Goal: Book appointment/travel/reservation

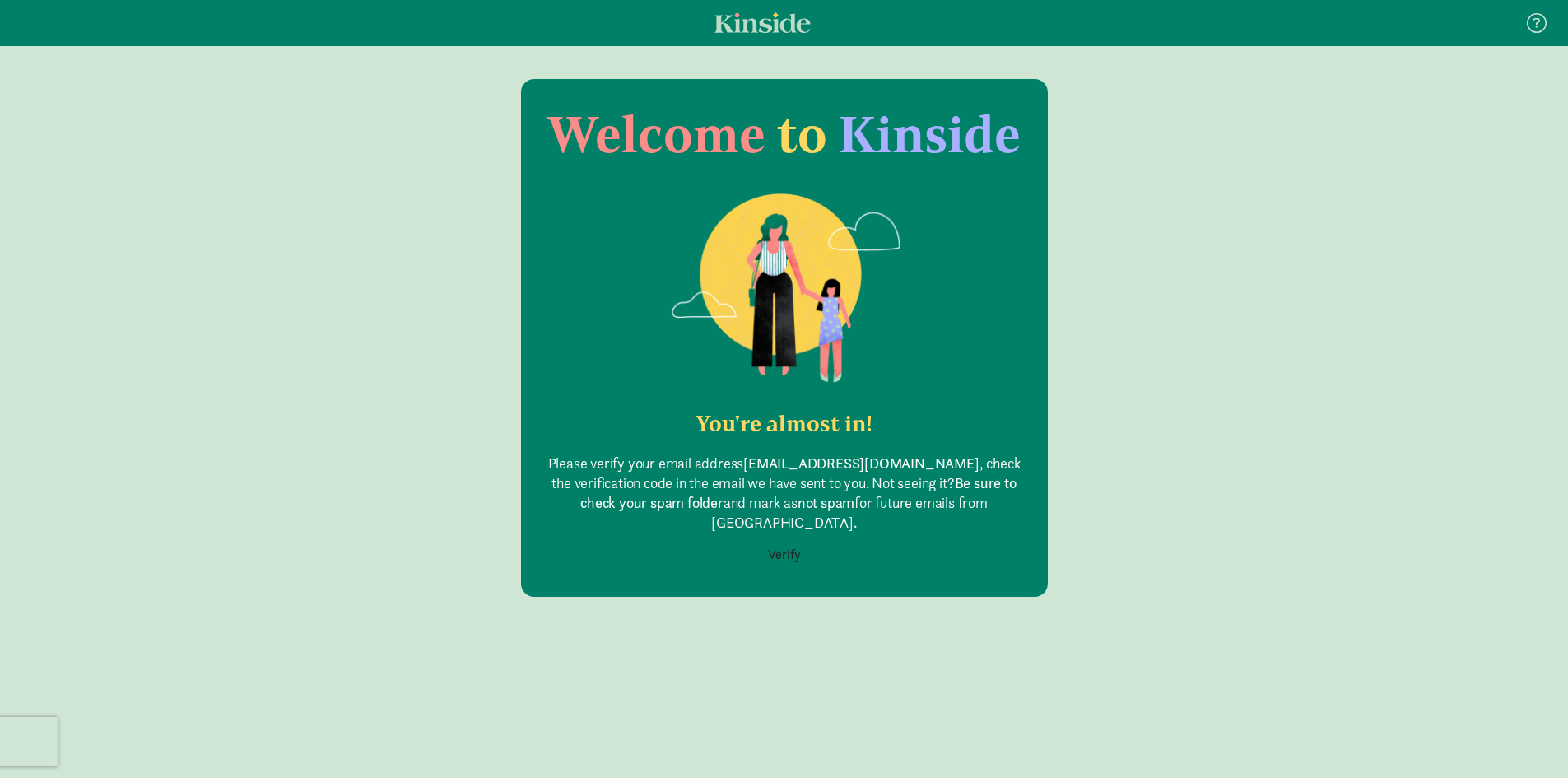
click at [774, 539] on button "Verify" at bounding box center [784, 555] width 54 height 31
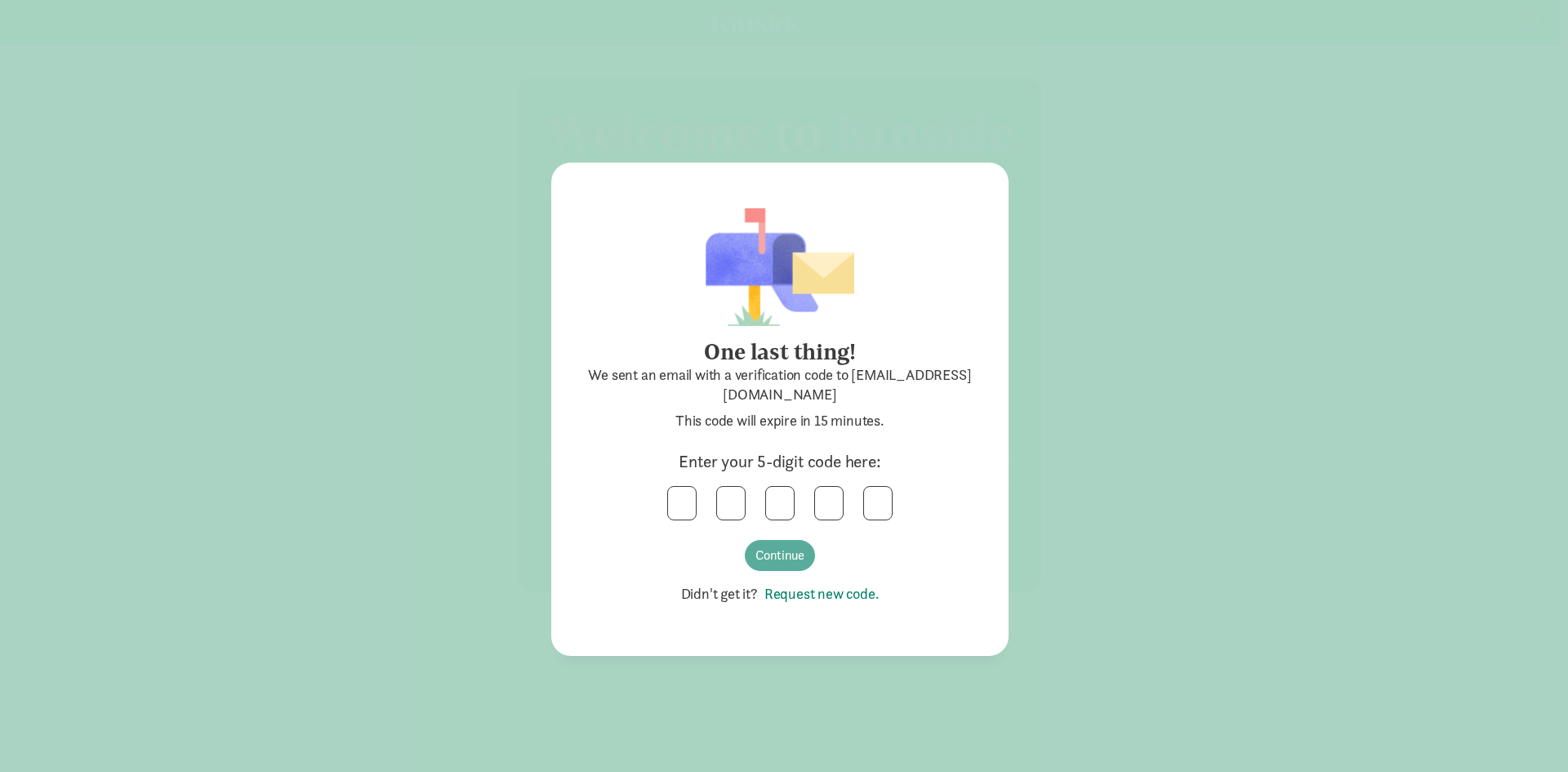
click at [813, 591] on link "Request new code." at bounding box center [818, 593] width 122 height 19
click at [679, 497] on input "text" at bounding box center [682, 503] width 28 height 32
click at [770, 554] on button "Continue" at bounding box center [780, 556] width 70 height 31
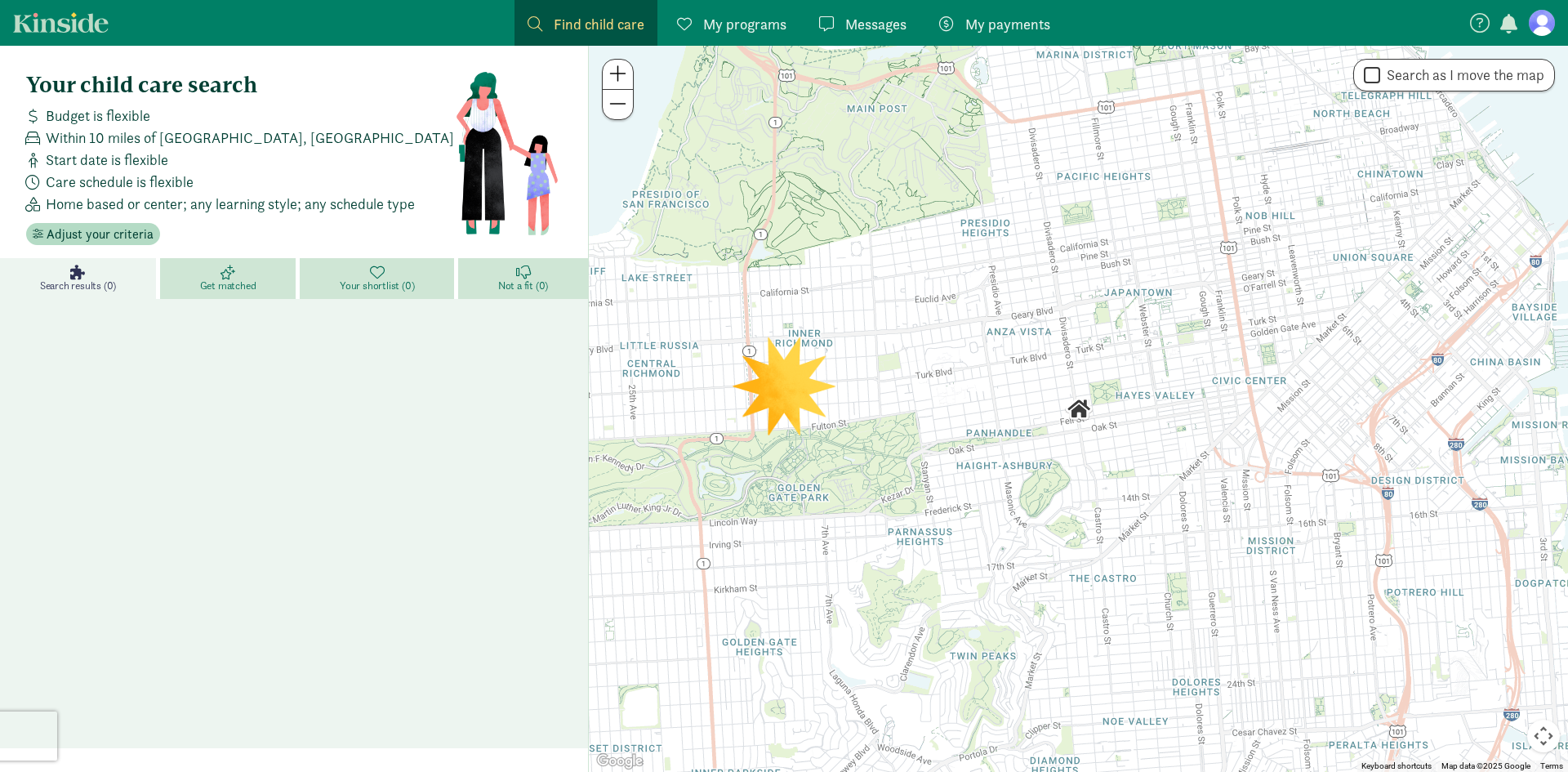
click at [624, 34] on span "Find child care" at bounding box center [599, 24] width 90 height 22
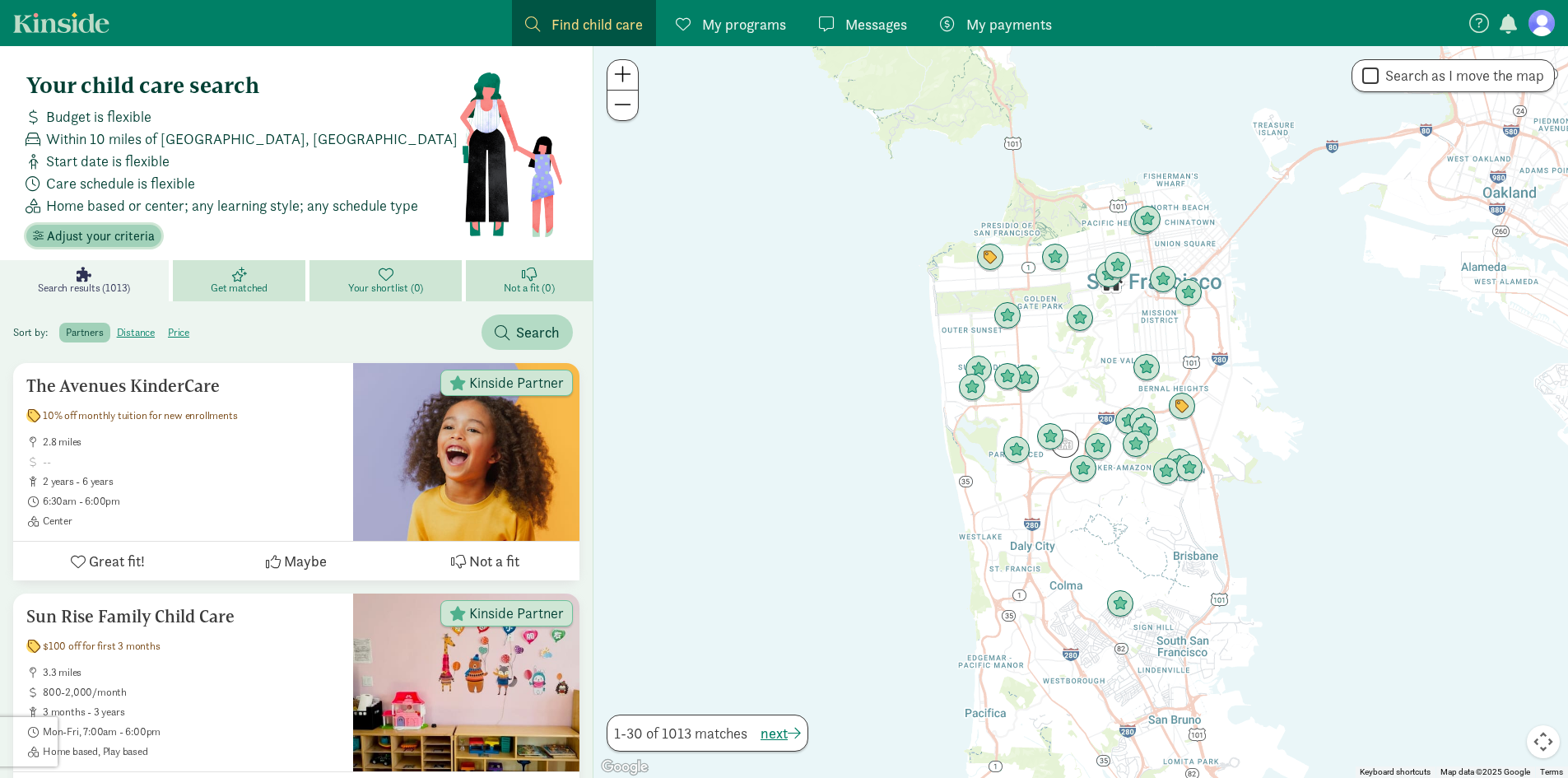
click at [47, 229] on span "Adjust your criteria" at bounding box center [101, 236] width 108 height 20
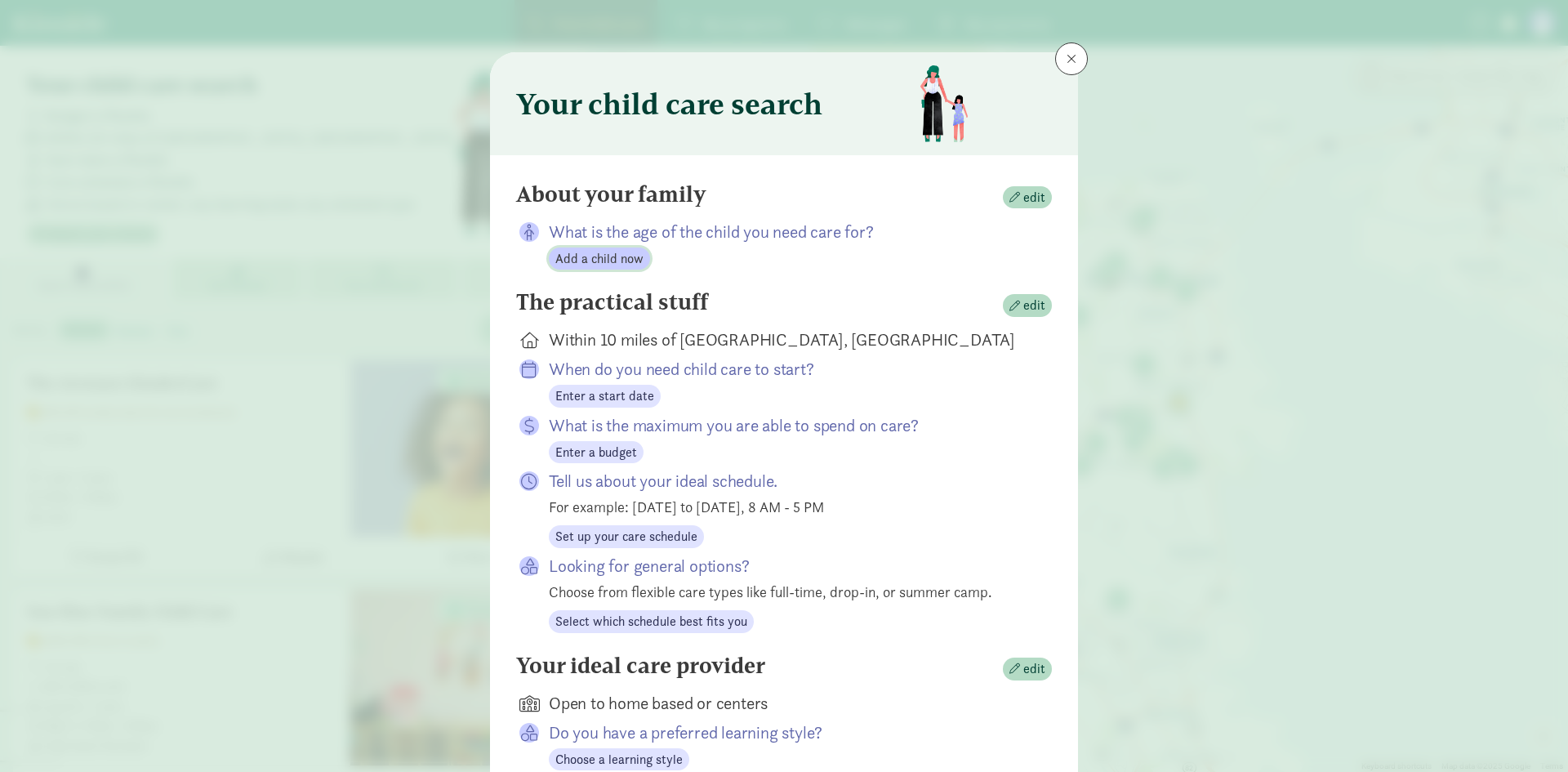
click at [605, 260] on span "Add a child now" at bounding box center [600, 258] width 89 height 20
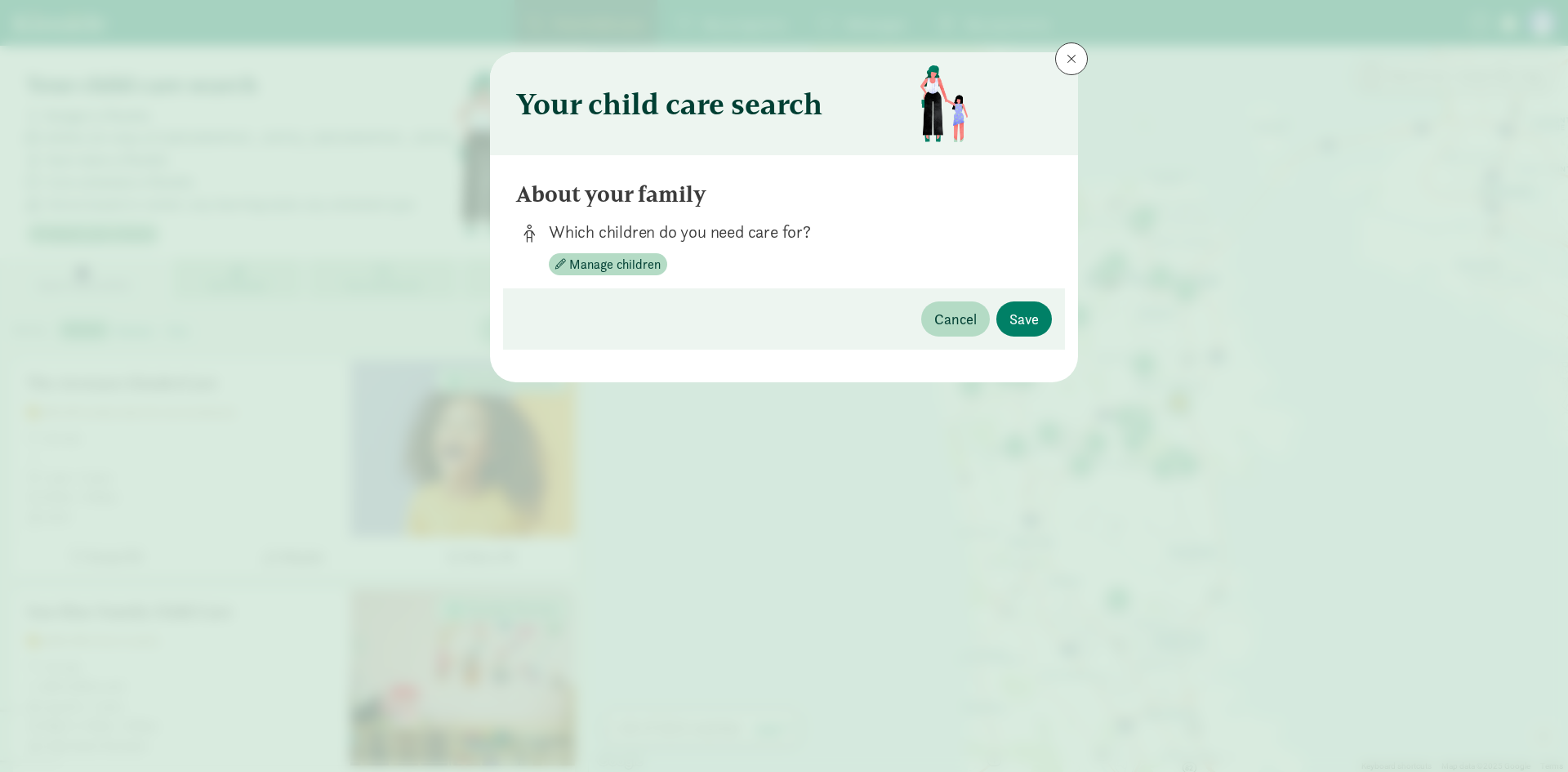
click at [626, 304] on div "Cancel Save" at bounding box center [783, 319] width 562 height 61
click at [631, 315] on div "Cancel Save" at bounding box center [783, 319] width 562 height 61
click at [964, 321] on span "Cancel" at bounding box center [956, 319] width 43 height 22
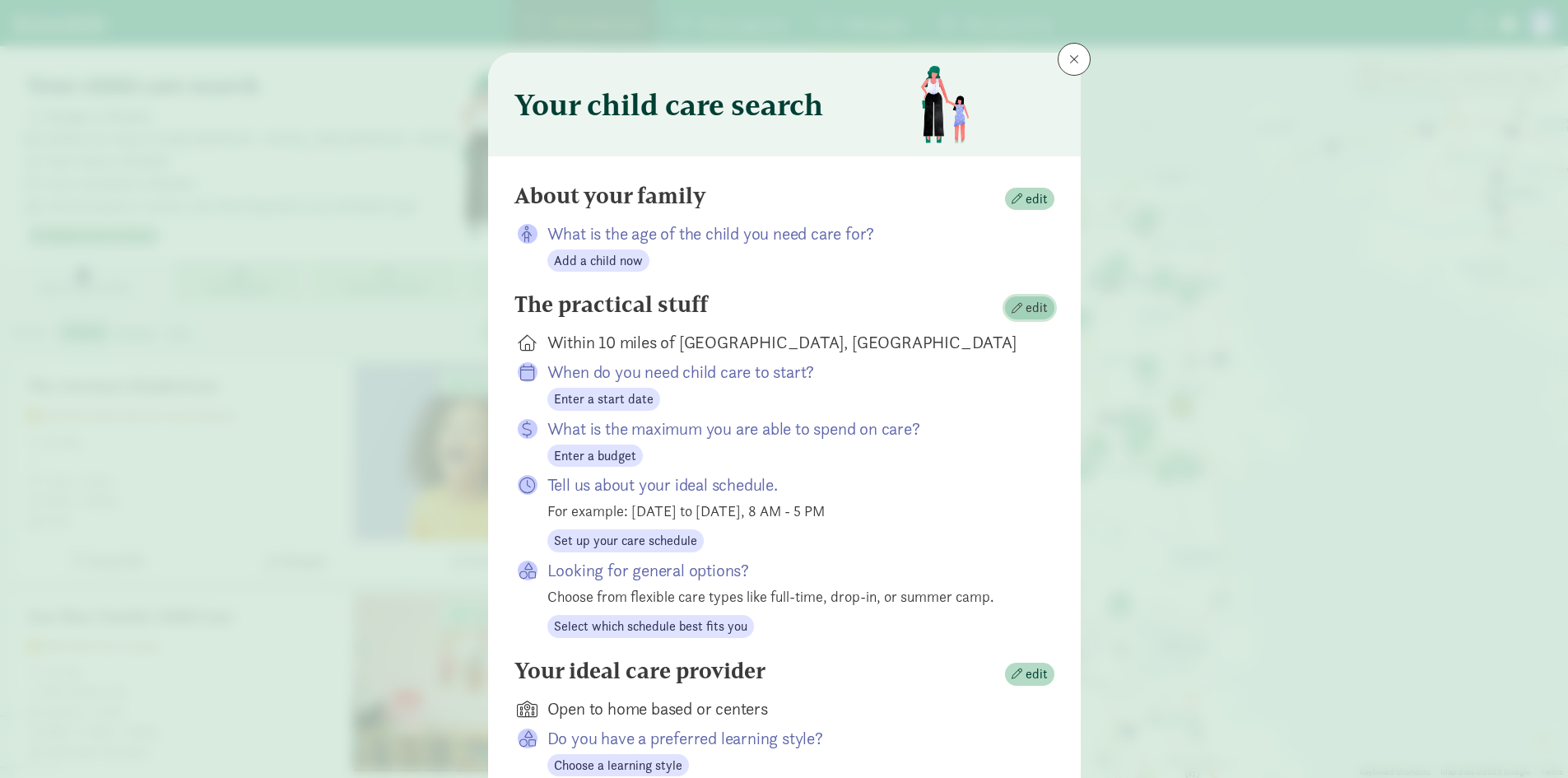
click at [1020, 312] on span "edit" at bounding box center [1030, 307] width 36 height 20
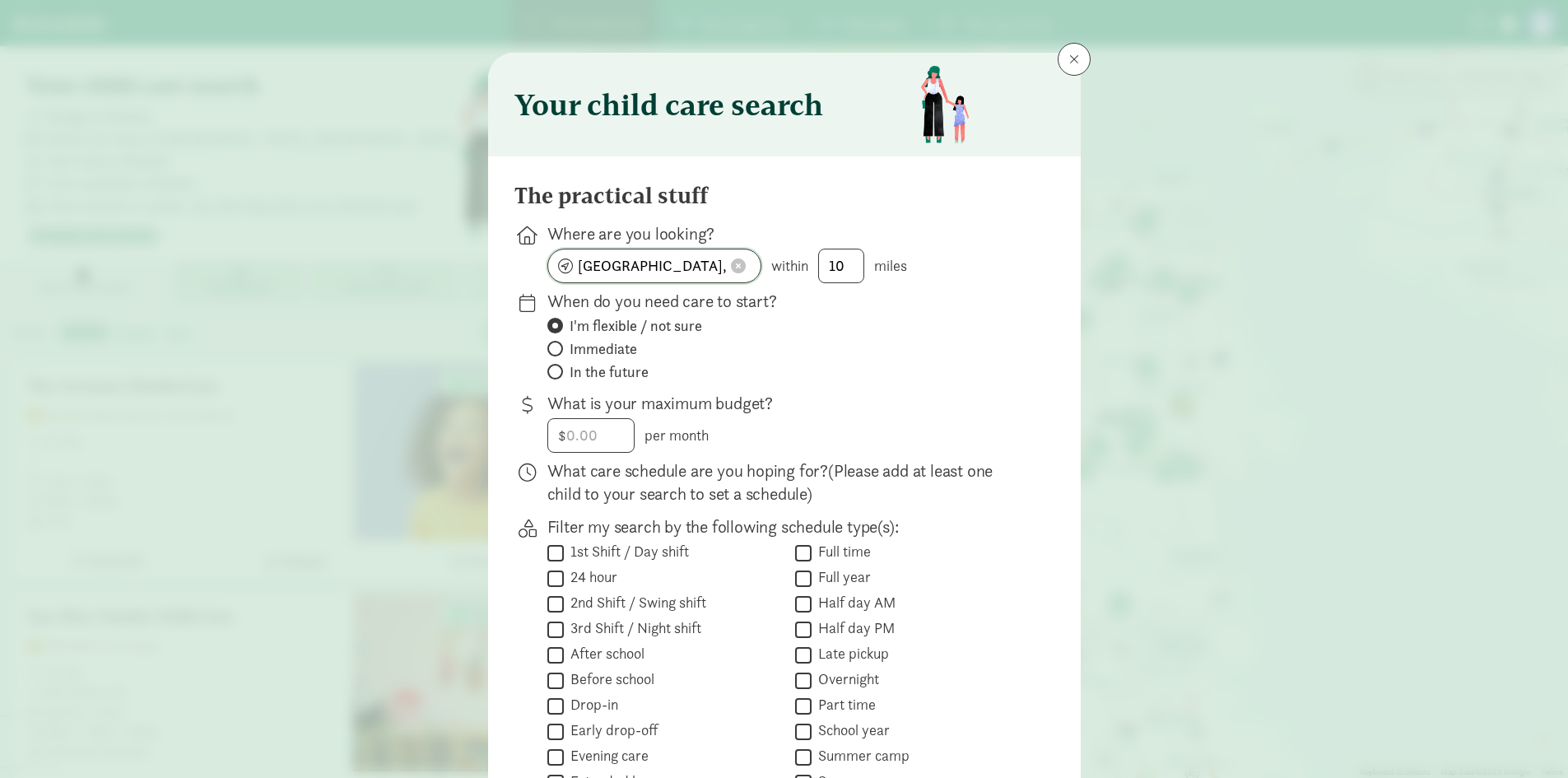
click at [739, 267] on span at bounding box center [738, 265] width 15 height 15
click at [684, 267] on input at bounding box center [653, 265] width 212 height 33
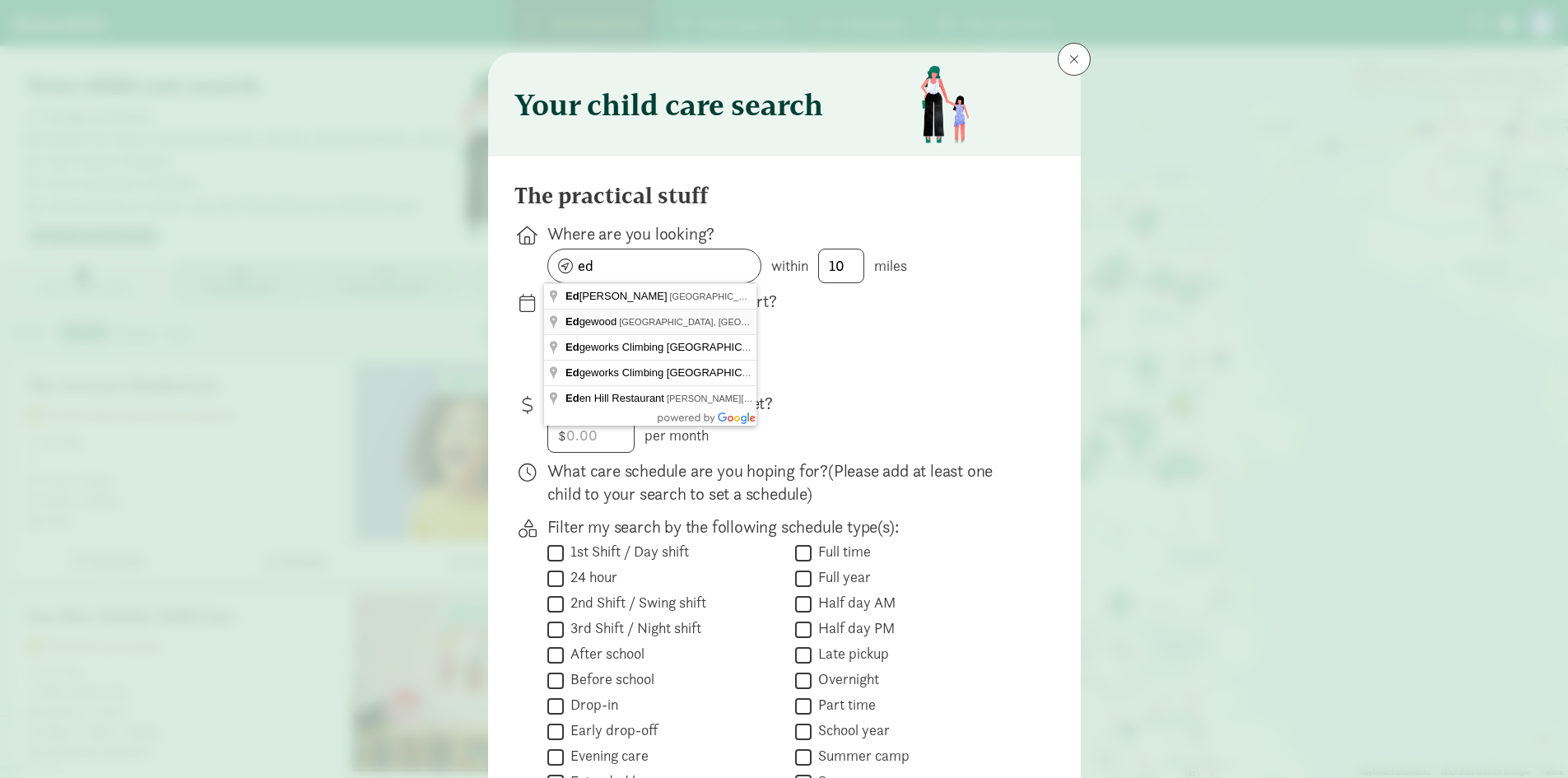
type input "Edgewood, WA, USA"
click at [626, 368] on span "In the future" at bounding box center [609, 372] width 79 height 20
click at [558, 368] on input "In the future" at bounding box center [552, 372] width 10 height 10
radio input "true"
radio input "false"
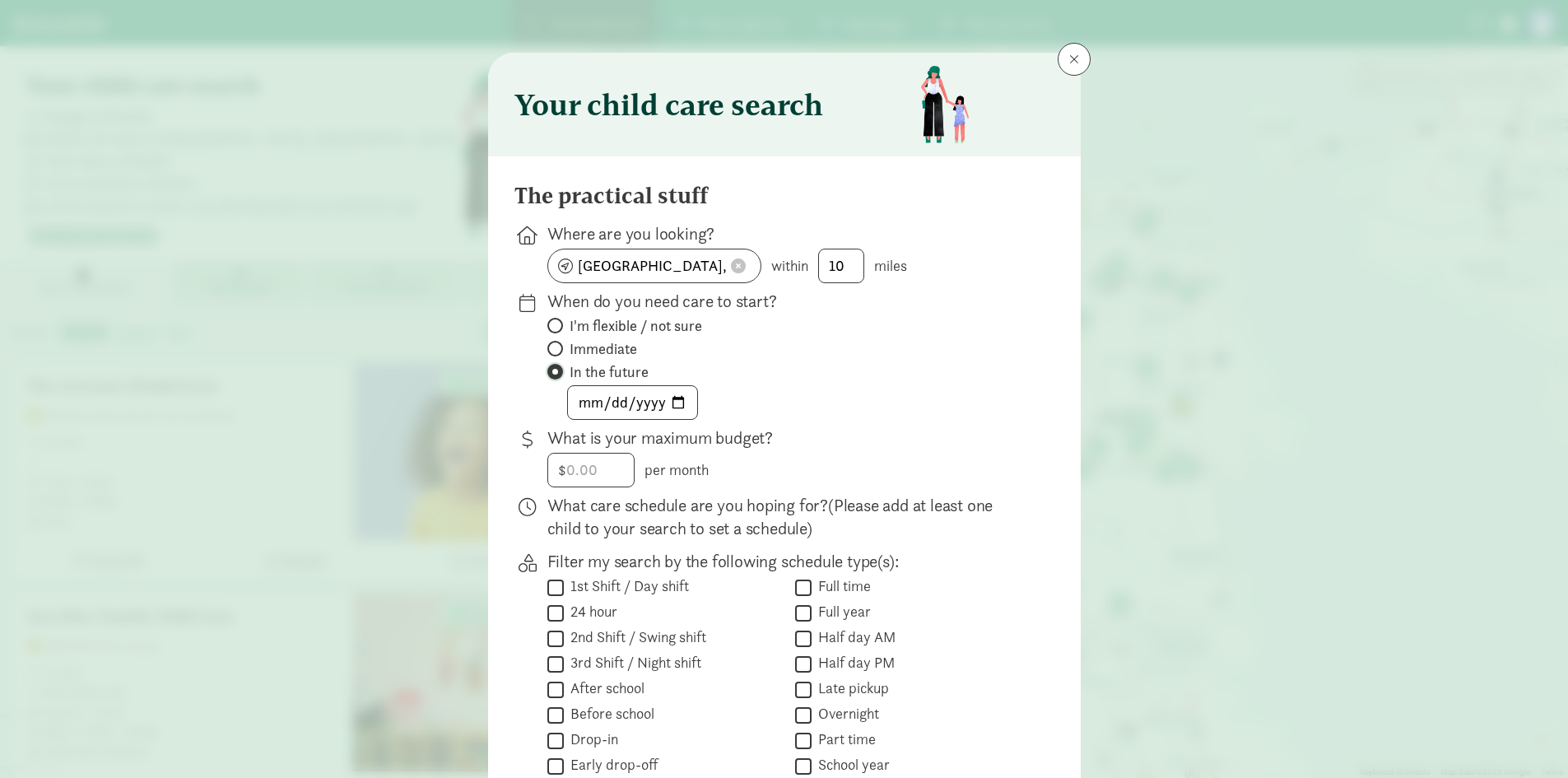
scroll to position [82, 0]
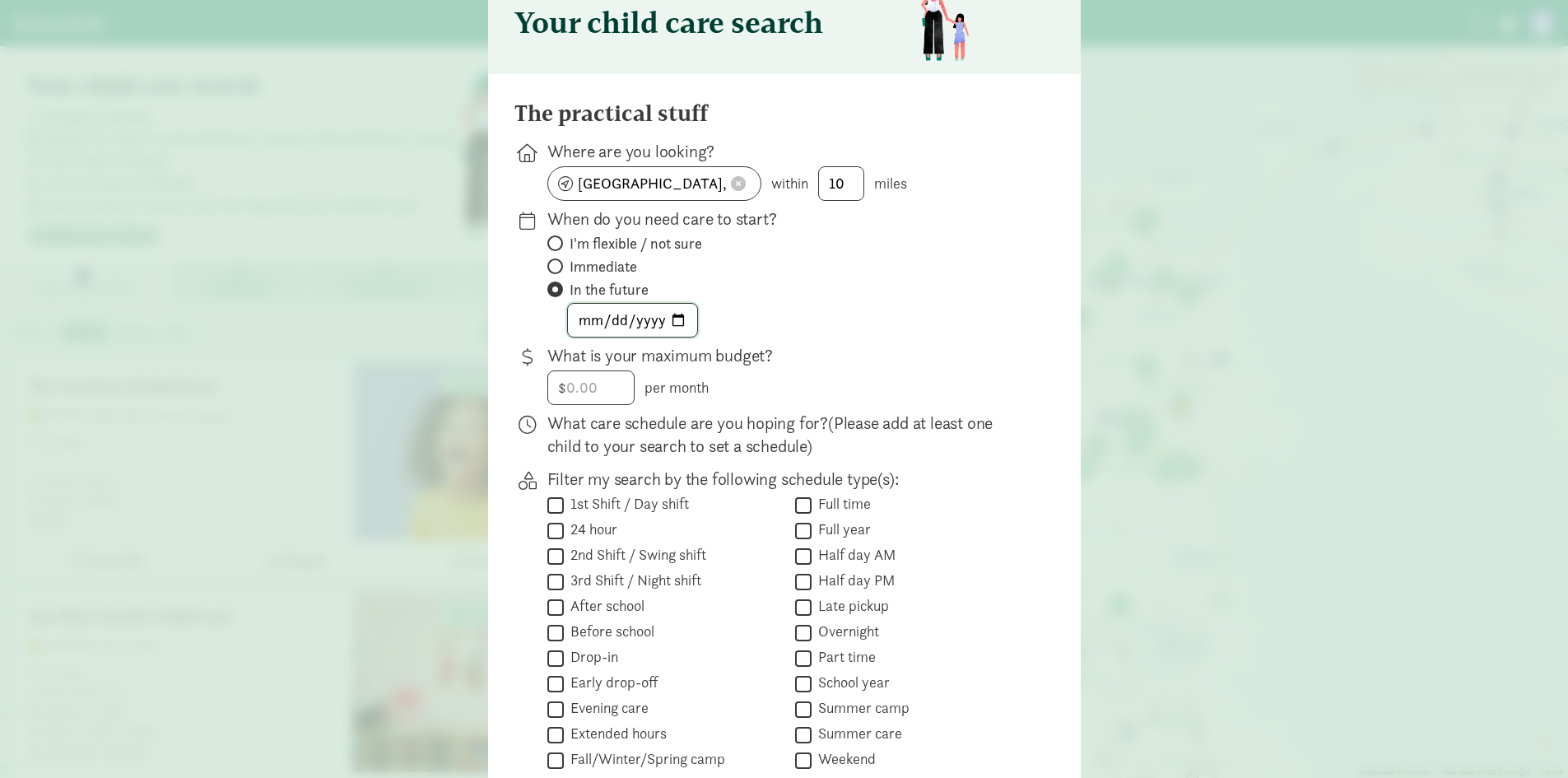
click at [617, 313] on input "date" at bounding box center [632, 320] width 129 height 33
click at [678, 321] on input "date" at bounding box center [632, 320] width 129 height 33
click at [669, 326] on input "2026-04-01" at bounding box center [632, 320] width 129 height 33
type input "2026-05-01"
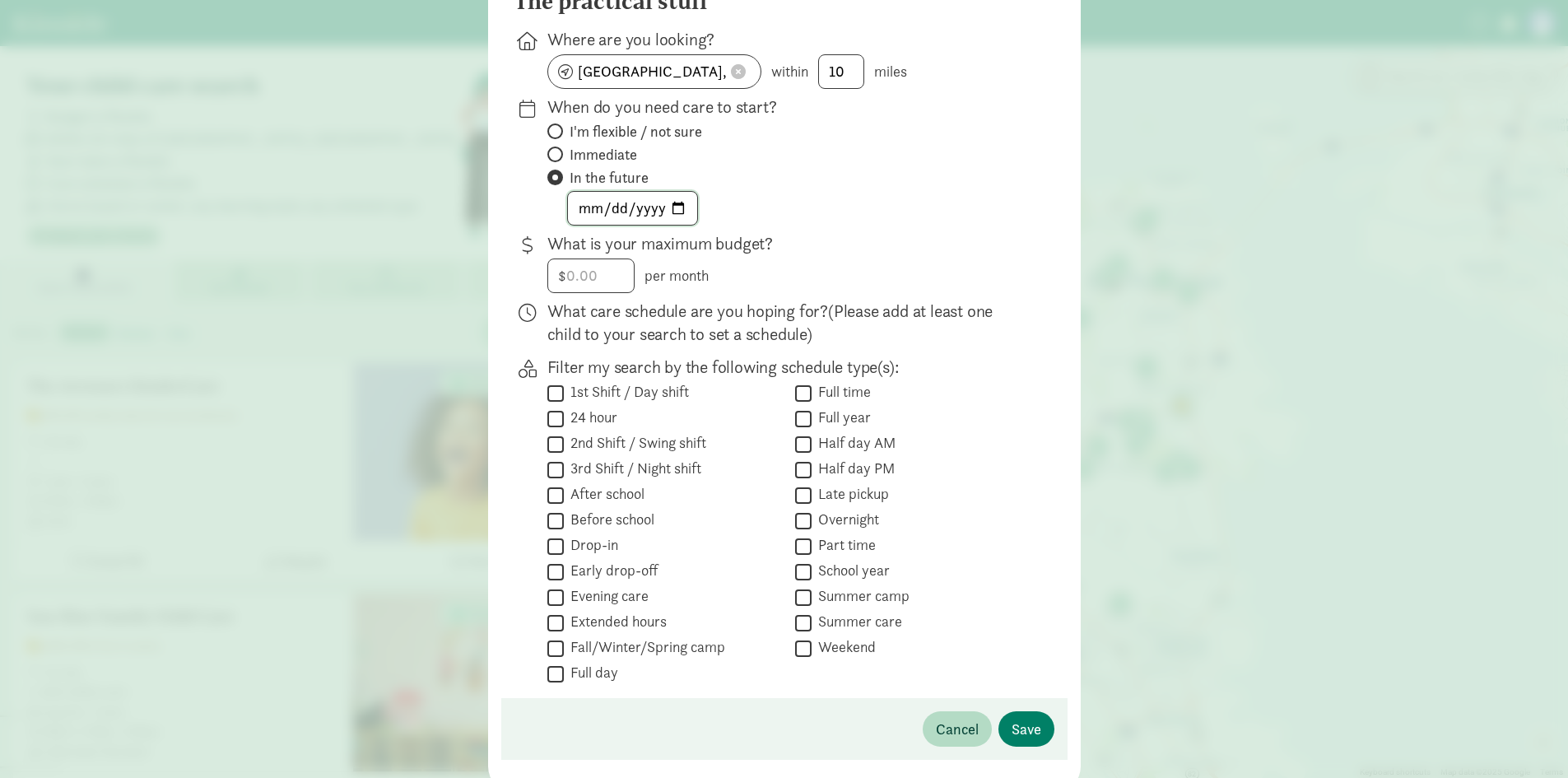
scroll to position [247, 0]
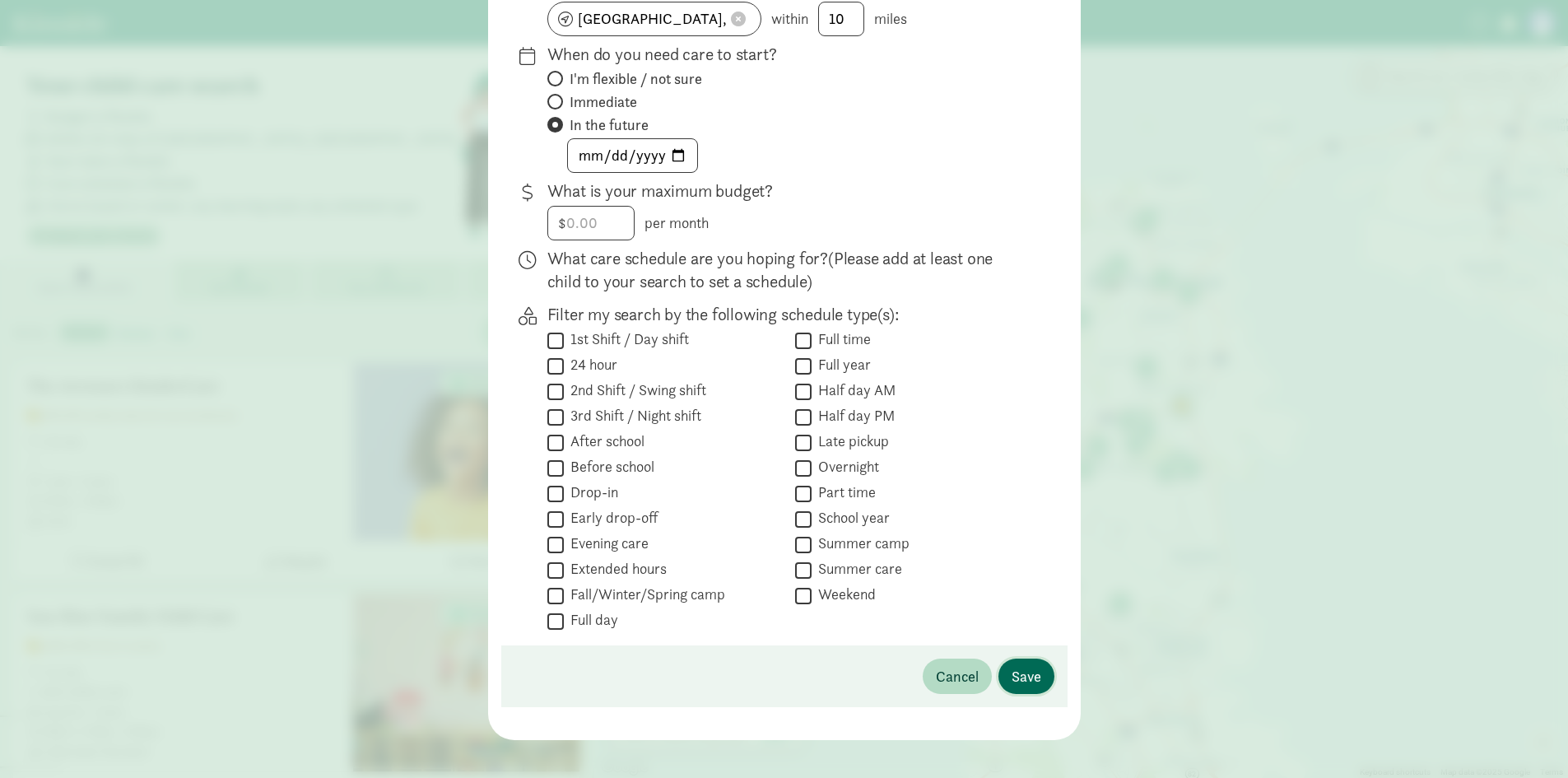
click at [1036, 672] on span "Save" at bounding box center [1026, 676] width 30 height 22
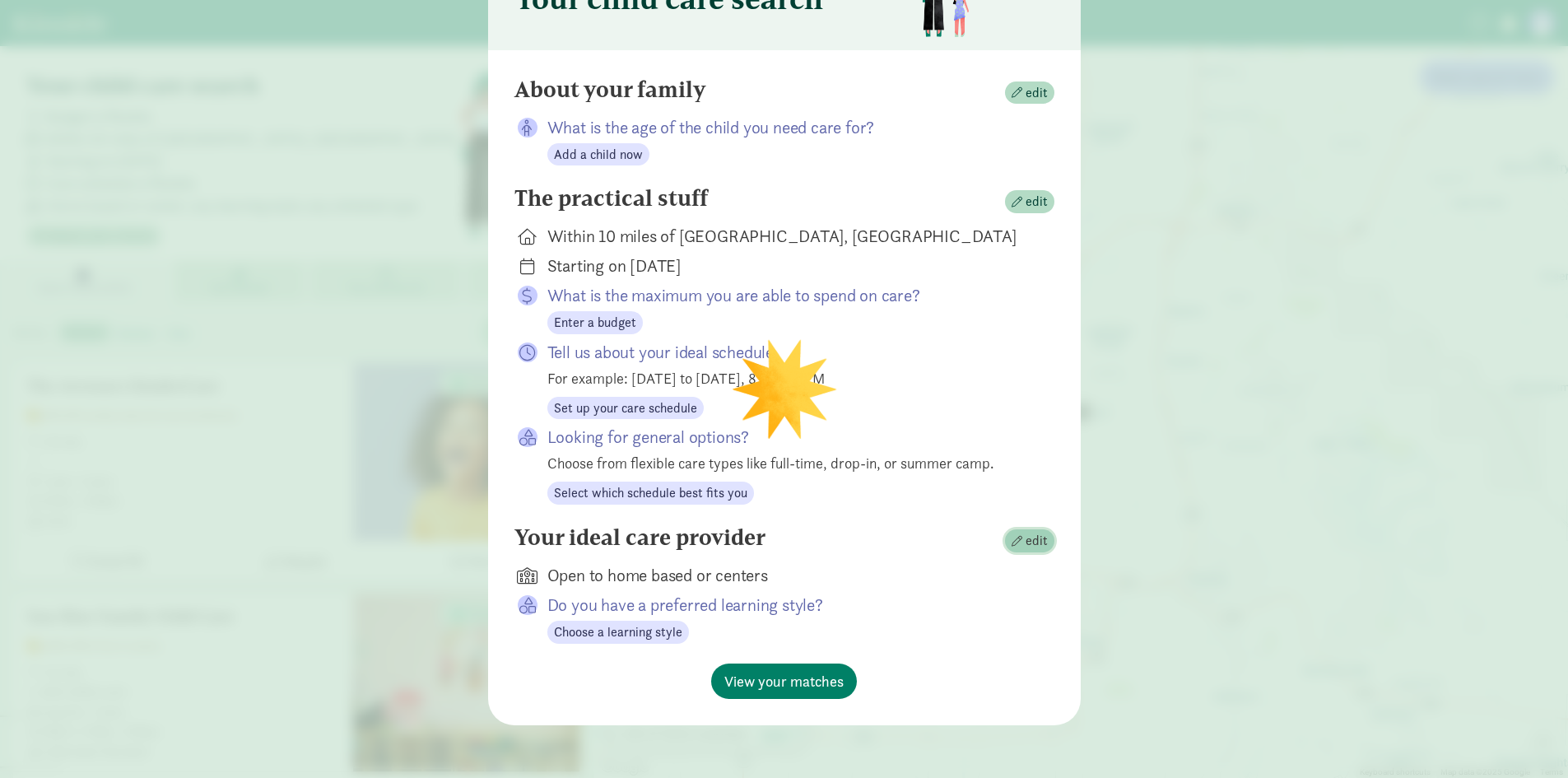
click at [1036, 544] on span "edit" at bounding box center [1036, 540] width 22 height 20
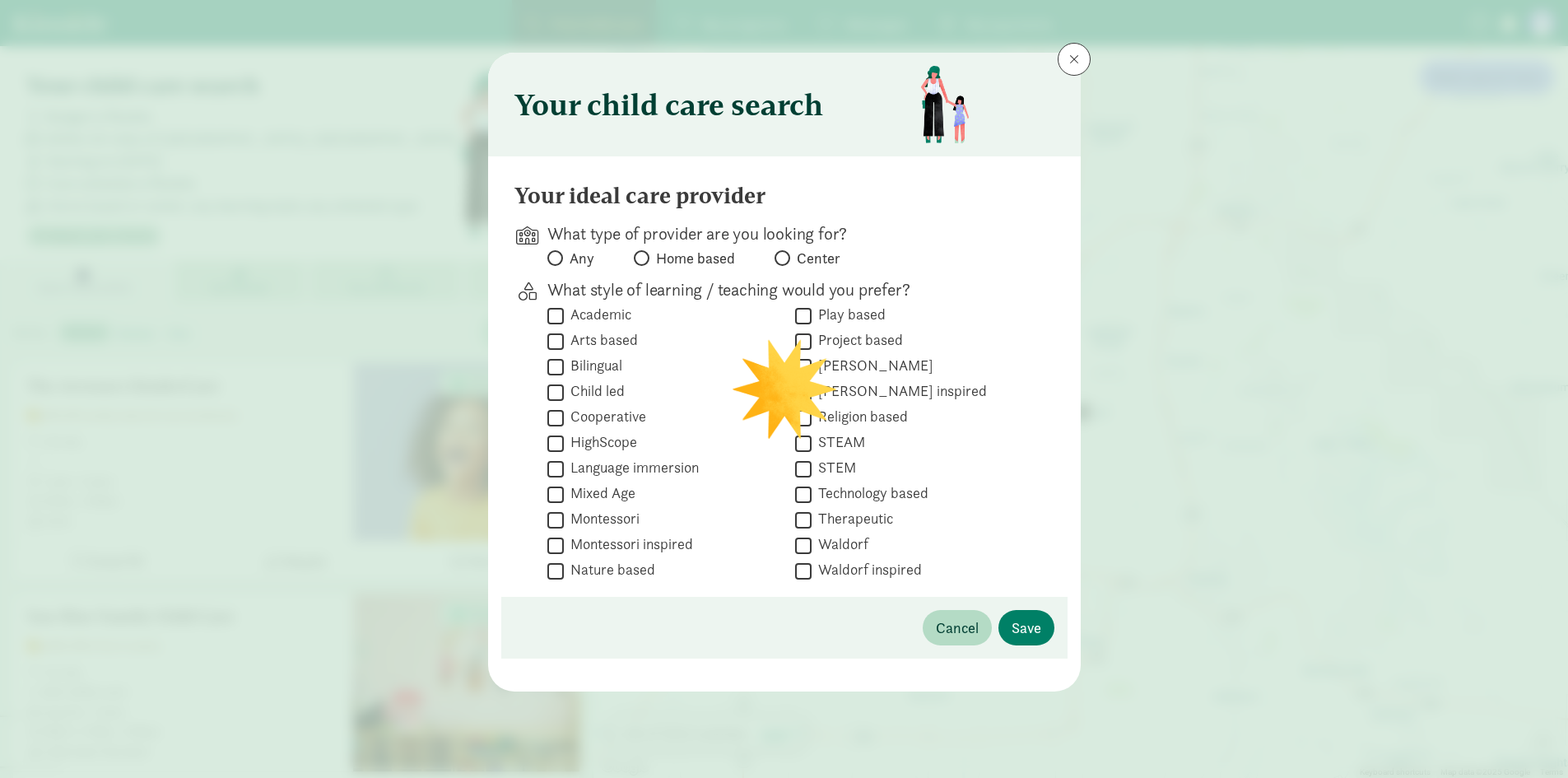
scroll to position [0, 0]
click at [789, 258] on label "Center" at bounding box center [807, 258] width 66 height 20
click at [785, 258] on input "Center" at bounding box center [780, 258] width 10 height 10
radio input "true"
click at [806, 316] on input "Play based" at bounding box center [803, 316] width 16 height 22
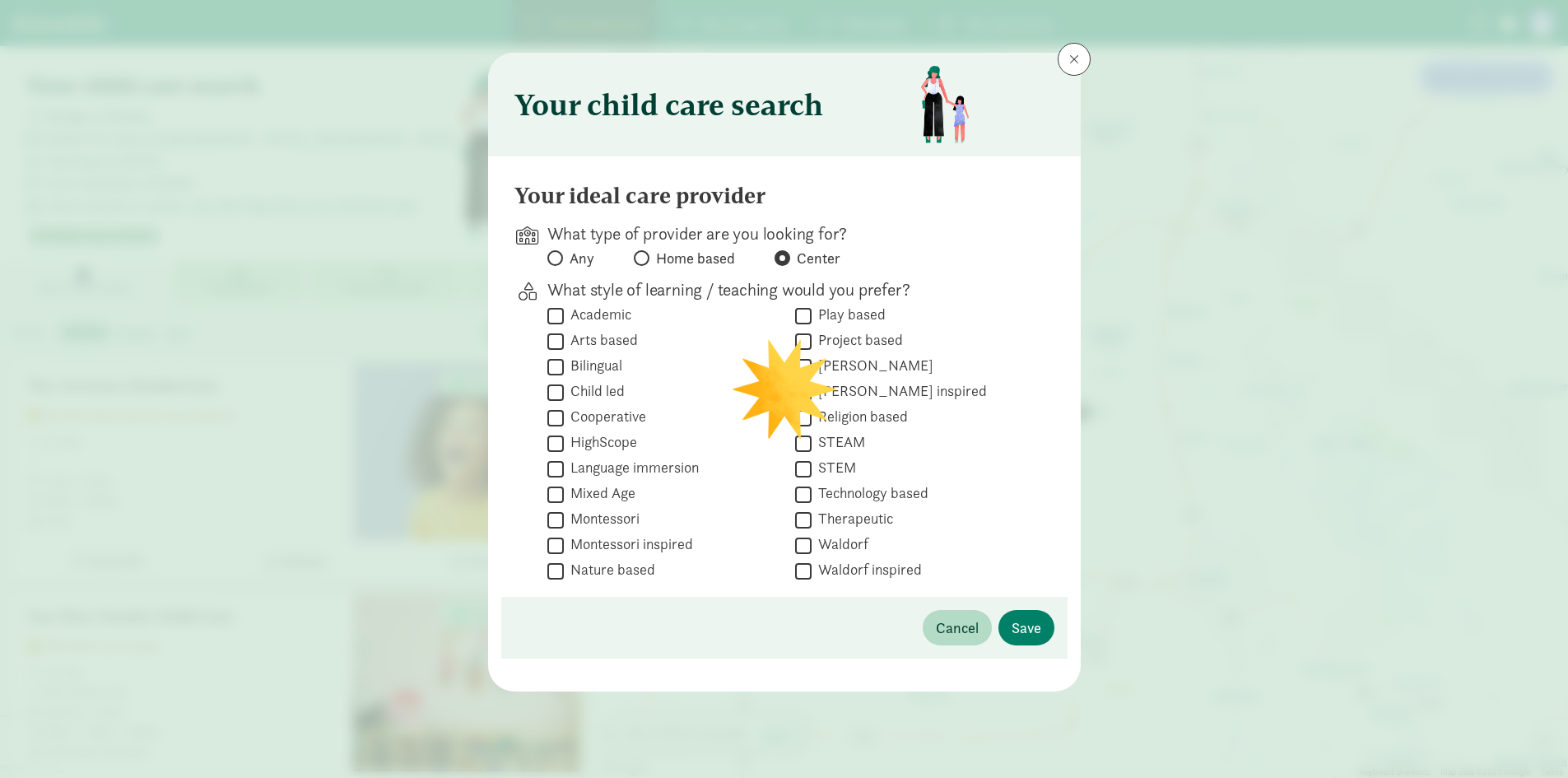
checkbox input "true"
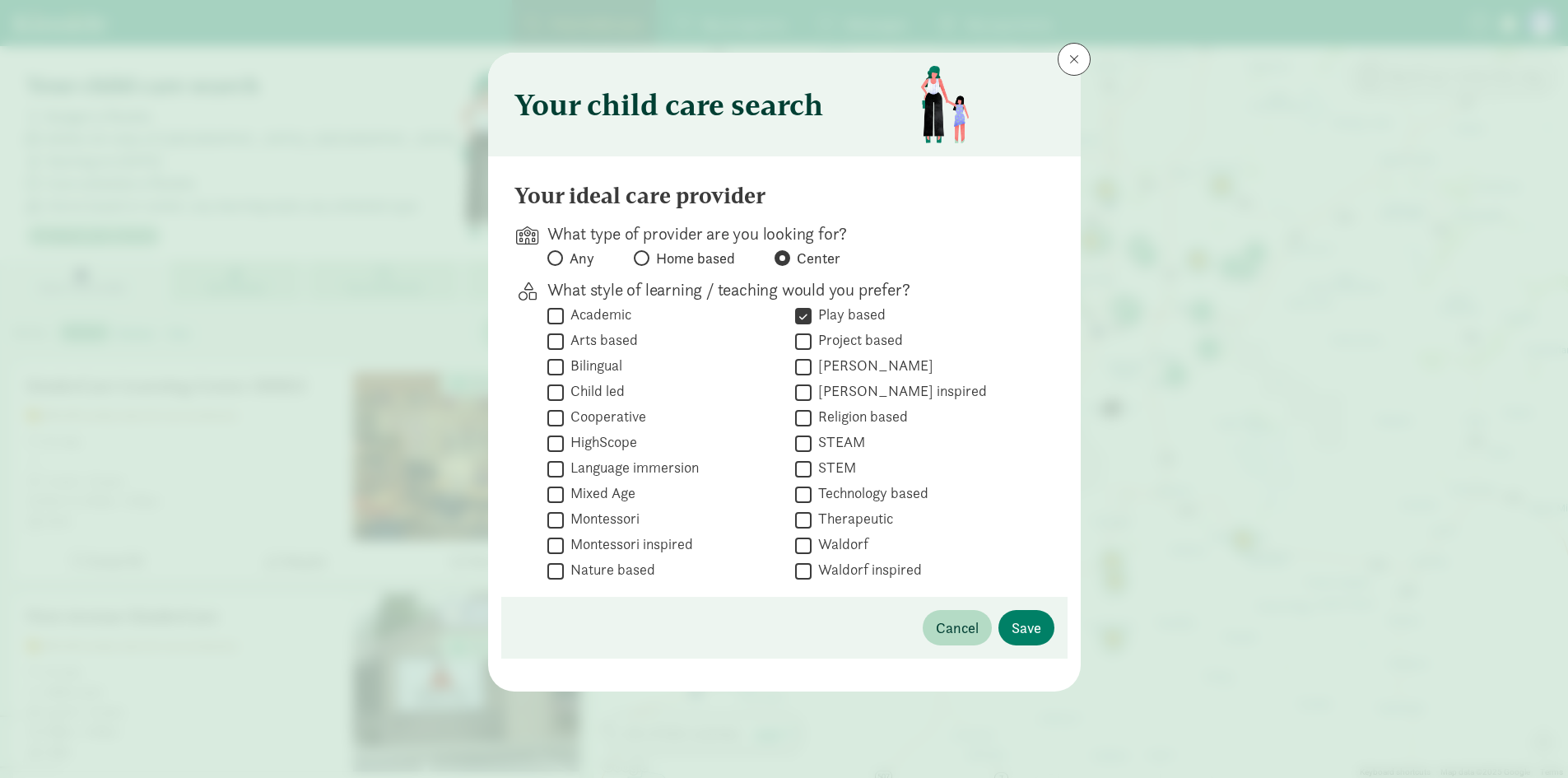
click at [603, 392] on label "Child led" at bounding box center [594, 391] width 61 height 20
click at [564, 392] on input "Child led" at bounding box center [555, 392] width 16 height 22
checkbox input "true"
click at [623, 521] on label "Montessori" at bounding box center [602, 518] width 76 height 20
click at [564, 521] on input "Montessori" at bounding box center [555, 520] width 16 height 22
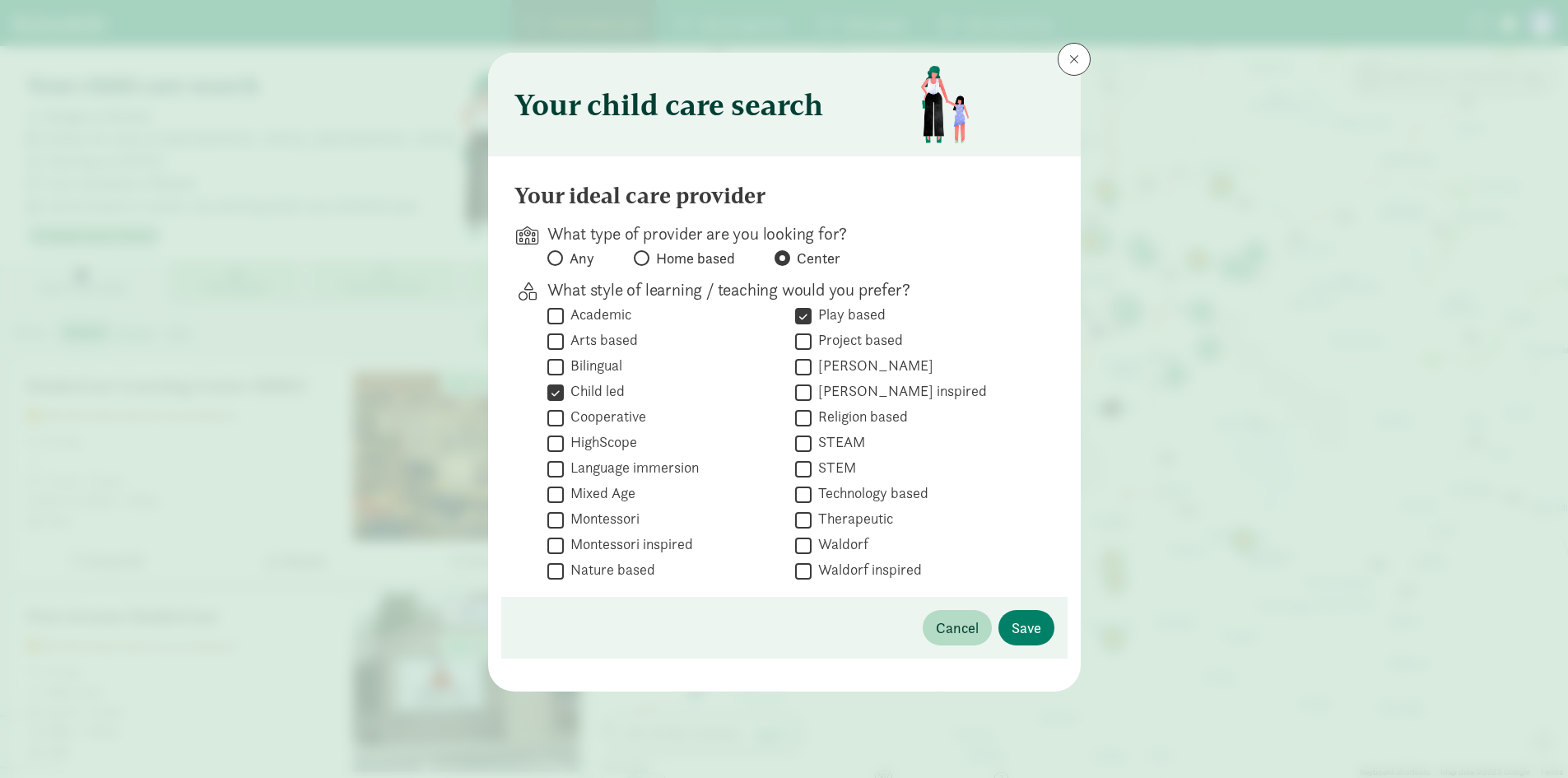
checkbox input "true"
click at [606, 542] on label "Montessori inspired" at bounding box center [629, 544] width 129 height 20
click at [564, 542] on input "Montessori inspired" at bounding box center [555, 545] width 16 height 22
checkbox input "true"
click at [594, 566] on label "Nature based" at bounding box center [610, 569] width 91 height 20
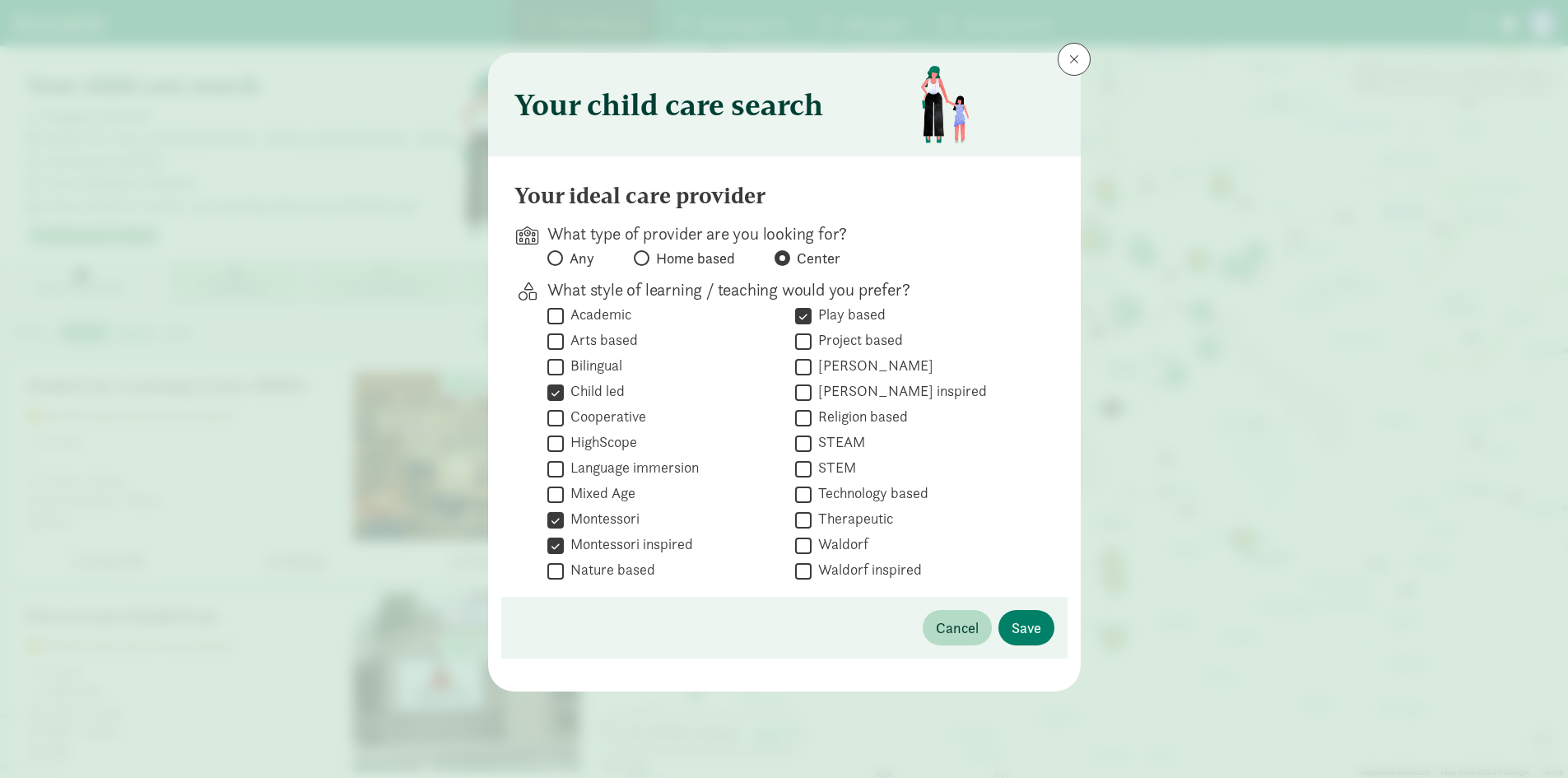
click at [564, 566] on input "Nature based" at bounding box center [555, 571] width 16 height 22
checkbox input "true"
click at [811, 544] on input "Waldorf" at bounding box center [803, 545] width 16 height 22
checkbox input "true"
click at [806, 572] on input "Waldorf inspired" at bounding box center [803, 571] width 16 height 22
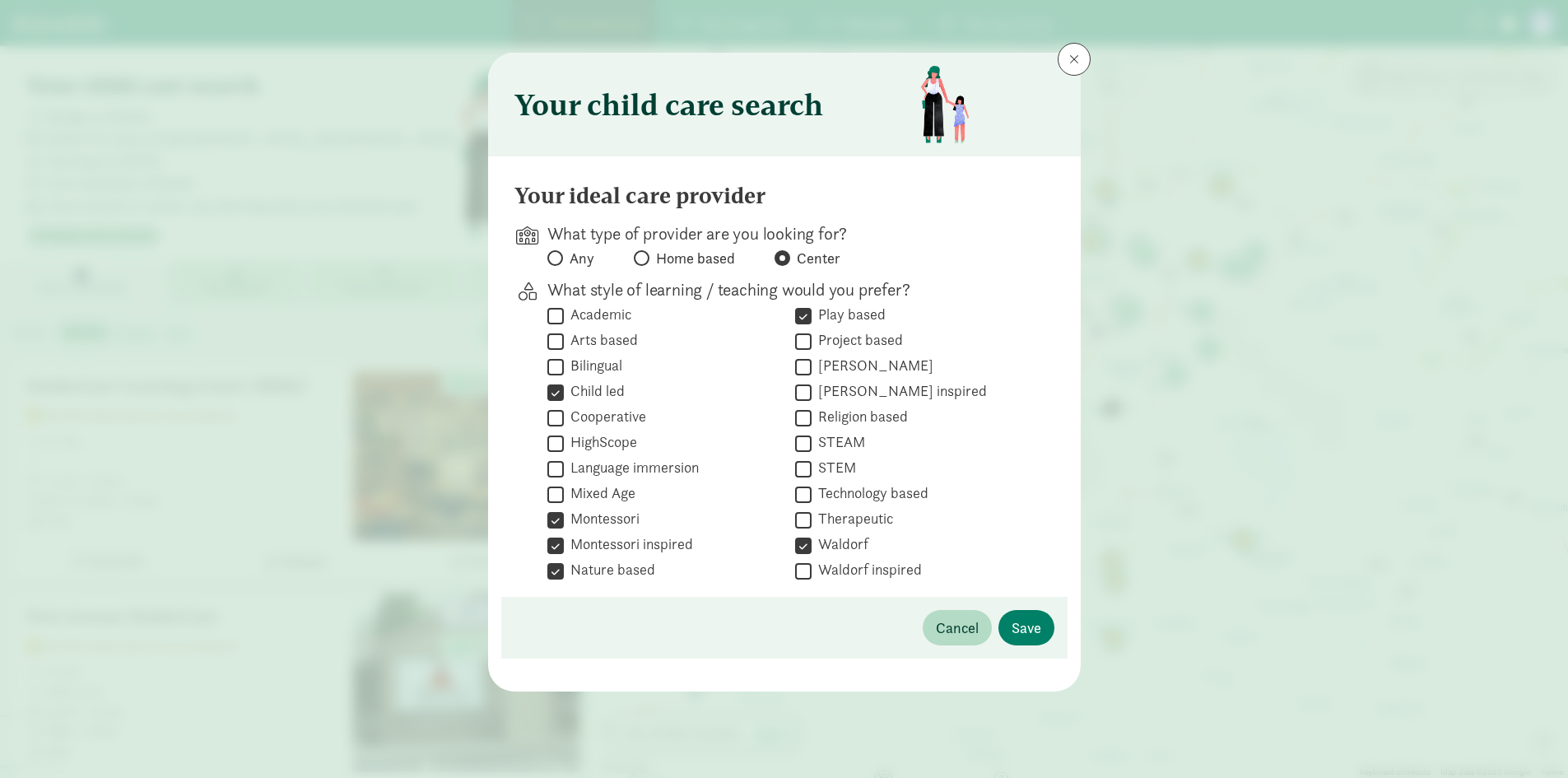
checkbox input "true"
click at [1019, 628] on span "Save" at bounding box center [1026, 628] width 30 height 22
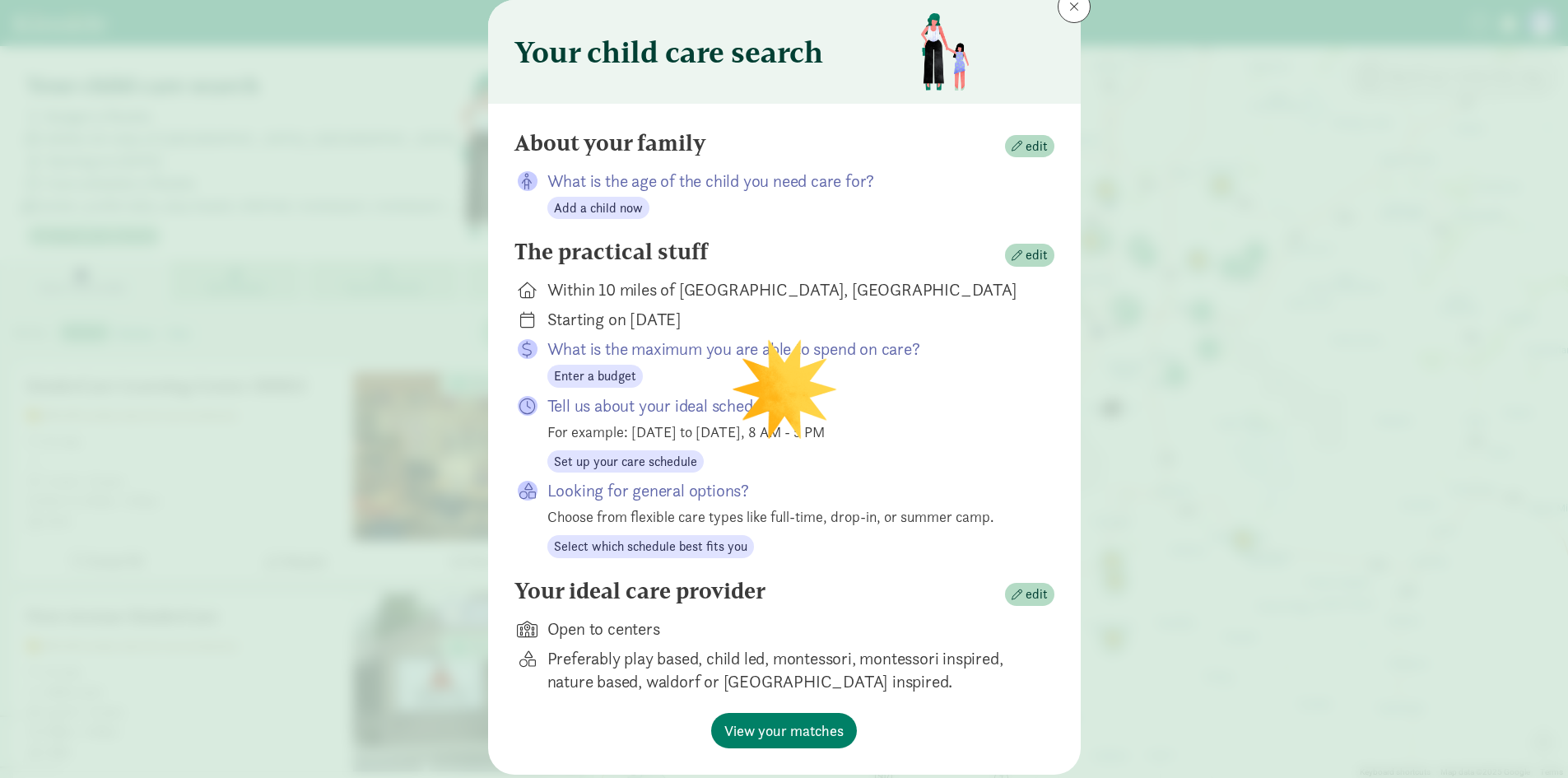
scroll to position [102, 0]
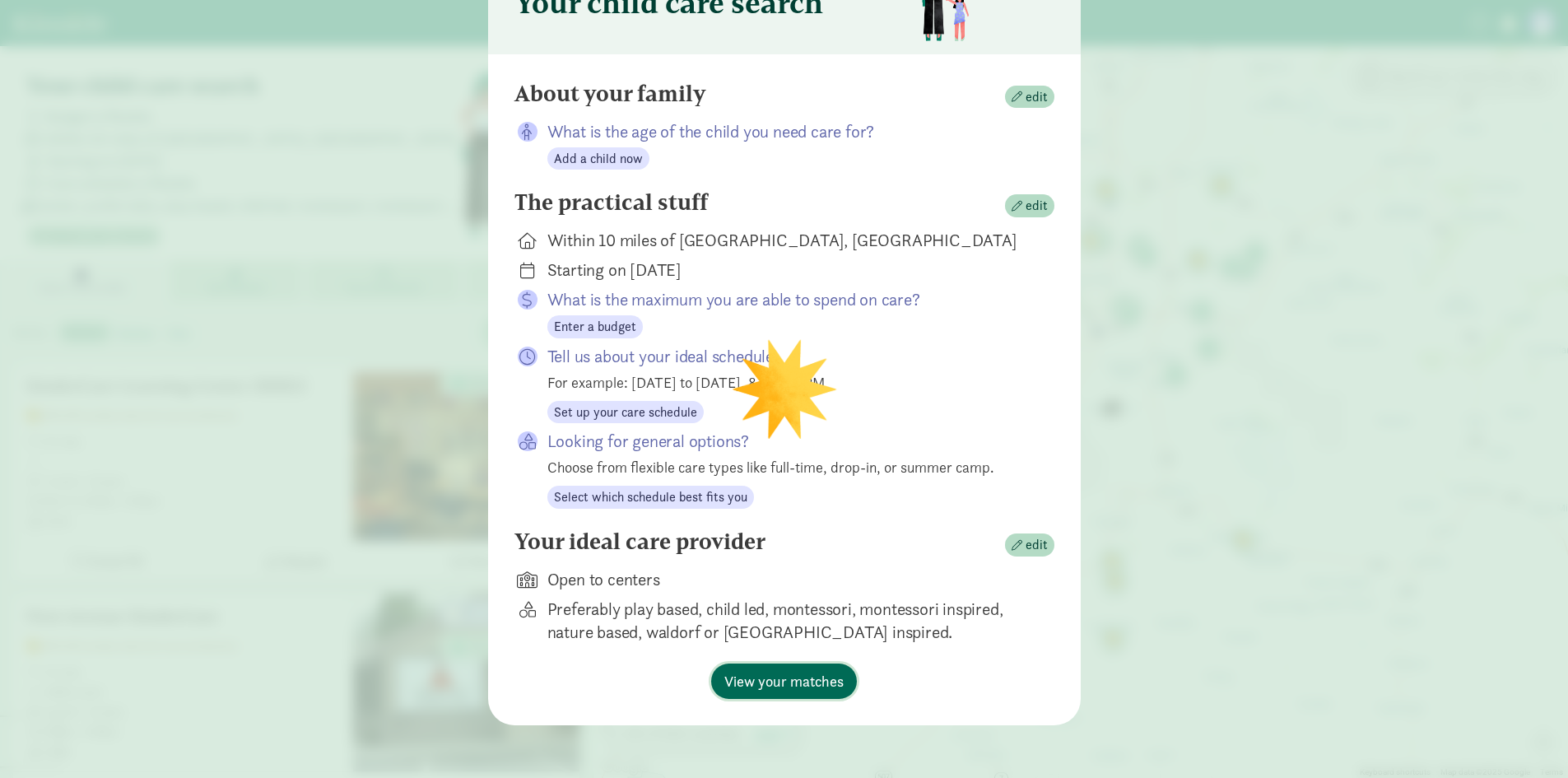
click at [824, 676] on span "View your matches" at bounding box center [783, 681] width 119 height 22
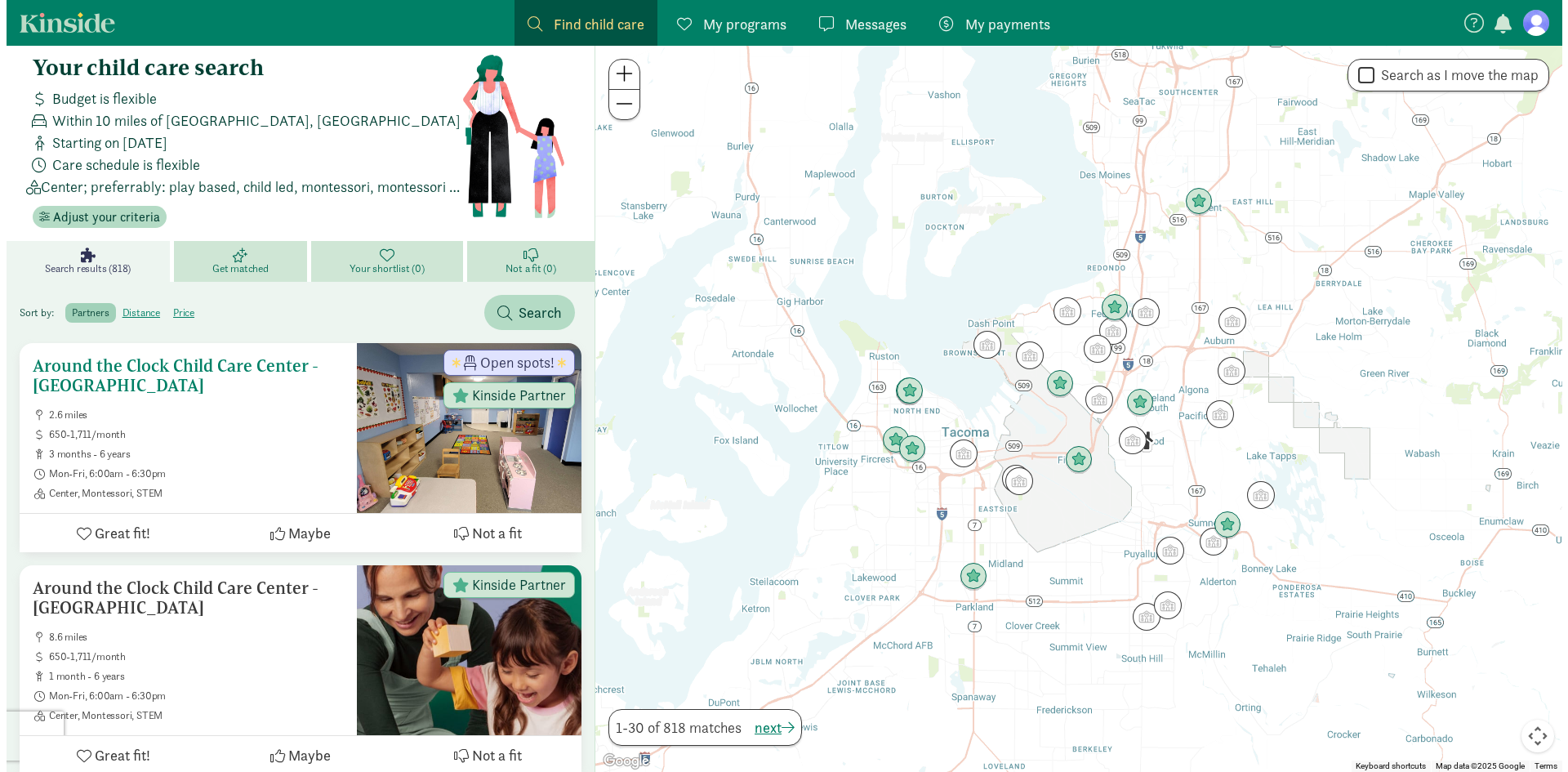
scroll to position [0, 0]
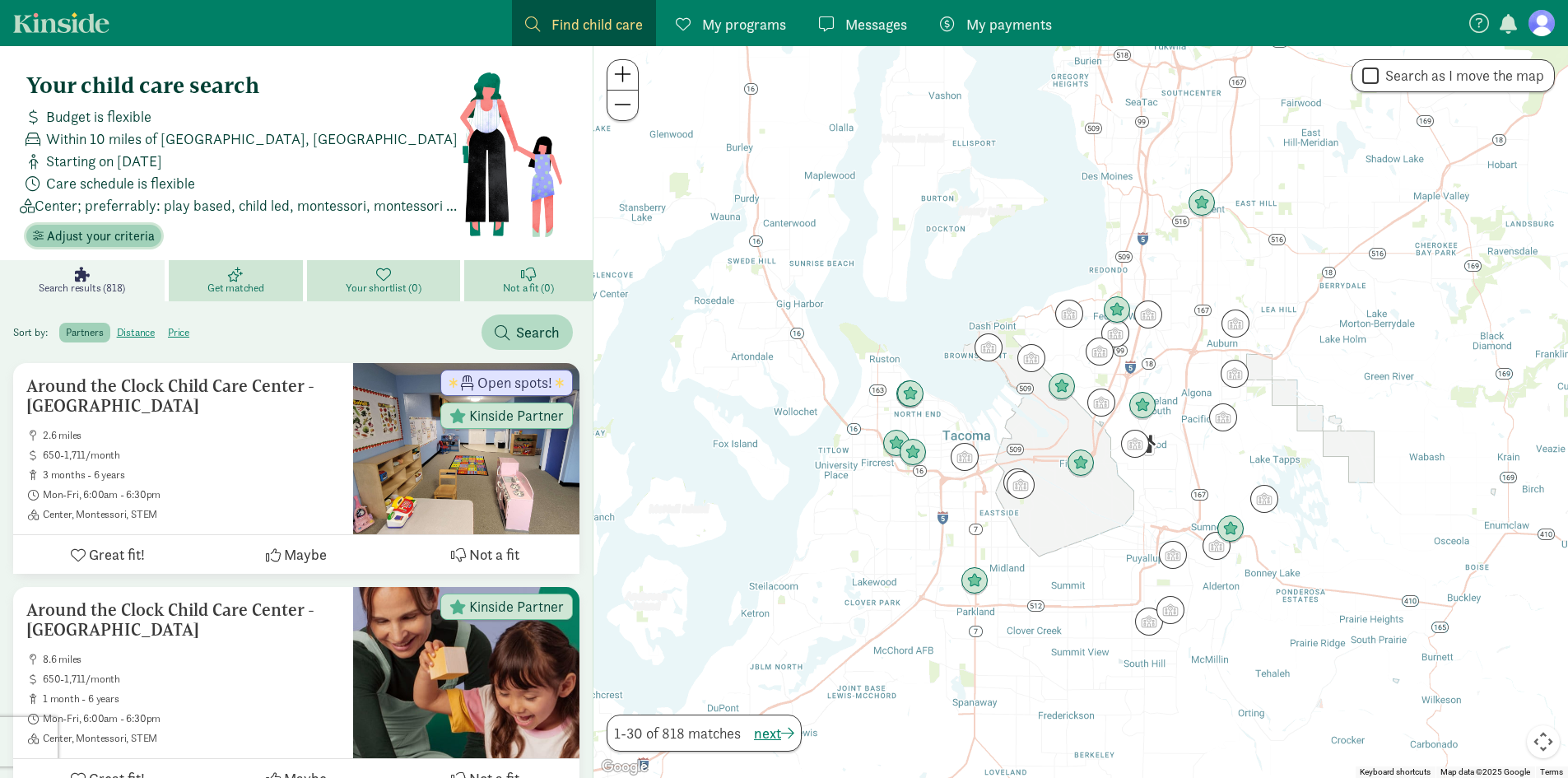
click at [131, 242] on span "Adjust your criteria" at bounding box center [101, 236] width 108 height 20
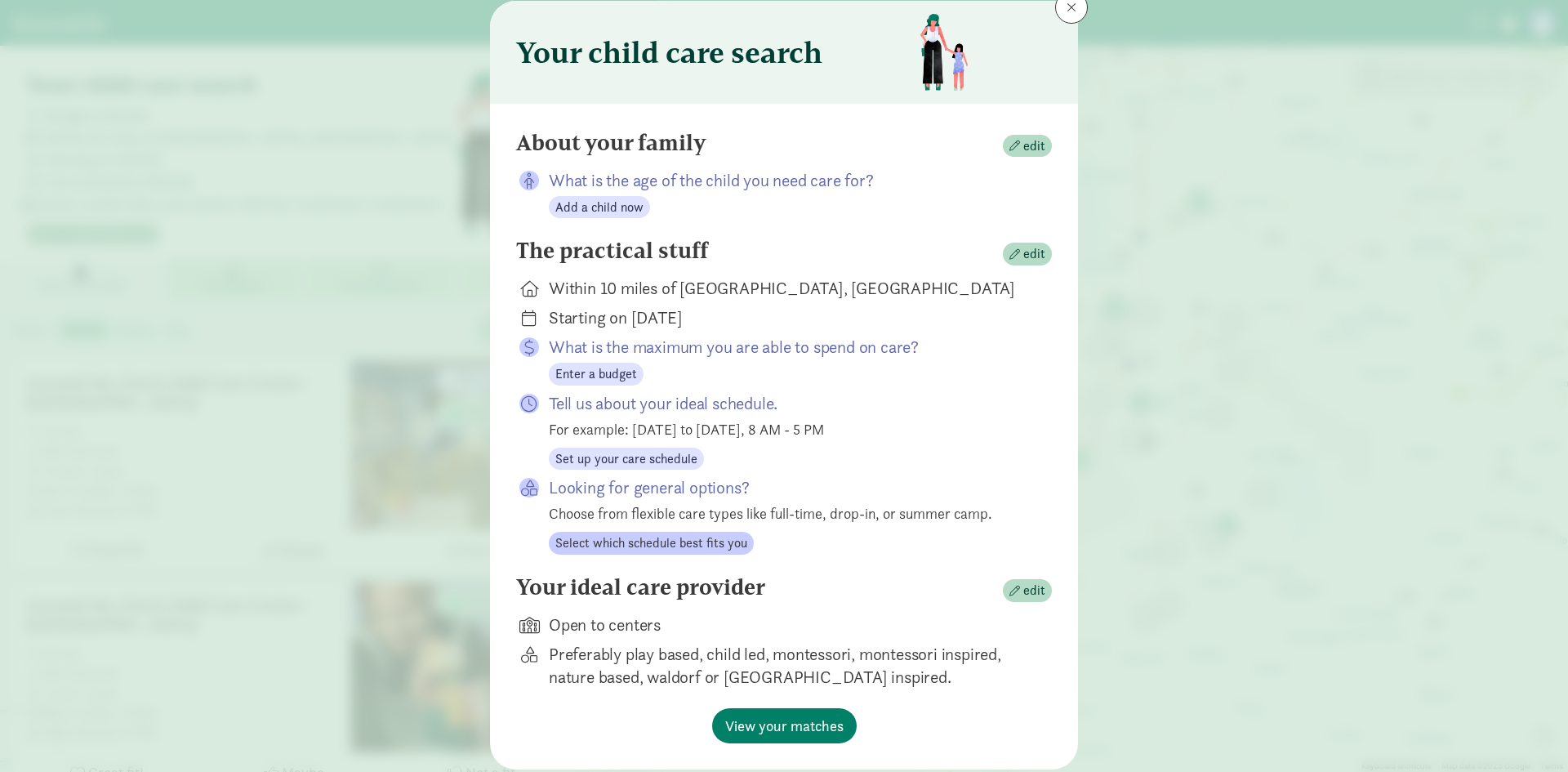
scroll to position [101, 0]
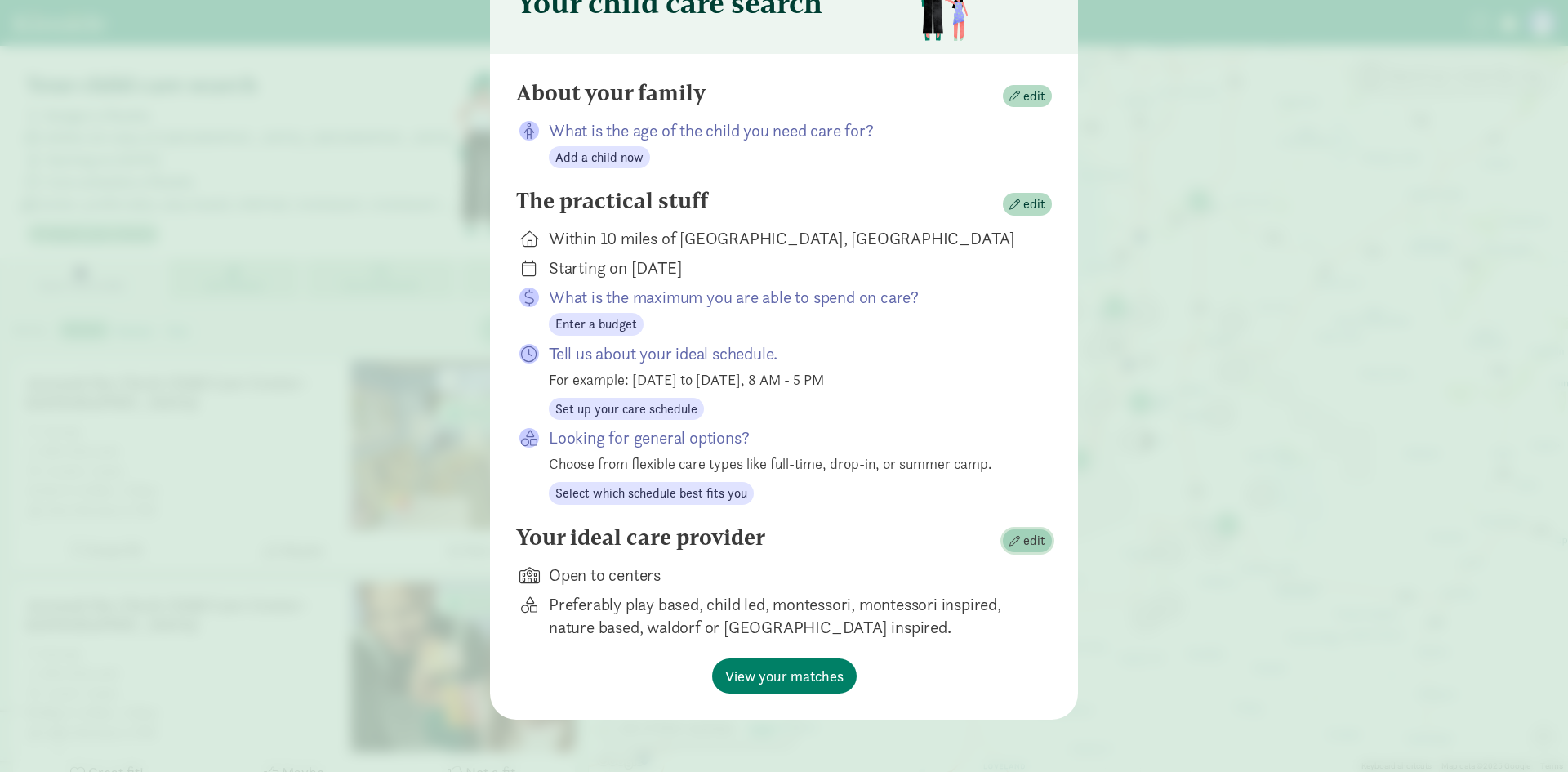
click at [1029, 539] on span "edit" at bounding box center [1035, 540] width 22 height 20
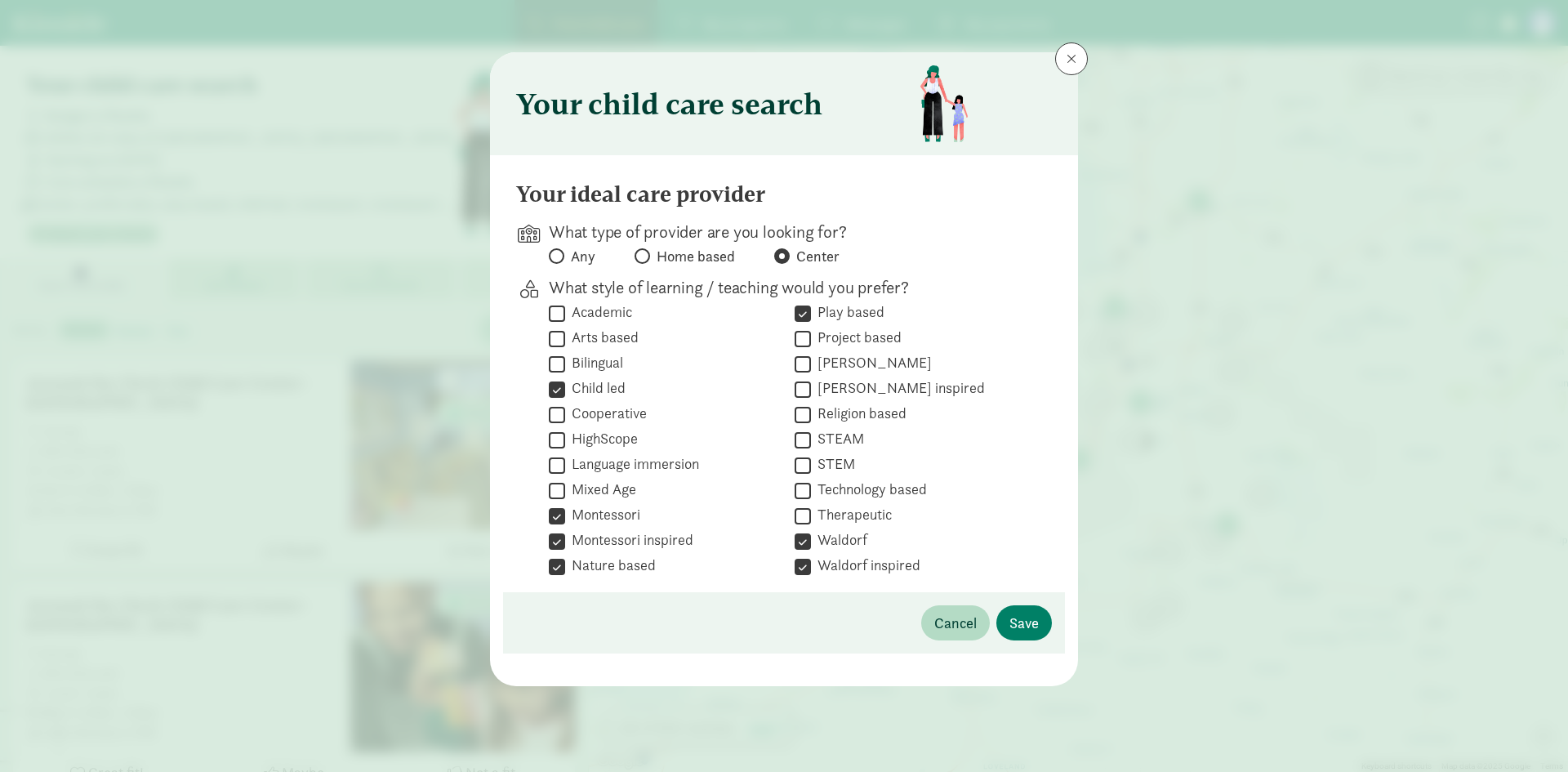
click at [564, 384] on input "Child led" at bounding box center [556, 389] width 16 height 22
checkbox input "false"
click at [559, 511] on input "Montessori" at bounding box center [556, 516] width 16 height 22
checkbox input "false"
click at [560, 546] on input "Montessori inspired" at bounding box center [556, 541] width 16 height 22
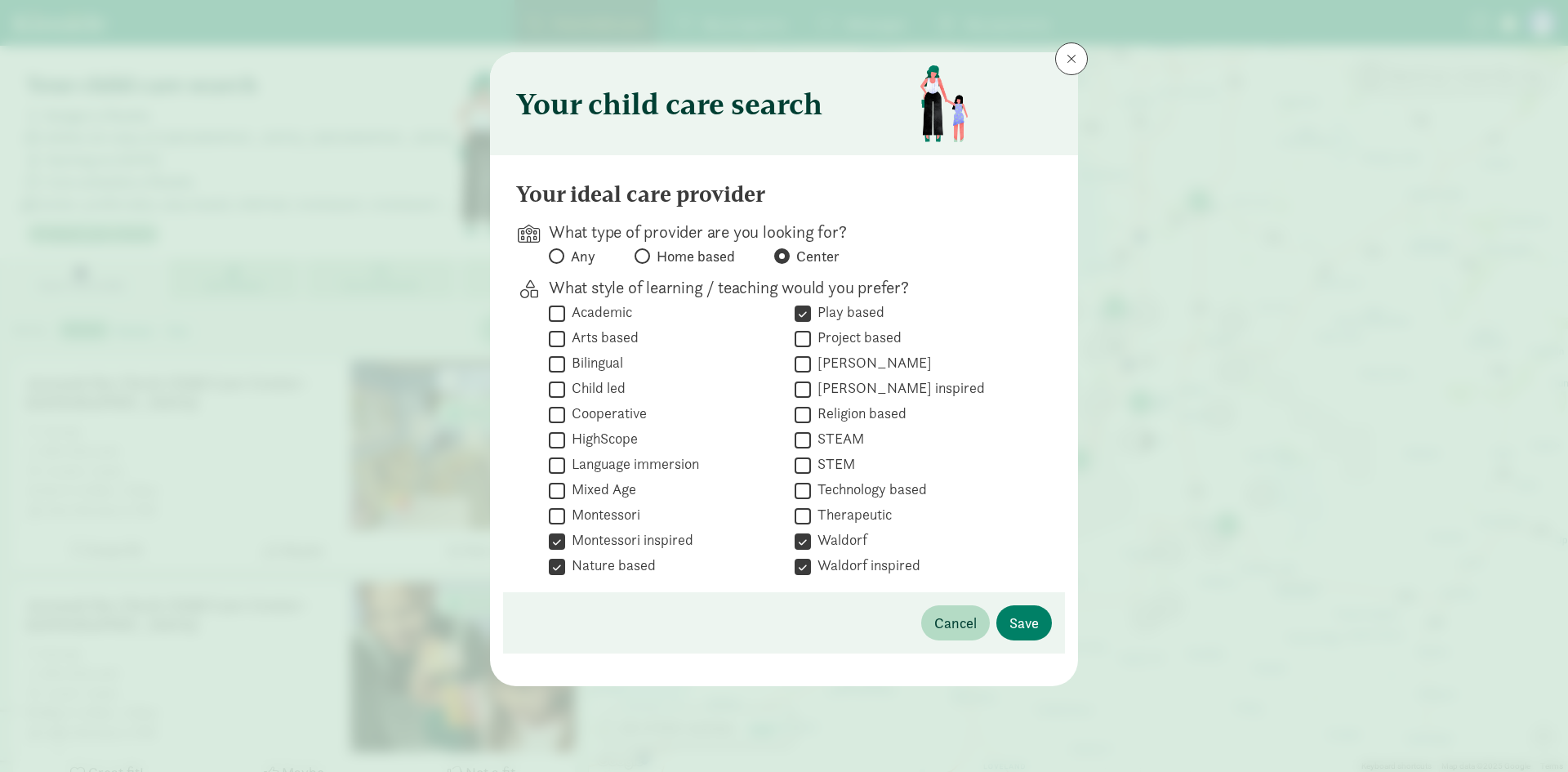
checkbox input "false"
click at [552, 571] on input "Nature based" at bounding box center [556, 567] width 16 height 22
checkbox input "false"
click at [804, 561] on input "Waldorf inspired" at bounding box center [803, 567] width 16 height 22
checkbox input "false"
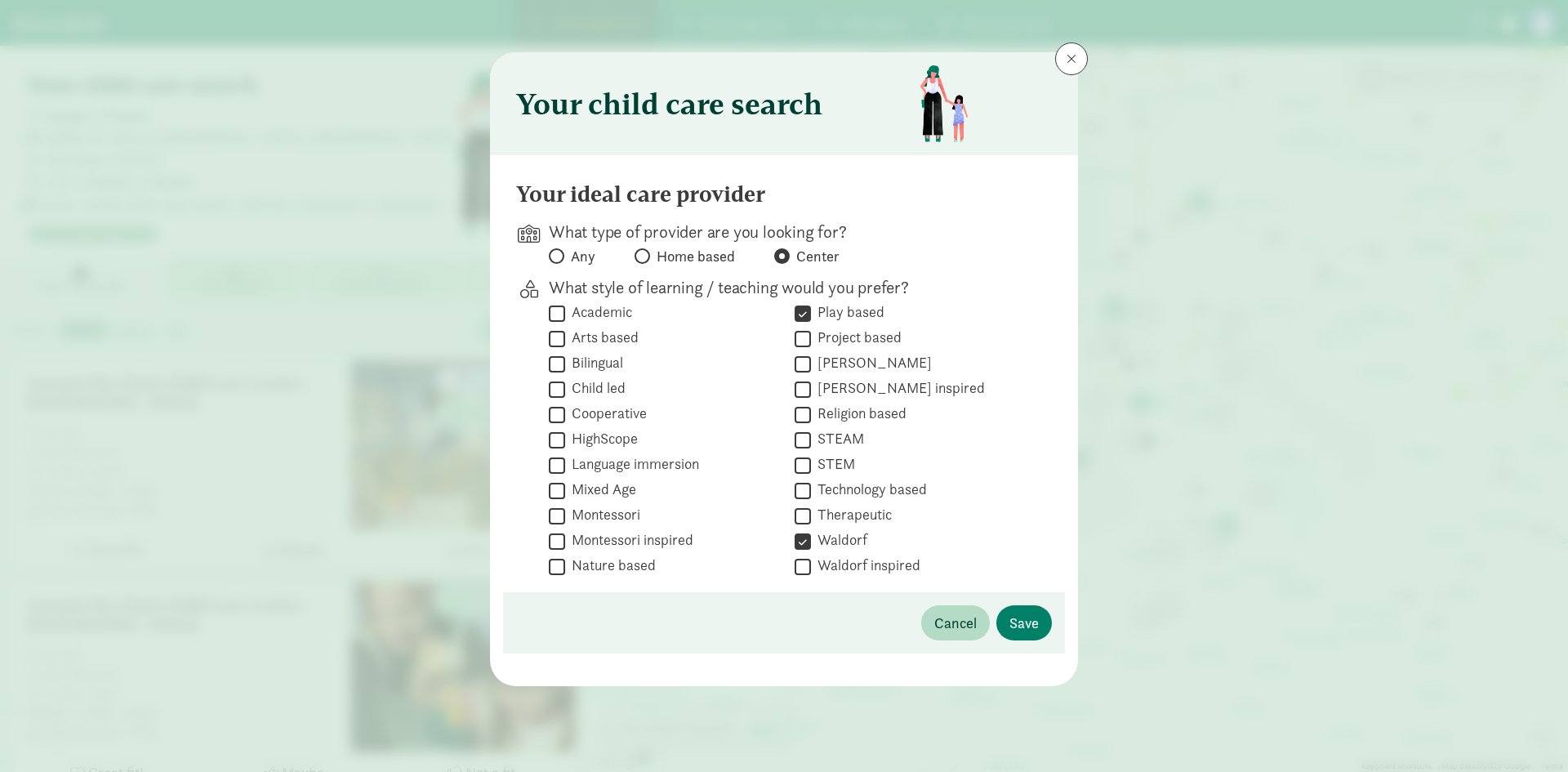
drag, startPoint x: 797, startPoint y: 541, endPoint x: 839, endPoint y: 343, distance: 202.4
click at [797, 541] on input "Waldorf" at bounding box center [803, 541] width 16 height 22
checkbox input "false"
click at [800, 316] on input "Play based" at bounding box center [803, 314] width 16 height 22
checkbox input "false"
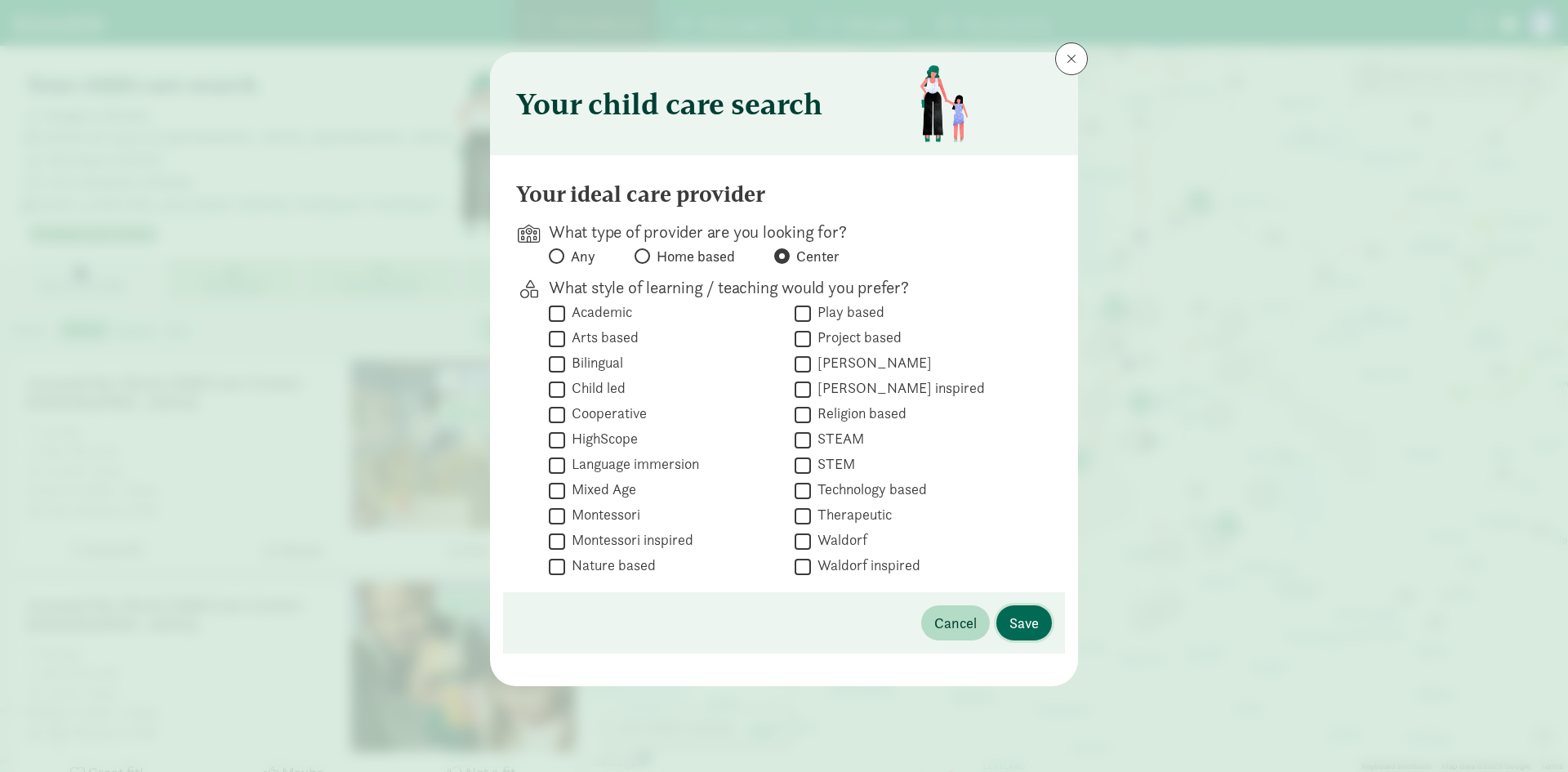
click at [1026, 626] on span "Save" at bounding box center [1024, 623] width 30 height 22
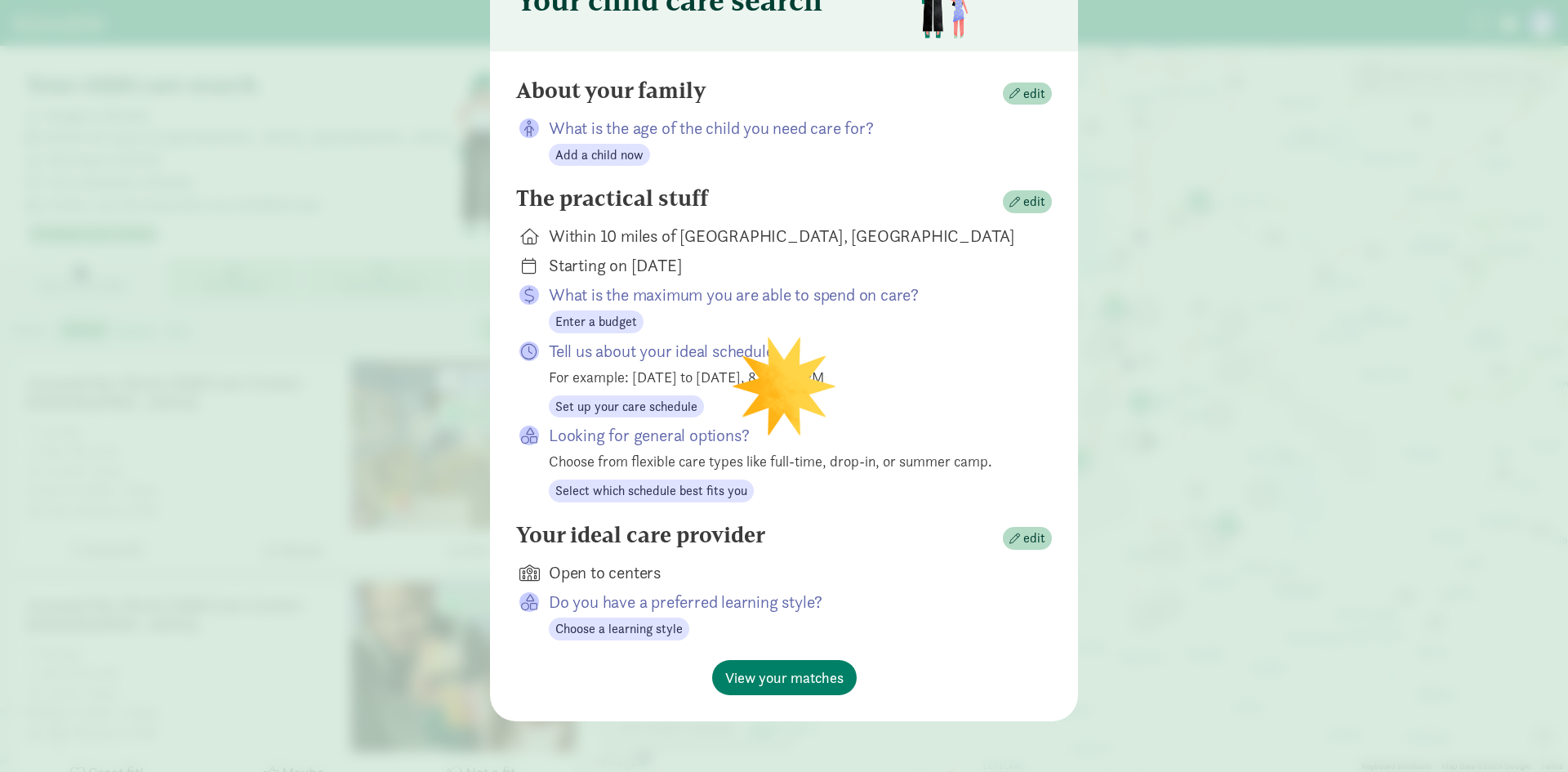
scroll to position [106, 0]
drag, startPoint x: 754, startPoint y: 233, endPoint x: 777, endPoint y: 227, distance: 23.8
click at [754, 232] on div "Within 10 miles of Edgewood, WA" at bounding box center [787, 234] width 477 height 23
click at [1013, 205] on span "button" at bounding box center [1015, 200] width 10 height 10
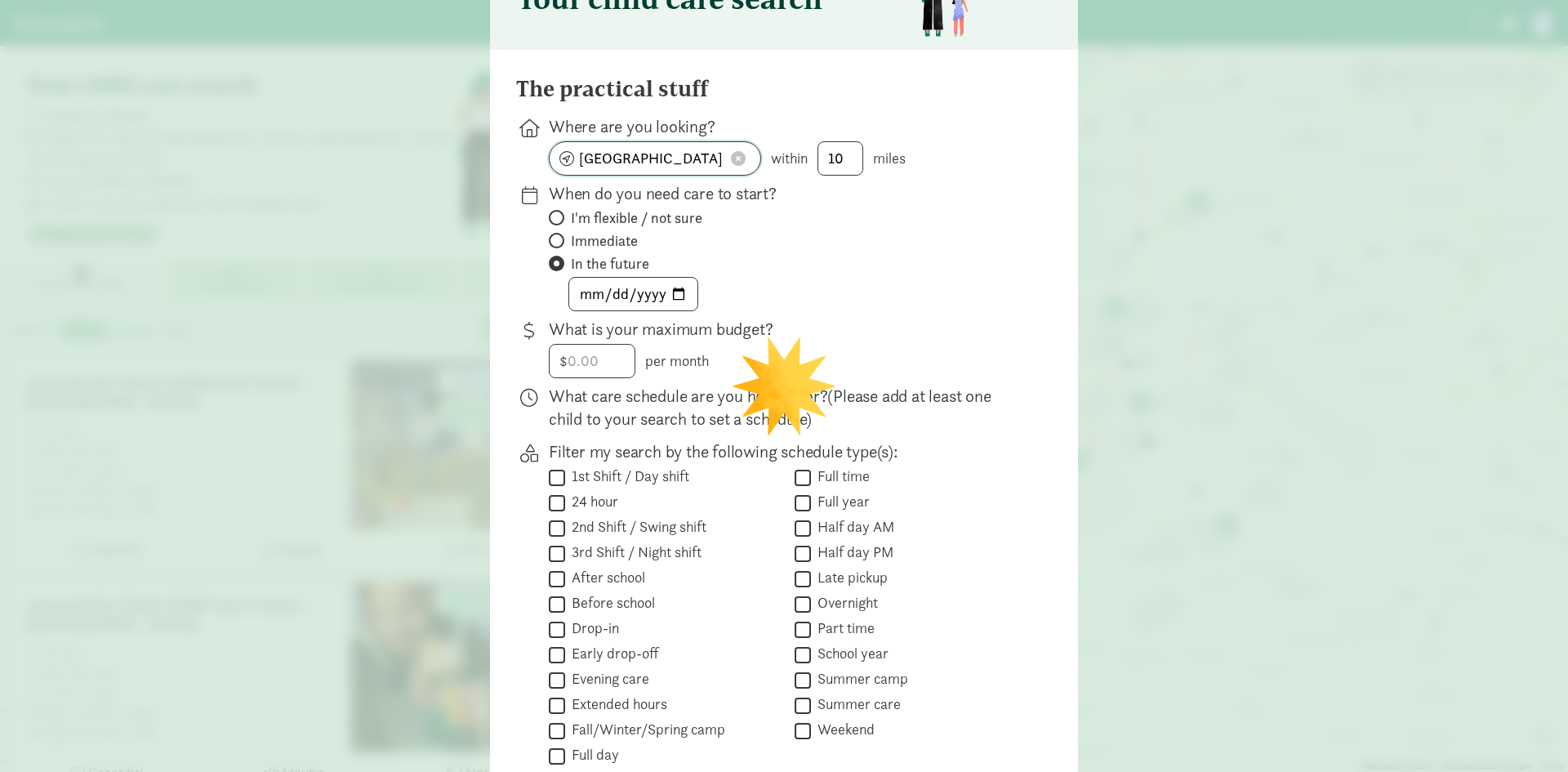
click at [733, 153] on span at bounding box center [738, 158] width 14 height 14
click at [677, 165] on input at bounding box center [654, 158] width 210 height 32
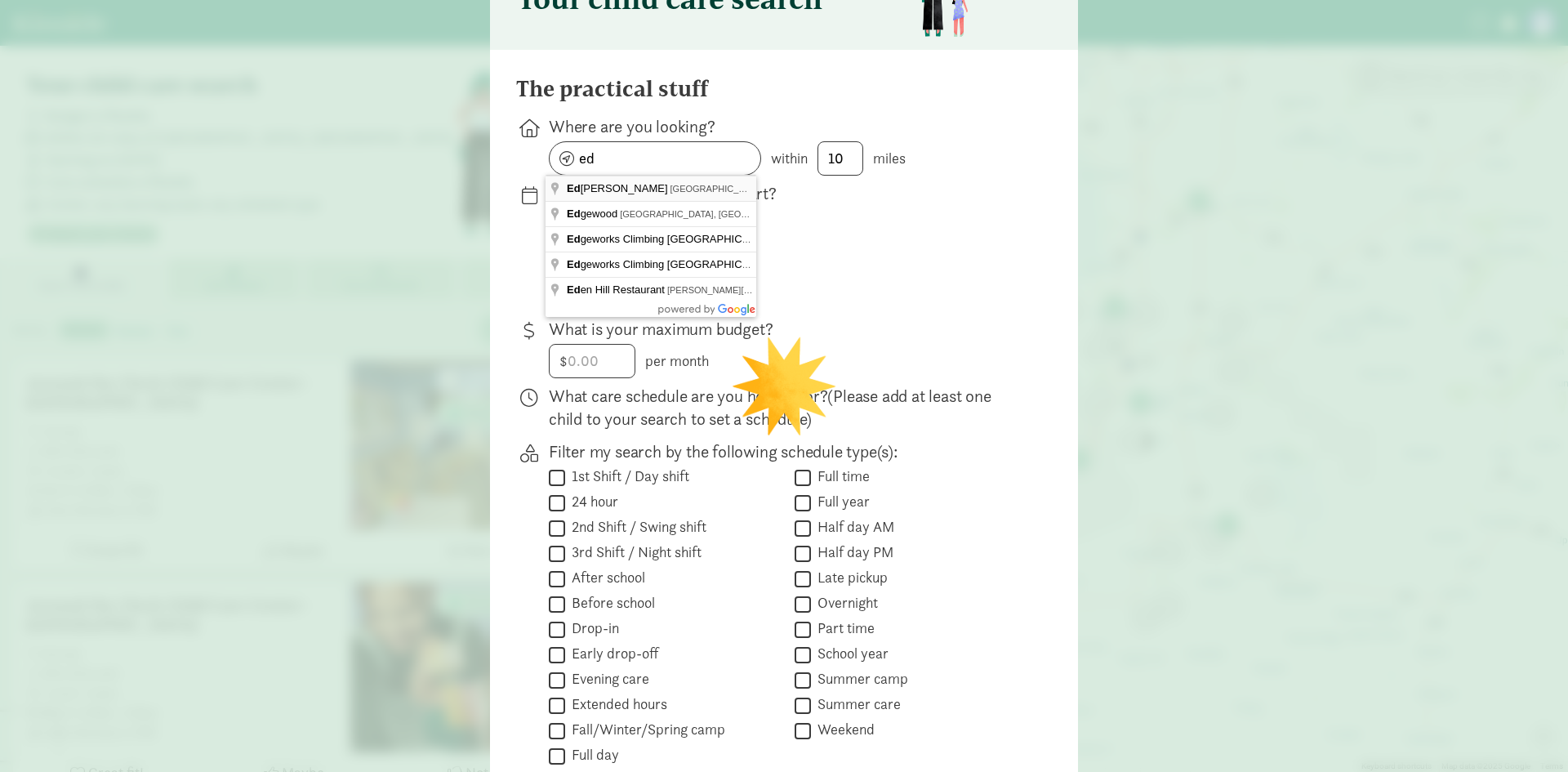
type input "Edmonds, WA, USA"
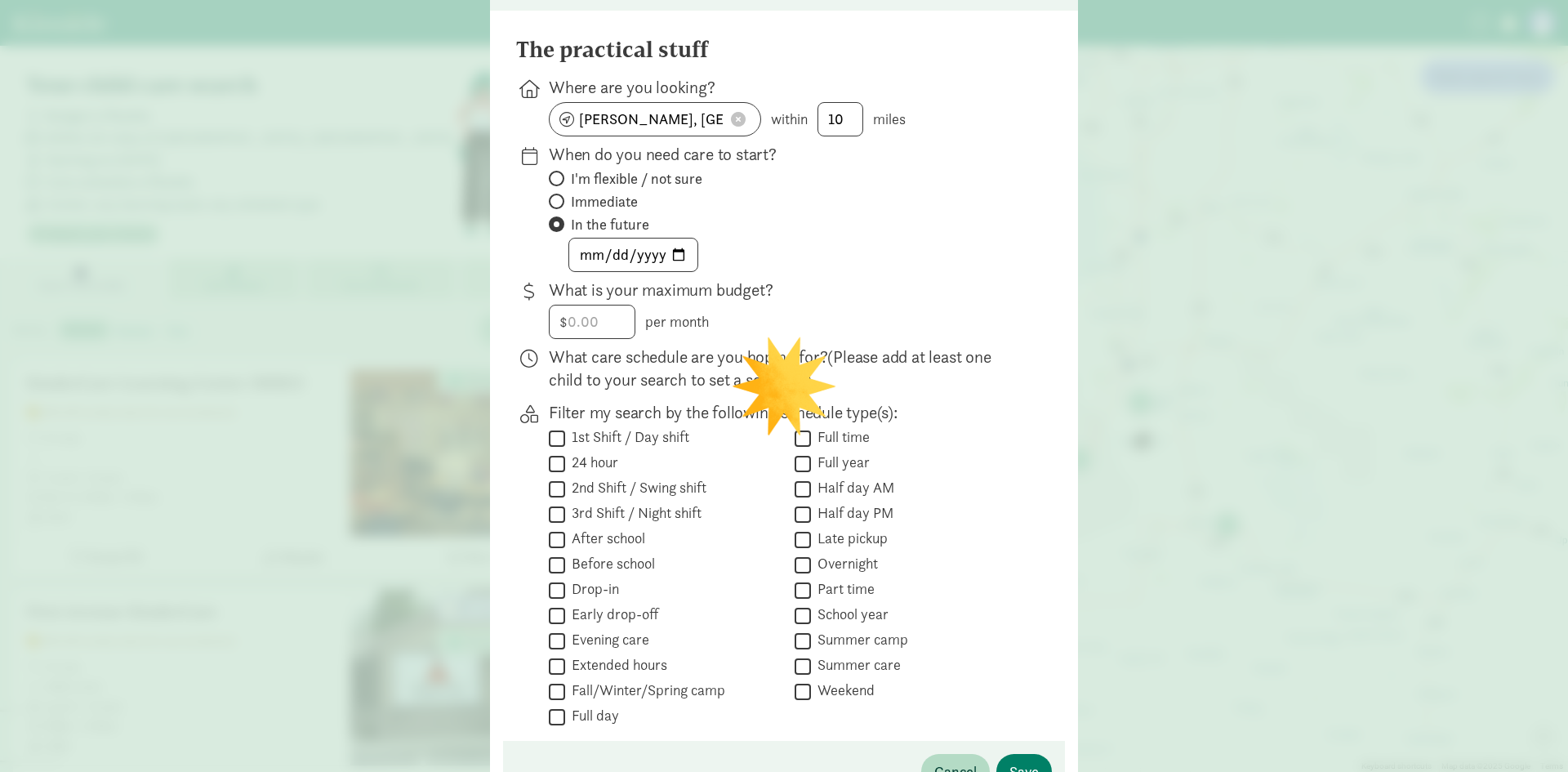
scroll to position [0, 0]
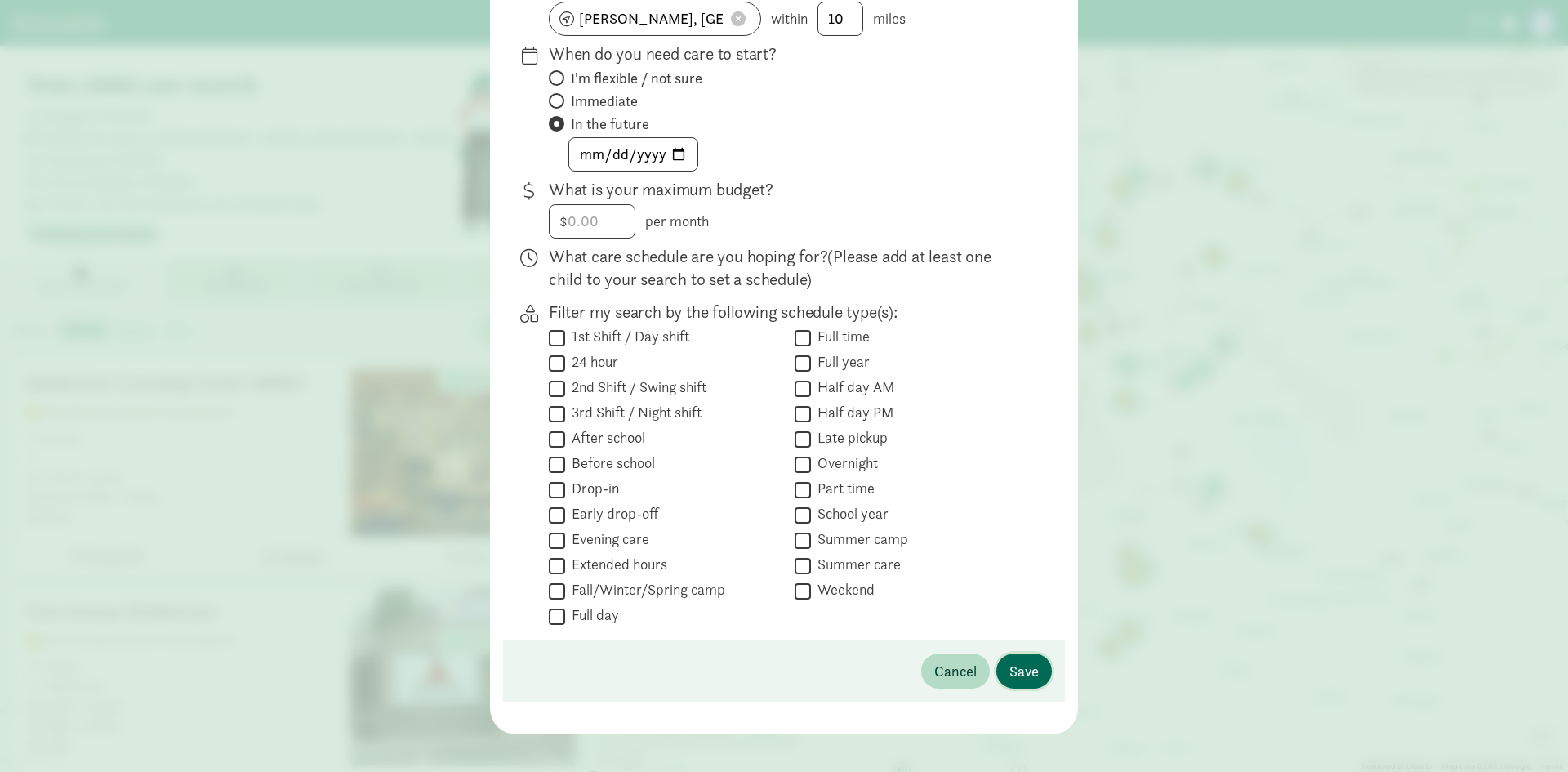
click at [1021, 657] on button "Save" at bounding box center [1023, 671] width 55 height 35
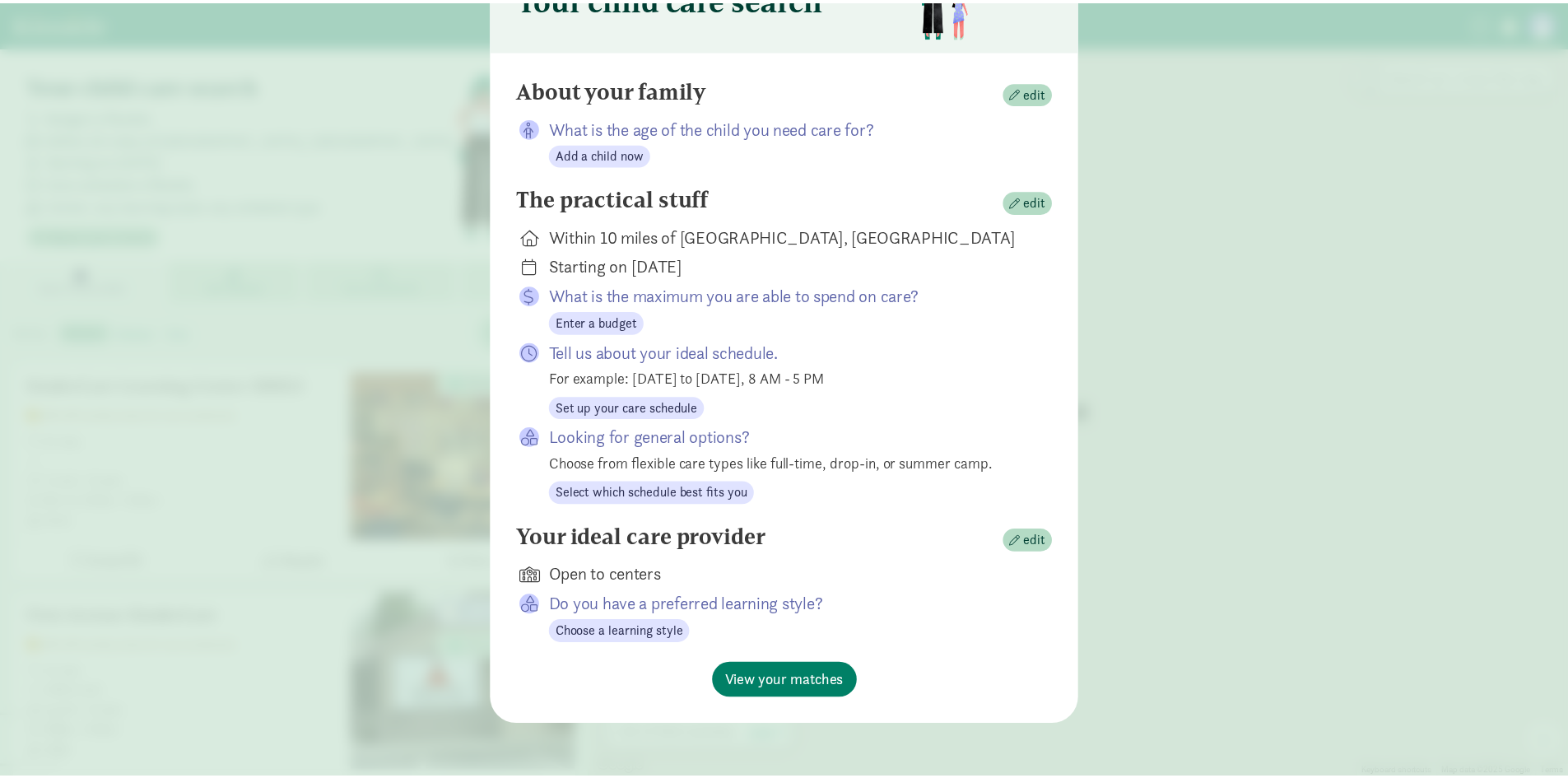
scroll to position [106, 0]
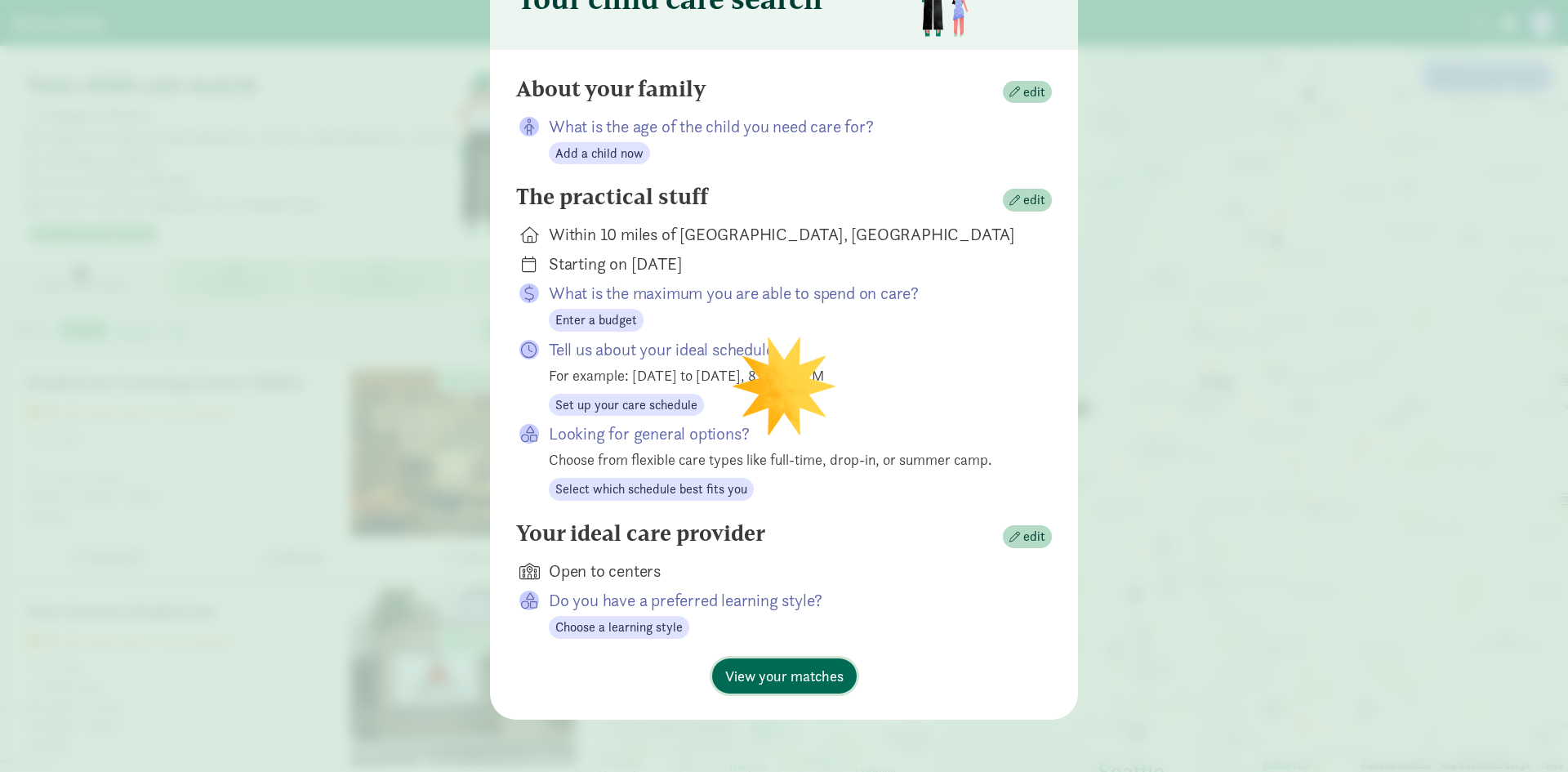
click at [807, 673] on span "View your matches" at bounding box center [784, 676] width 118 height 22
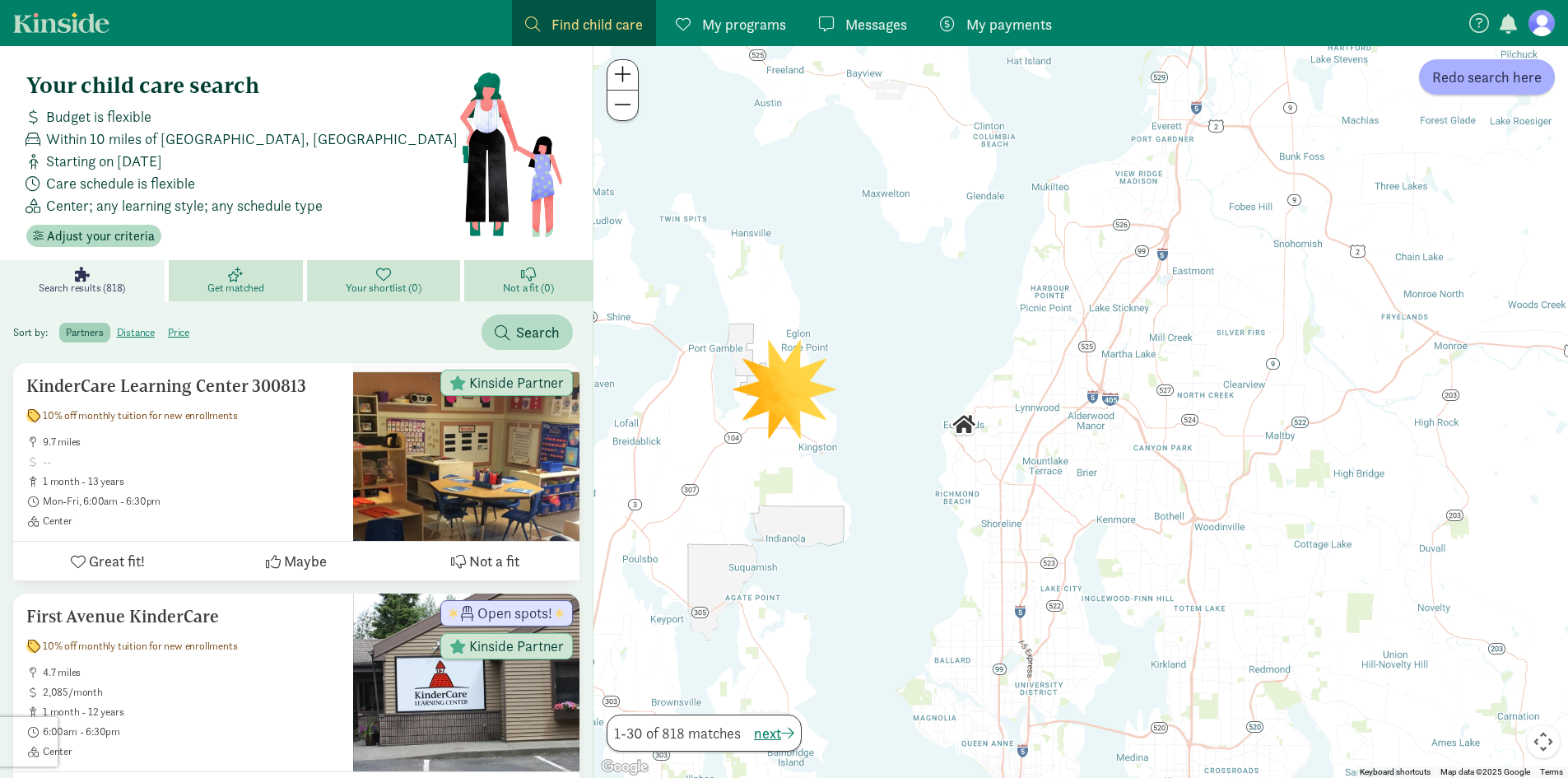
drag, startPoint x: 1036, startPoint y: 356, endPoint x: 917, endPoint y: 368, distance: 119.6
click at [917, 368] on div at bounding box center [1080, 412] width 975 height 732
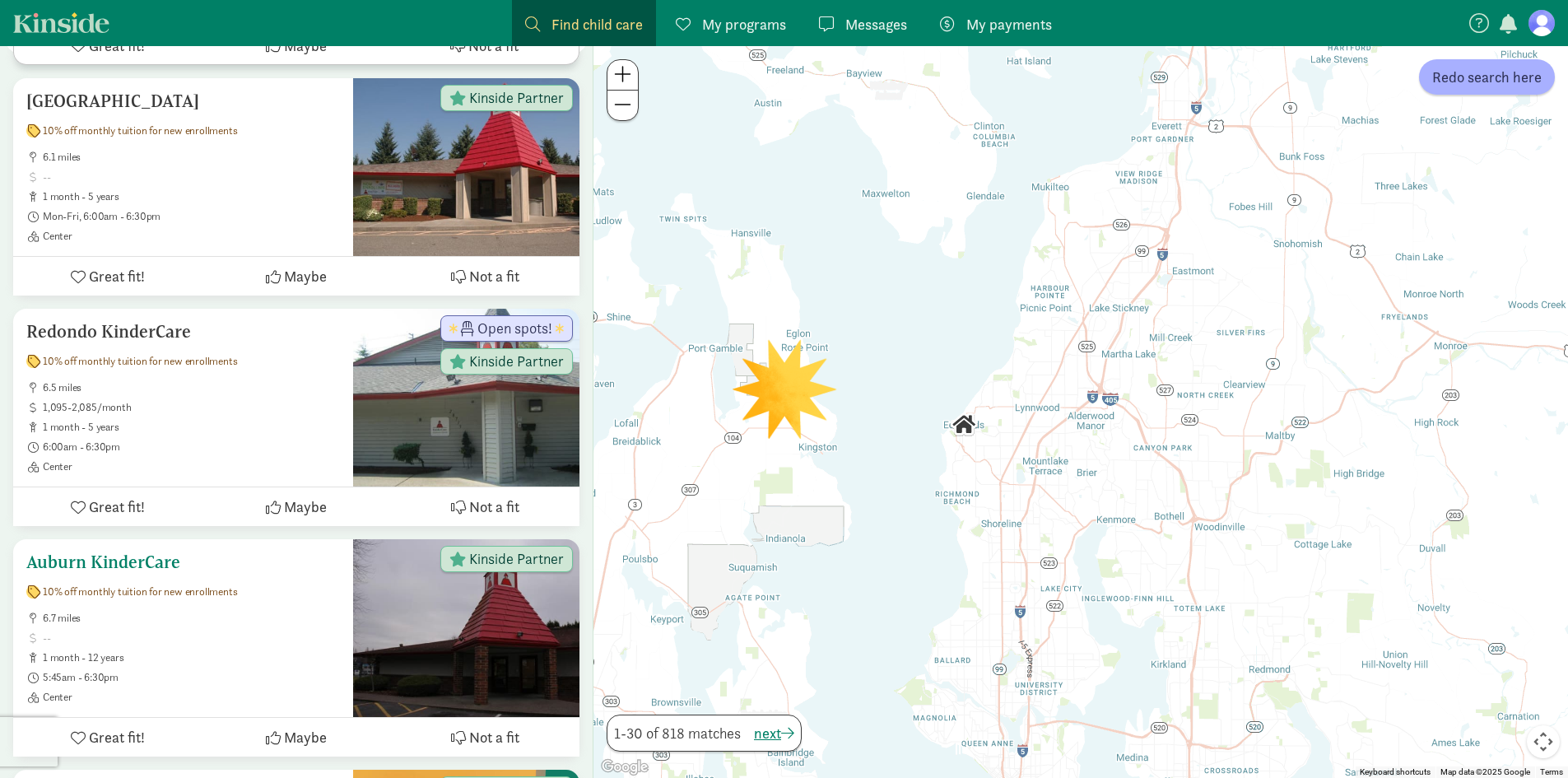
scroll to position [741, 0]
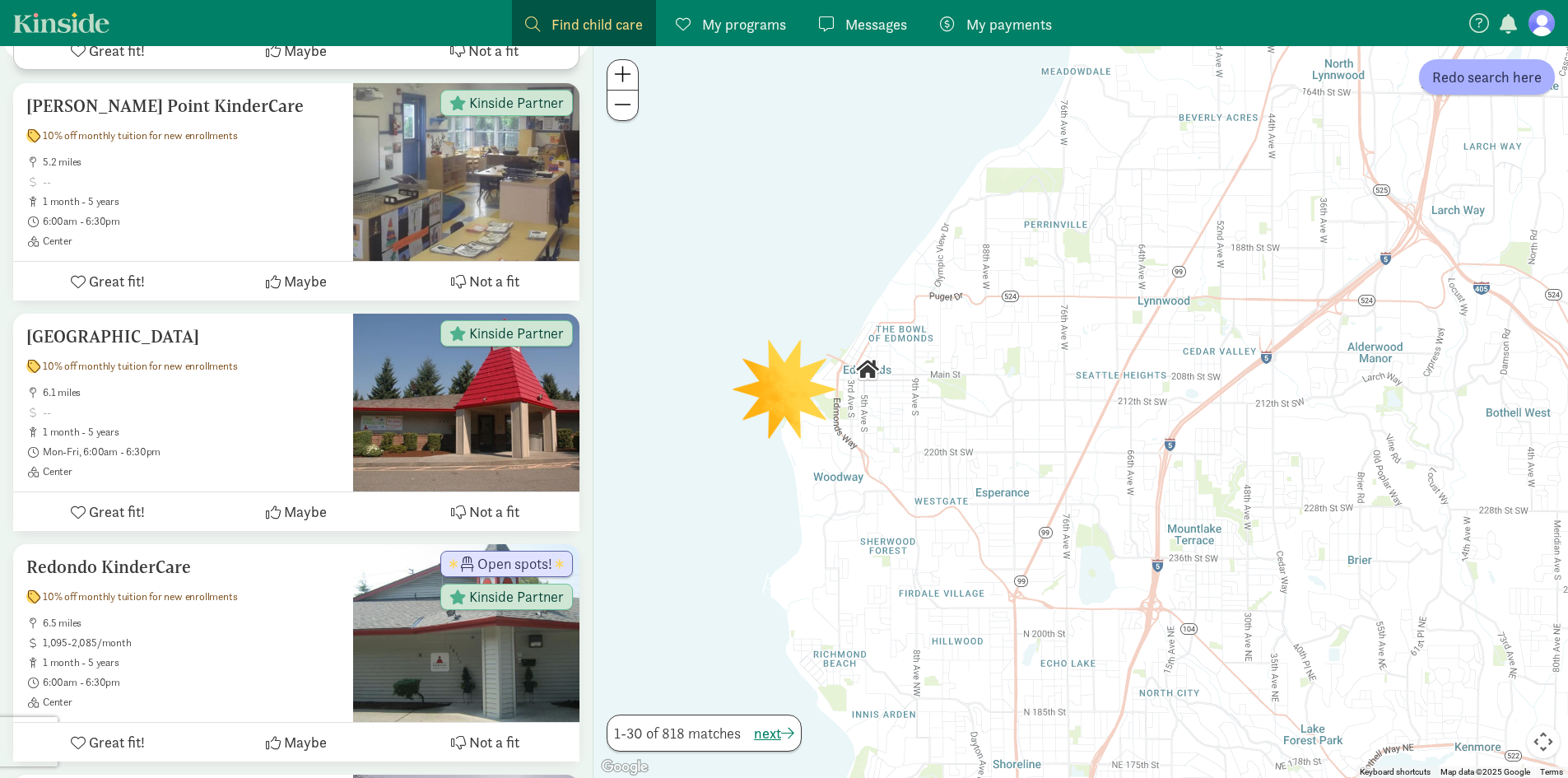
drag, startPoint x: 963, startPoint y: 461, endPoint x: 640, endPoint y: 509, distance: 326.5
click at [640, 509] on div at bounding box center [1080, 412] width 975 height 732
click at [867, 366] on img "Click to see details" at bounding box center [867, 369] width 41 height 41
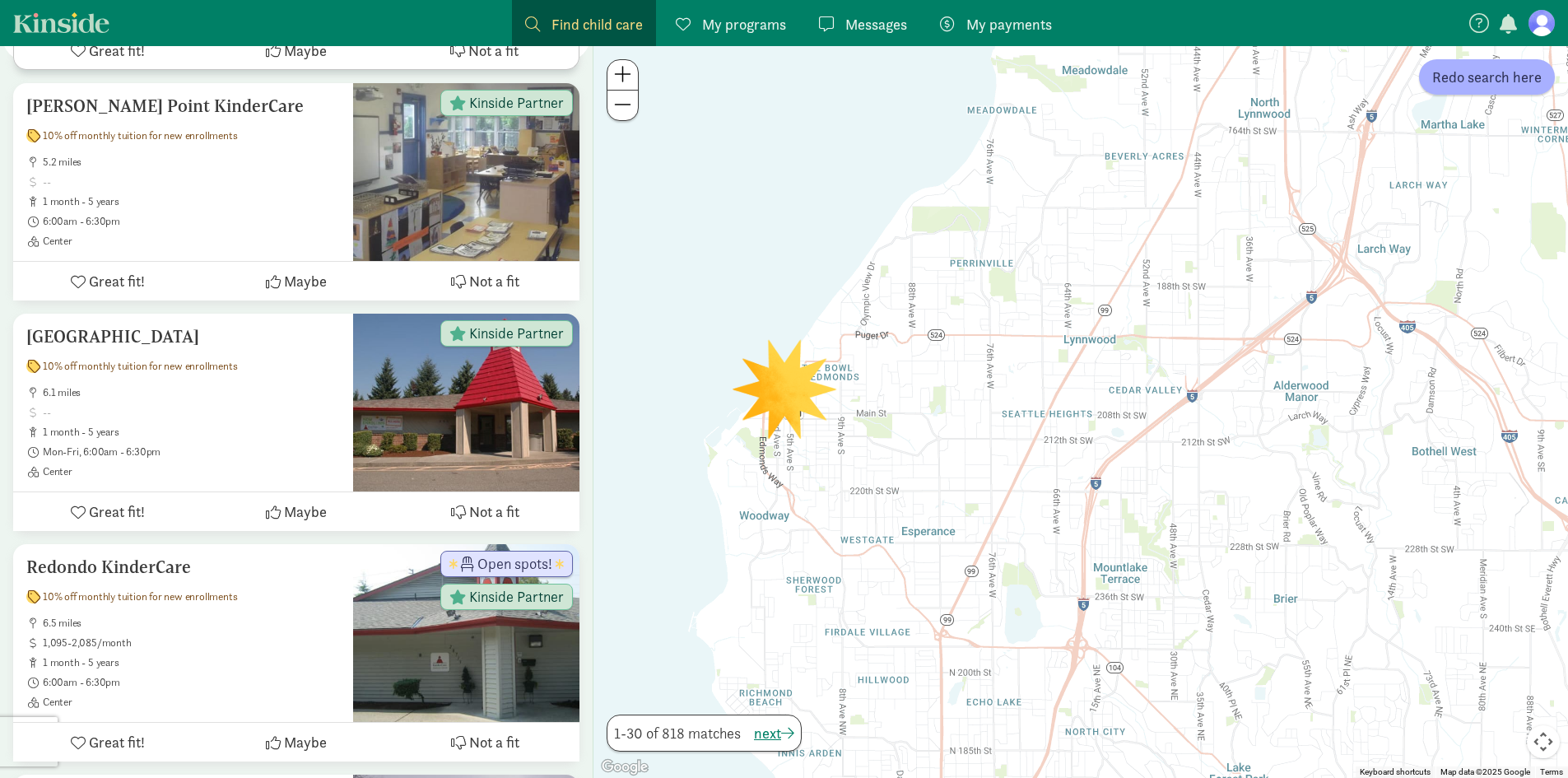
drag, startPoint x: 951, startPoint y: 362, endPoint x: 873, endPoint y: 401, distance: 87.2
click at [873, 401] on div at bounding box center [1080, 412] width 975 height 732
click at [1467, 88] on button "Redo search here" at bounding box center [1486, 76] width 136 height 35
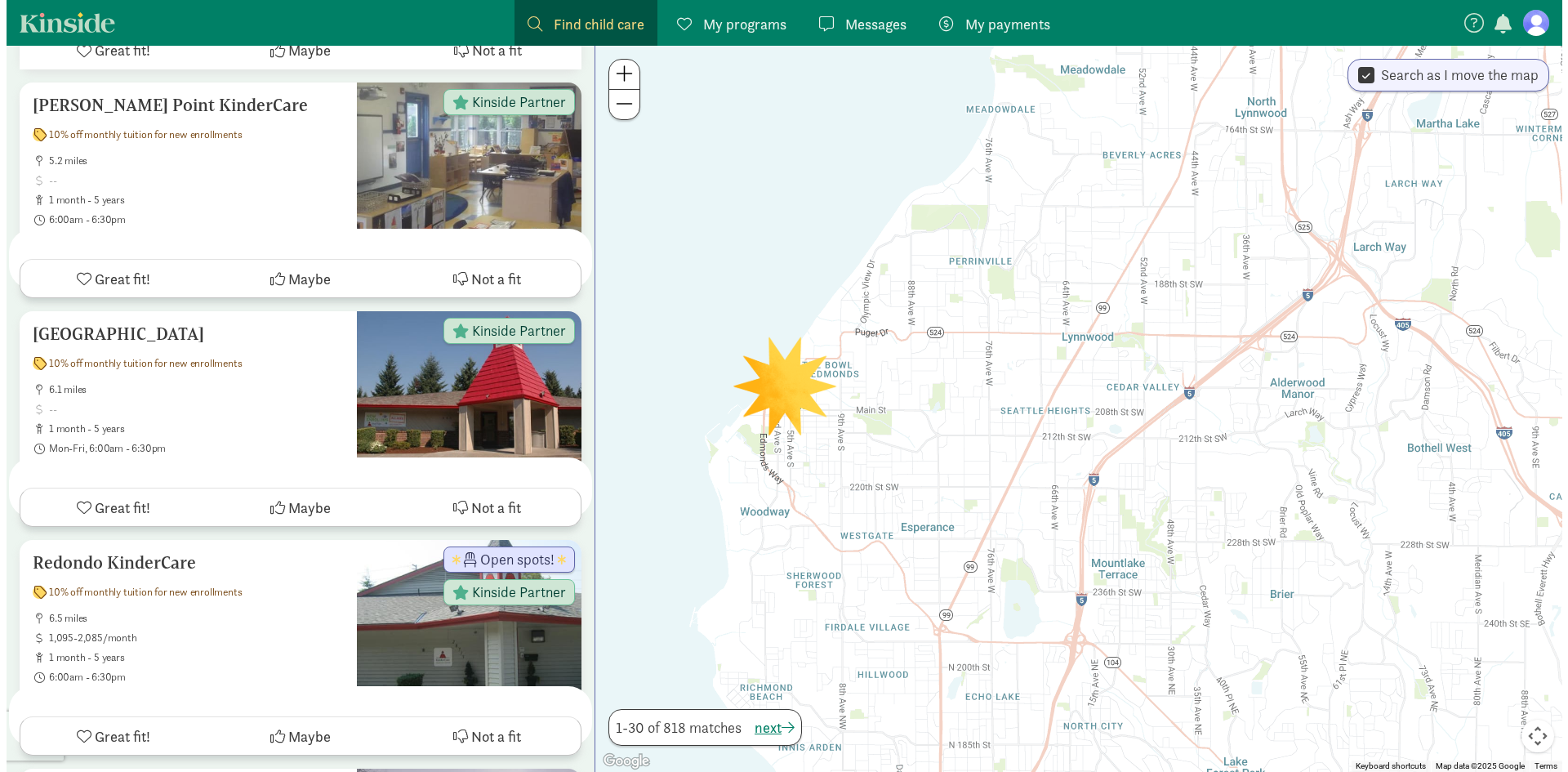
scroll to position [0, 0]
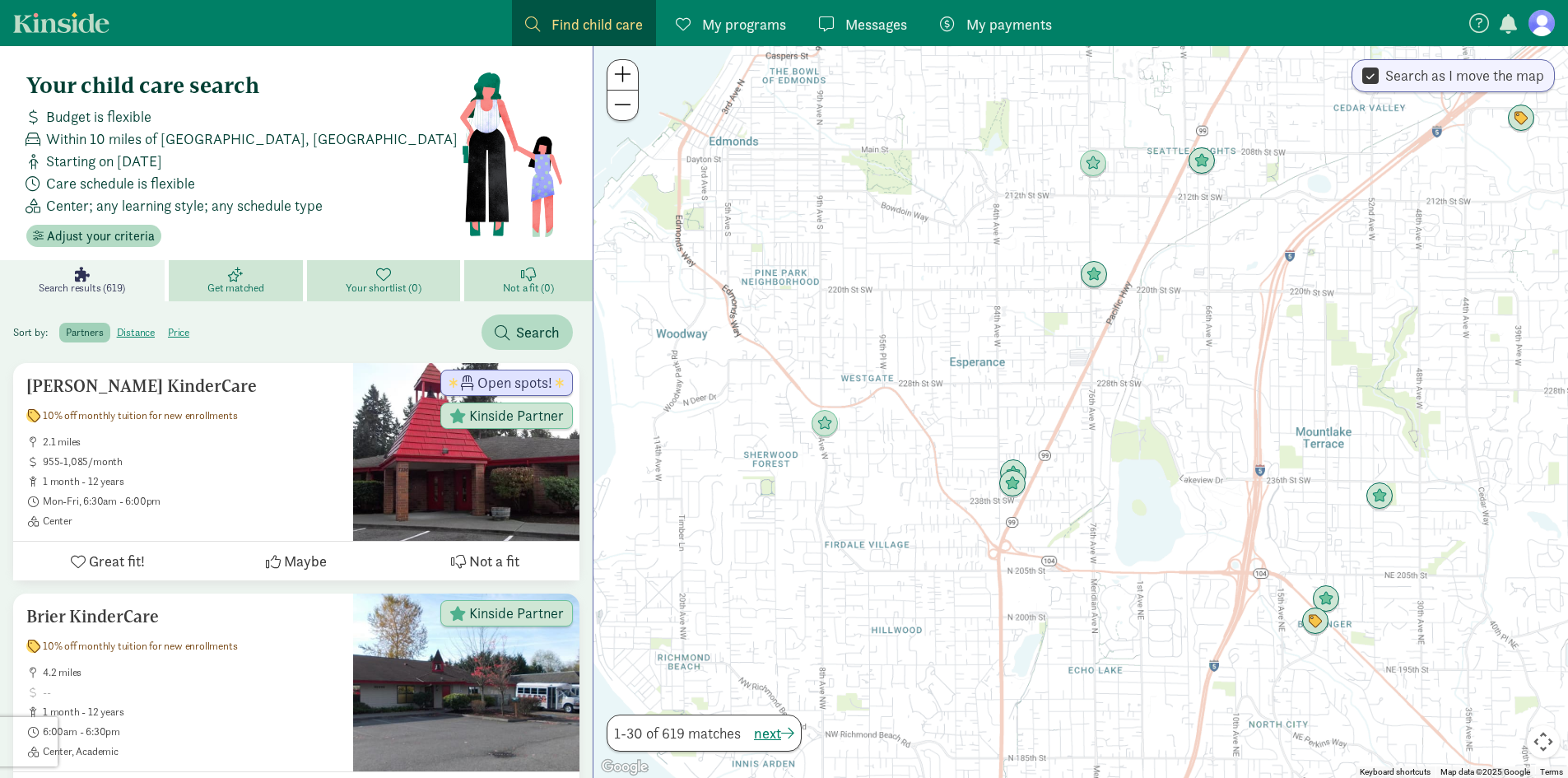
drag, startPoint x: 882, startPoint y: 525, endPoint x: 890, endPoint y: 360, distance: 165.2
click at [890, 360] on div at bounding box center [1080, 412] width 975 height 732
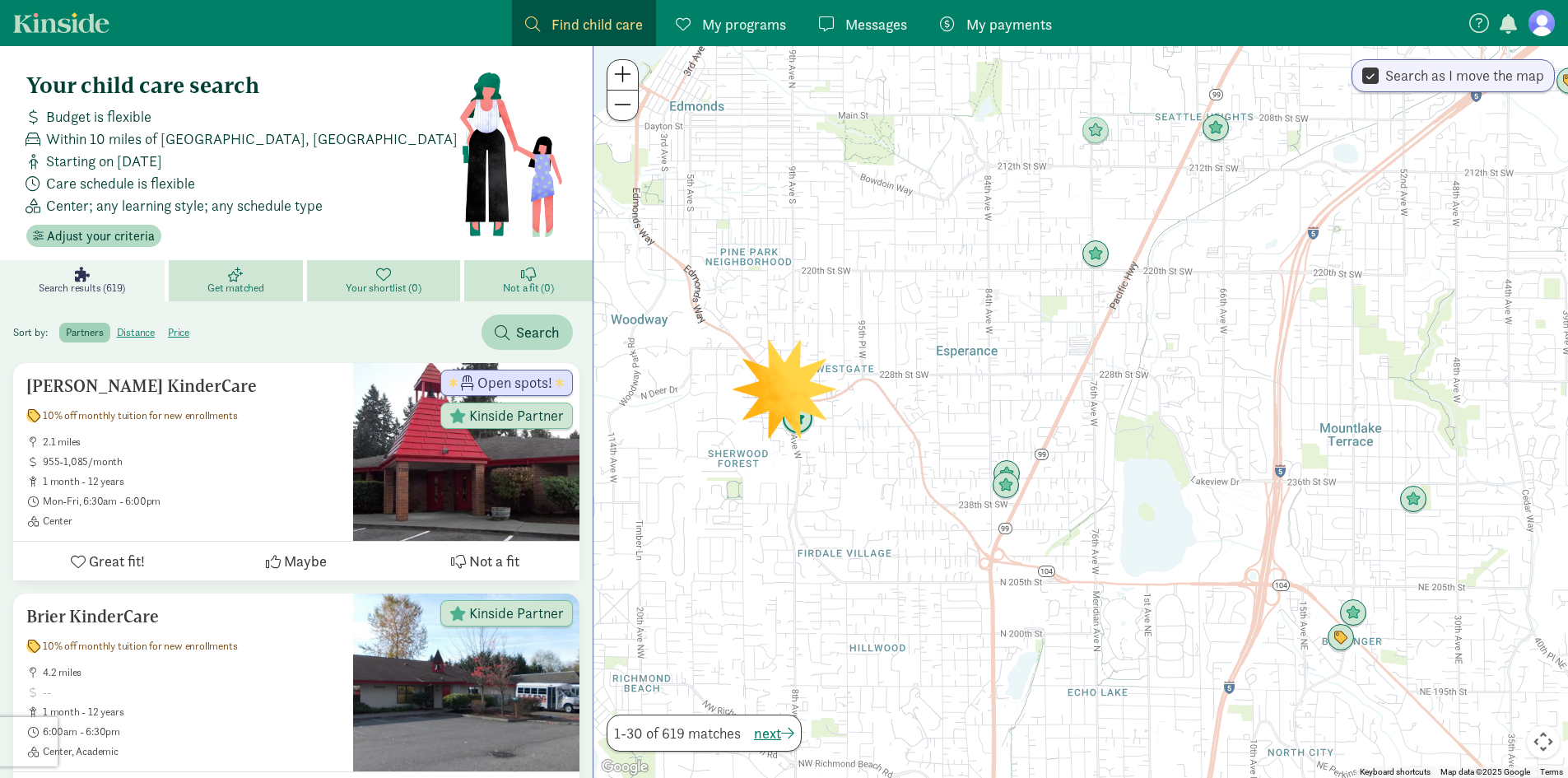
click at [803, 420] on img "Click to see details" at bounding box center [798, 419] width 45 height 45
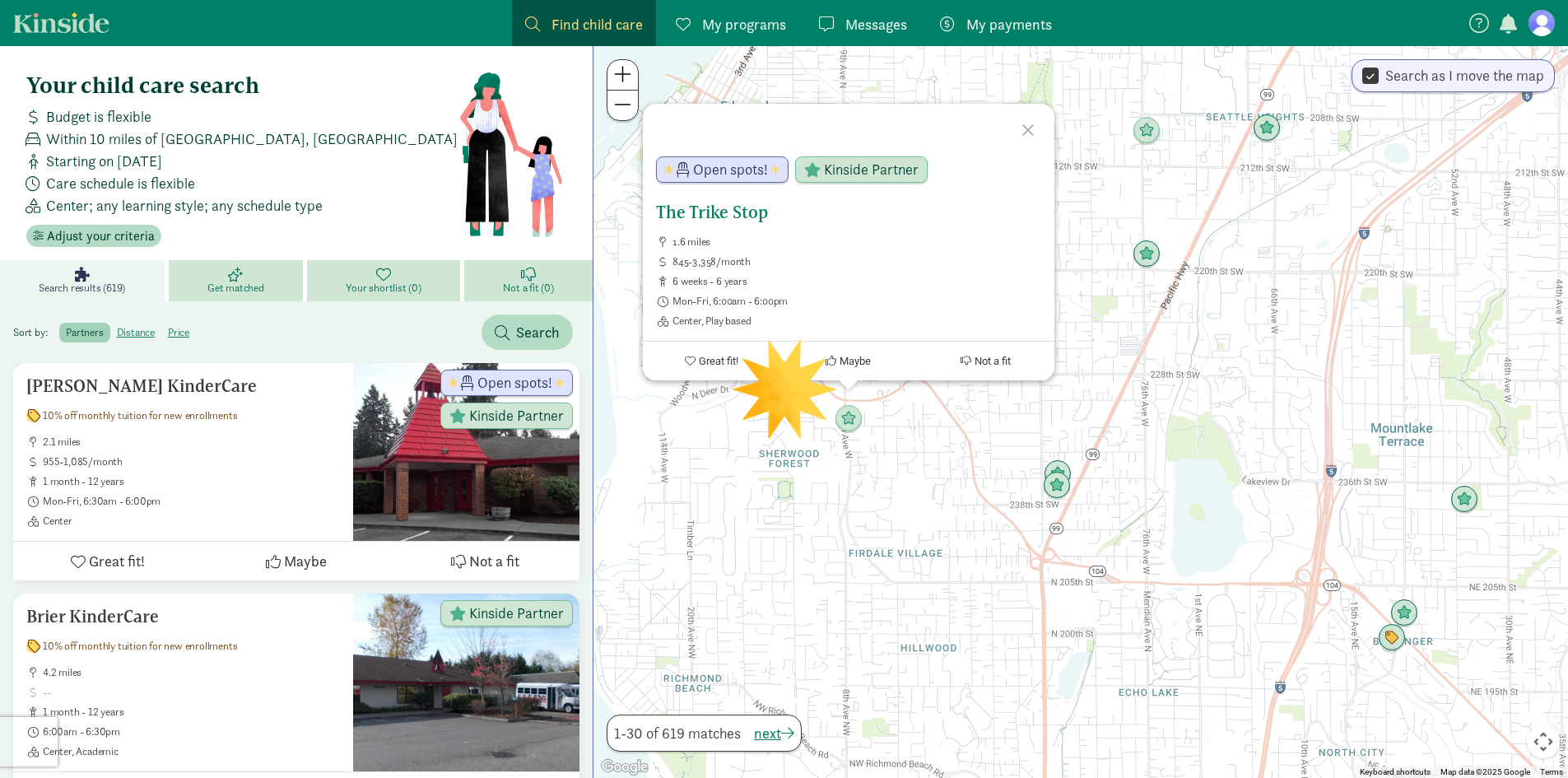
click at [752, 171] on span "Open spots!" at bounding box center [730, 169] width 75 height 15
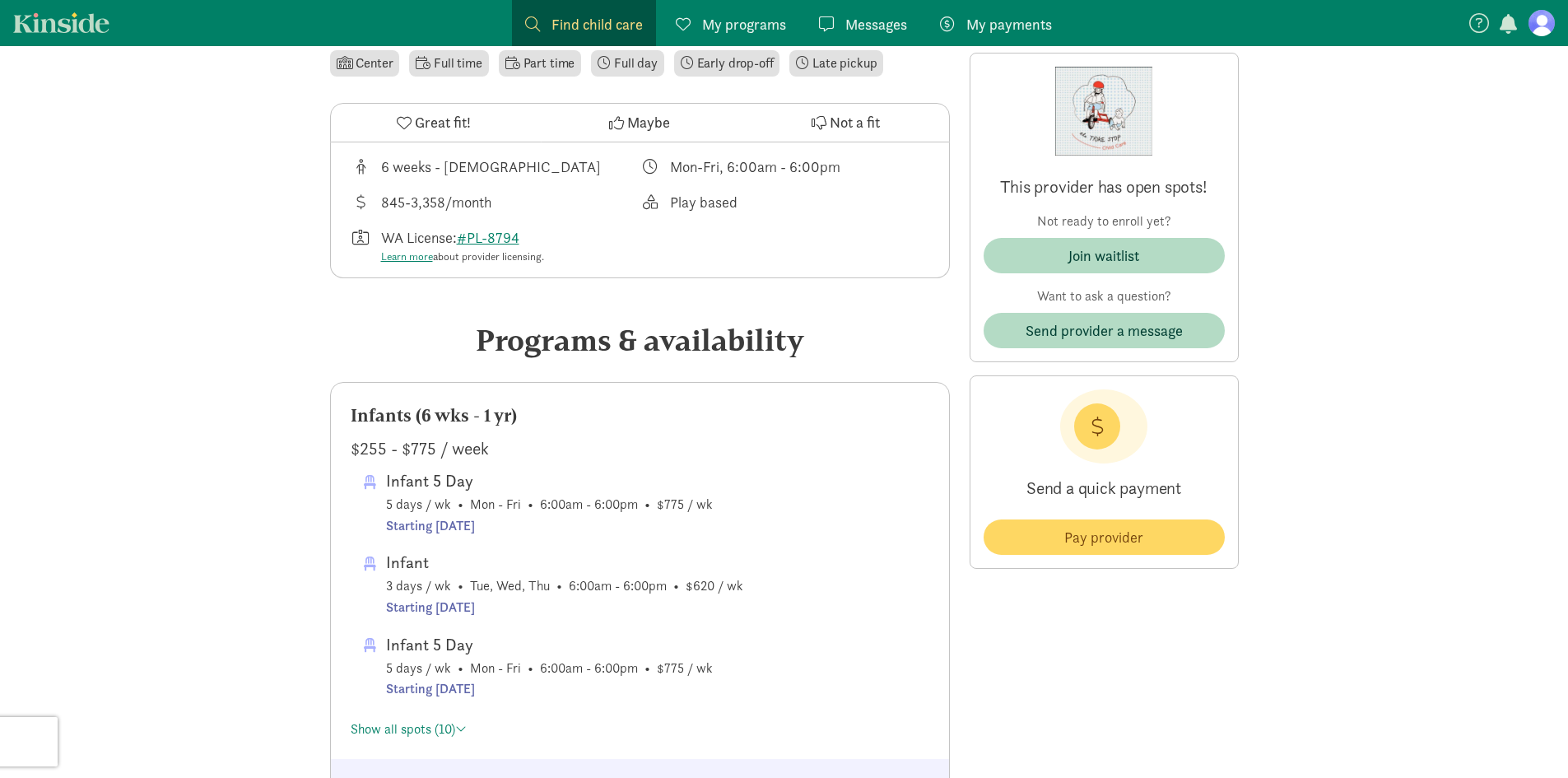
scroll to position [576, 0]
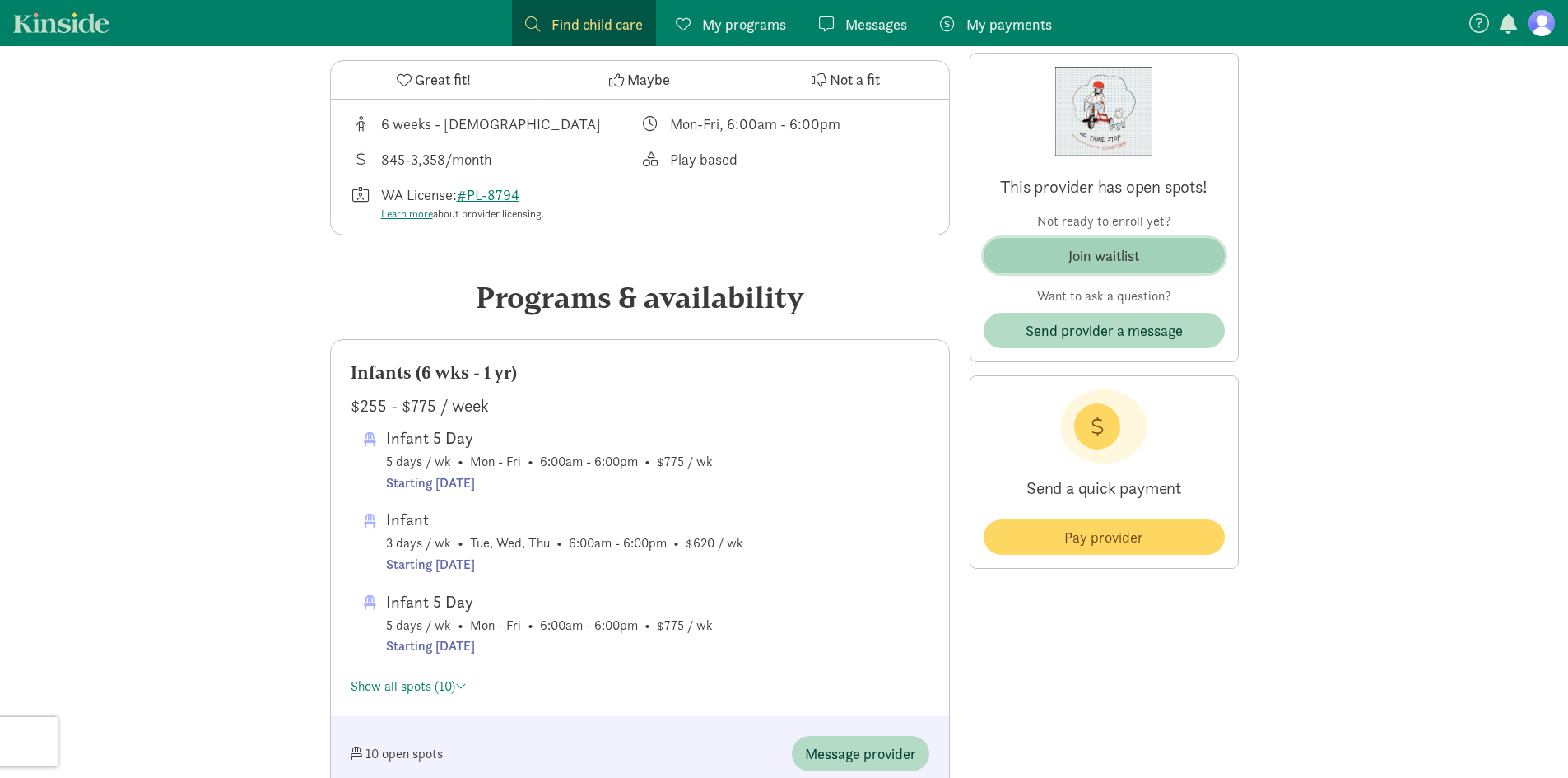
click at [1067, 246] on span "Join waitlist" at bounding box center [1104, 256] width 215 height 22
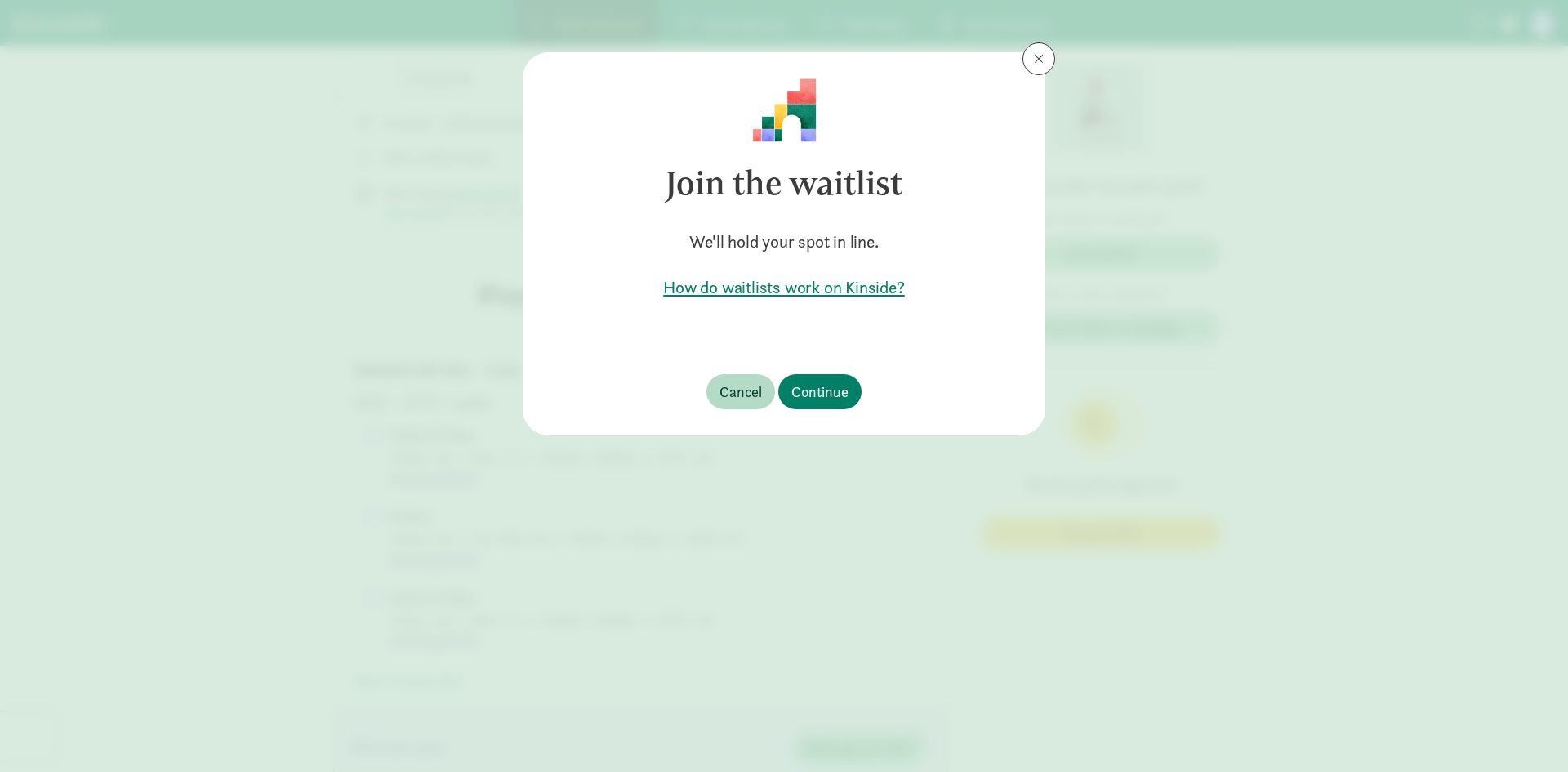
click at [815, 285] on h5 "How do waitlists work on Kinside?" at bounding box center [784, 287] width 470 height 23
click at [809, 389] on span "Continue" at bounding box center [820, 392] width 57 height 22
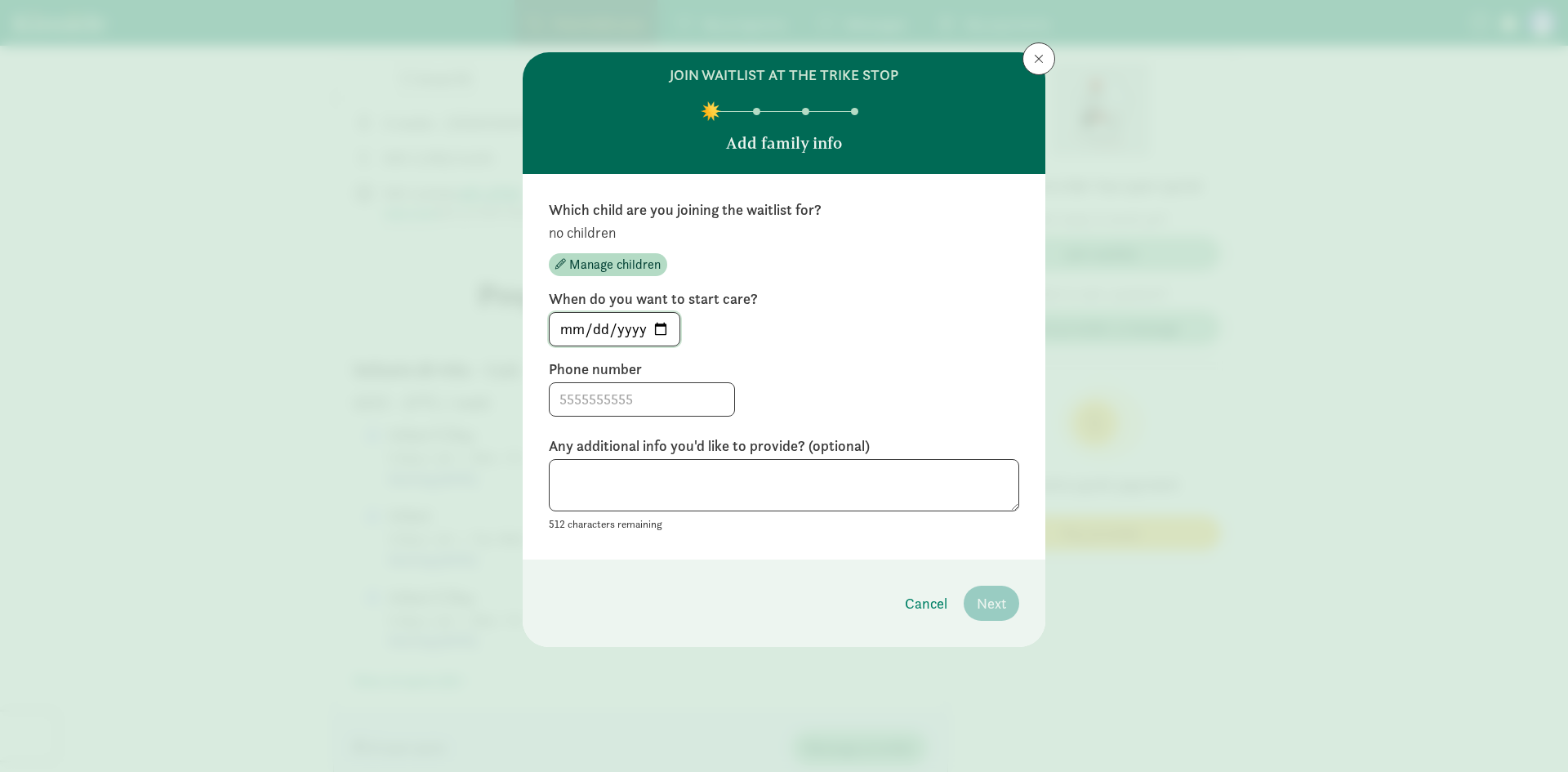
click at [664, 326] on input "[DATE]" at bounding box center [614, 329] width 130 height 32
type input "[DATE]"
click at [676, 402] on input at bounding box center [642, 400] width 185 height 32
type input "8083811917"
click at [813, 477] on textarea at bounding box center [784, 486] width 470 height 53
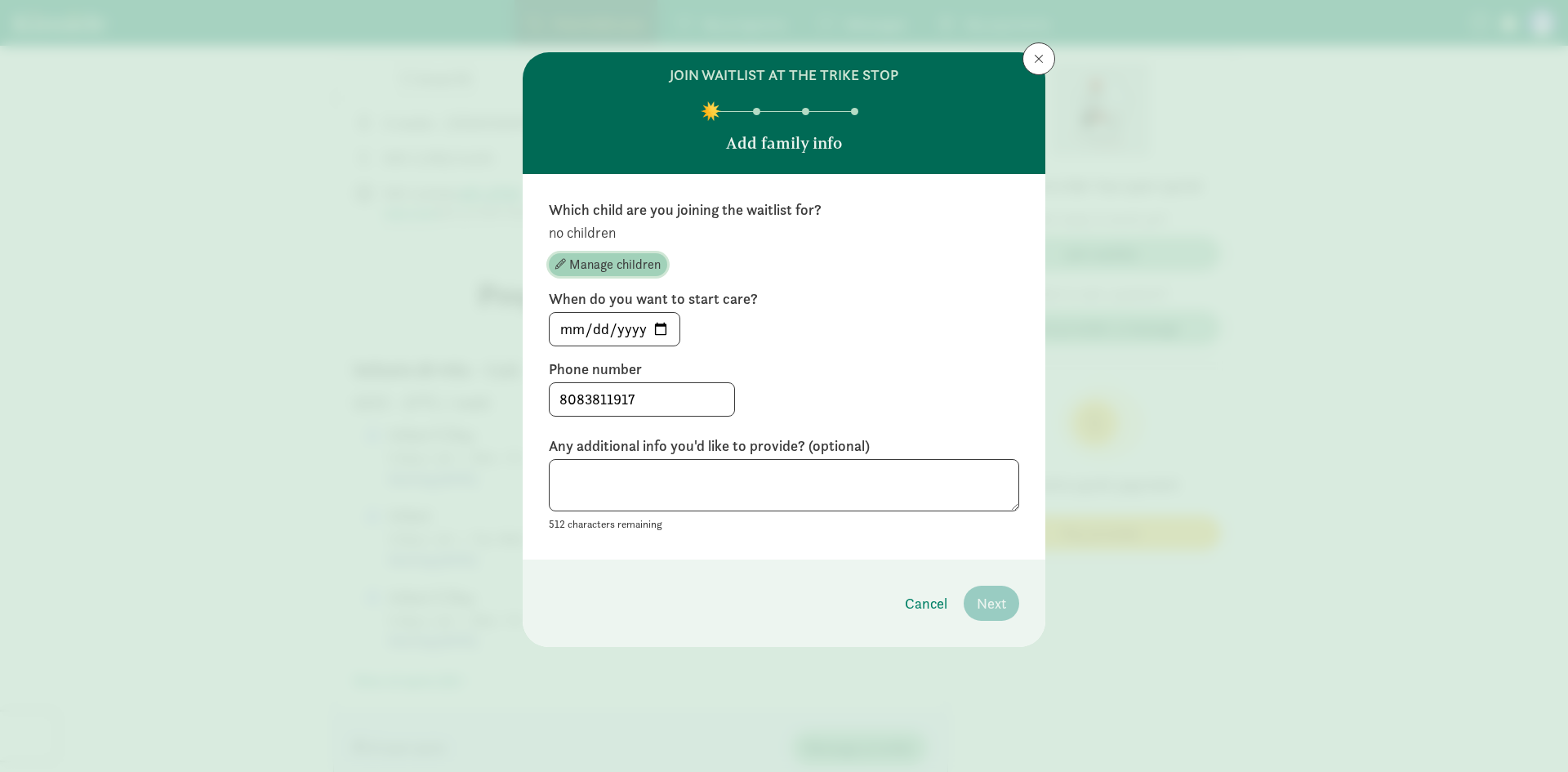
click at [559, 265] on span "button" at bounding box center [561, 264] width 10 height 10
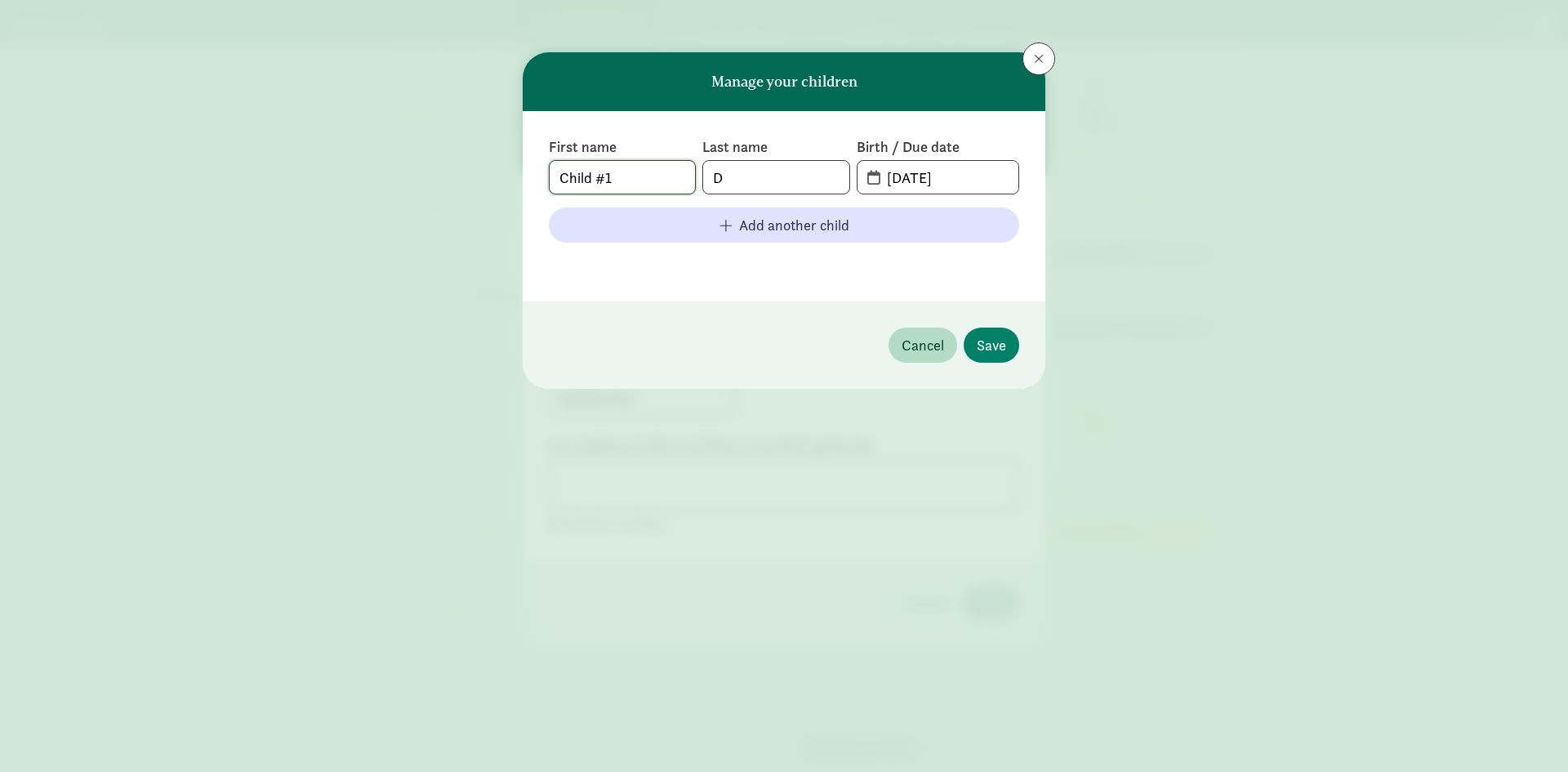
drag, startPoint x: 658, startPoint y: 183, endPoint x: 593, endPoint y: 184, distance: 65.0
click at [593, 184] on input "Child #1" at bounding box center [622, 177] width 146 height 32
type input "C"
type input "Oliver"
type input "G."
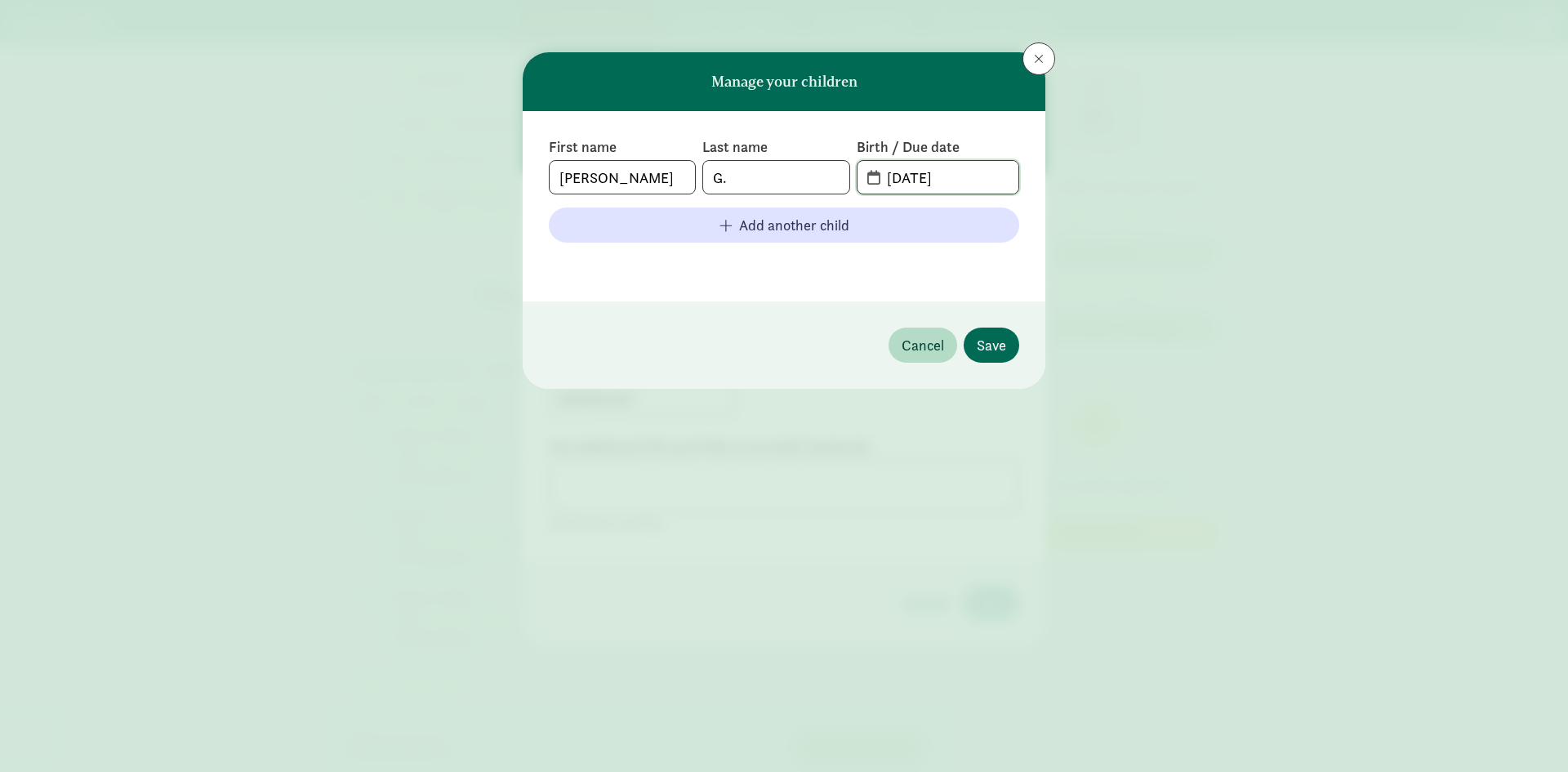
type input "04-20-2025"
click at [984, 344] on span "Save" at bounding box center [991, 345] width 30 height 22
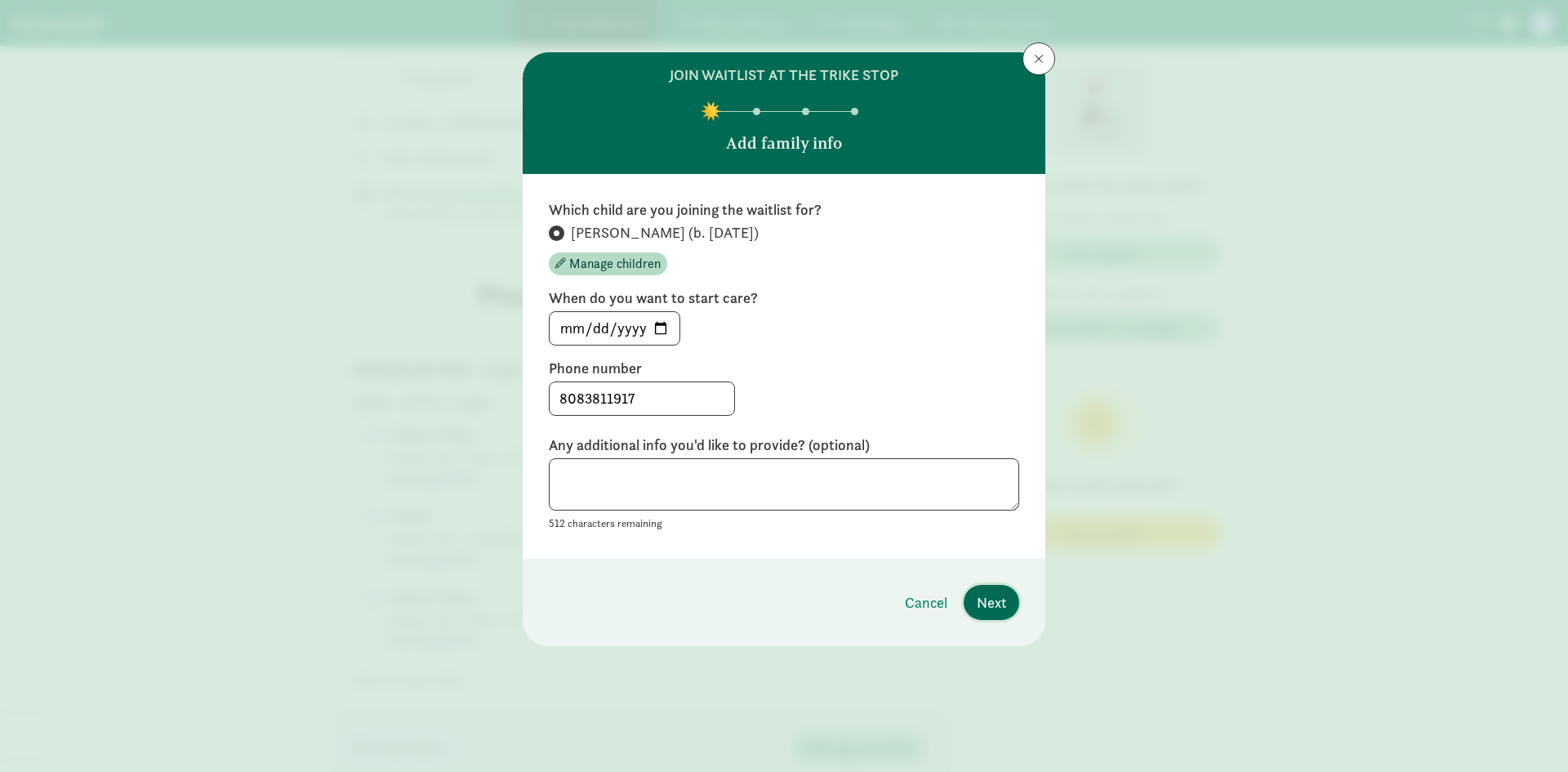
click at [1002, 595] on span "Next" at bounding box center [991, 602] width 30 height 22
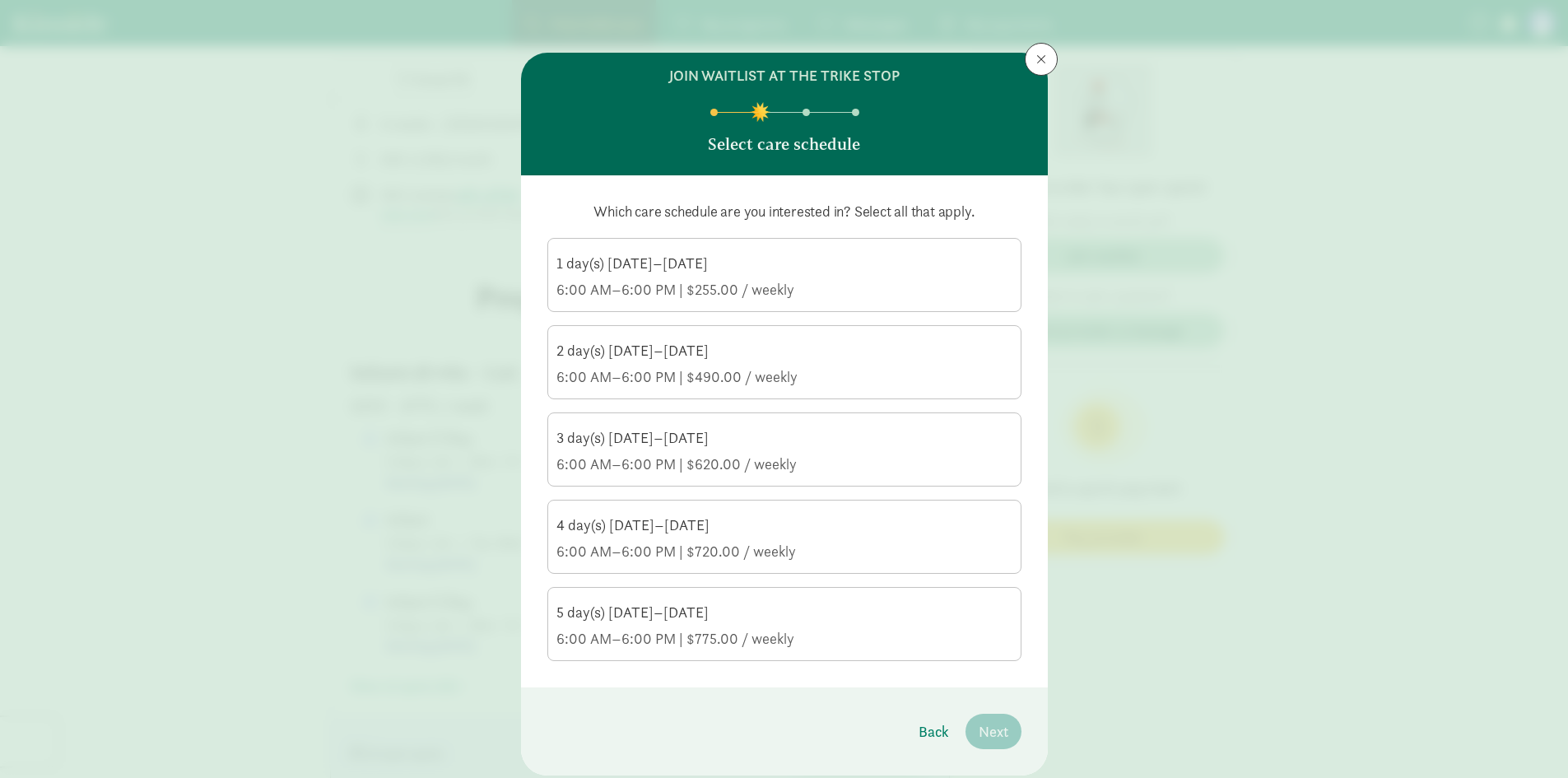
click at [822, 441] on div "3 day(s) Monday–Friday" at bounding box center [784, 437] width 456 height 20
click at [0, 0] on input "3 day(s) Monday–Friday 6:00 AM–6:00 PM | $620.00 / weekly" at bounding box center [0, 0] width 0 height 0
click at [822, 525] on div "4 day(s) Monday–Friday" at bounding box center [784, 525] width 456 height 20
click at [0, 0] on input "4 day(s) Monday–Friday 6:00 AM–6:00 PM | $720.00 / weekly" at bounding box center [0, 0] width 0 height 0
click at [825, 604] on div "5 day(s) Monday–Friday" at bounding box center [784, 612] width 456 height 20
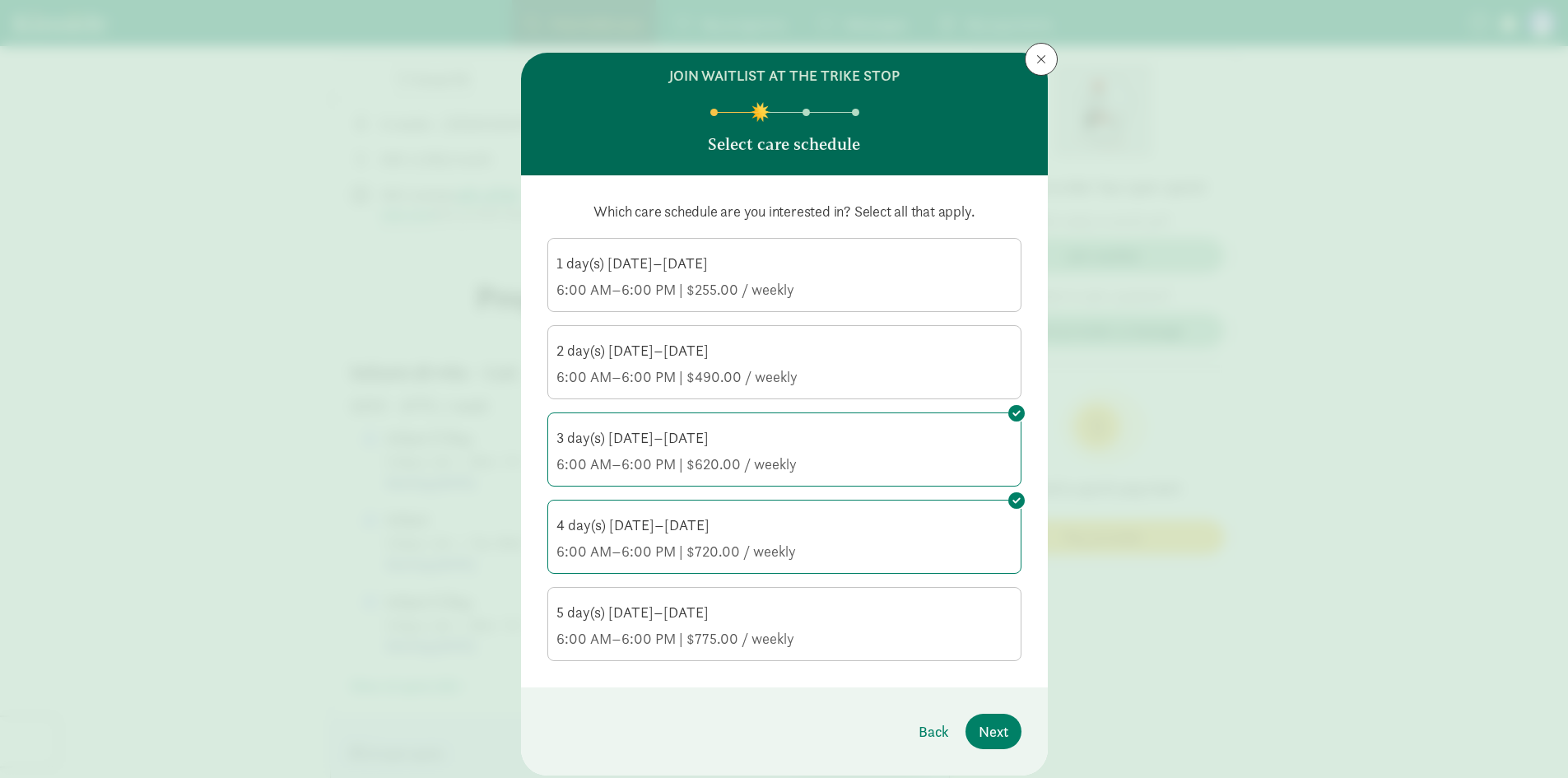
click at [0, 0] on input "5 day(s) Monday–Friday 6:00 AM–6:00 PM | $775.00 / weekly" at bounding box center [0, 0] width 0 height 0
click at [998, 729] on span "Next" at bounding box center [994, 732] width 30 height 22
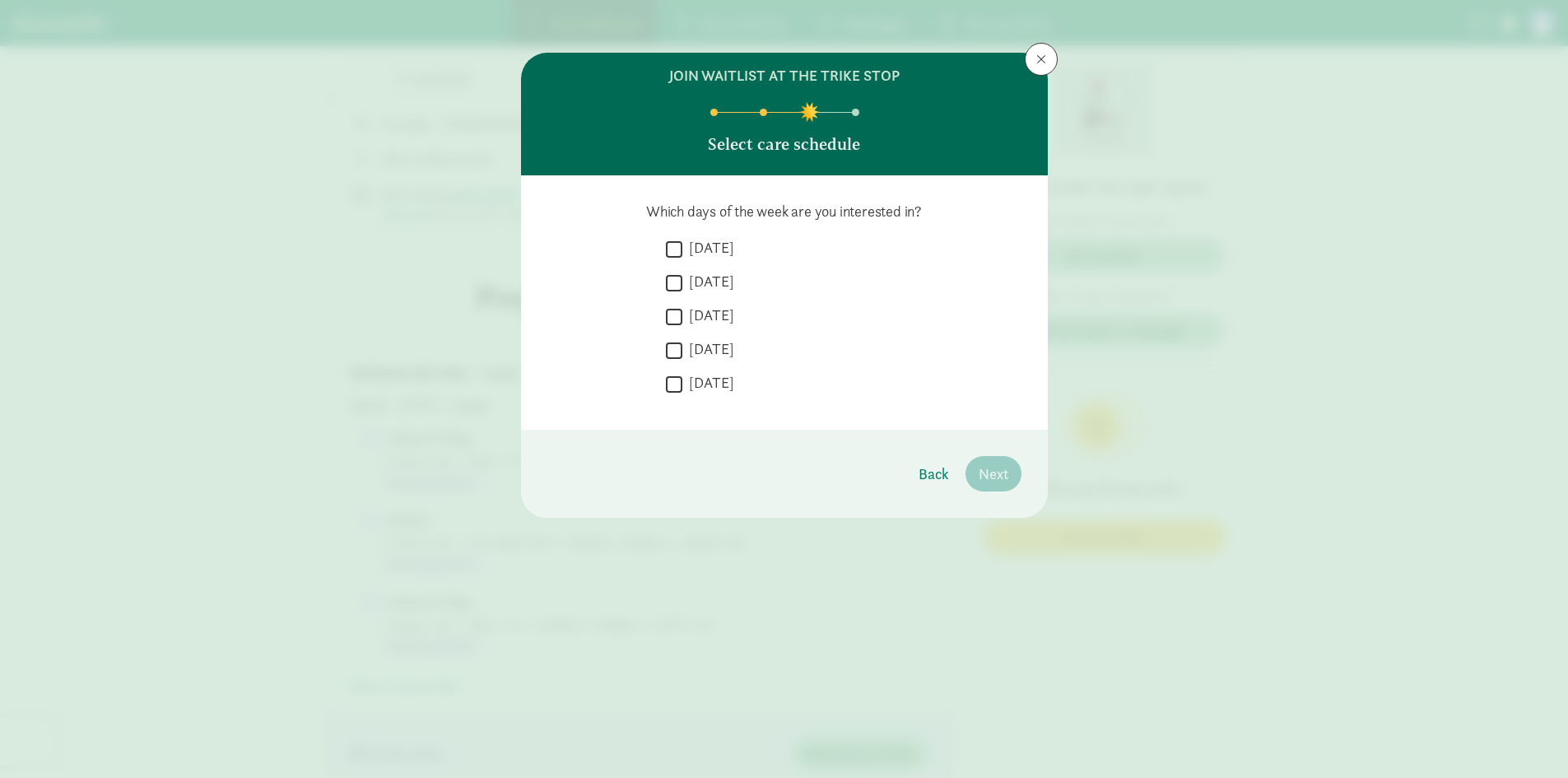
click at [672, 243] on input "Monday" at bounding box center [673, 249] width 16 height 22
checkbox input "true"
click at [670, 278] on input "Tuesday" at bounding box center [673, 283] width 16 height 22
checkbox input "true"
click at [669, 316] on input "Wednesday" at bounding box center [673, 317] width 16 height 22
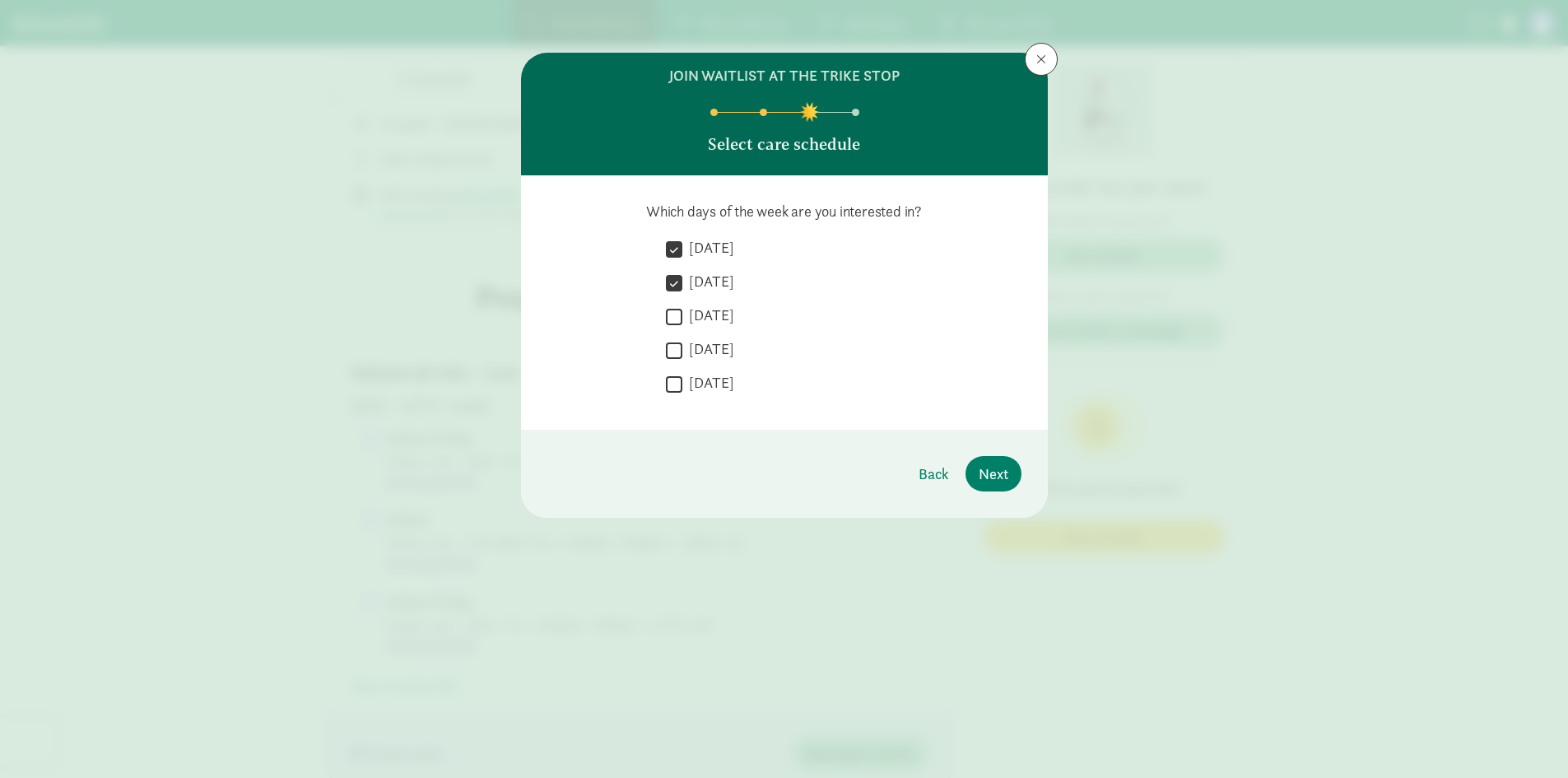
checkbox input "true"
click at [668, 351] on input "Thursday" at bounding box center [673, 350] width 16 height 22
checkbox input "true"
click at [672, 386] on input "Friday" at bounding box center [673, 384] width 16 height 22
checkbox input "true"
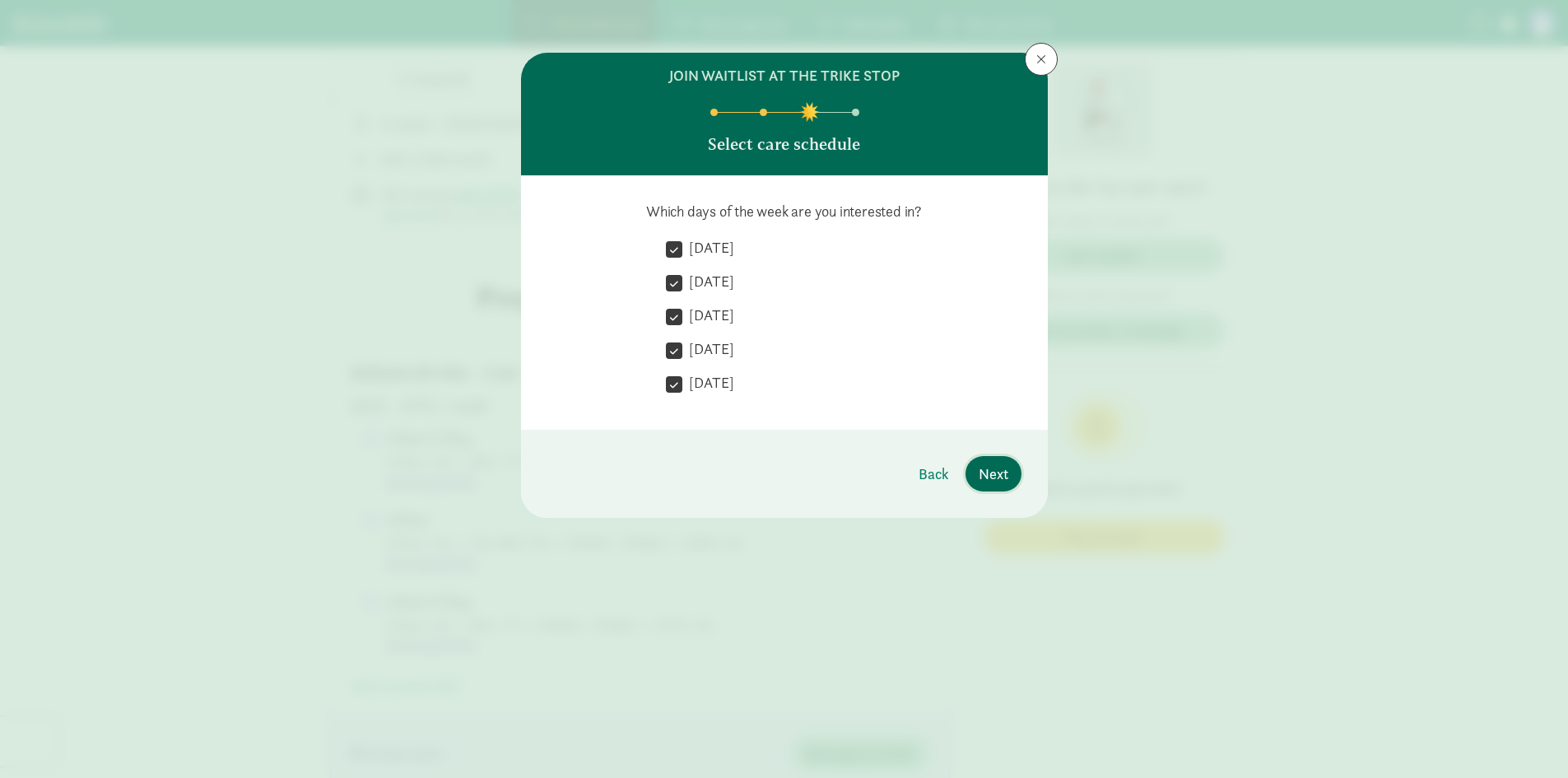
click at [993, 475] on span "Next" at bounding box center [994, 474] width 30 height 22
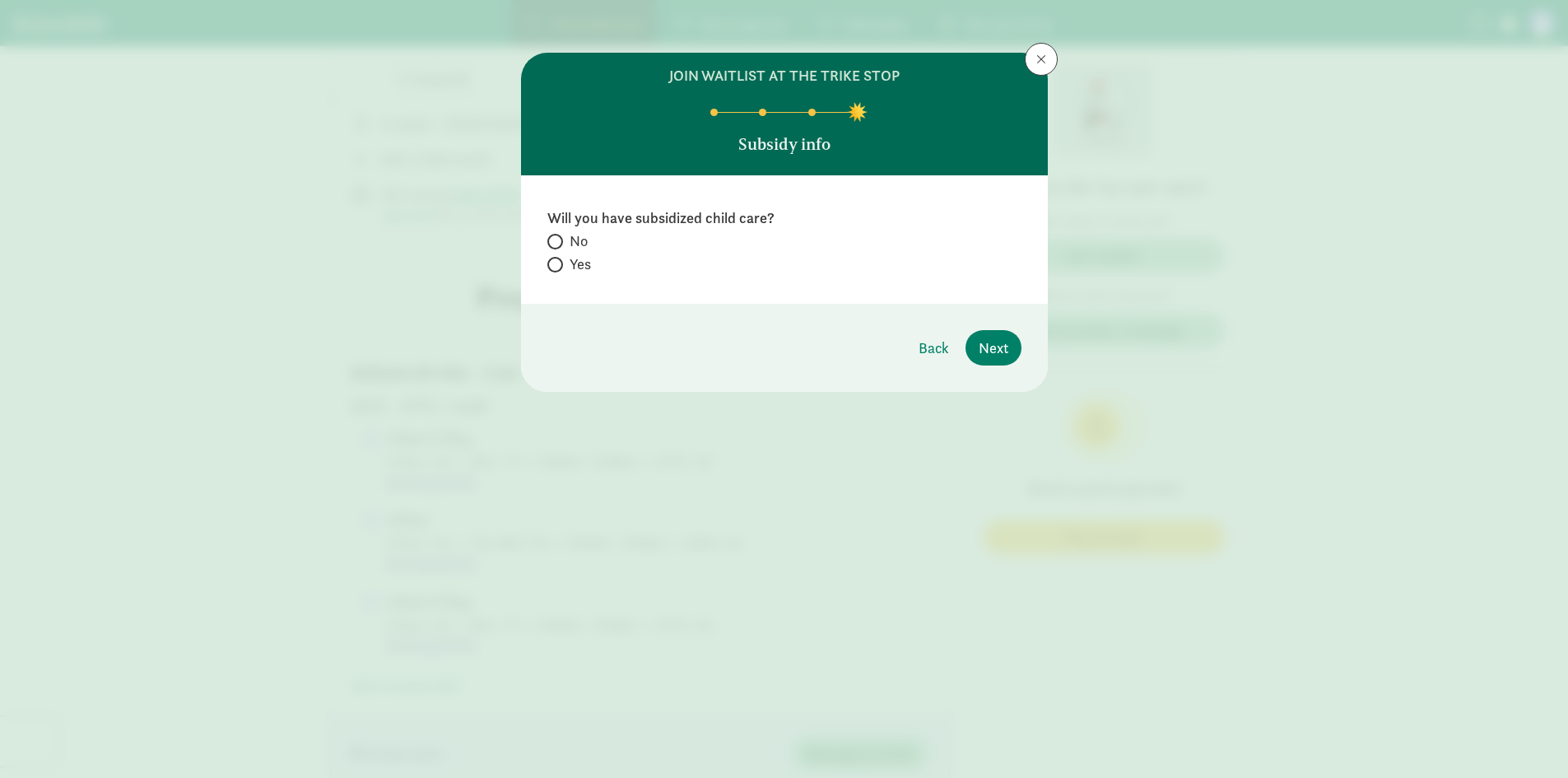
click at [553, 234] on span at bounding box center [555, 241] width 15 height 15
click at [553, 236] on input "No" at bounding box center [552, 241] width 10 height 10
radio input "true"
drag, startPoint x: 1006, startPoint y: 351, endPoint x: 989, endPoint y: 349, distance: 17.1
click at [1005, 350] on span "Next" at bounding box center [994, 348] width 30 height 22
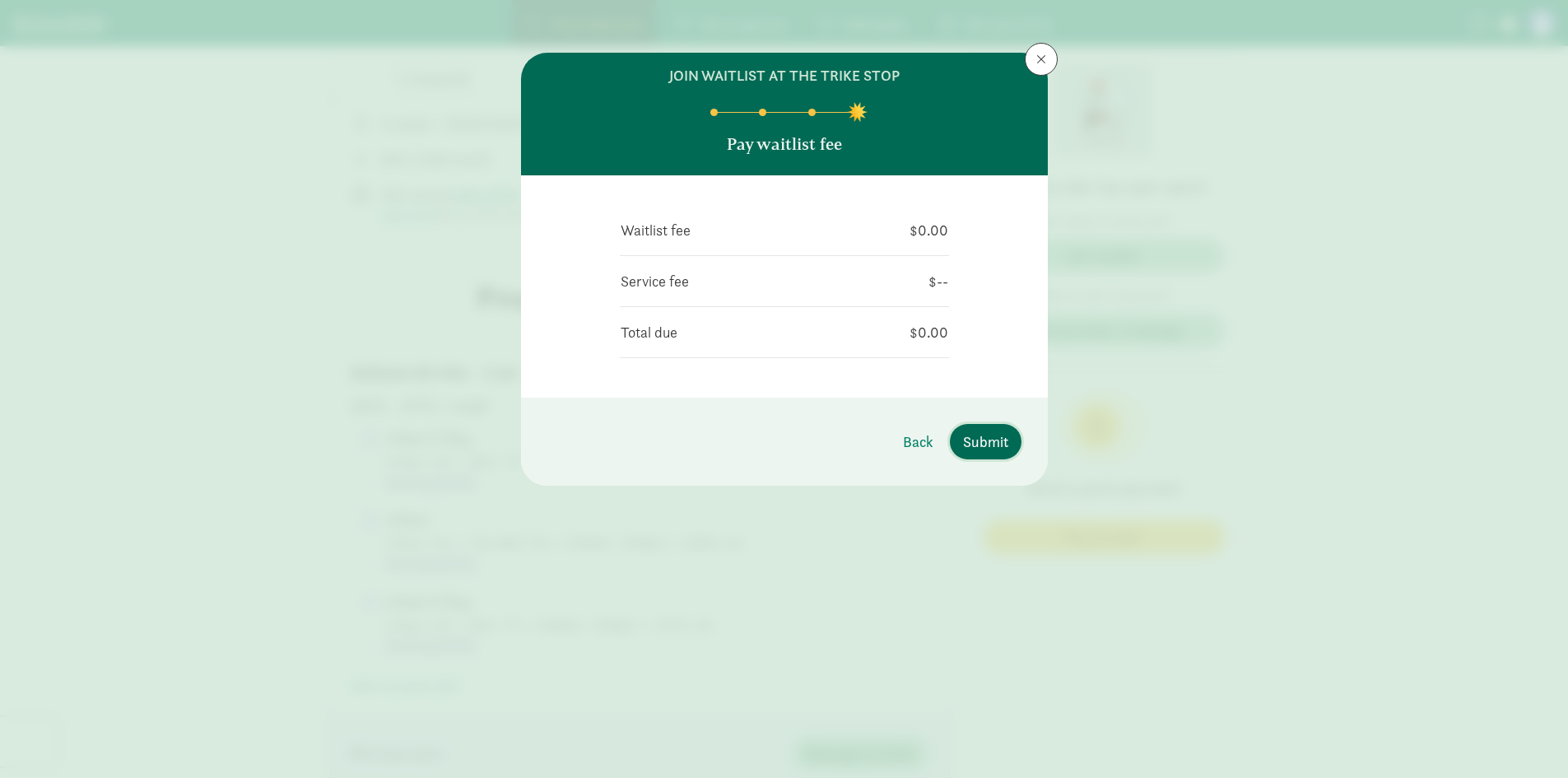
click at [990, 431] on span "Submit" at bounding box center [985, 441] width 46 height 22
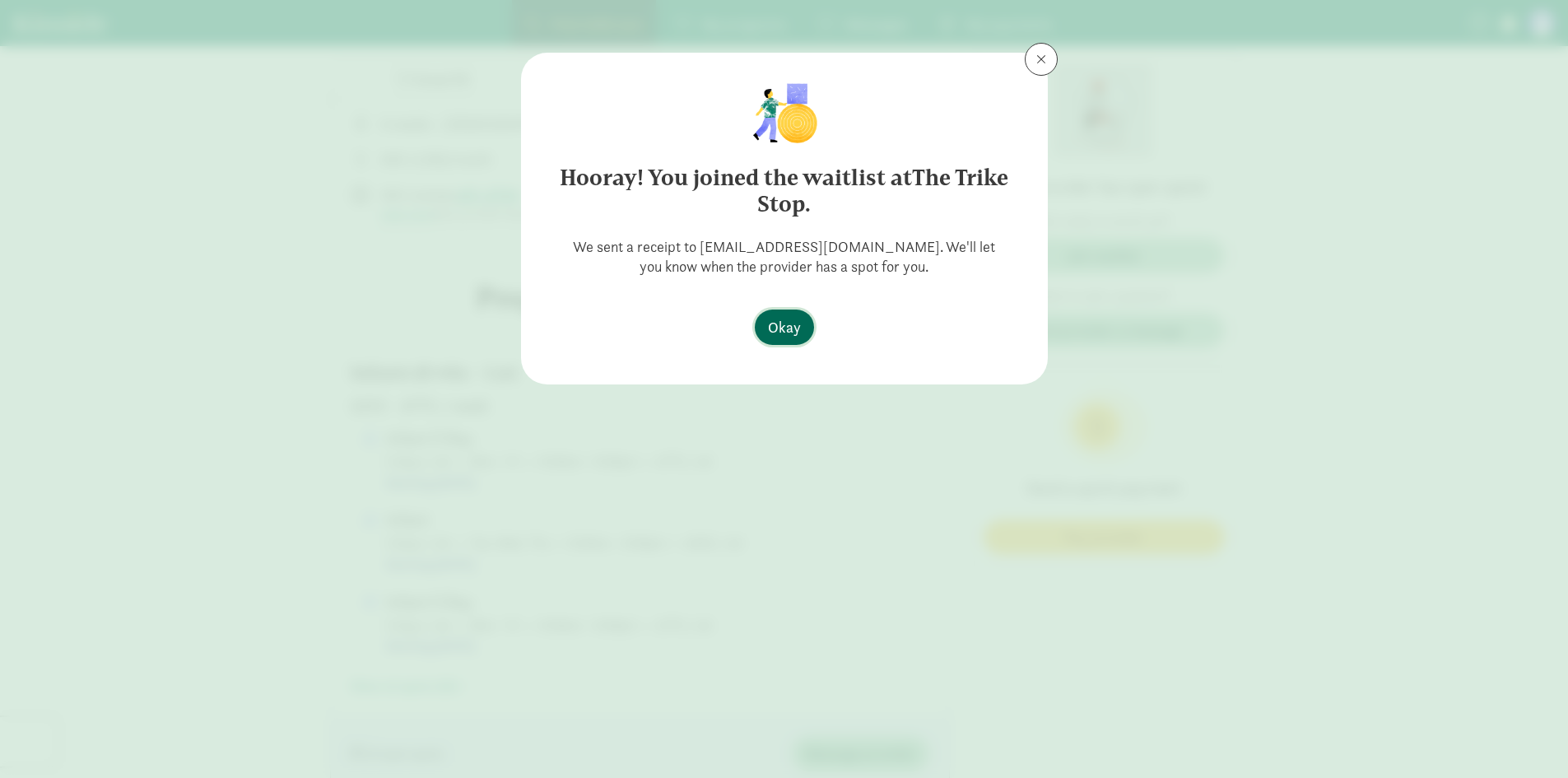
click at [783, 325] on span "Okay" at bounding box center [784, 327] width 33 height 22
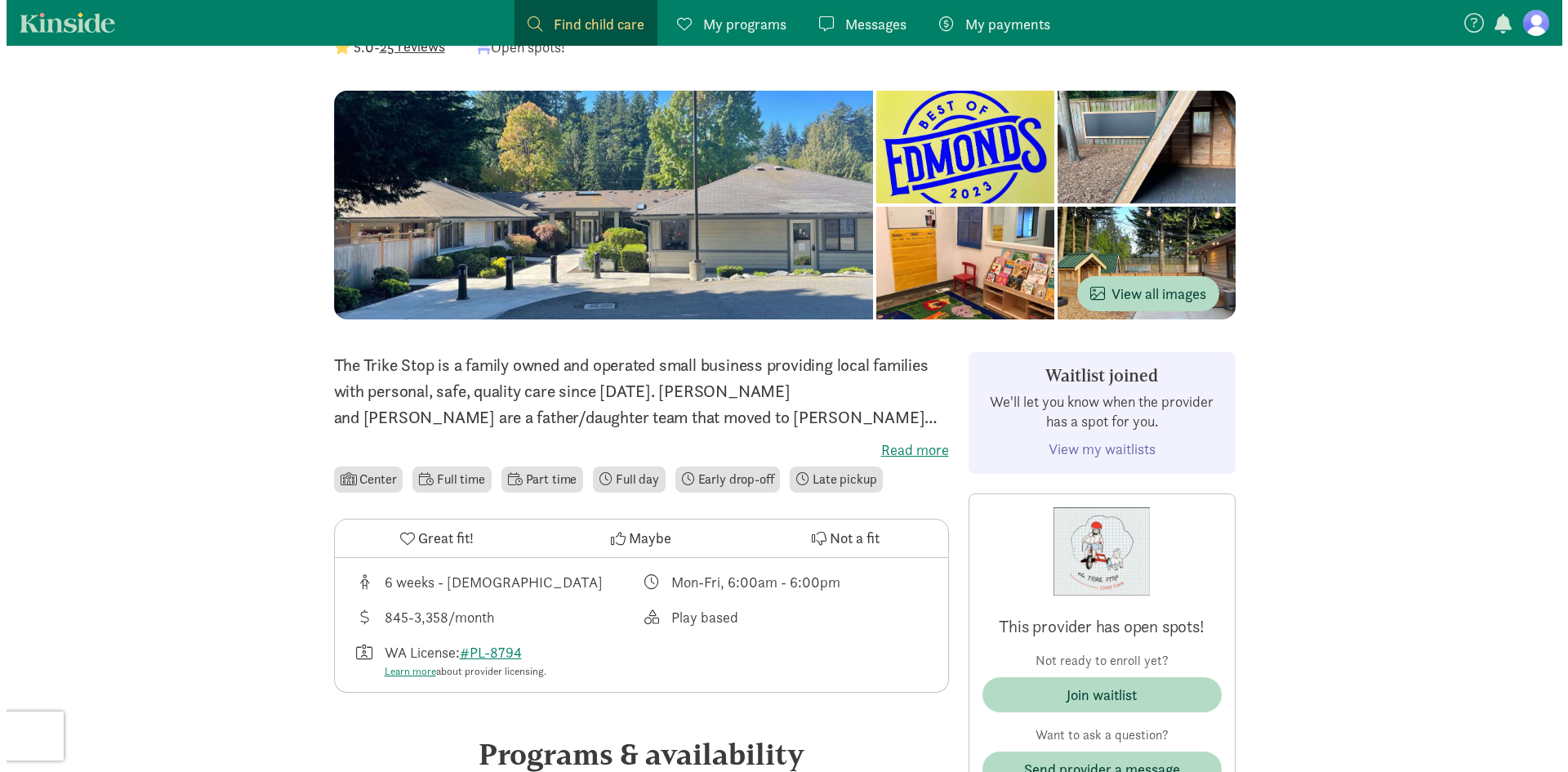
scroll to position [0, 0]
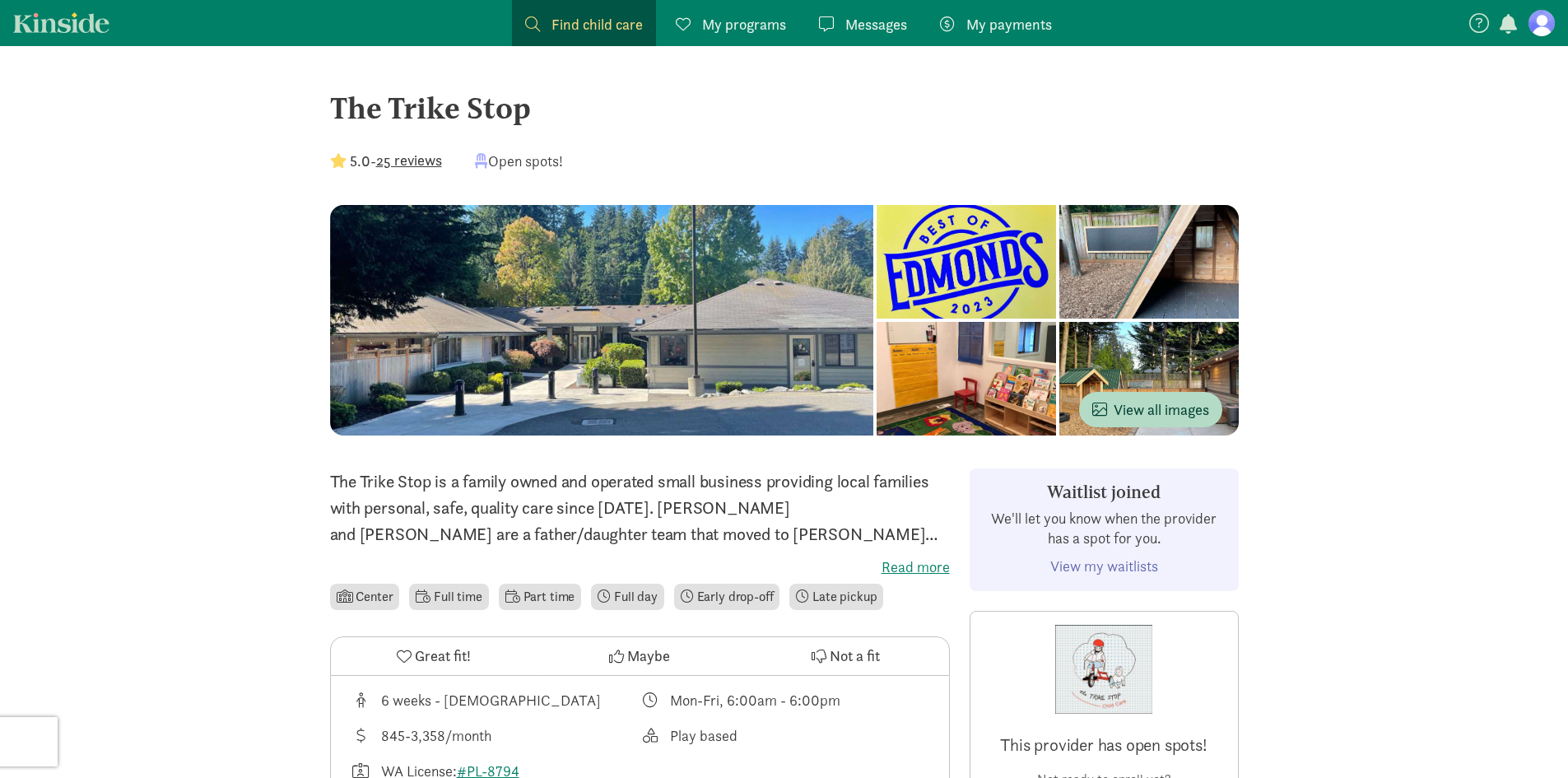
click at [591, 15] on span "Find child care" at bounding box center [597, 24] width 91 height 22
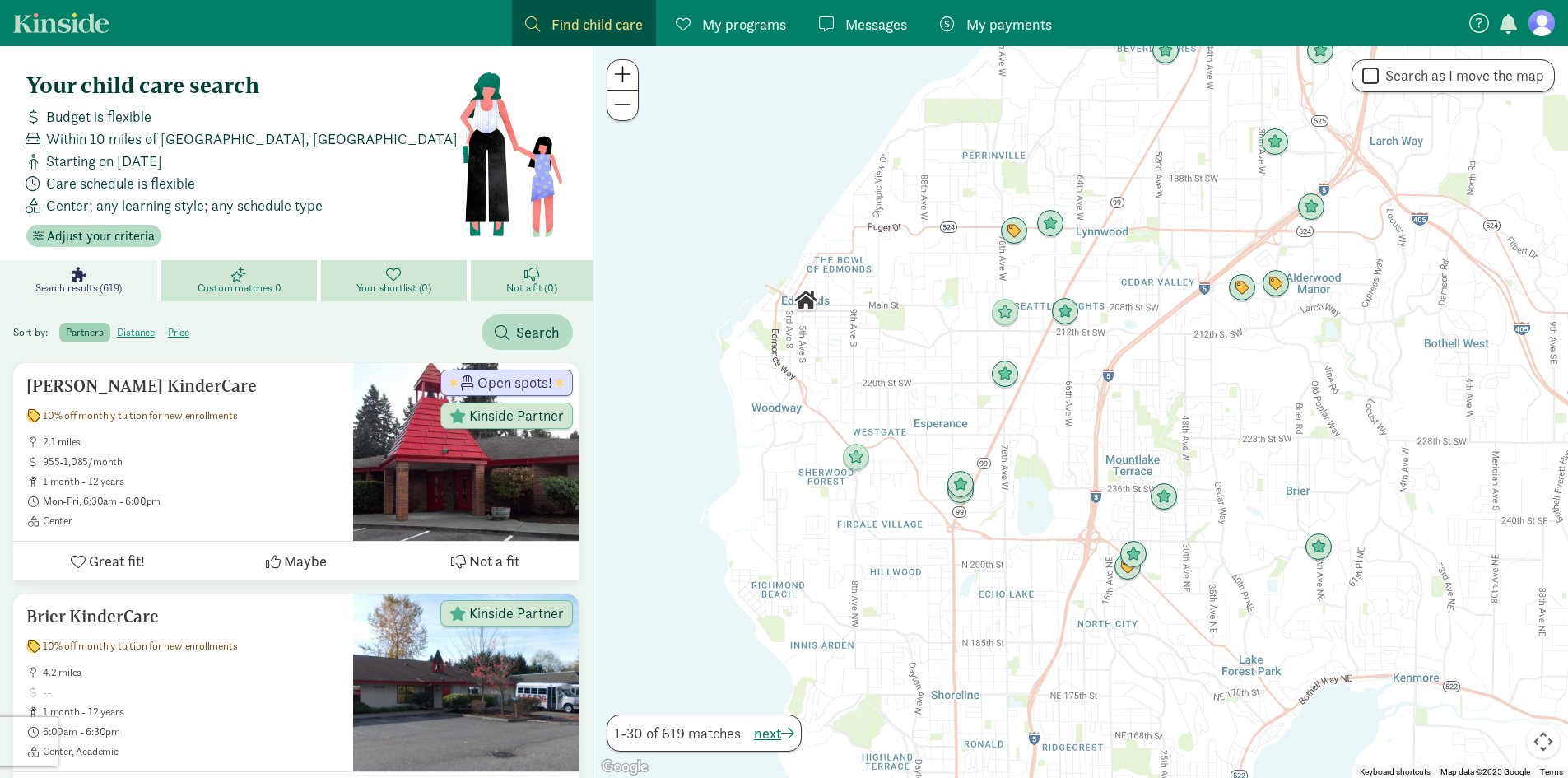
drag, startPoint x: 1021, startPoint y: 550, endPoint x: 936, endPoint y: 345, distance: 221.9
click at [936, 345] on div at bounding box center [1080, 412] width 975 height 732
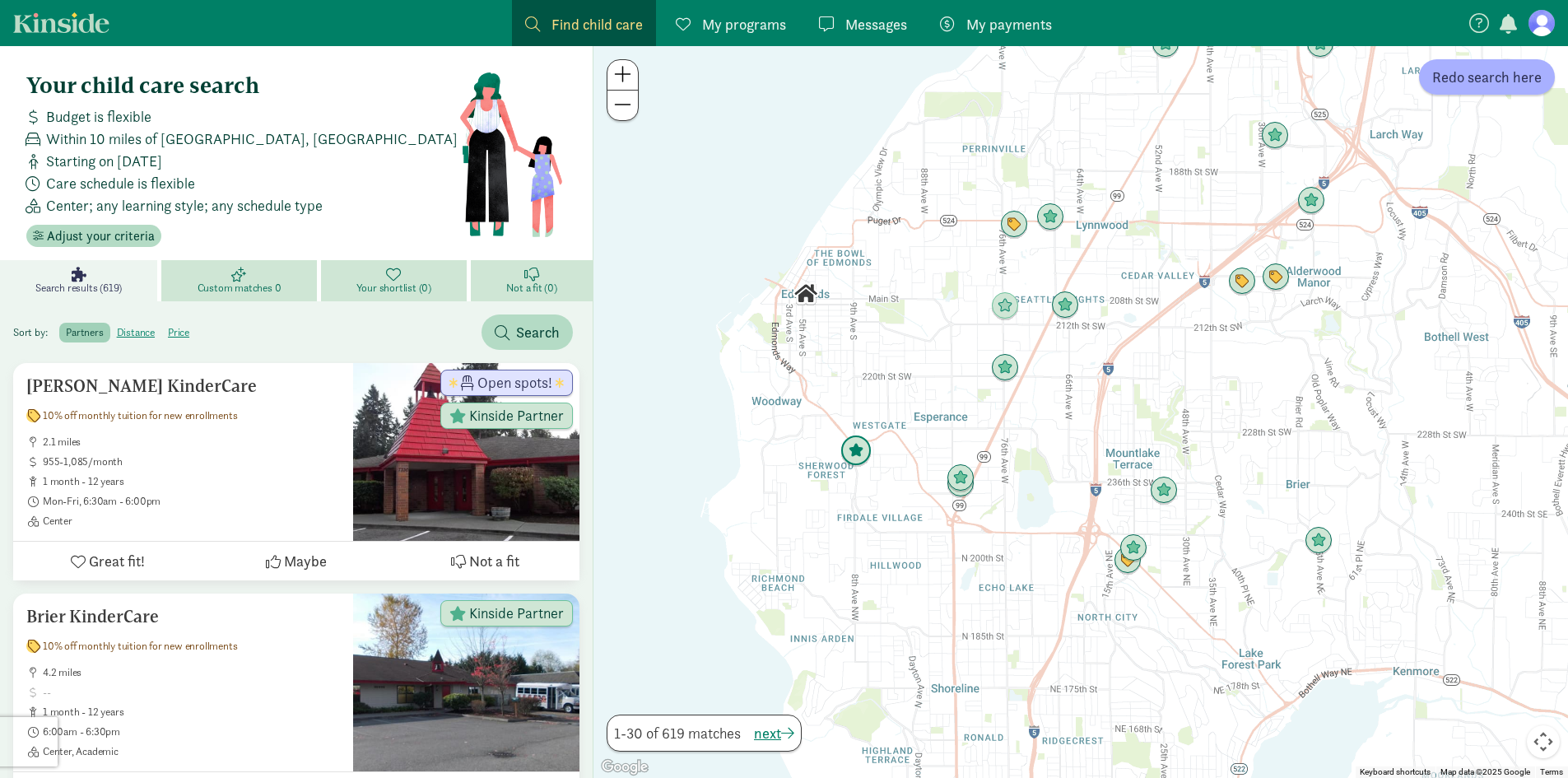
click at [860, 456] on img "Click to see details" at bounding box center [856, 451] width 45 height 45
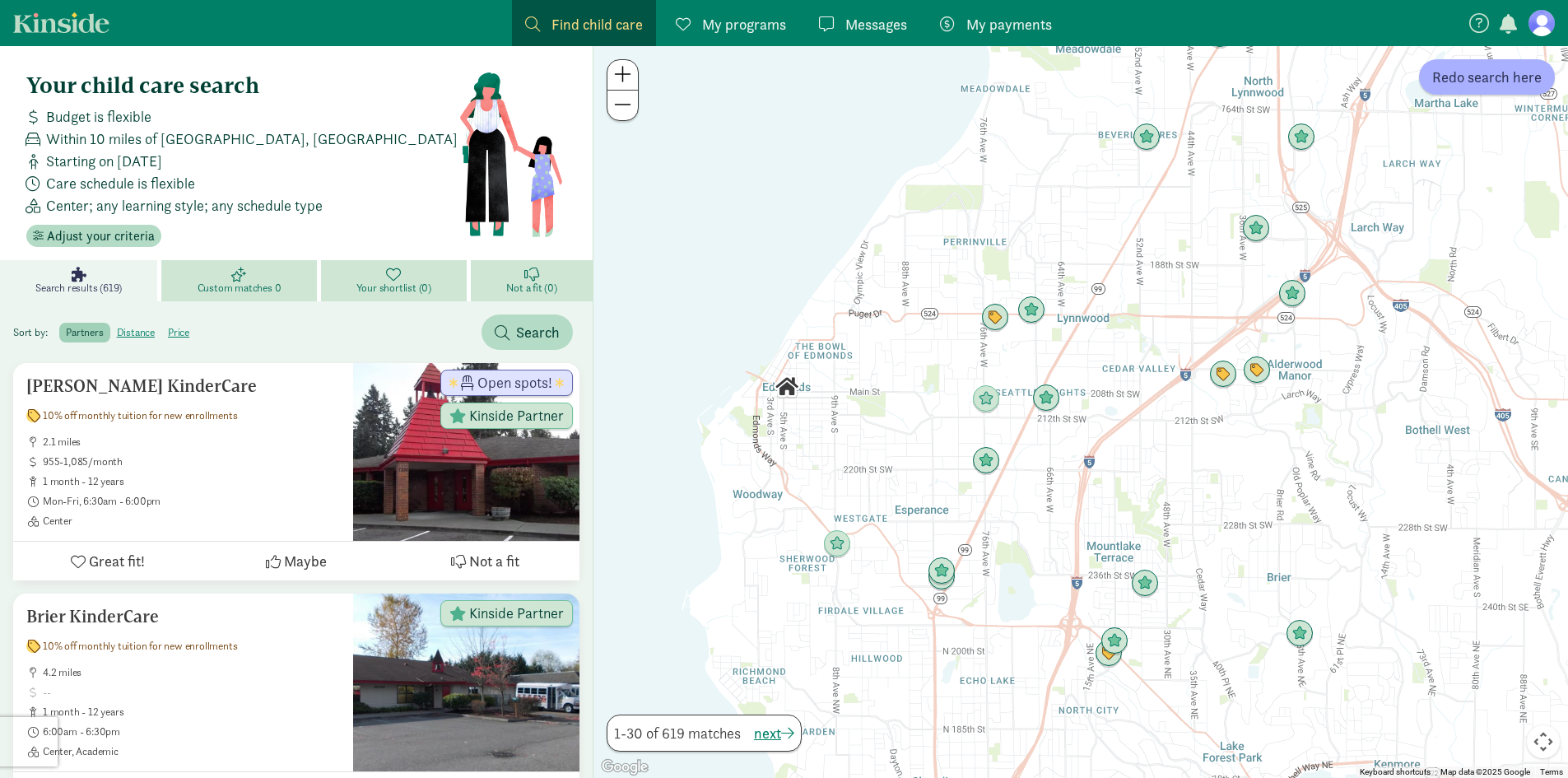
drag, startPoint x: 856, startPoint y: 528, endPoint x: 805, endPoint y: 562, distance: 61.3
click at [836, 623] on div "To navigate, press the arrow keys." at bounding box center [1080, 412] width 975 height 732
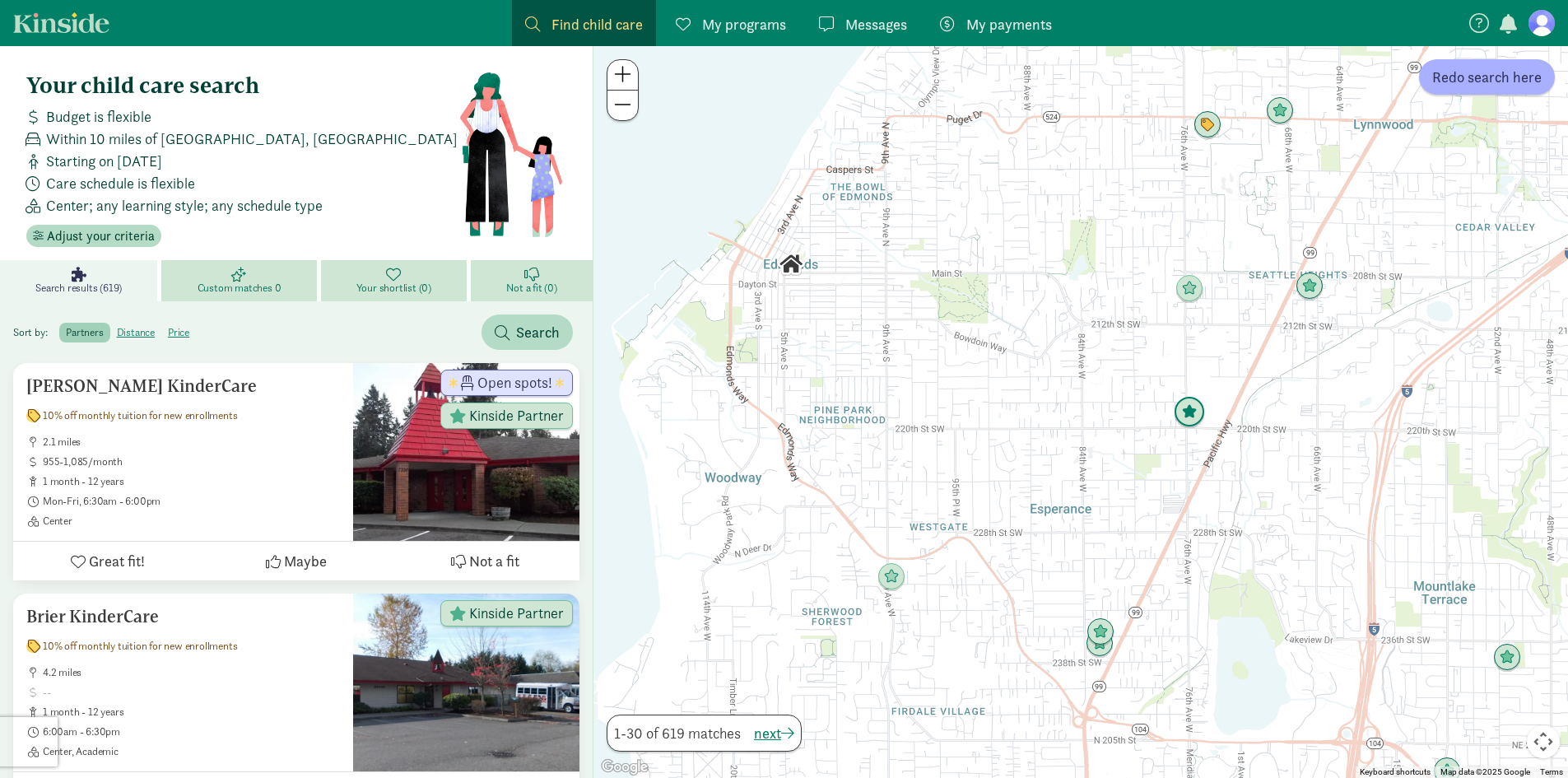
click at [1191, 411] on img "Click to see details" at bounding box center [1189, 412] width 45 height 45
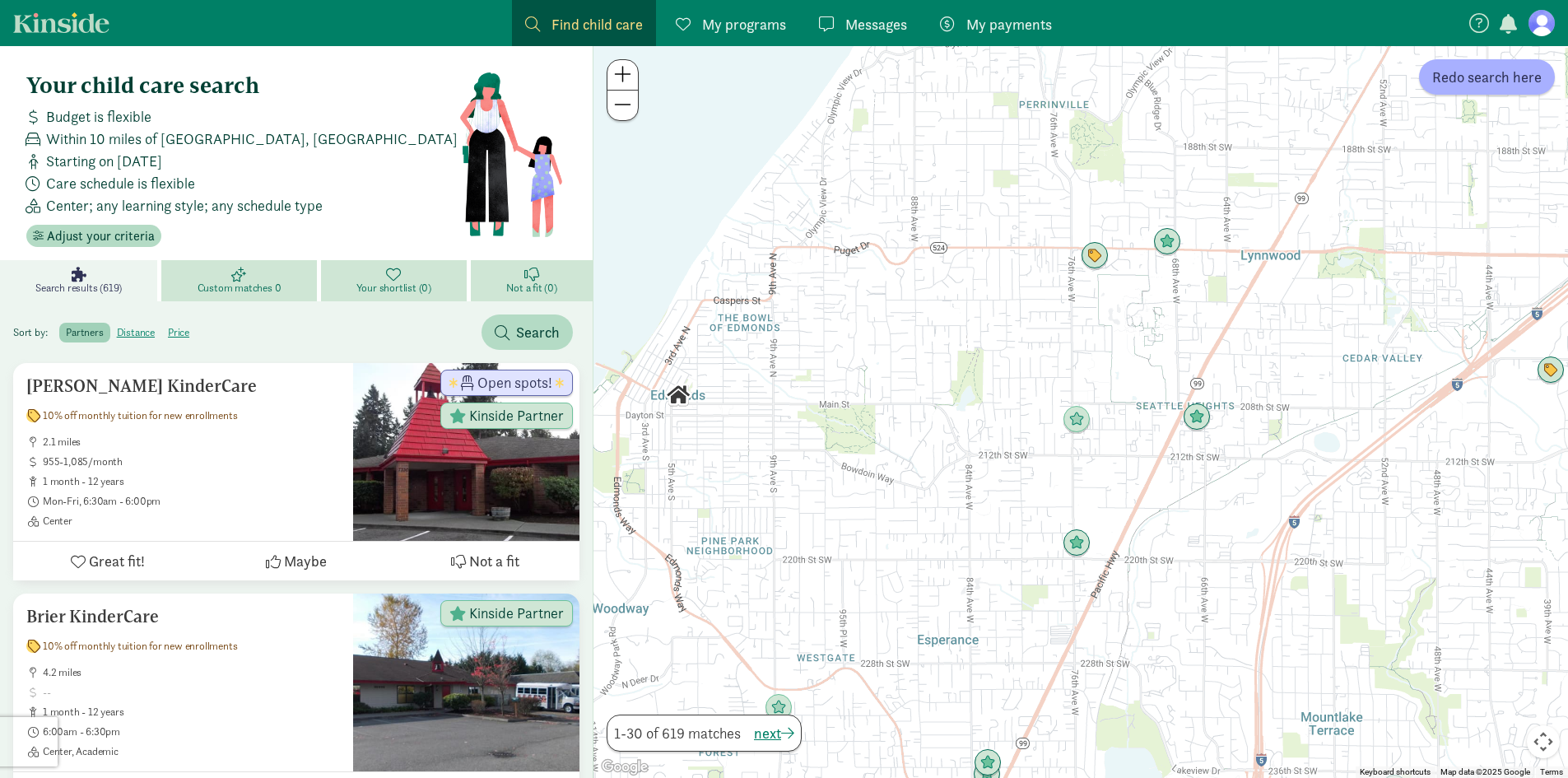
drag, startPoint x: 1044, startPoint y: 467, endPoint x: 988, endPoint y: 533, distance: 86.6
click at [988, 550] on div "To navigate, press the arrow keys." at bounding box center [1080, 412] width 975 height 732
click at [1090, 263] on img "Click to see details" at bounding box center [1091, 258] width 45 height 45
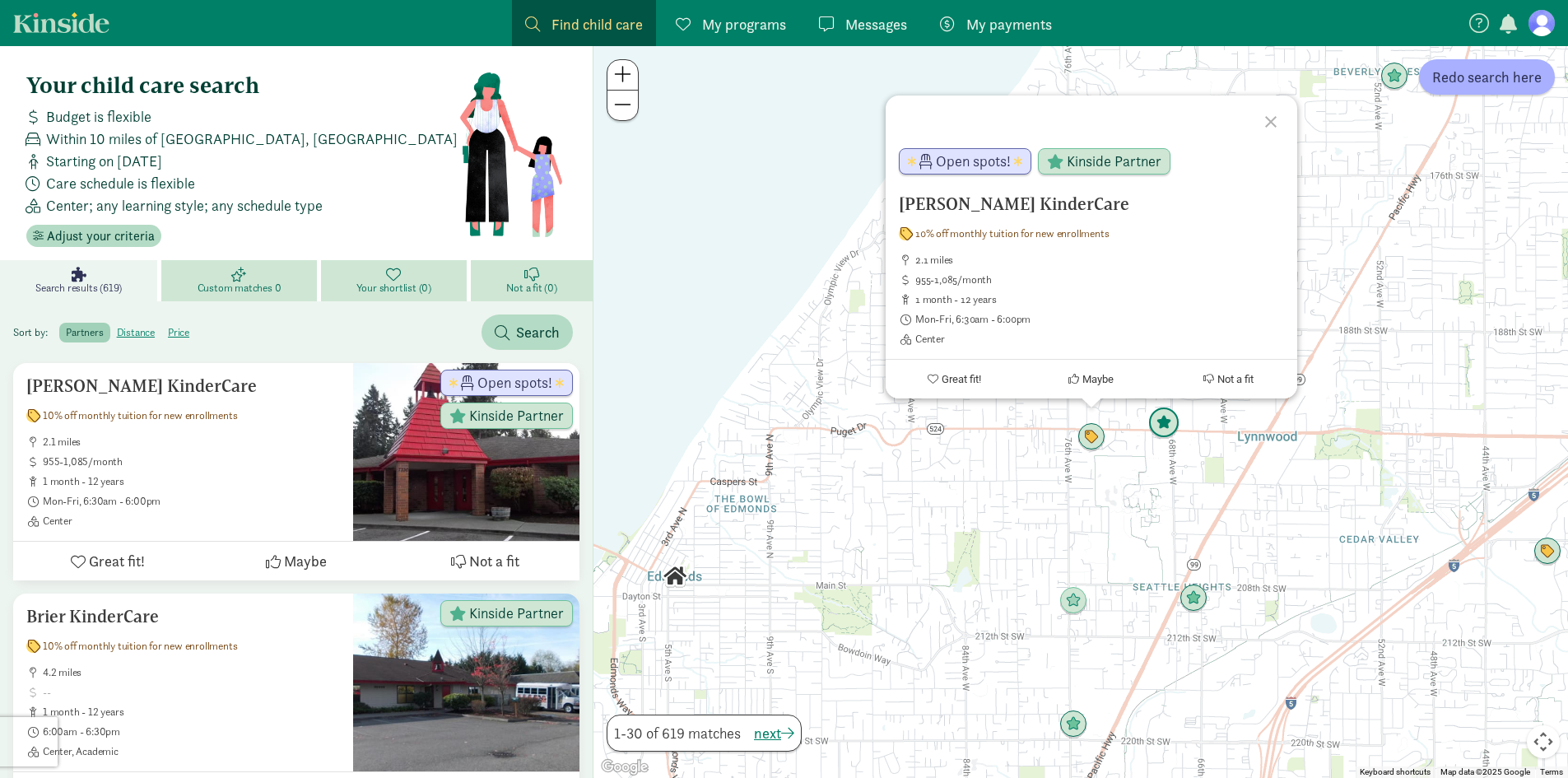
click at [1162, 429] on img "Click to see details" at bounding box center [1164, 423] width 45 height 45
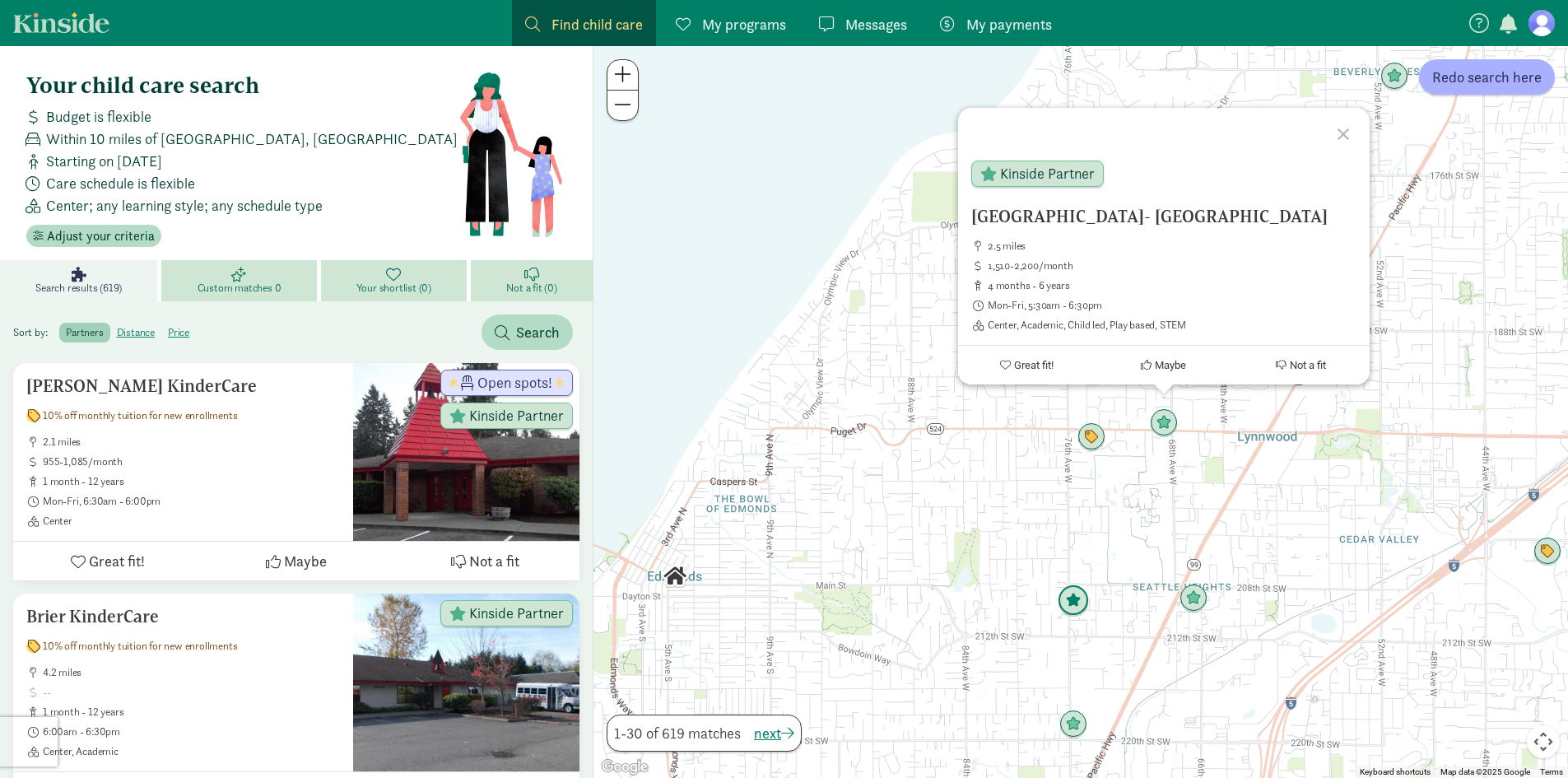
click at [1075, 617] on img "Click to see details" at bounding box center [1073, 601] width 45 height 45
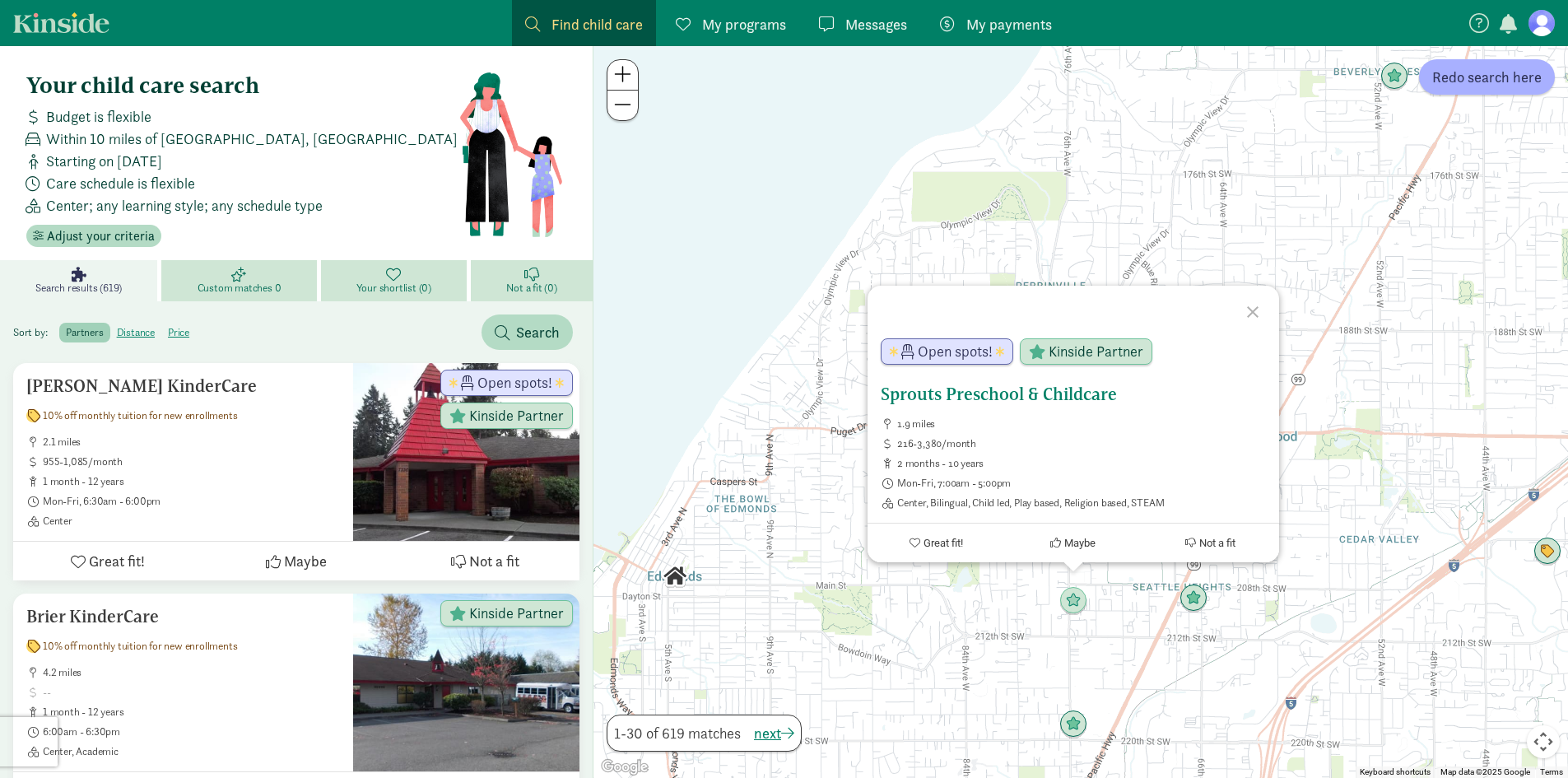
click at [958, 389] on h5 "Sprouts Preschool & Childcare" at bounding box center [1073, 394] width 386 height 20
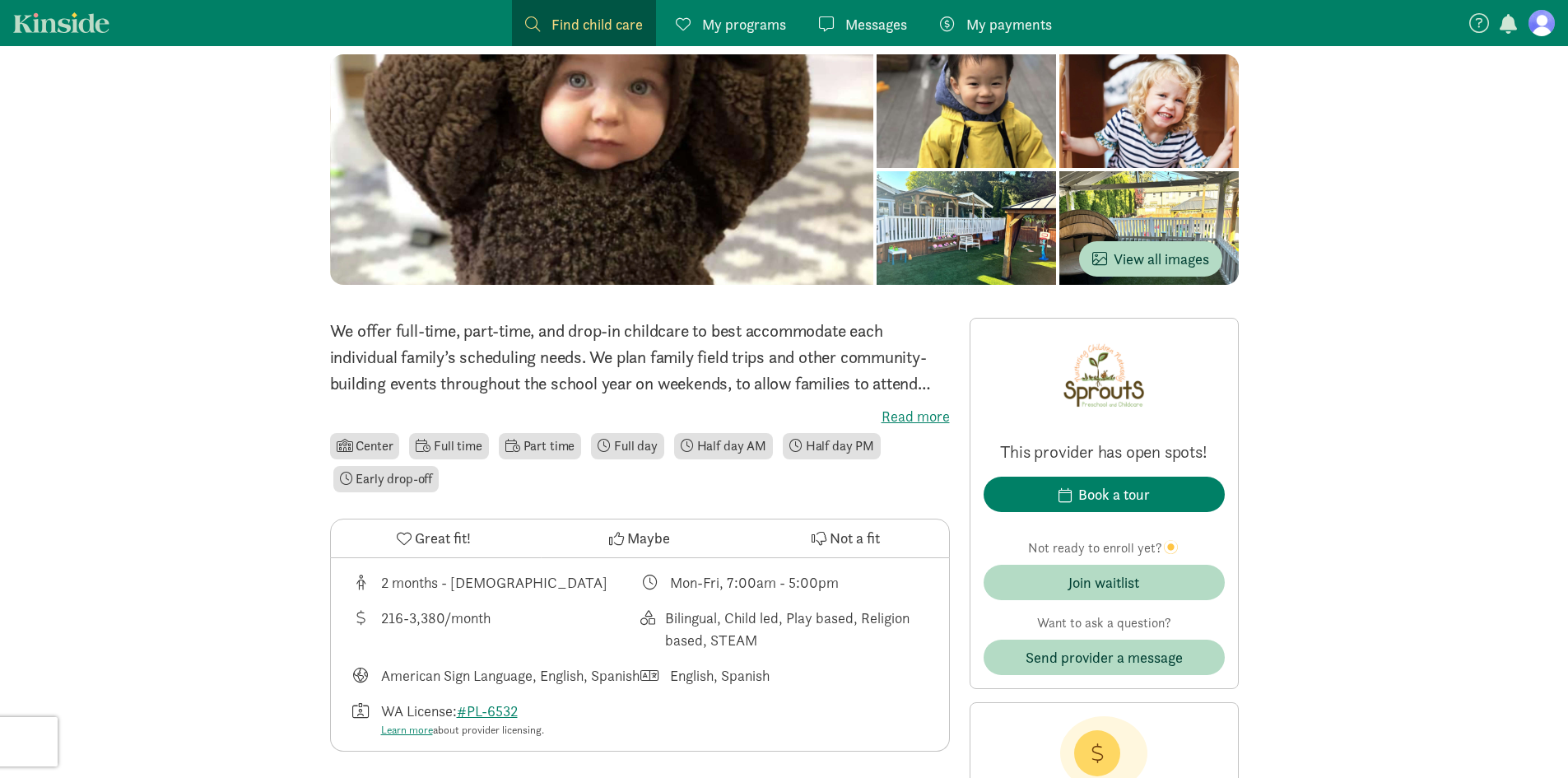
scroll to position [165, 0]
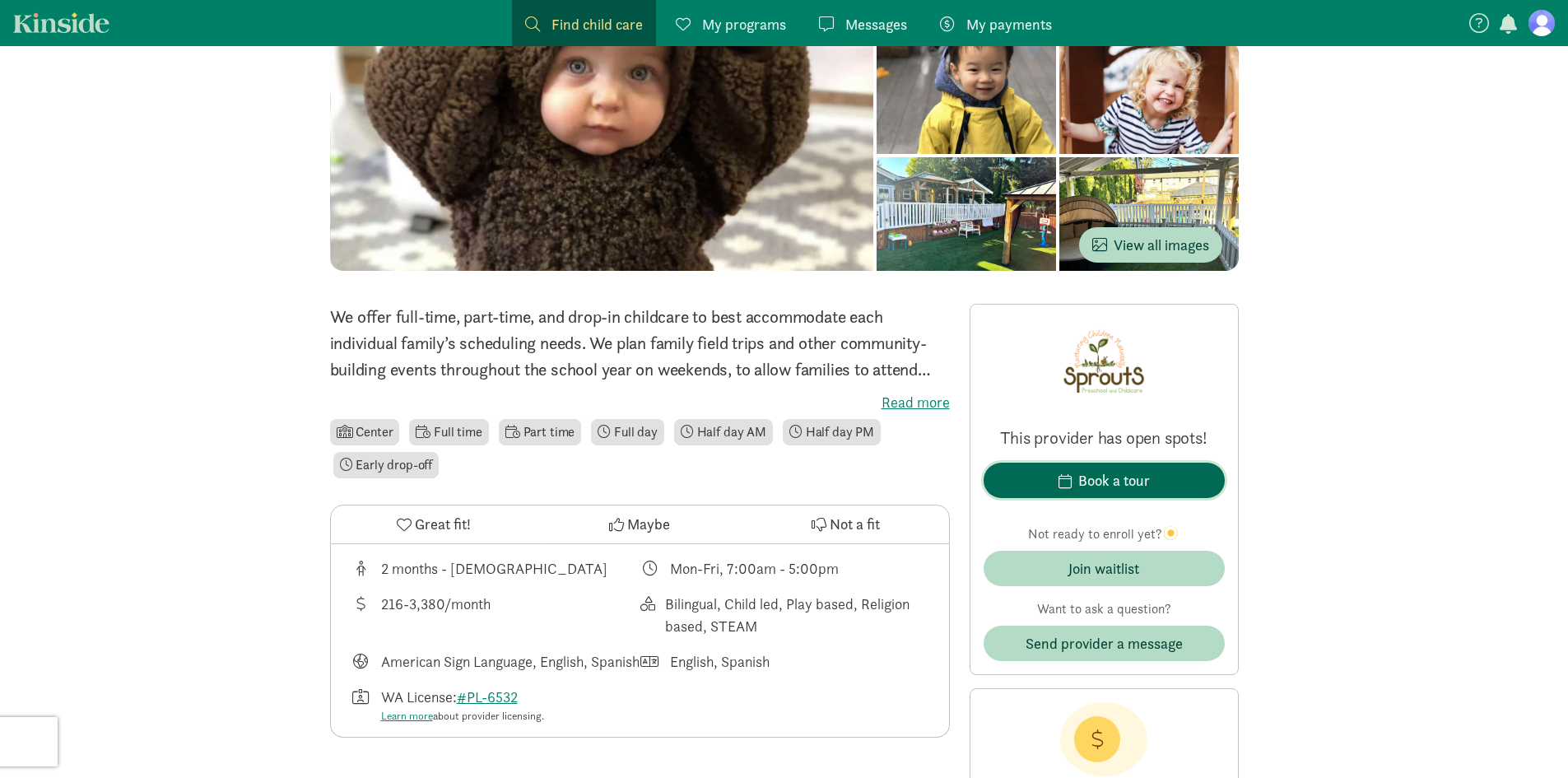
click at [1137, 480] on div "Book a tour" at bounding box center [1114, 480] width 71 height 22
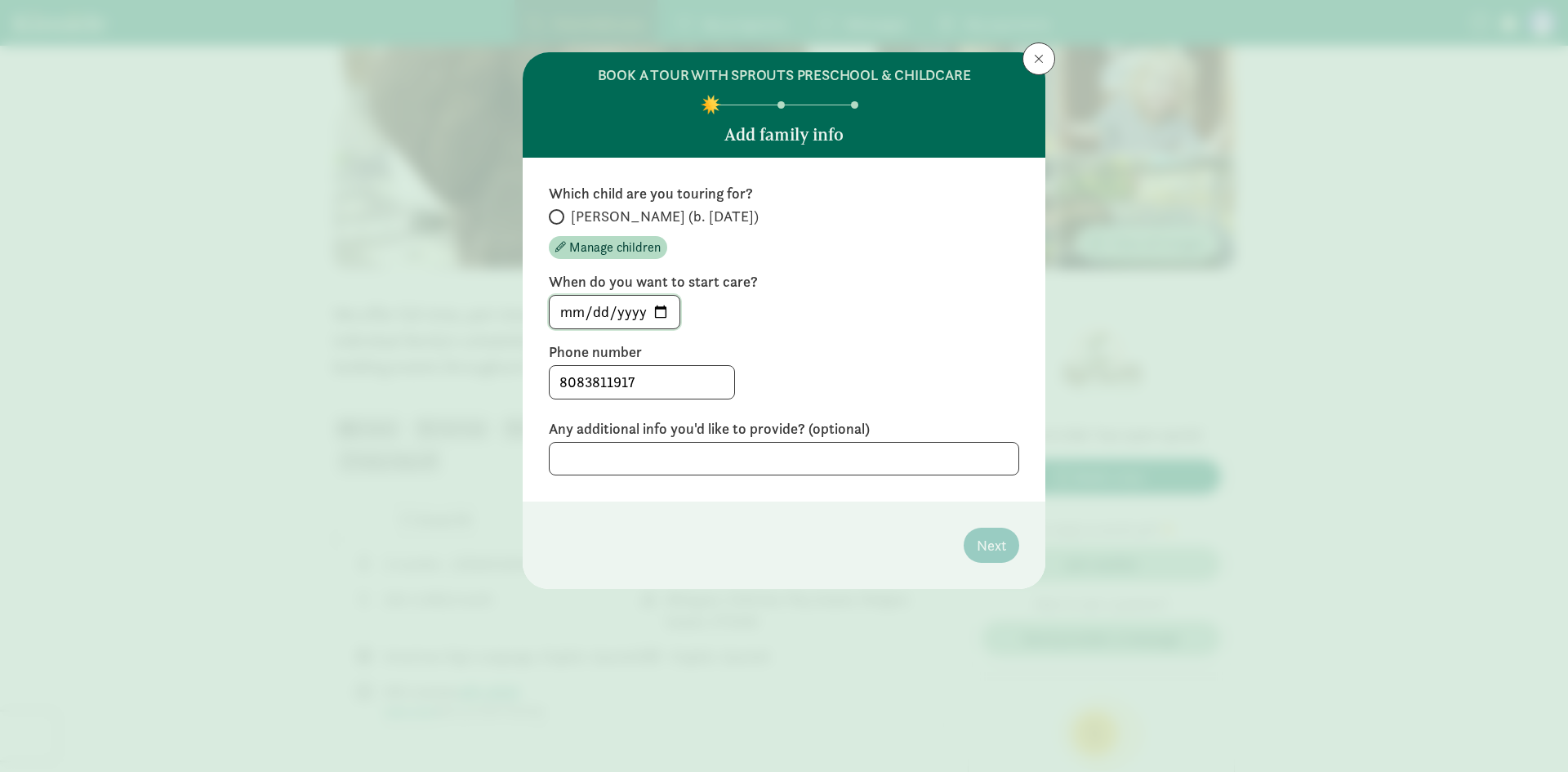
click at [659, 308] on input "[DATE]" at bounding box center [614, 312] width 130 height 32
type input "[DATE]"
click at [557, 220] on input "[PERSON_NAME] (b. [DATE])" at bounding box center [554, 216] width 10 height 10
radio input "true"
click at [998, 546] on span "Next" at bounding box center [991, 545] width 30 height 22
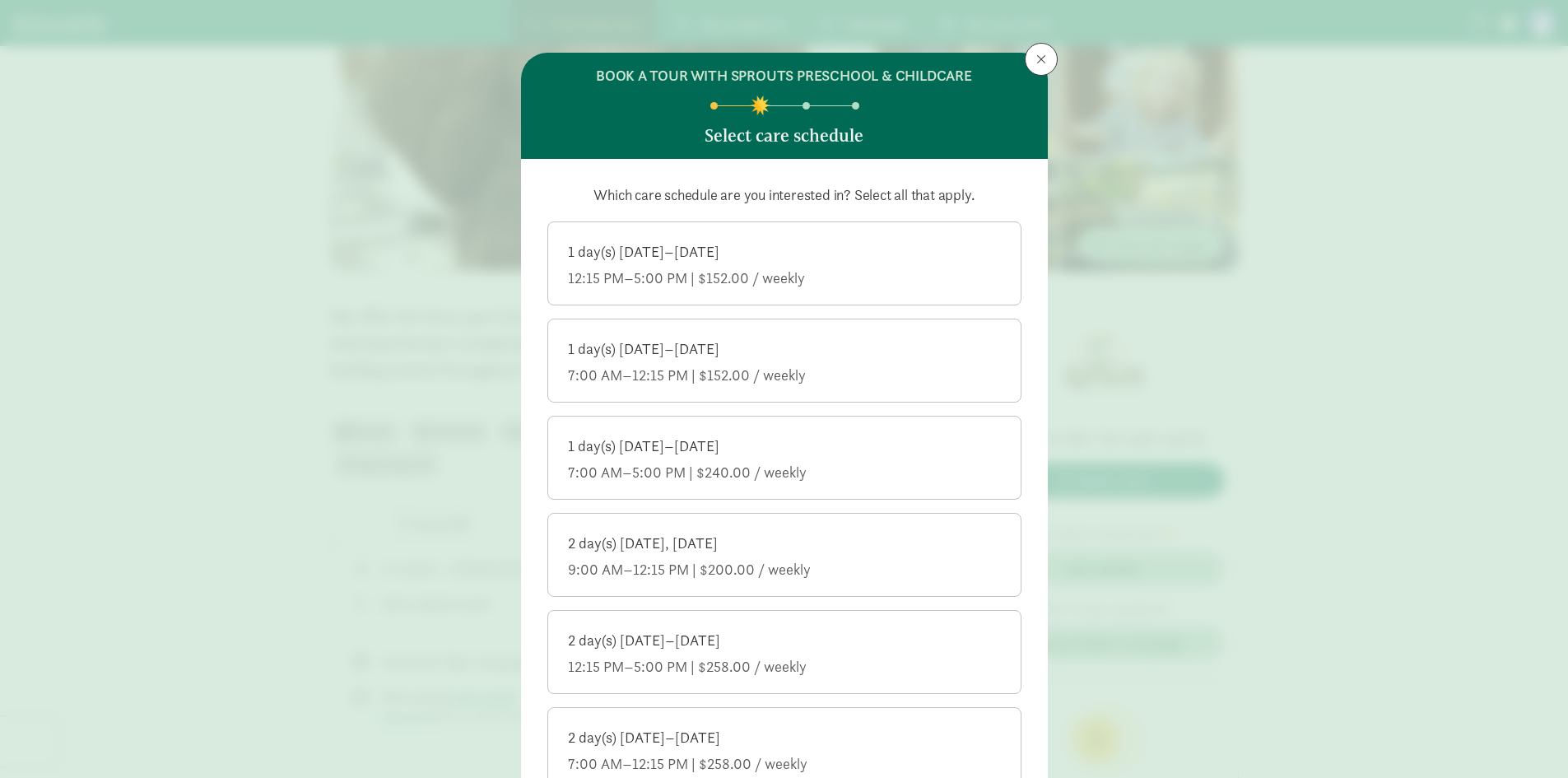
click at [836, 465] on div "7:00 AM–5:00 PM | $240.00 / weekly" at bounding box center [784, 472] width 433 height 20
click at [0, 0] on input "1 day(s) Monday–Friday 7:00 AM–5:00 PM | $240.00 / weekly" at bounding box center [0, 0] width 0 height 0
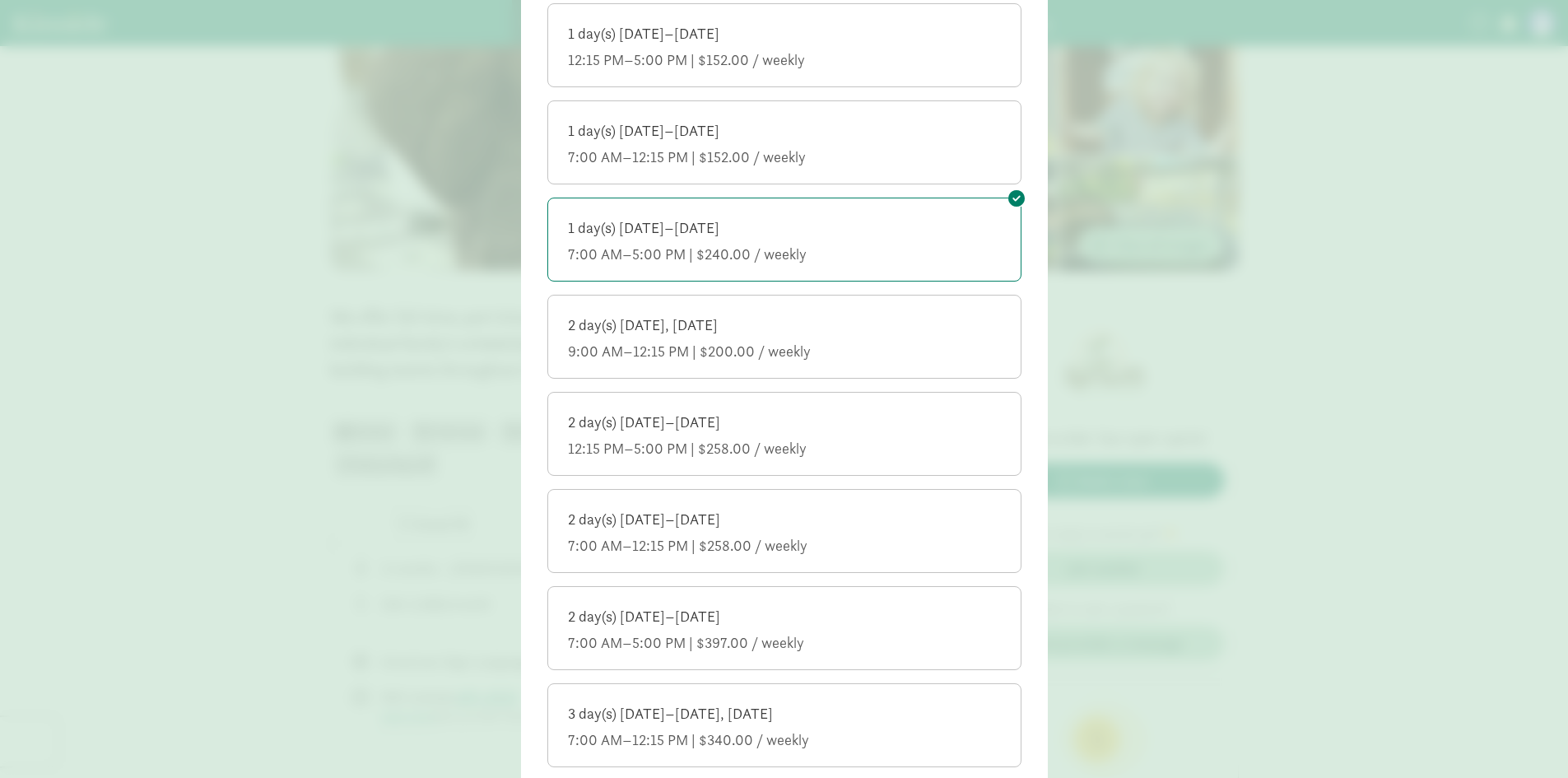
scroll to position [247, 0]
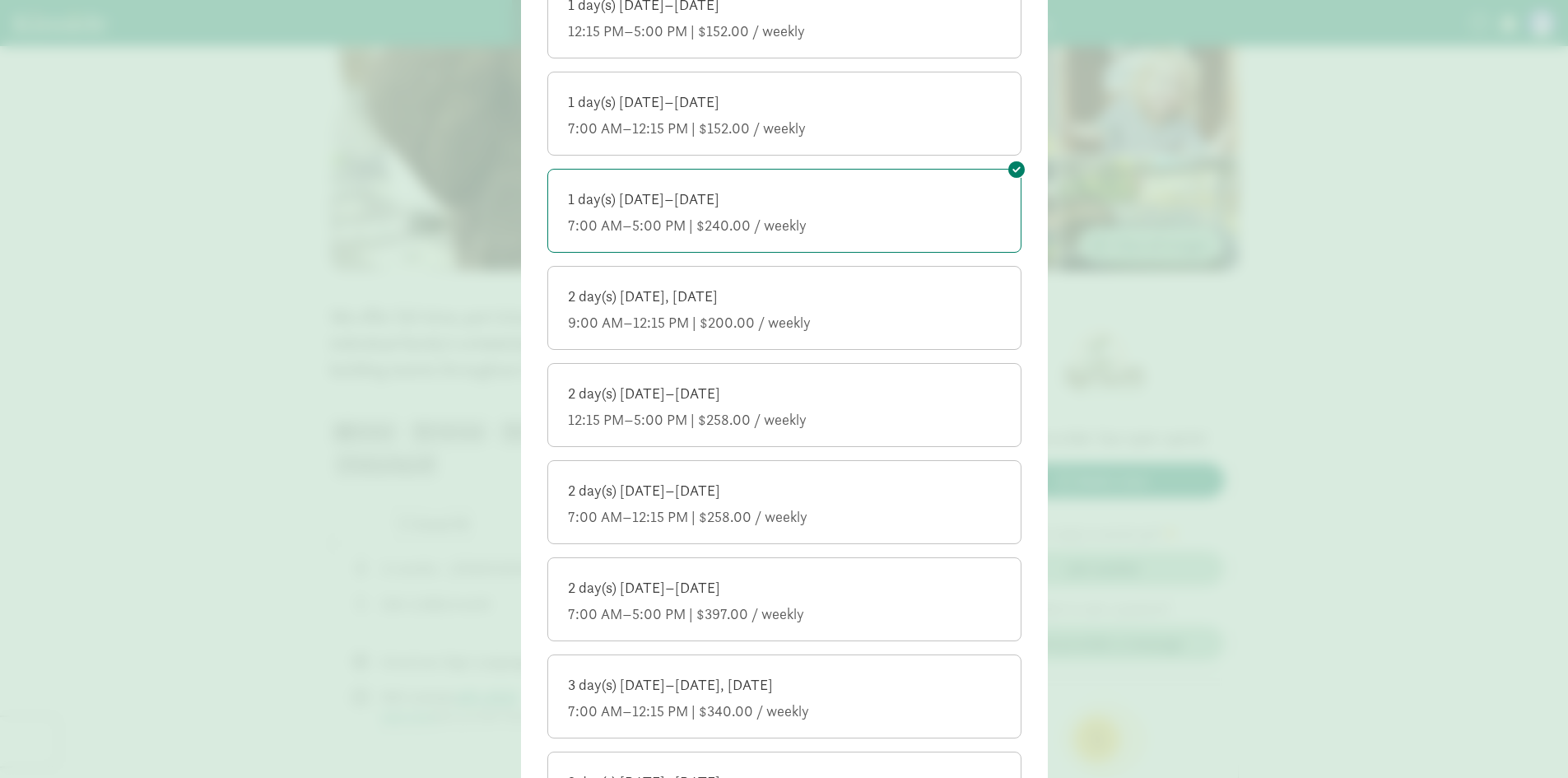
click at [817, 188] on label "1 day(s) Monday–Friday 7:00 AM–5:00 PM | $240.00 / weekly" at bounding box center [784, 209] width 472 height 79
click at [0, 0] on input "1 day(s) Monday–Friday 7:00 AM–5:00 PM | $240.00 / weekly" at bounding box center [0, 0] width 0 height 0
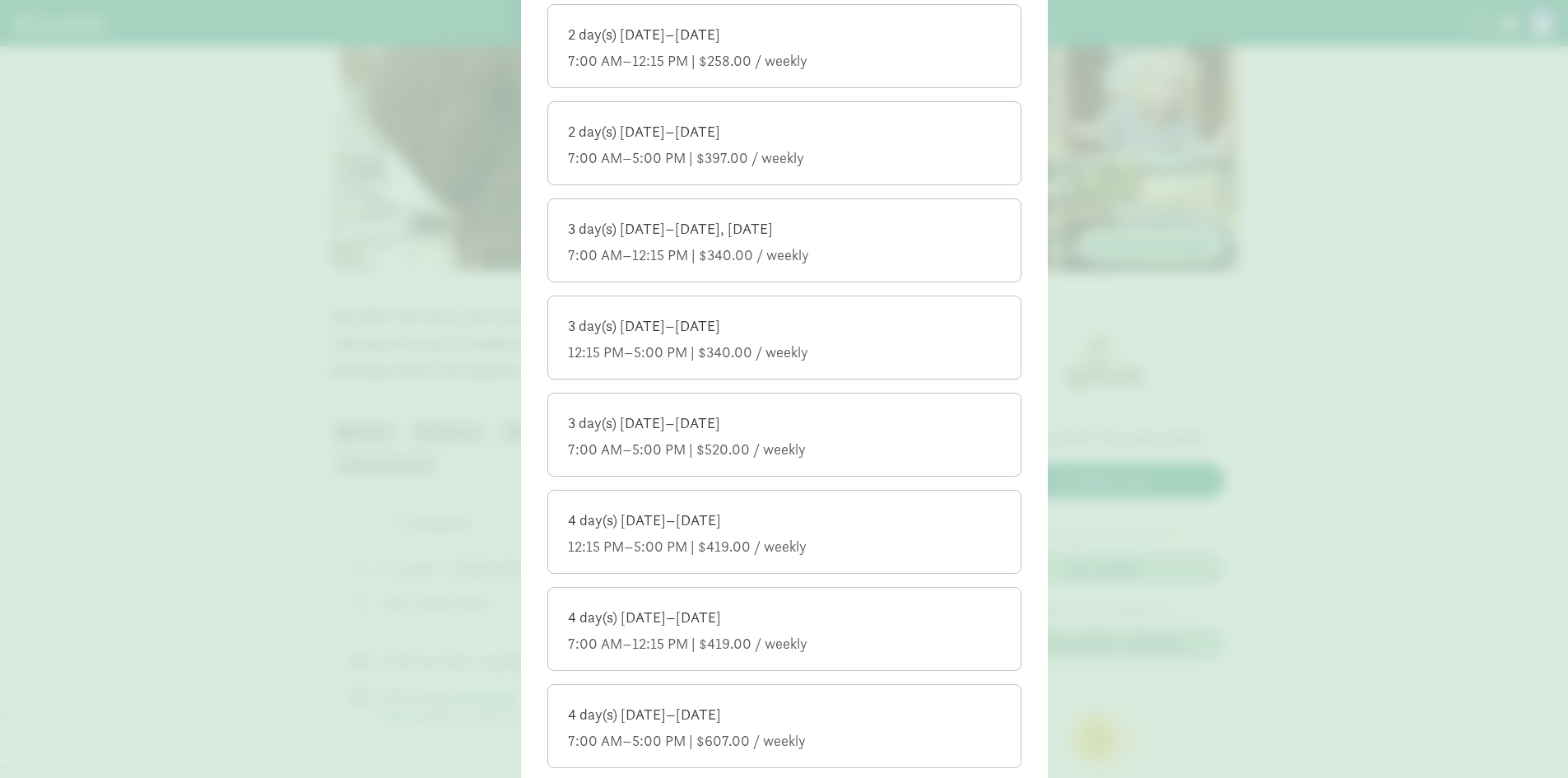
scroll to position [741, 0]
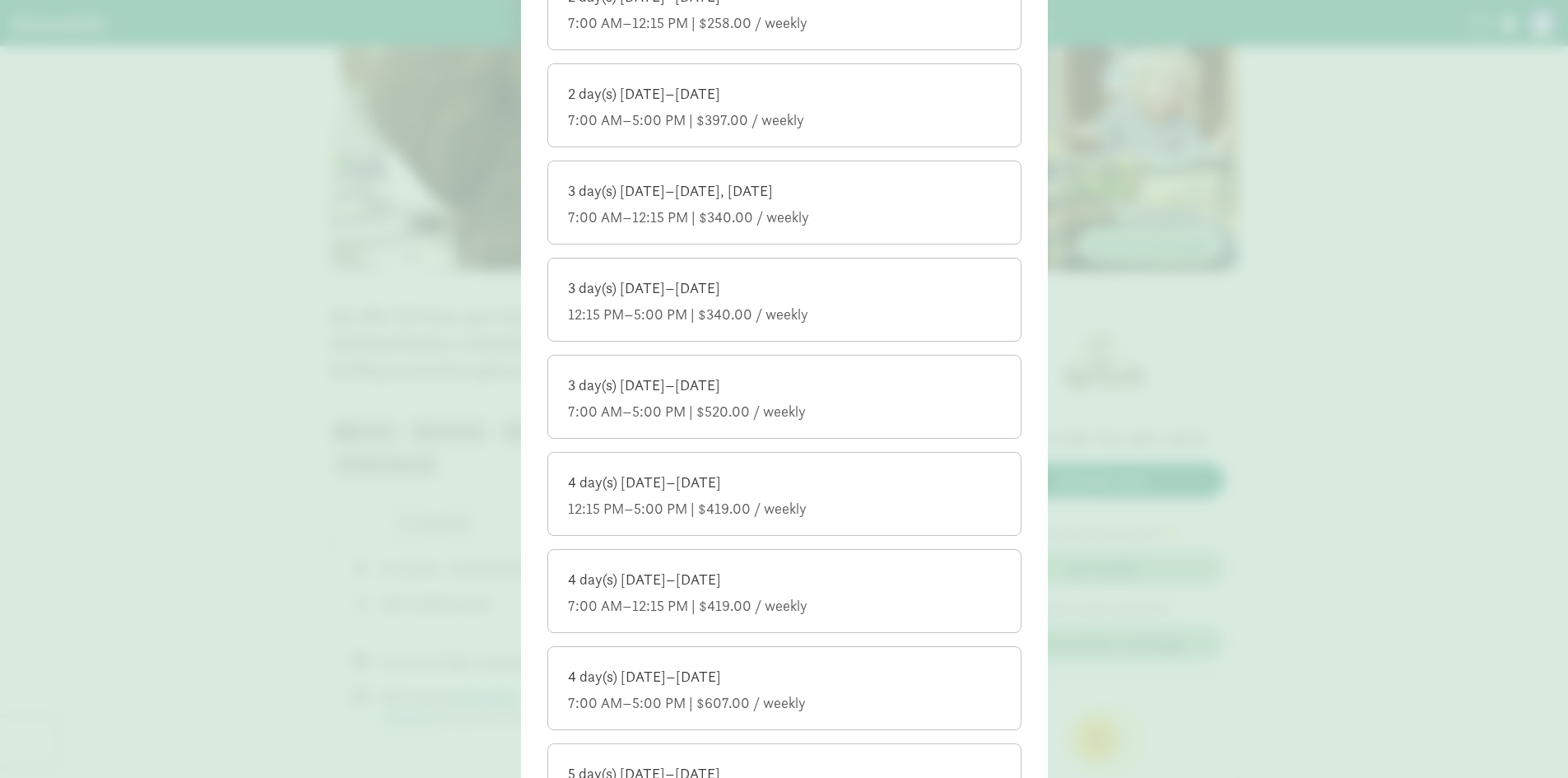
click at [833, 393] on div "3 day(s) Monday–Friday" at bounding box center [784, 385] width 433 height 20
click at [0, 0] on input "3 day(s) Monday–Friday 7:00 AM–5:00 PM | $520.00 / weekly" at bounding box center [0, 0] width 0 height 0
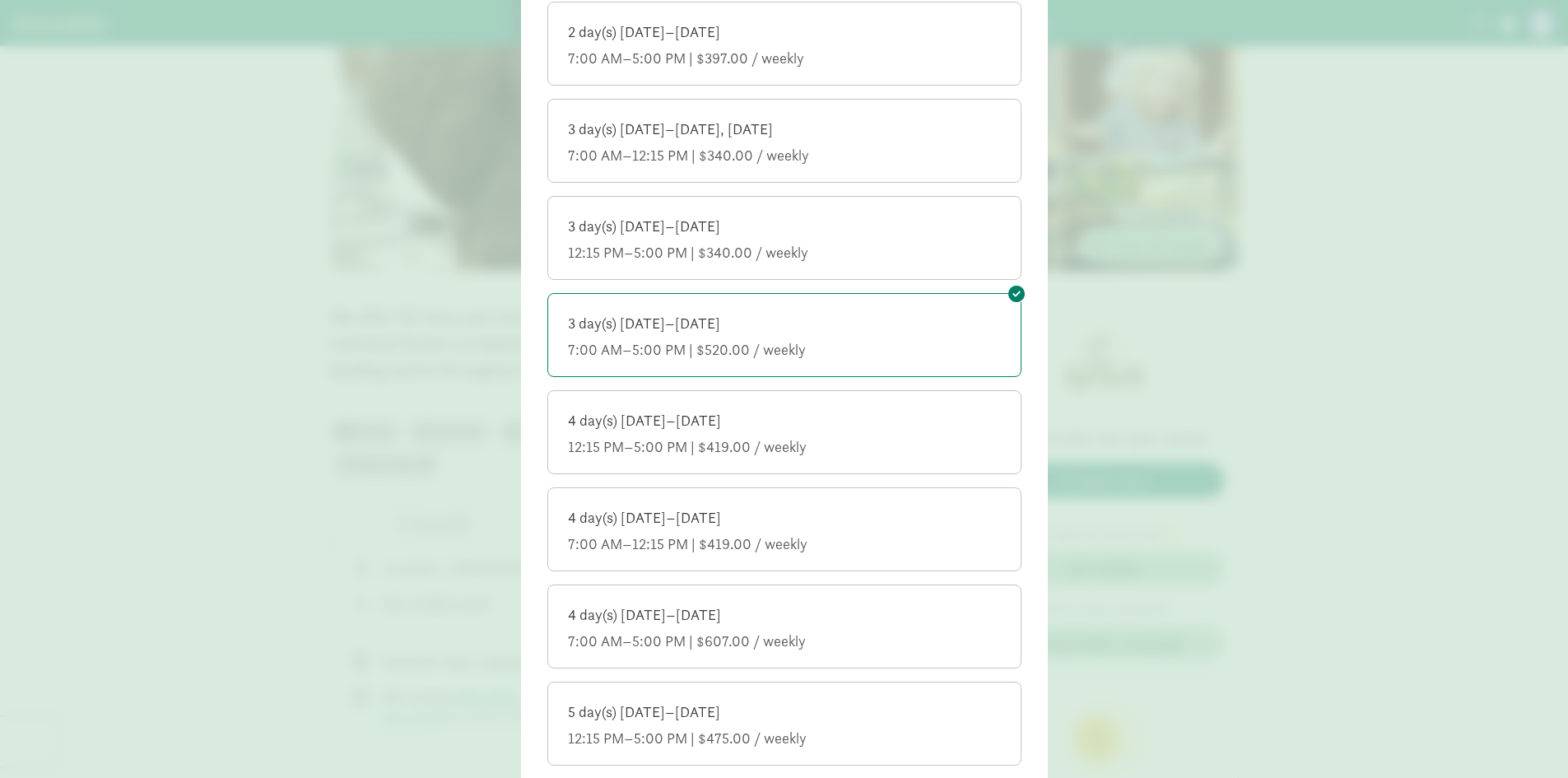
scroll to position [905, 0]
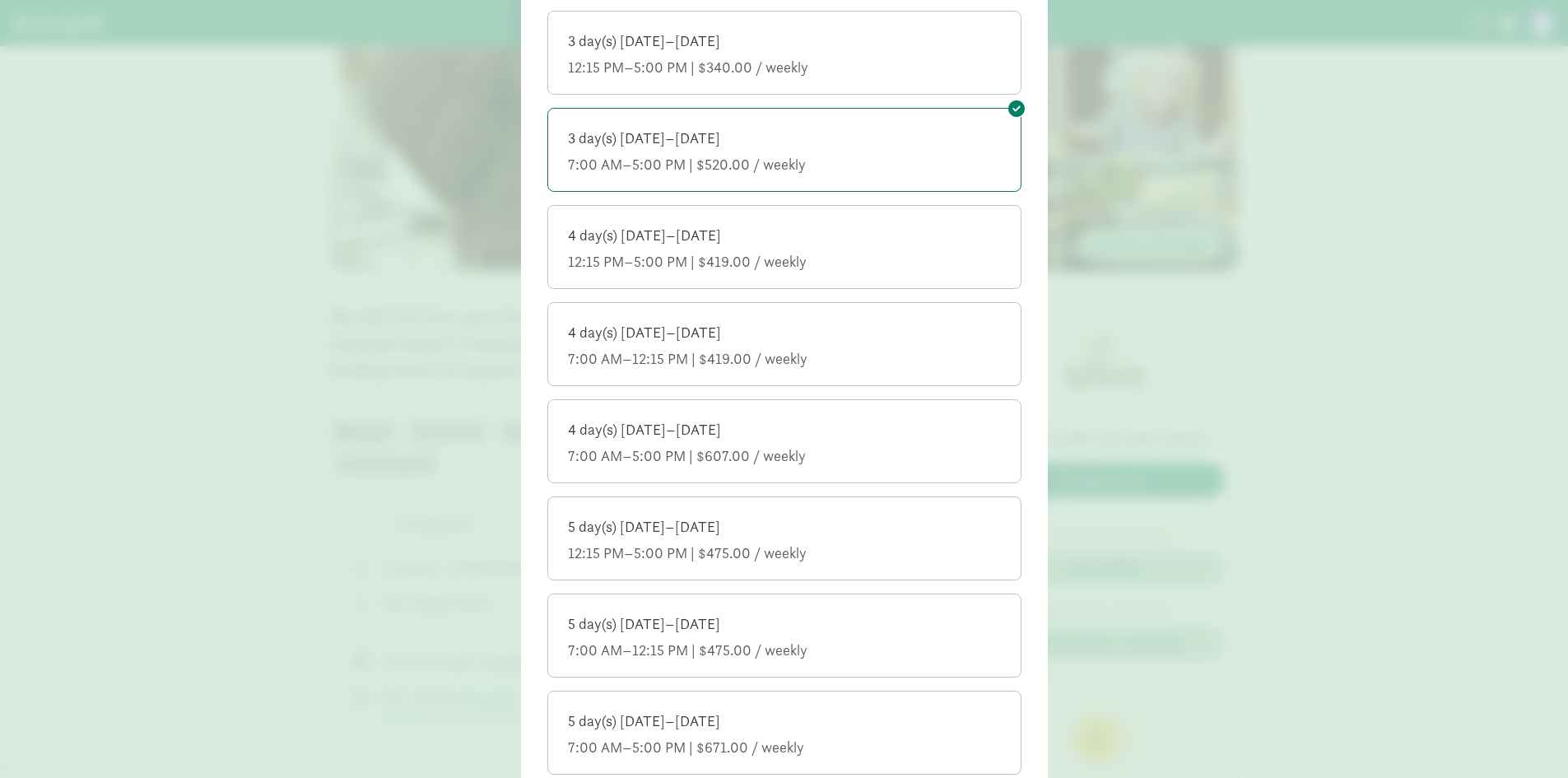
click at [796, 444] on div "4 day(s) Monday–Friday 7:00 AM–5:00 PM | $607.00 / weekly" at bounding box center [784, 443] width 433 height 46
click at [0, 0] on input "4 day(s) Monday–Friday 7:00 AM–5:00 PM | $607.00 / weekly" at bounding box center [0, 0] width 0 height 0
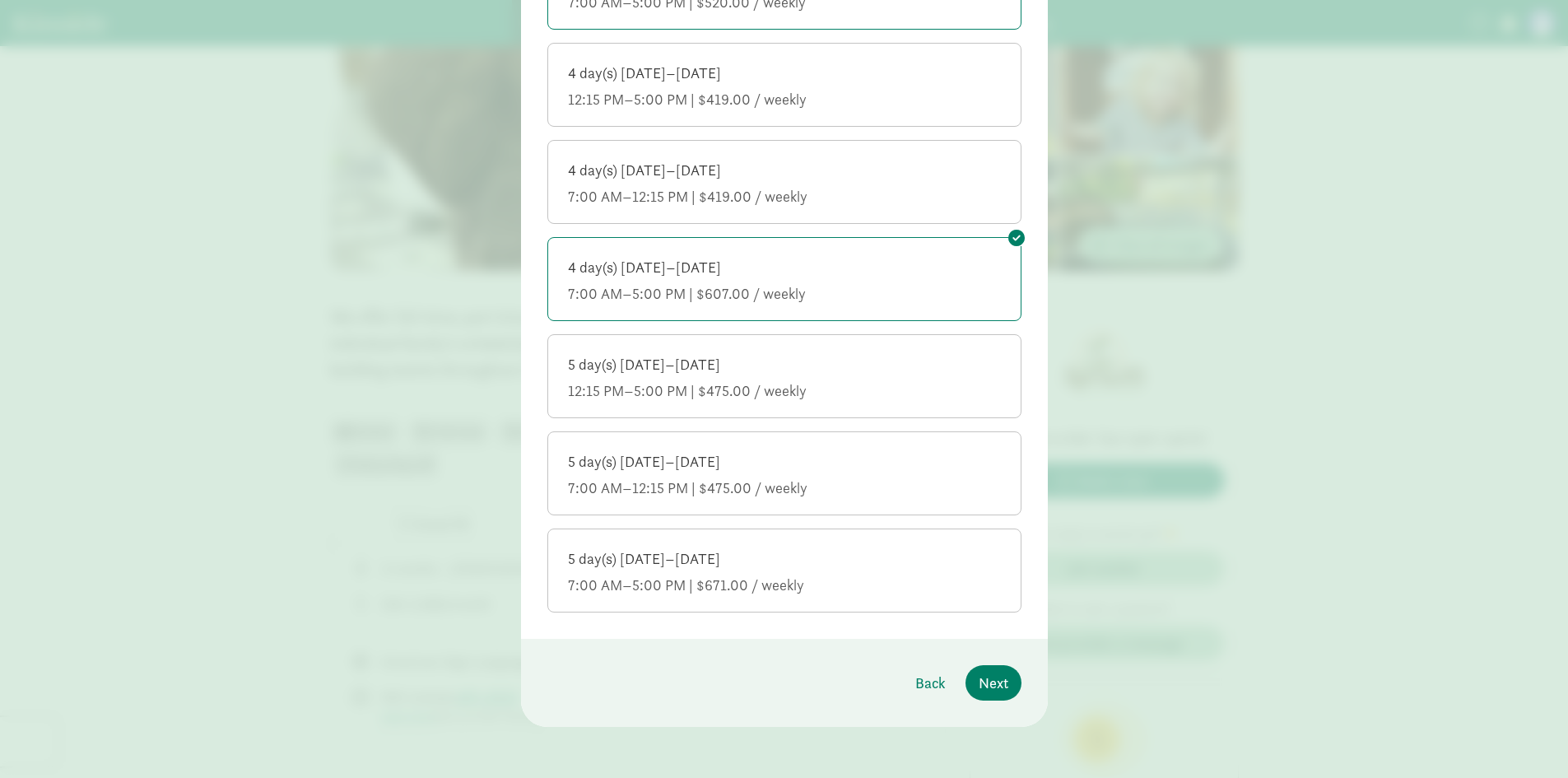
scroll to position [1152, 0]
click at [778, 565] on div "5 day(s) Monday–Friday" at bounding box center [784, 556] width 433 height 20
click at [0, 0] on input "5 day(s) Monday–Friday 7:00 AM–5:00 PM | $671.00 / weekly" at bounding box center [0, 0] width 0 height 0
click at [988, 675] on span "Next" at bounding box center [994, 681] width 30 height 22
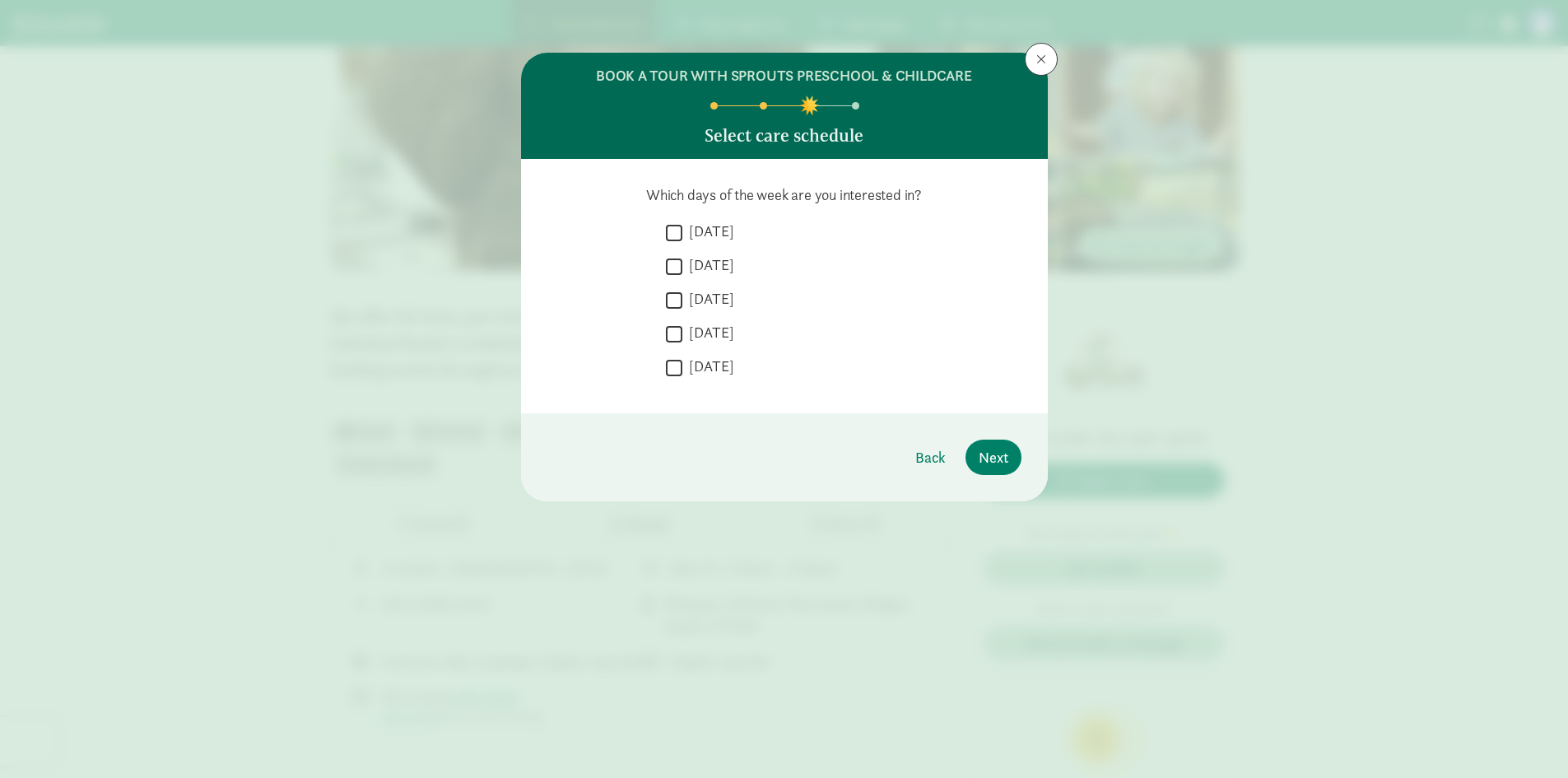
click at [708, 237] on label "Monday" at bounding box center [708, 231] width 52 height 20
click at [683, 237] on input "Monday" at bounding box center [673, 233] width 16 height 22
checkbox input "true"
click at [668, 264] on div " Monday  Tuesday  Wednesday  Thursday  Friday" at bounding box center [784, 304] width 474 height 166
click at [673, 264] on input "Tuesday" at bounding box center [673, 266] width 16 height 22
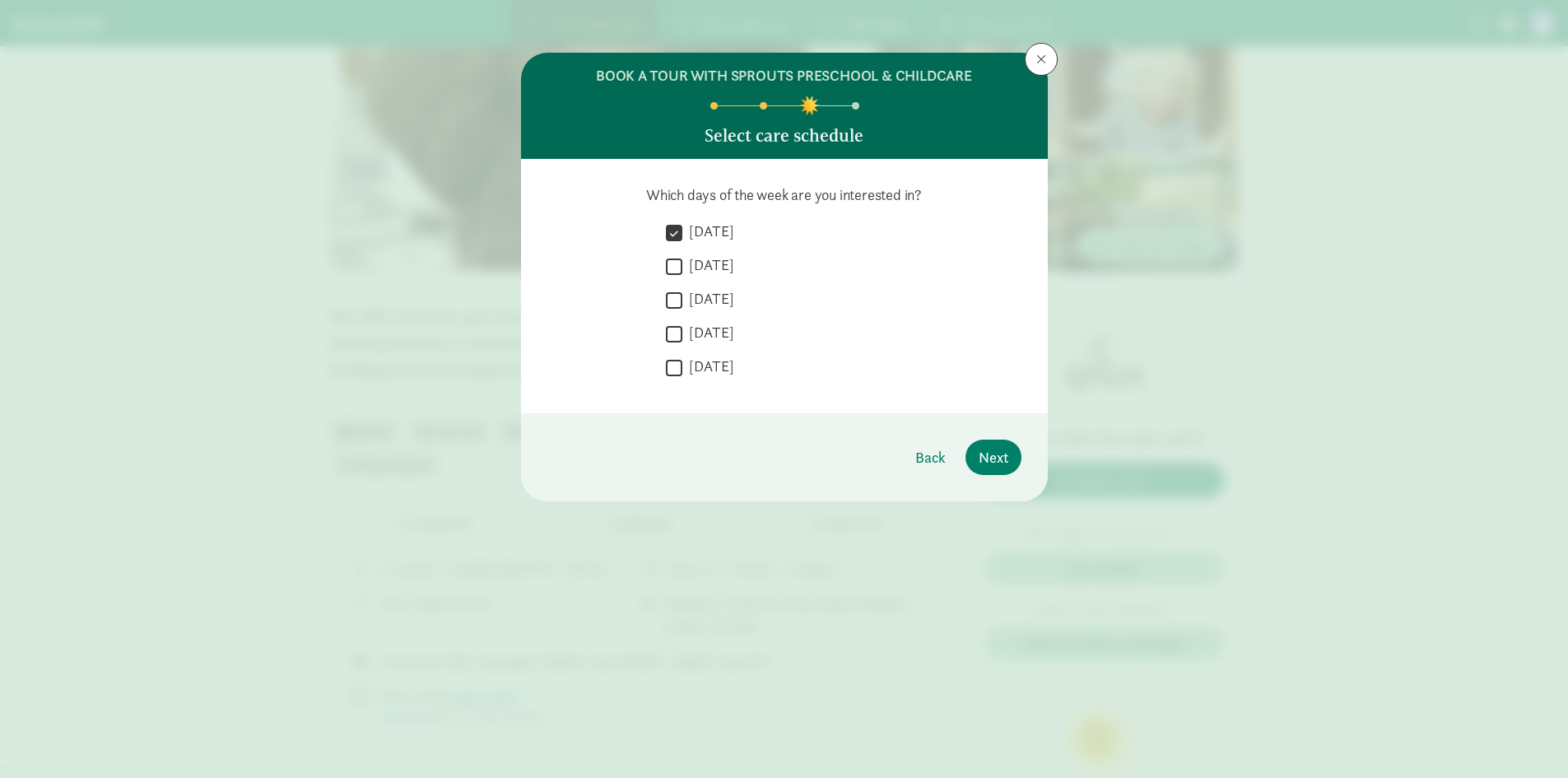
checkbox input "true"
click at [665, 295] on input "Wednesday" at bounding box center [673, 300] width 16 height 22
checkbox input "true"
click at [679, 341] on input "Thursday" at bounding box center [673, 334] width 16 height 22
checkbox input "true"
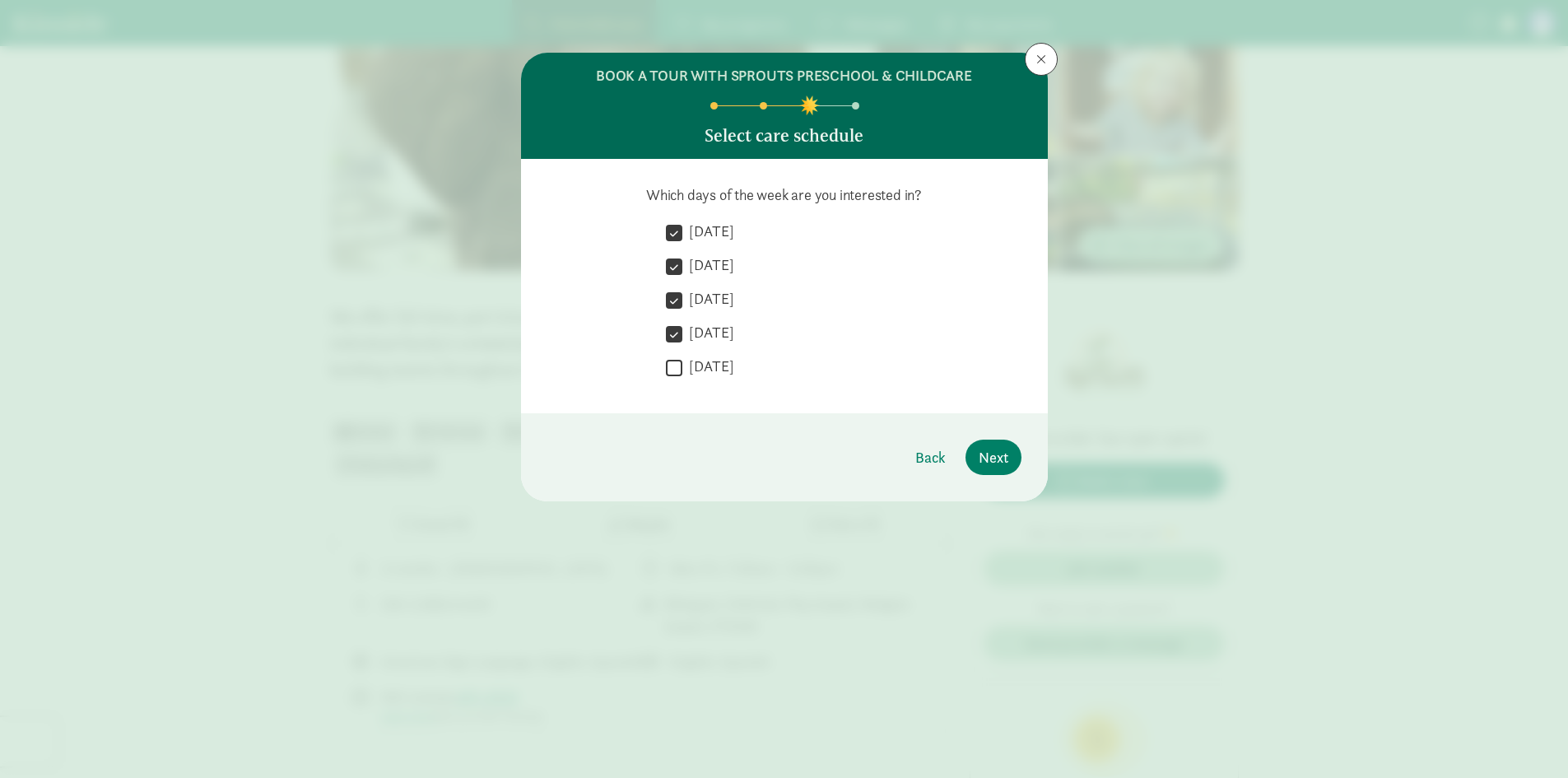
click at [677, 370] on input "Friday" at bounding box center [673, 368] width 16 height 22
checkbox input "true"
click at [998, 460] on span "Next" at bounding box center [994, 457] width 30 height 22
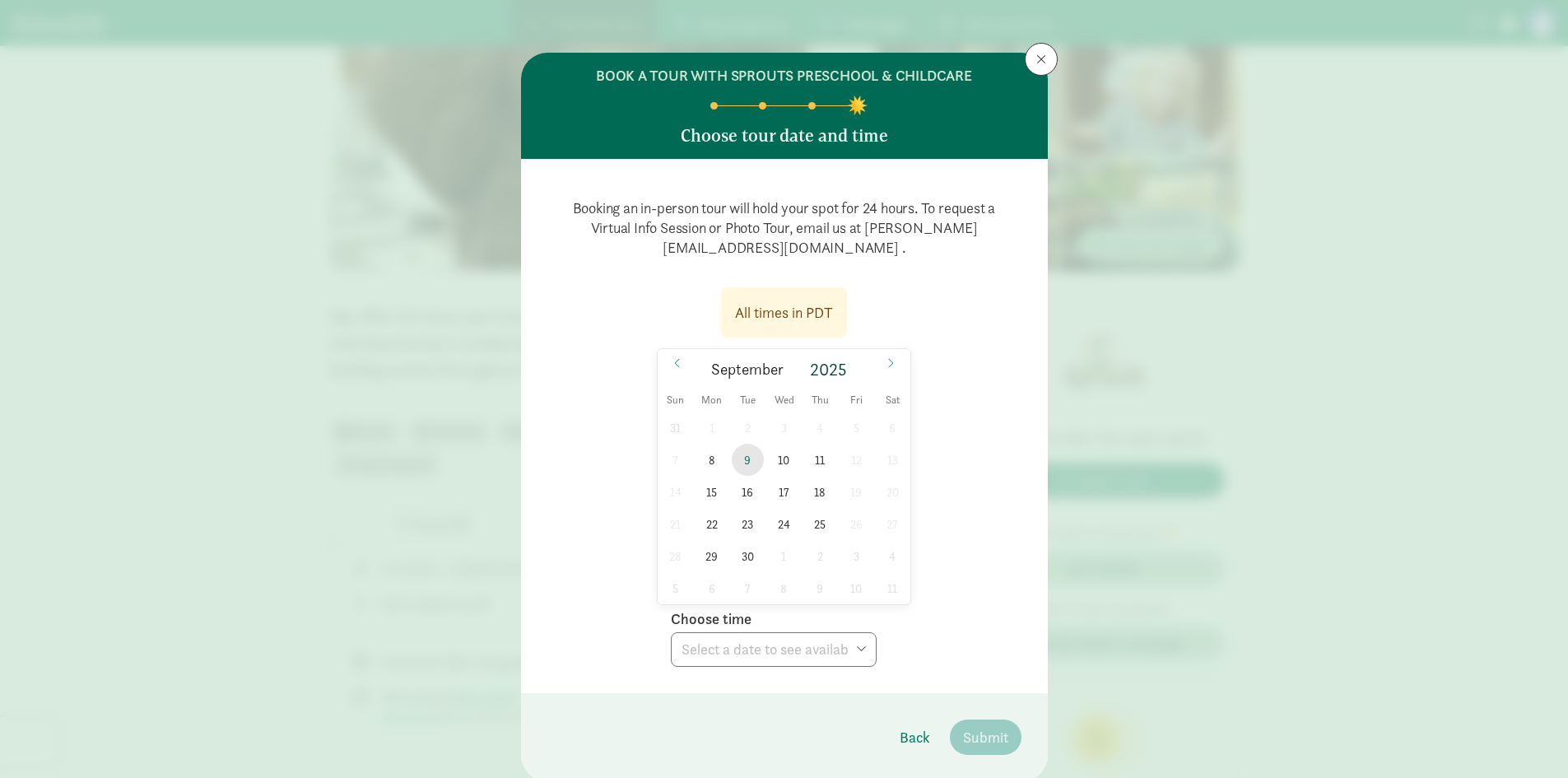
click at [744, 455] on span "9" at bounding box center [747, 459] width 32 height 32
click at [820, 637] on select "Choose time 03:00 PM" at bounding box center [774, 649] width 206 height 34
select select "2025-09-09T15:00:00.000-07:00"
click at [671, 632] on select "Choose time 03:00 PM" at bounding box center [774, 649] width 206 height 34
click at [783, 453] on span "10" at bounding box center [783, 459] width 32 height 32
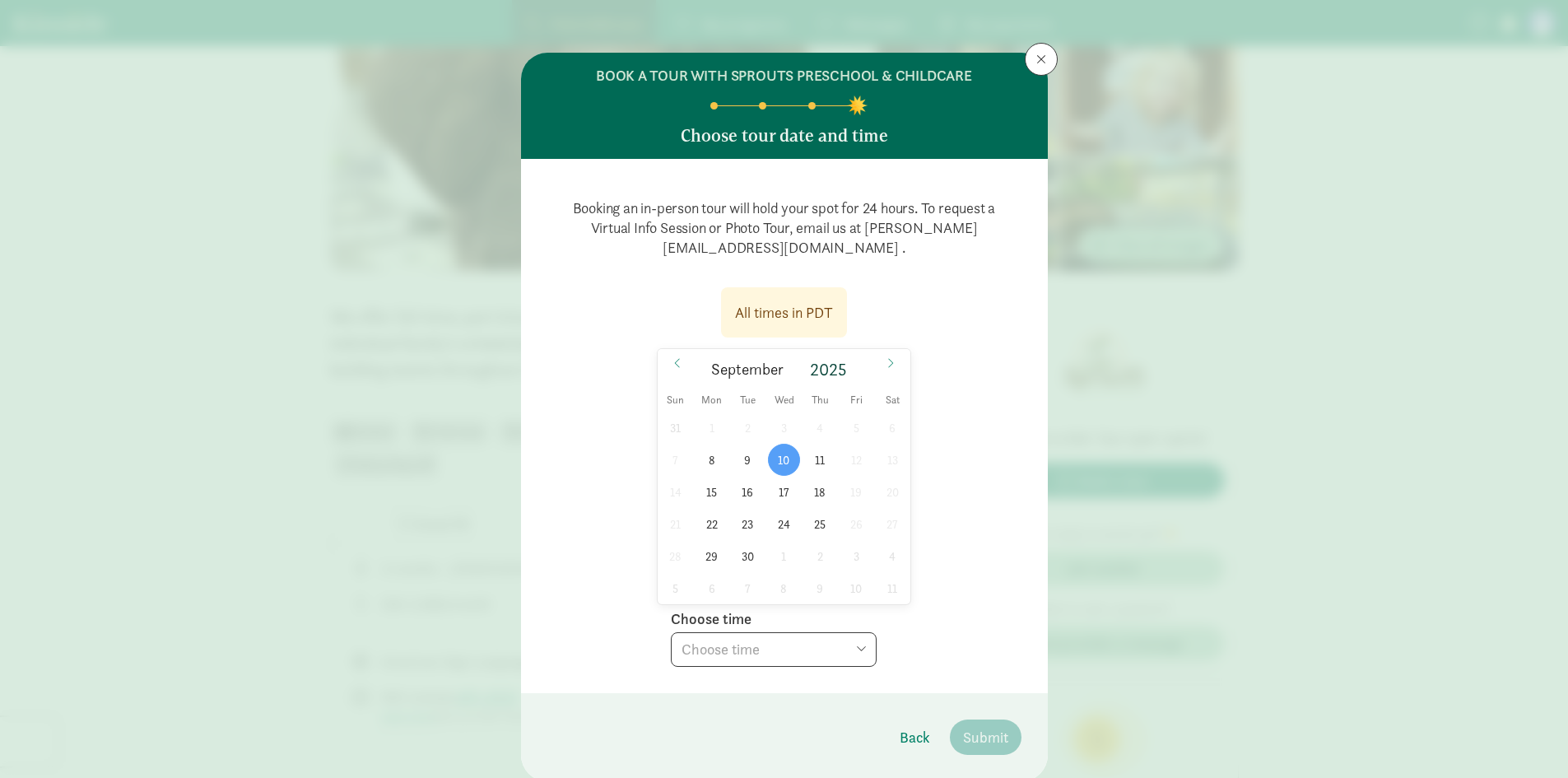
click at [791, 644] on select "Choose time 09:30 AM 11:15 AM" at bounding box center [774, 649] width 206 height 34
click at [707, 464] on span "8" at bounding box center [711, 459] width 32 height 32
click at [786, 659] on select "Choose time 09:30 AM 11:15 AM" at bounding box center [774, 649] width 206 height 34
click at [820, 457] on span "11" at bounding box center [819, 459] width 32 height 32
click at [831, 641] on select "Choose time 03:00 PM" at bounding box center [774, 649] width 206 height 34
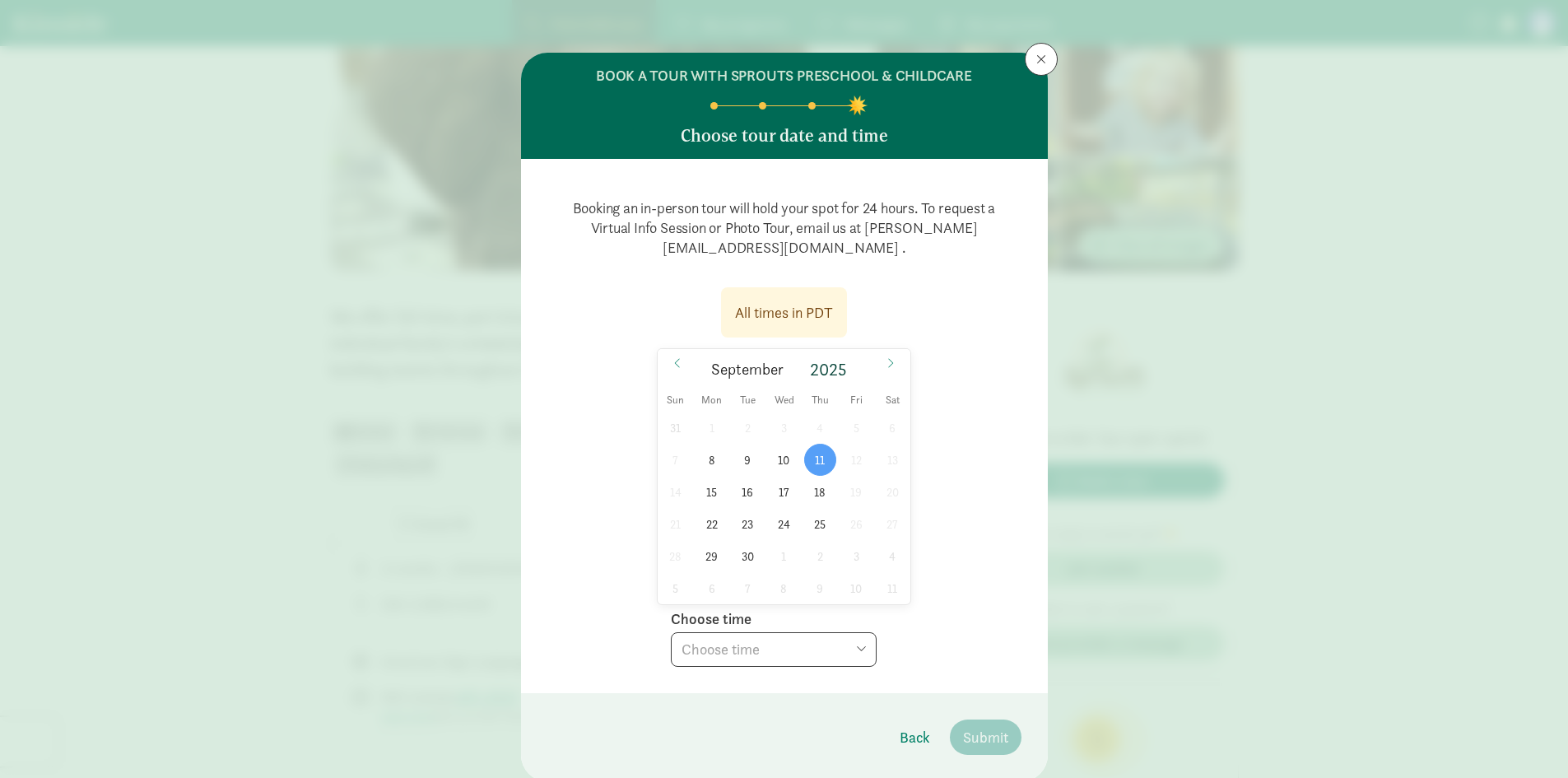
select select "2025-09-11T15:00:00.000-07:00"
click at [671, 632] on select "Choose time 03:00 PM" at bounding box center [774, 649] width 206 height 34
click at [715, 488] on span "15" at bounding box center [711, 491] width 32 height 32
click at [764, 664] on select "Choose time 09:30 AM 11:15 AM" at bounding box center [774, 649] width 206 height 34
click at [741, 489] on span "16" at bounding box center [747, 491] width 32 height 32
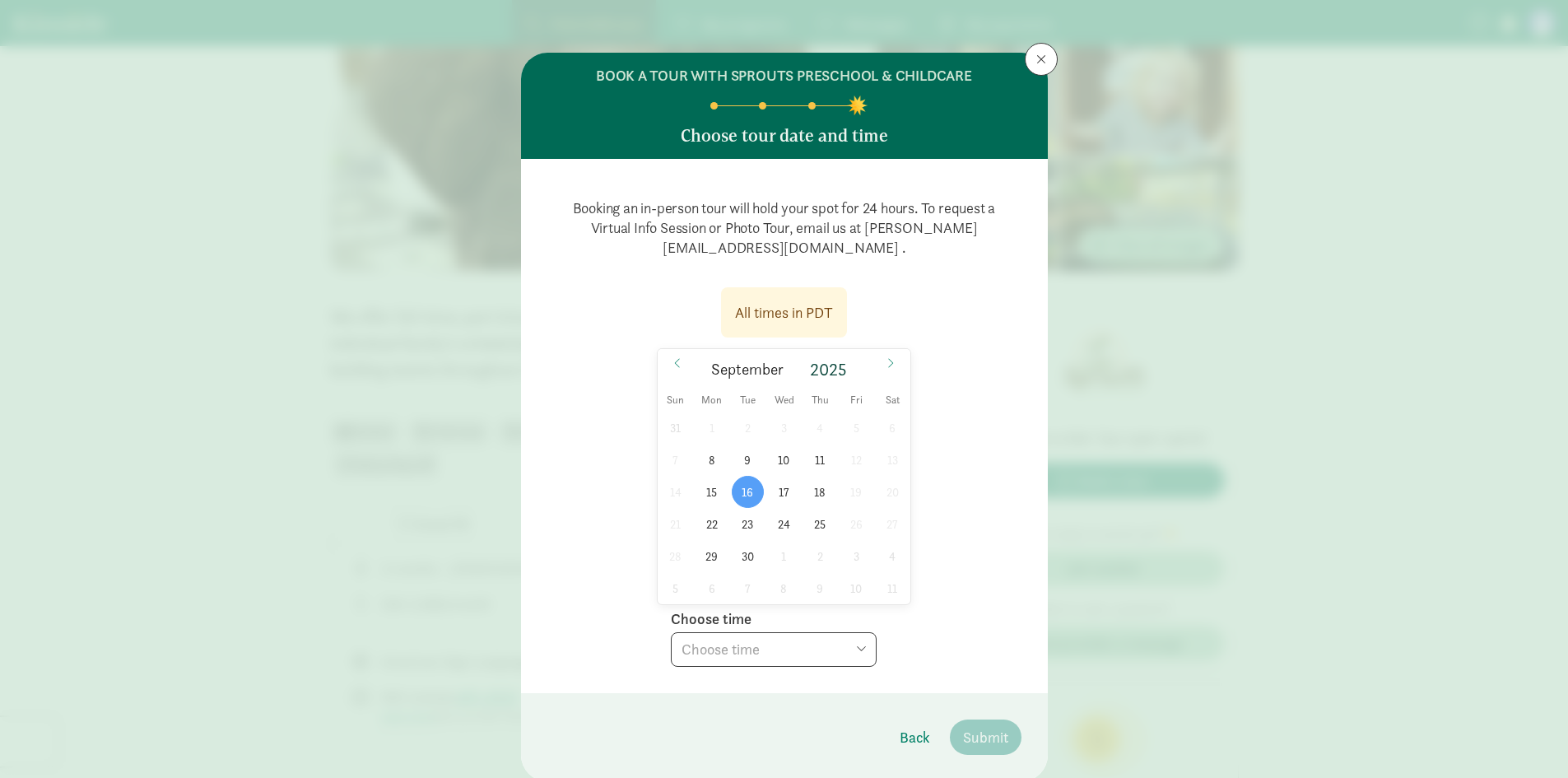
click at [759, 649] on select "Choose time 03:00 PM" at bounding box center [774, 649] width 206 height 34
click at [771, 493] on span "17" at bounding box center [783, 491] width 32 height 32
click at [769, 639] on select "Choose time 09:30 AM 11:15 AM" at bounding box center [774, 649] width 206 height 34
click at [823, 445] on span "11" at bounding box center [819, 459] width 32 height 32
click at [793, 641] on select "Choose time 03:00 PM" at bounding box center [774, 649] width 206 height 34
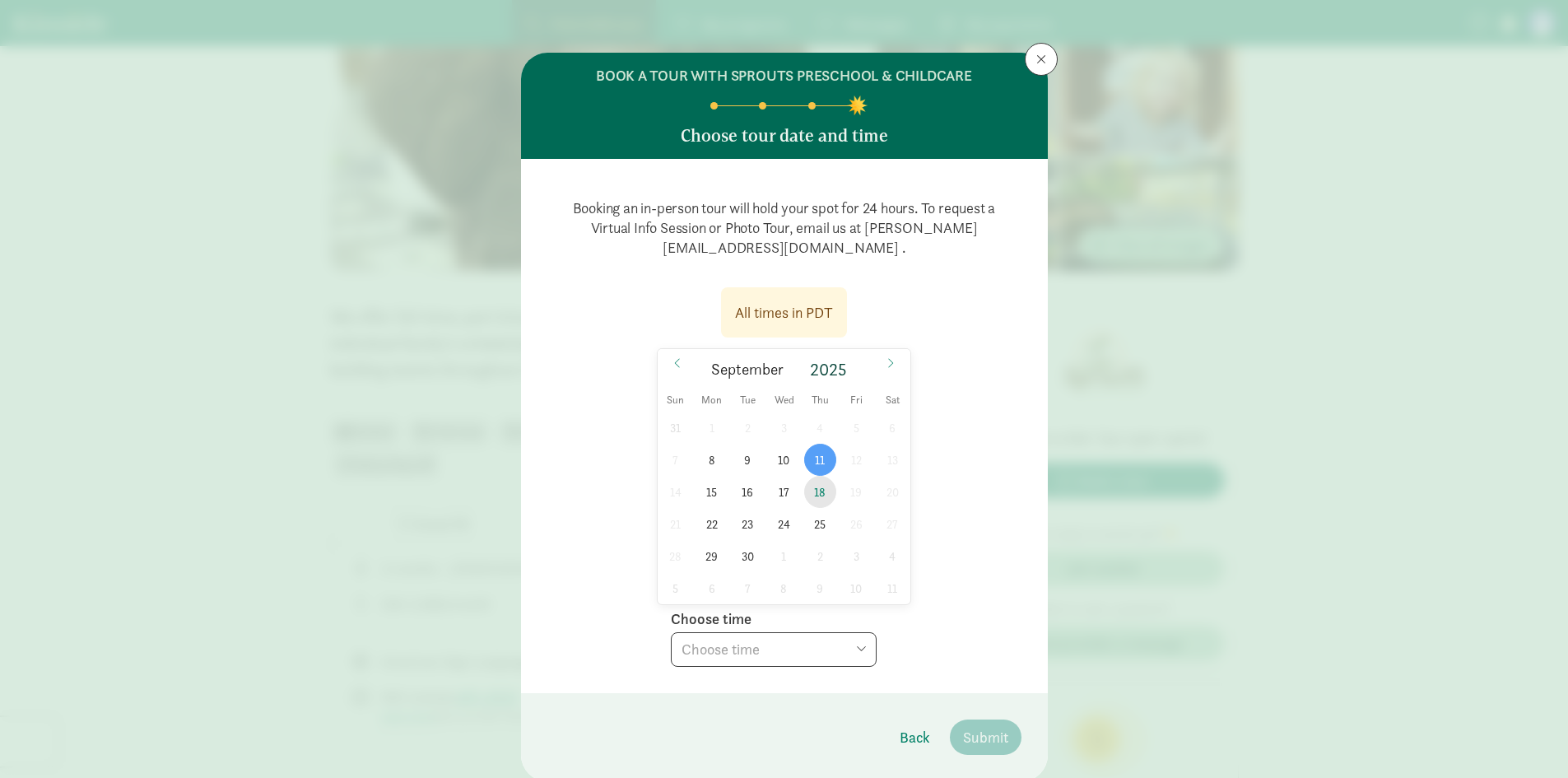
click at [823, 486] on span "18" at bounding box center [819, 491] width 32 height 32
click at [786, 641] on select "Choose time 03:00 PM" at bounding box center [774, 649] width 206 height 34
select select "2025-09-18T15:00:00.000-07:00"
click at [671, 632] on select "Choose time 03:00 PM" at bounding box center [774, 649] width 206 height 34
click at [815, 461] on span "11" at bounding box center [819, 459] width 32 height 32
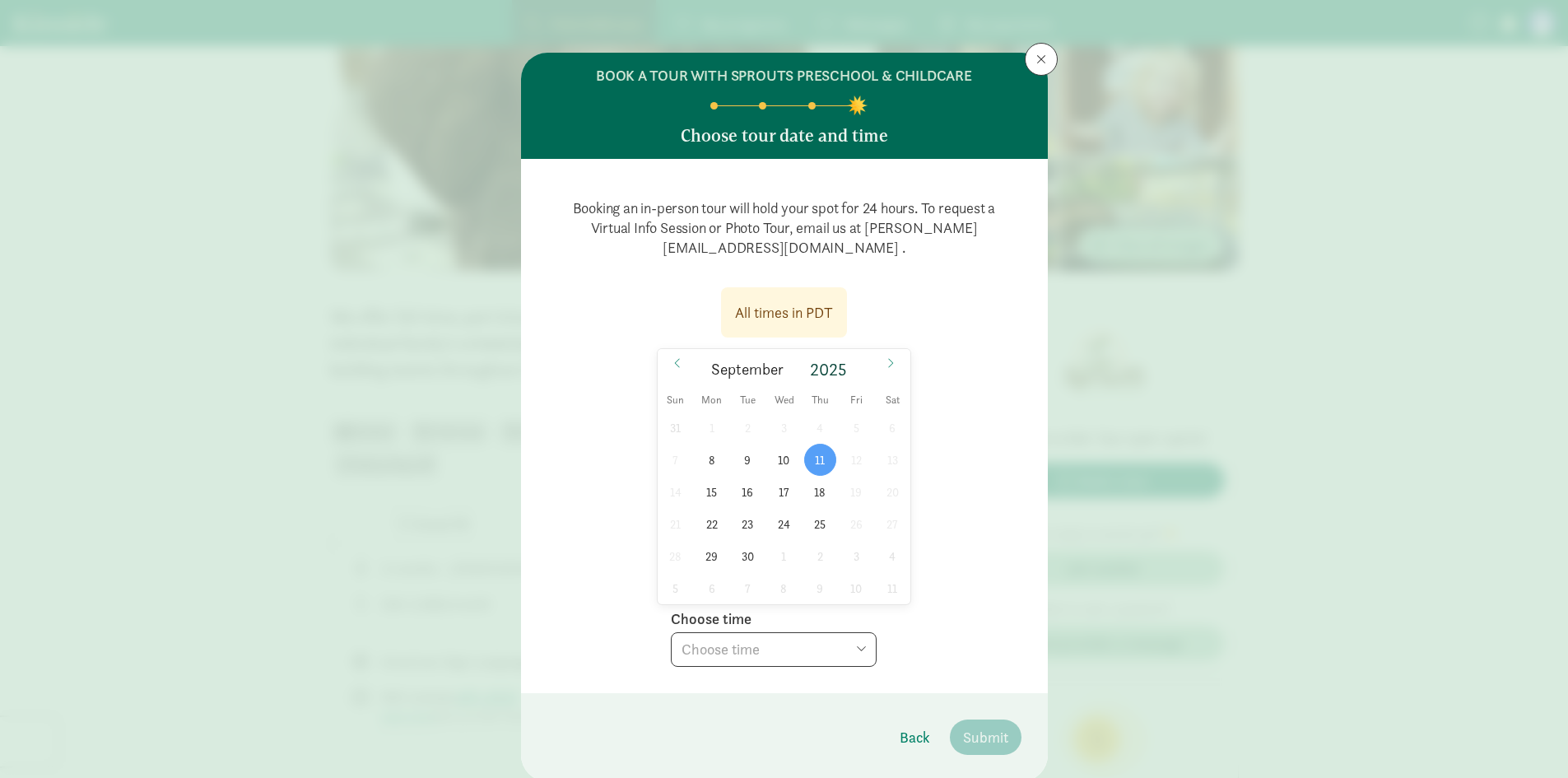
click at [835, 641] on select "Choose time 03:00 PM" at bounding box center [774, 649] width 206 height 34
select select "2025-09-11T15:00:00.000-07:00"
click at [671, 632] on select "Choose time 03:00 PM" at bounding box center [774, 649] width 206 height 34
click at [986, 732] on span "Submit" at bounding box center [985, 737] width 46 height 22
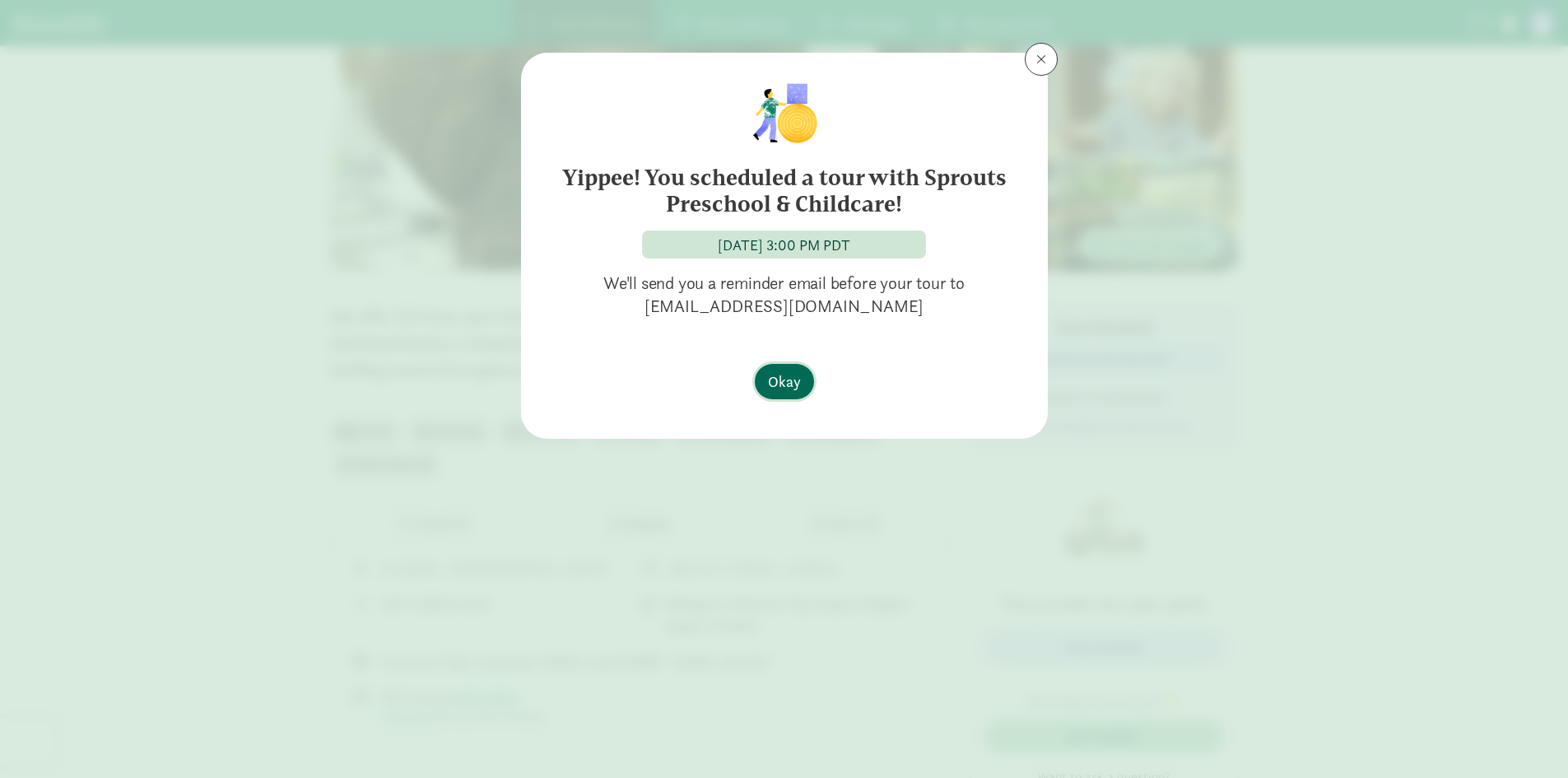
click at [805, 374] on button "Okay" at bounding box center [784, 381] width 59 height 35
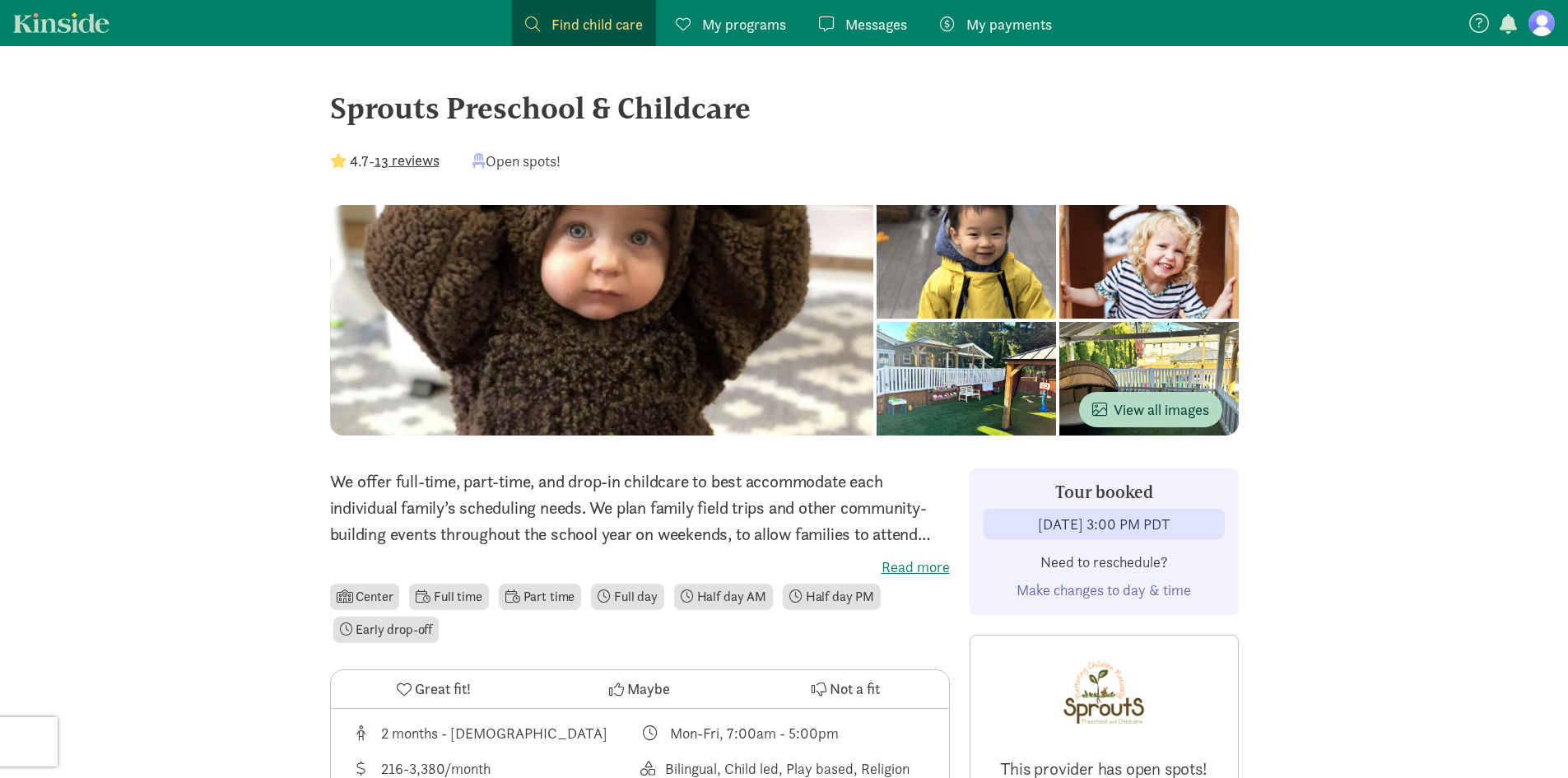
click at [897, 568] on label "Read more" at bounding box center [640, 567] width 620 height 20
click at [0, 0] on input "Read more" at bounding box center [0, 0] width 0 height 0
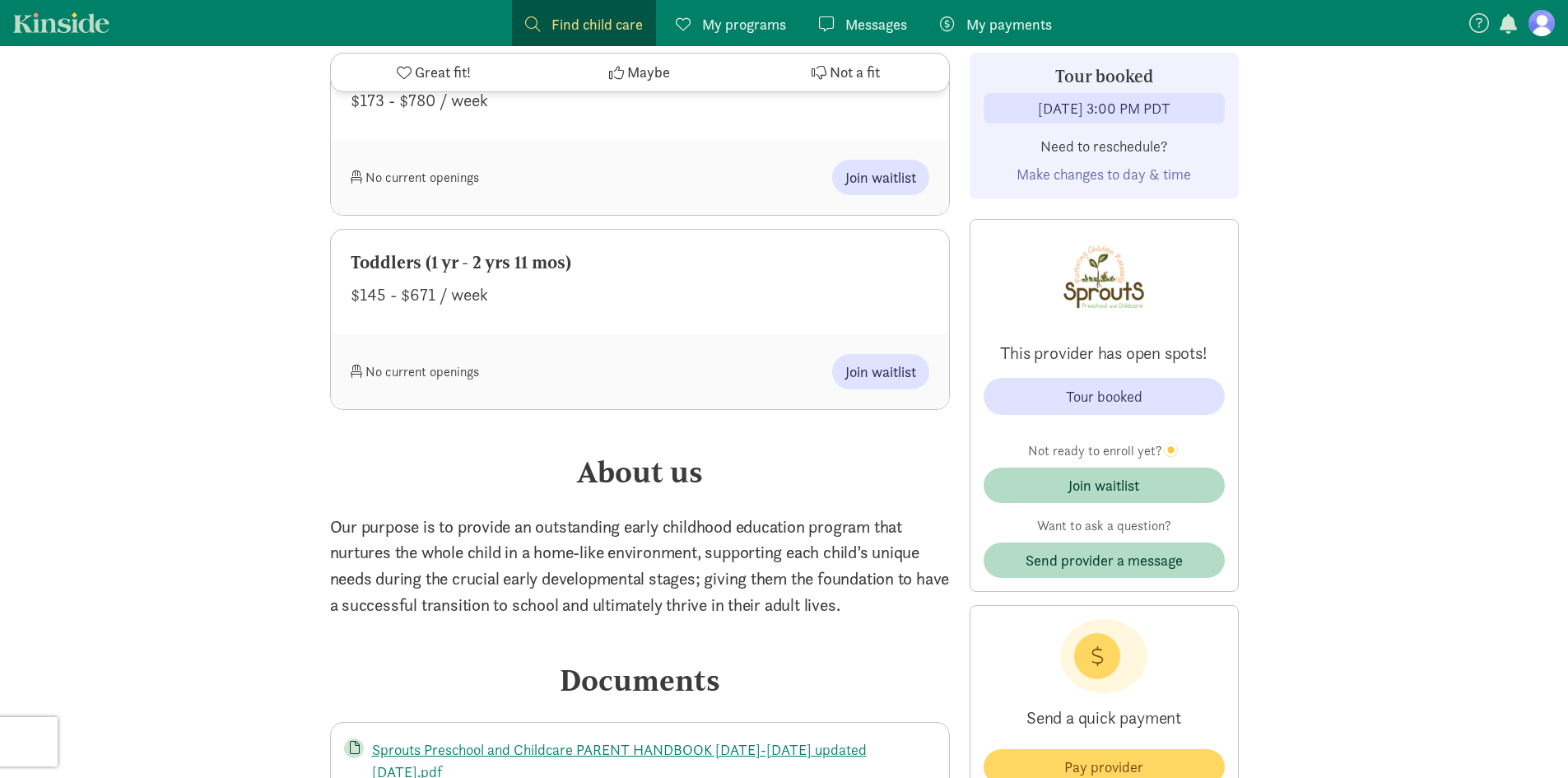
scroll to position [1975, 0]
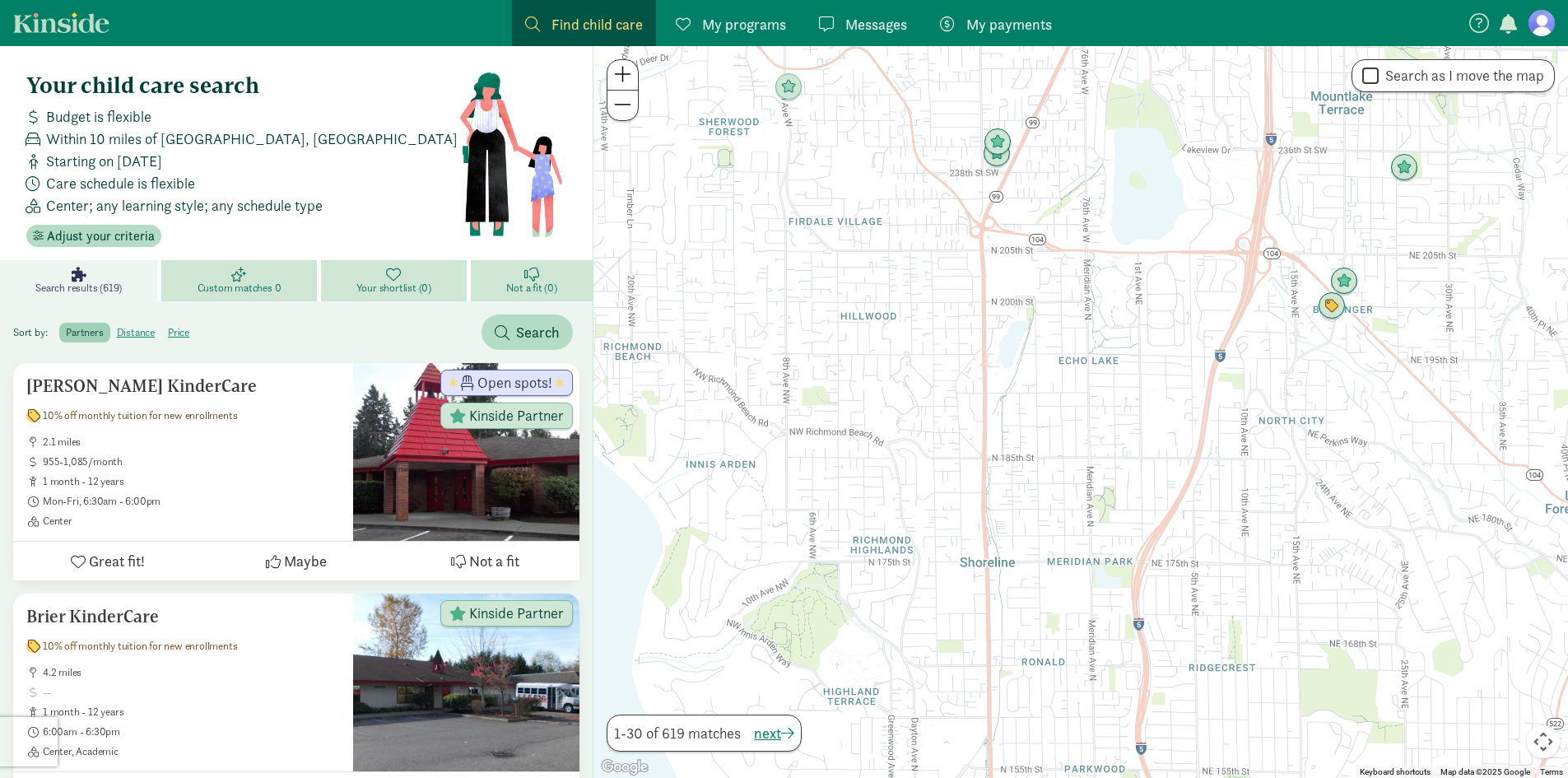
drag, startPoint x: 1048, startPoint y: 410, endPoint x: 1034, endPoint y: 758, distance: 348.3
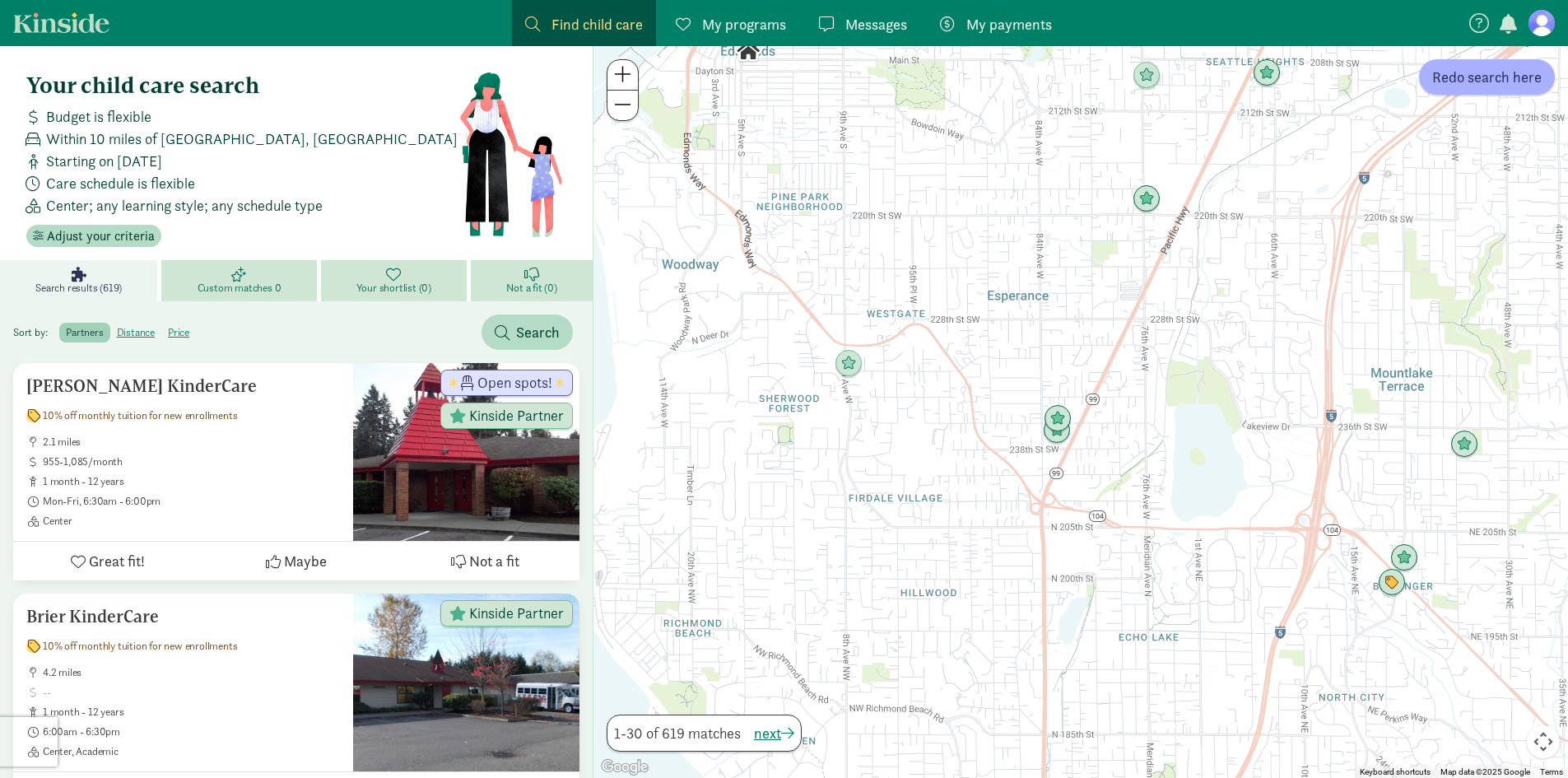
drag, startPoint x: 994, startPoint y: 293, endPoint x: 1036, endPoint y: 583, distance: 293.0
click at [1036, 583] on div at bounding box center [1080, 412] width 975 height 732
click at [1061, 430] on img "Click to see details" at bounding box center [1060, 435] width 45 height 45
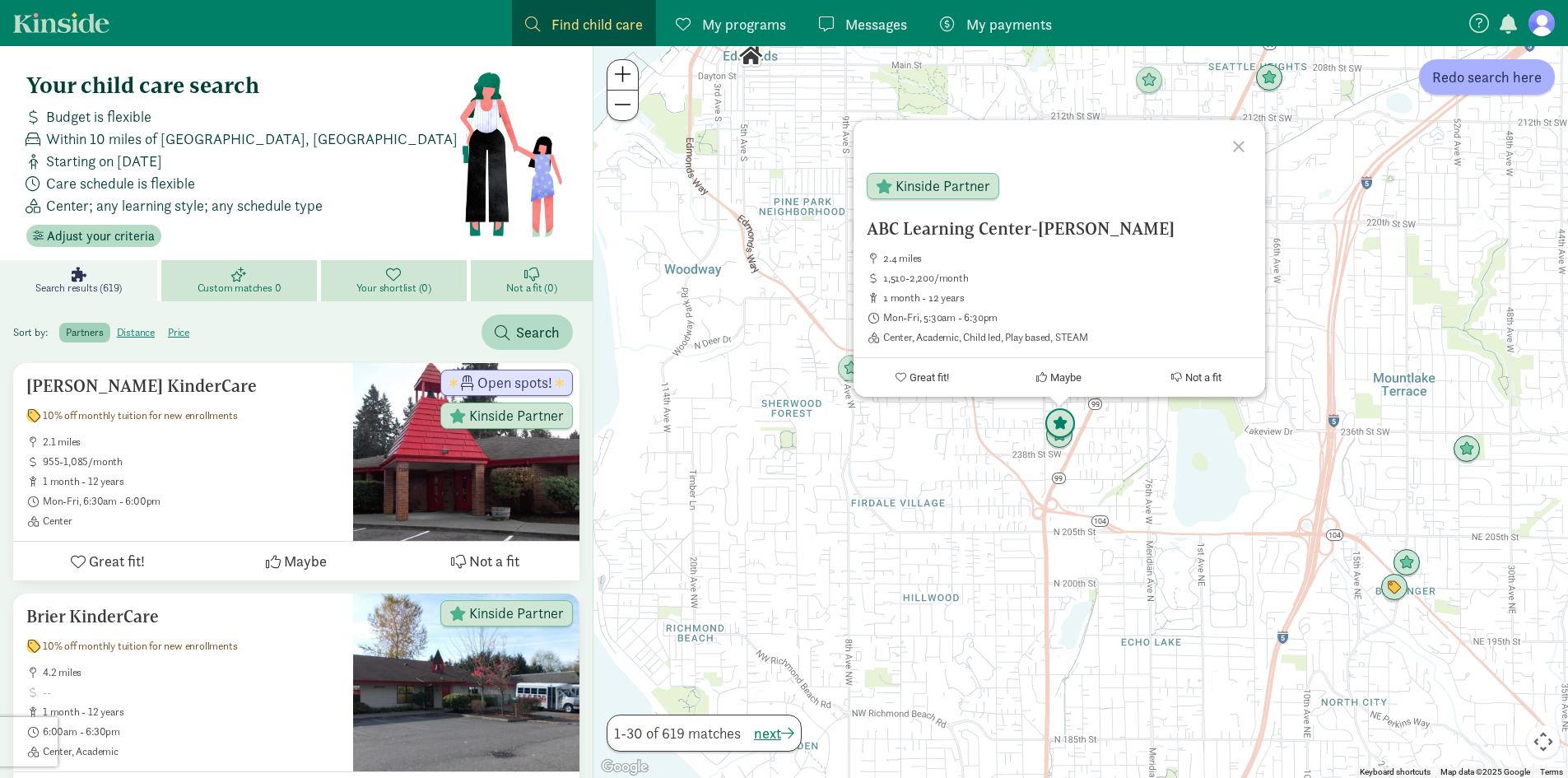
click at [1064, 412] on img "Click to see details" at bounding box center [1061, 424] width 45 height 45
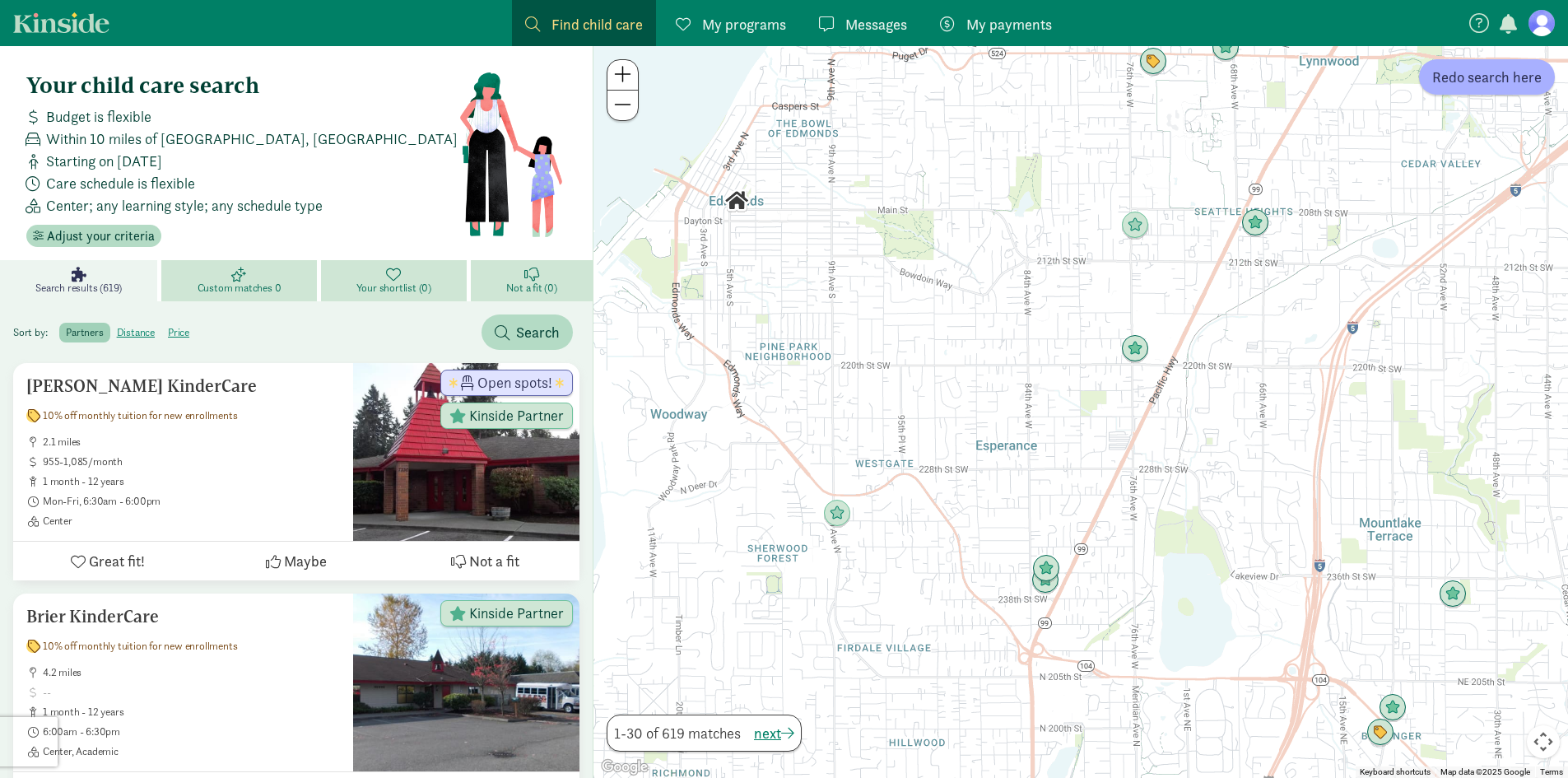
drag, startPoint x: 962, startPoint y: 430, endPoint x: 1025, endPoint y: 467, distance: 73.1
click at [949, 565] on div "To navigate, press the arrow keys." at bounding box center [1080, 412] width 975 height 732
click at [1142, 347] on img "Click to see details" at bounding box center [1134, 349] width 45 height 45
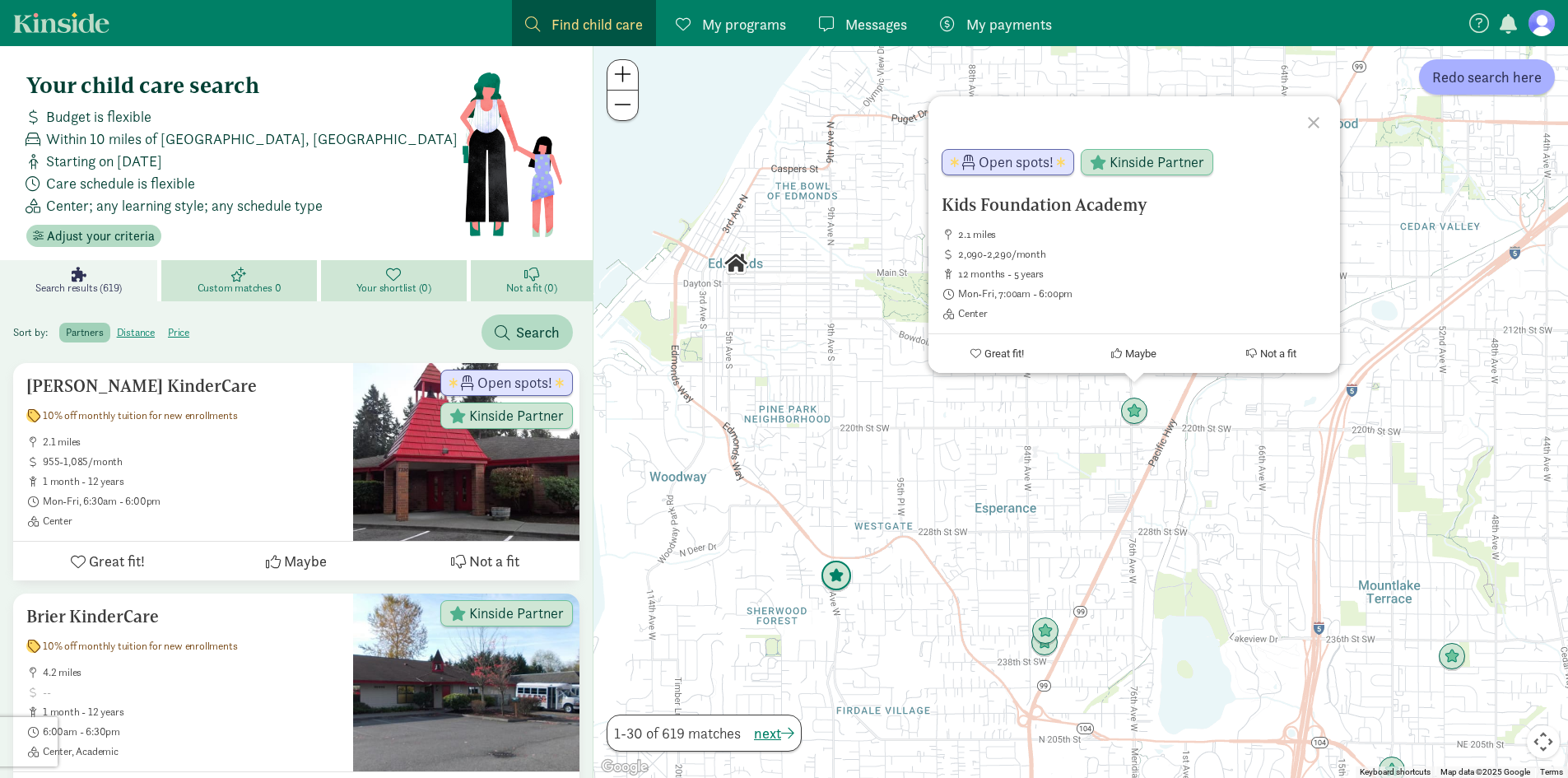
click at [836, 577] on img "Click to see details" at bounding box center [836, 576] width 45 height 45
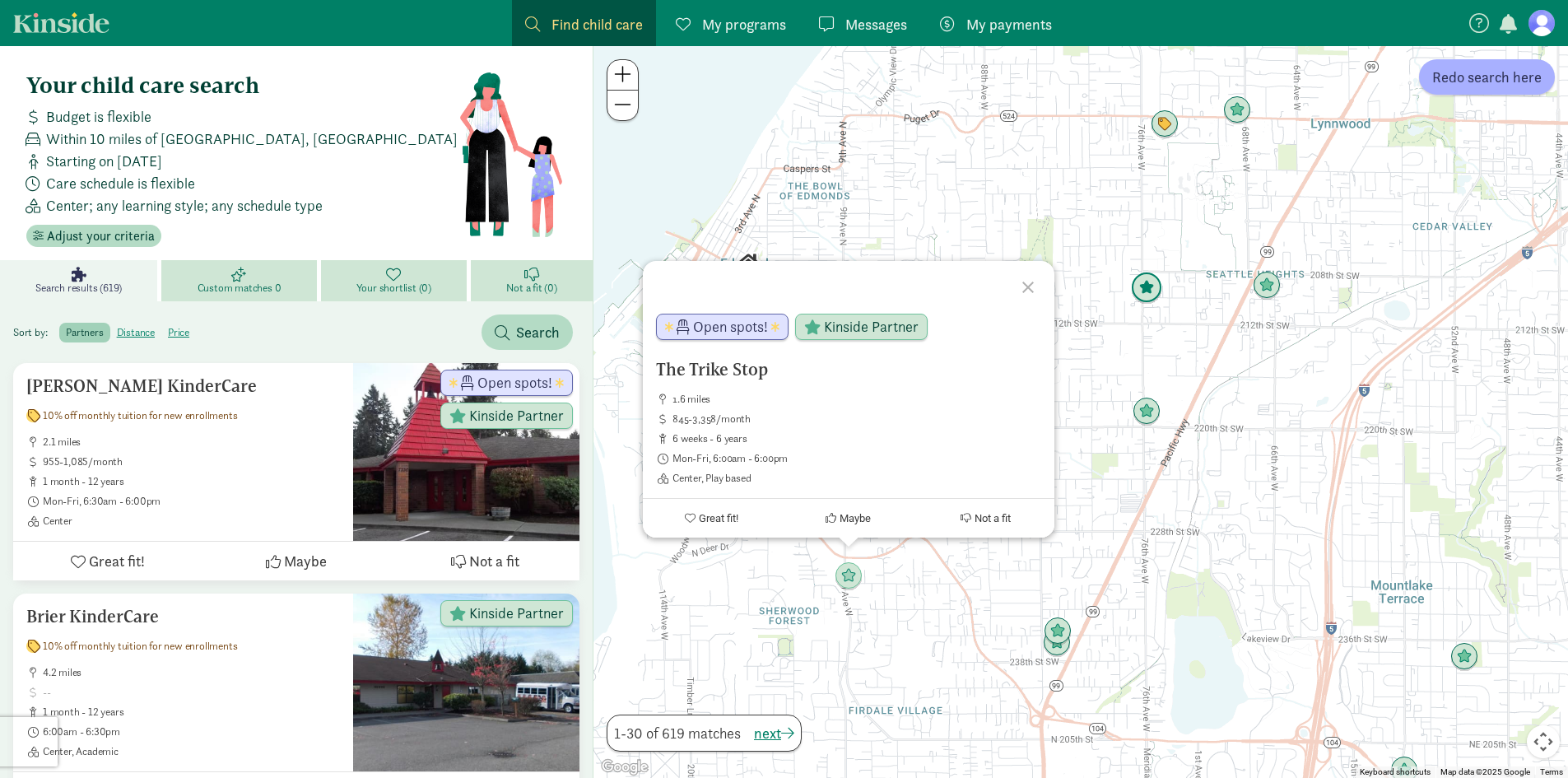
click at [1136, 288] on img "Click to see details" at bounding box center [1146, 289] width 45 height 45
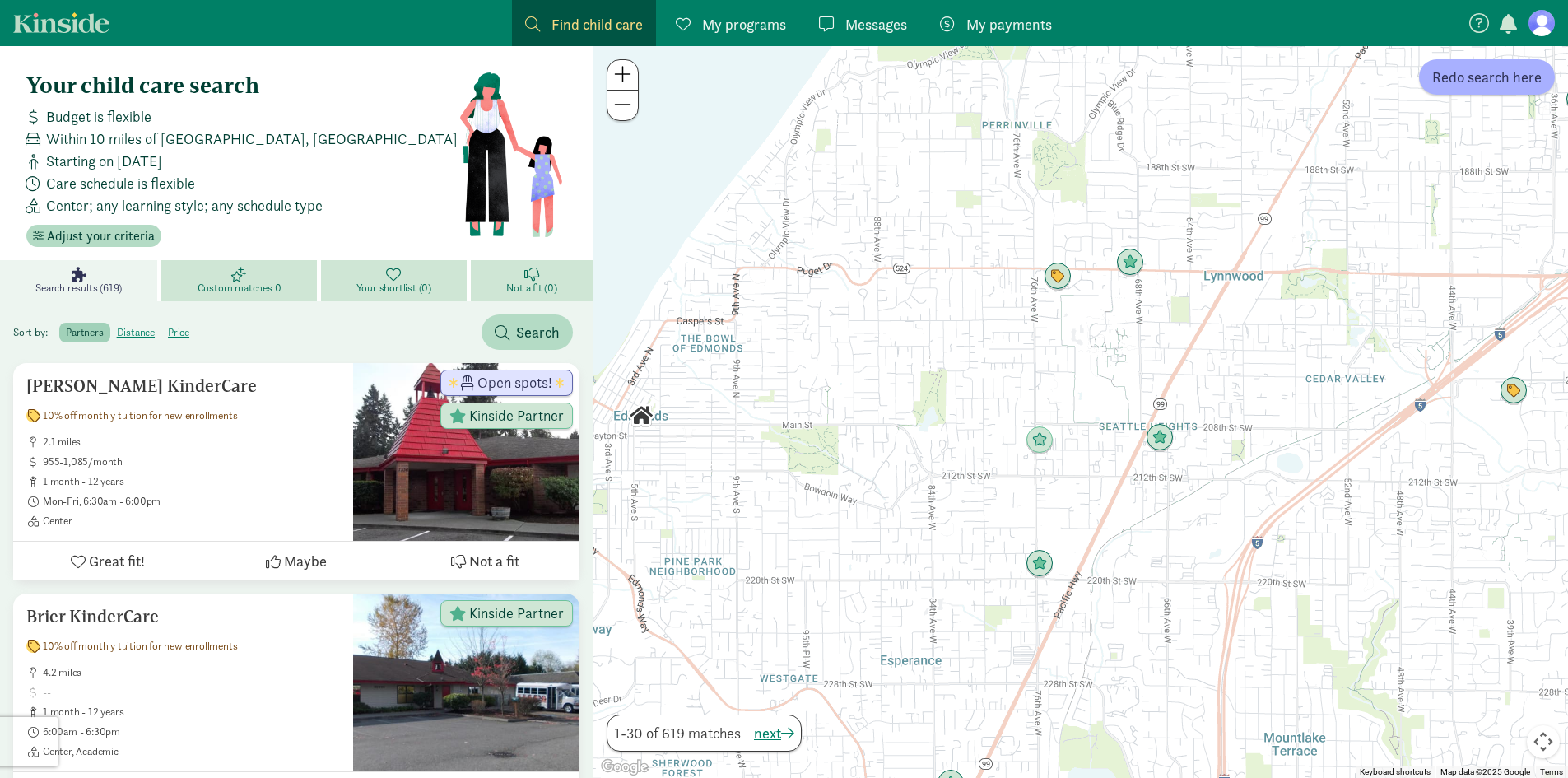
drag, startPoint x: 842, startPoint y: 366, endPoint x: 731, endPoint y: 394, distance: 114.5
click at [731, 394] on div "To navigate, press the arrow keys." at bounding box center [1080, 412] width 975 height 732
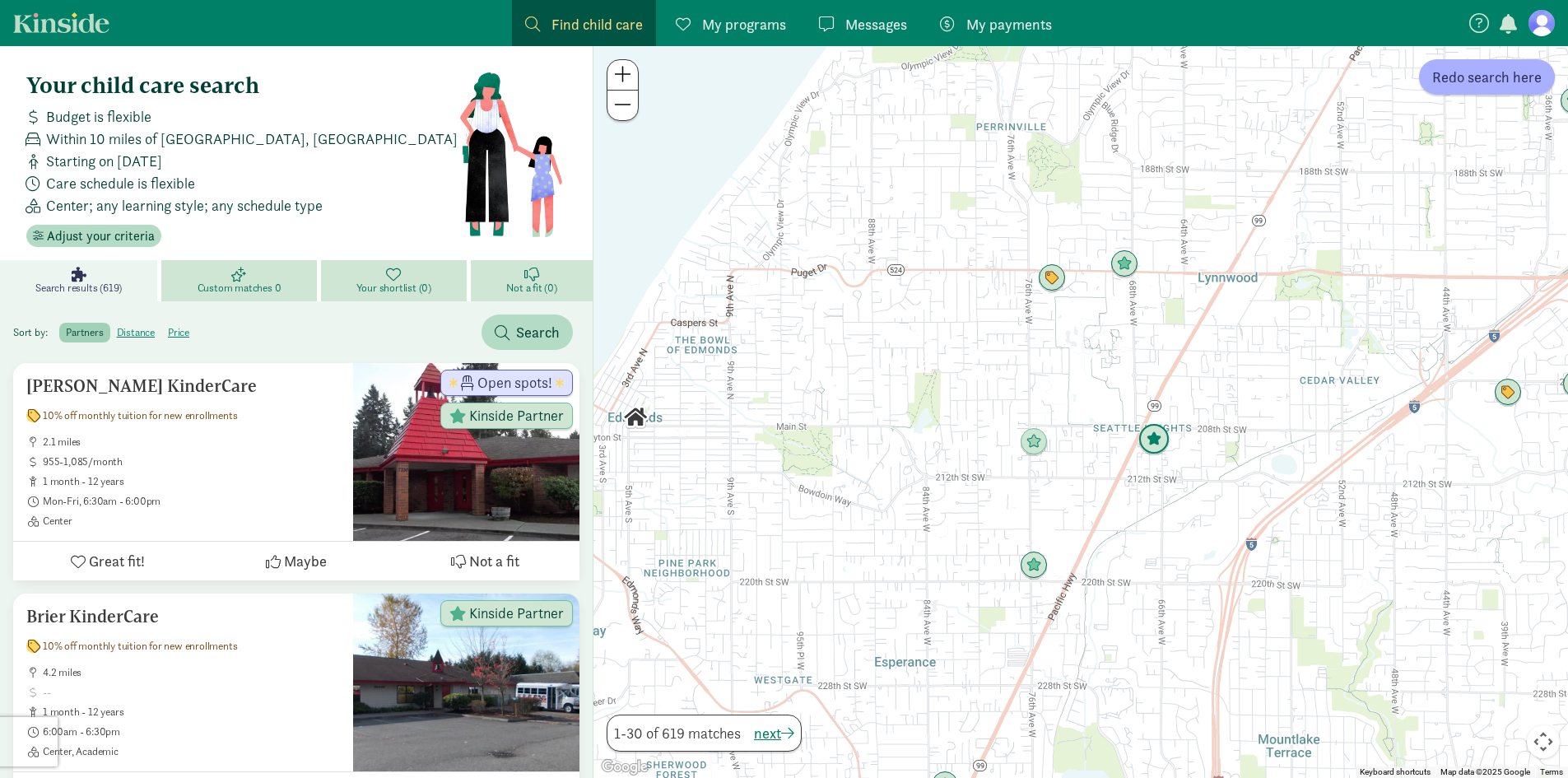
click at [1146, 441] on img "Click to see details" at bounding box center [1154, 440] width 45 height 45
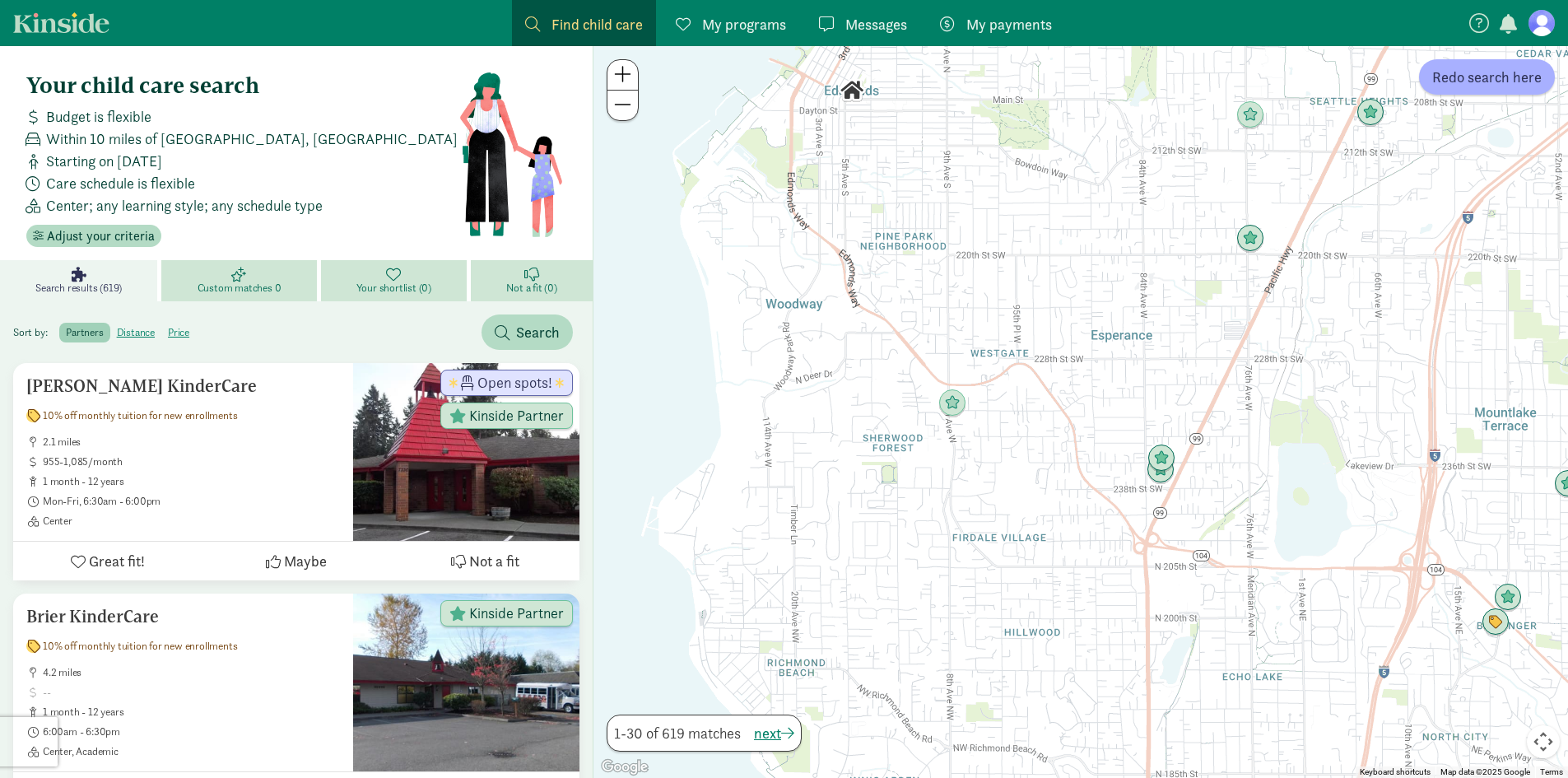
drag, startPoint x: 1014, startPoint y: 491, endPoint x: 1198, endPoint y: 216, distance: 330.9
click at [1198, 216] on div "To navigate, press the arrow keys." at bounding box center [1080, 412] width 975 height 732
click at [955, 410] on img "Click to see details" at bounding box center [952, 402] width 45 height 45
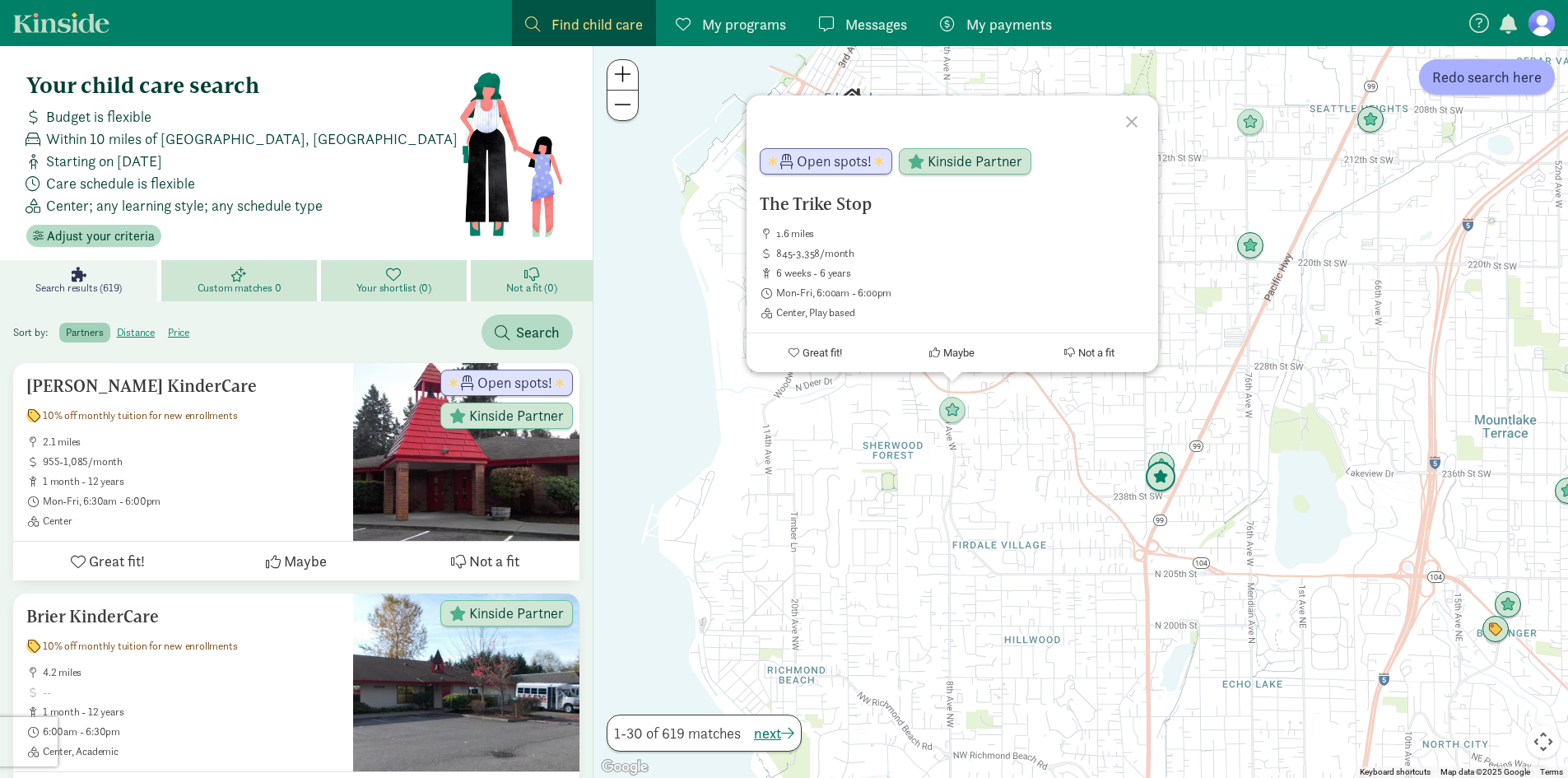
click at [1160, 463] on img "Click to see details" at bounding box center [1161, 477] width 45 height 45
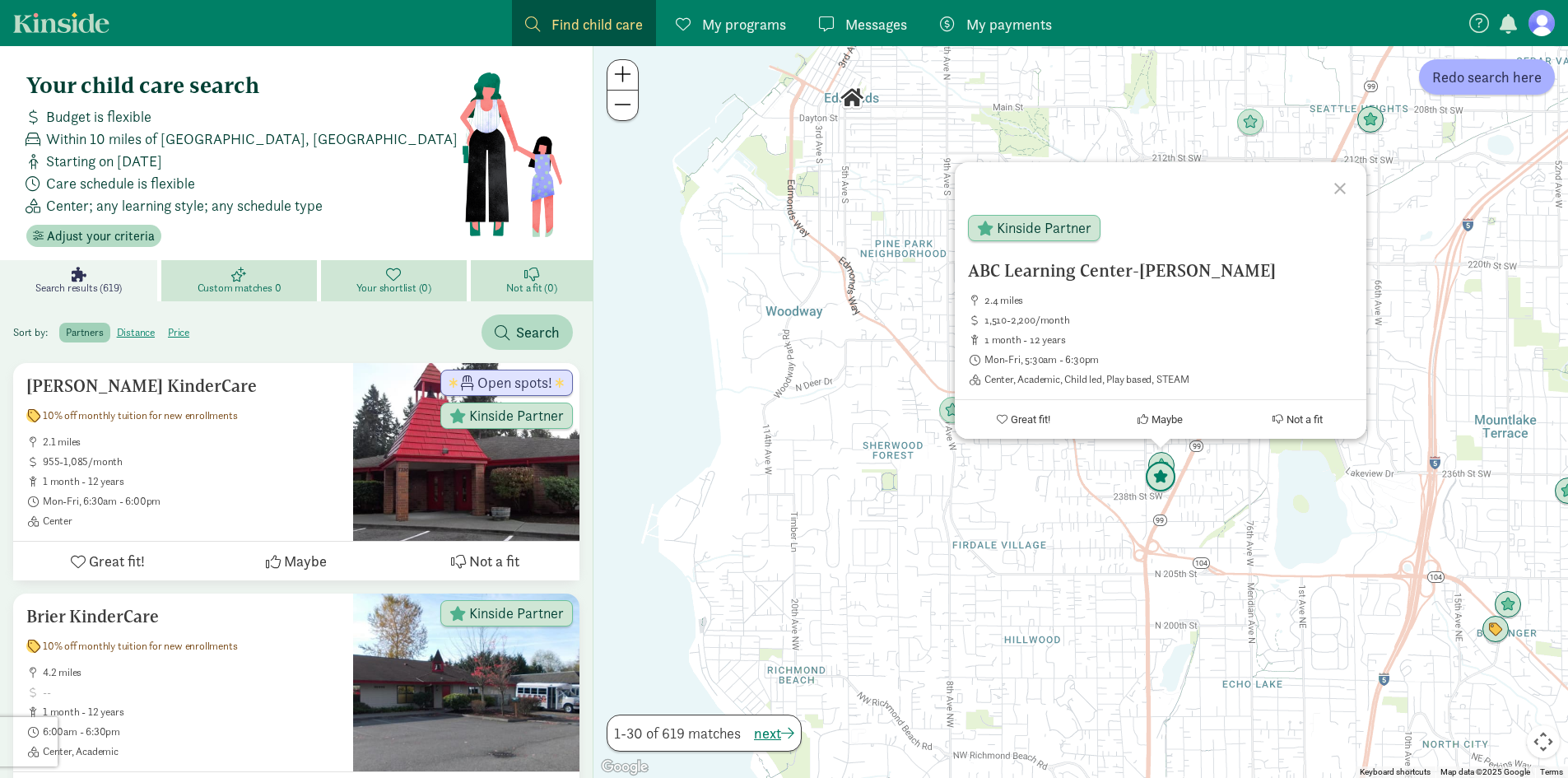
click at [1158, 455] on img "Click to see details" at bounding box center [1161, 477] width 45 height 45
click at [1157, 486] on img "Click to see details" at bounding box center [1161, 477] width 45 height 45
click at [1164, 458] on img "Click to see details" at bounding box center [1162, 466] width 45 height 45
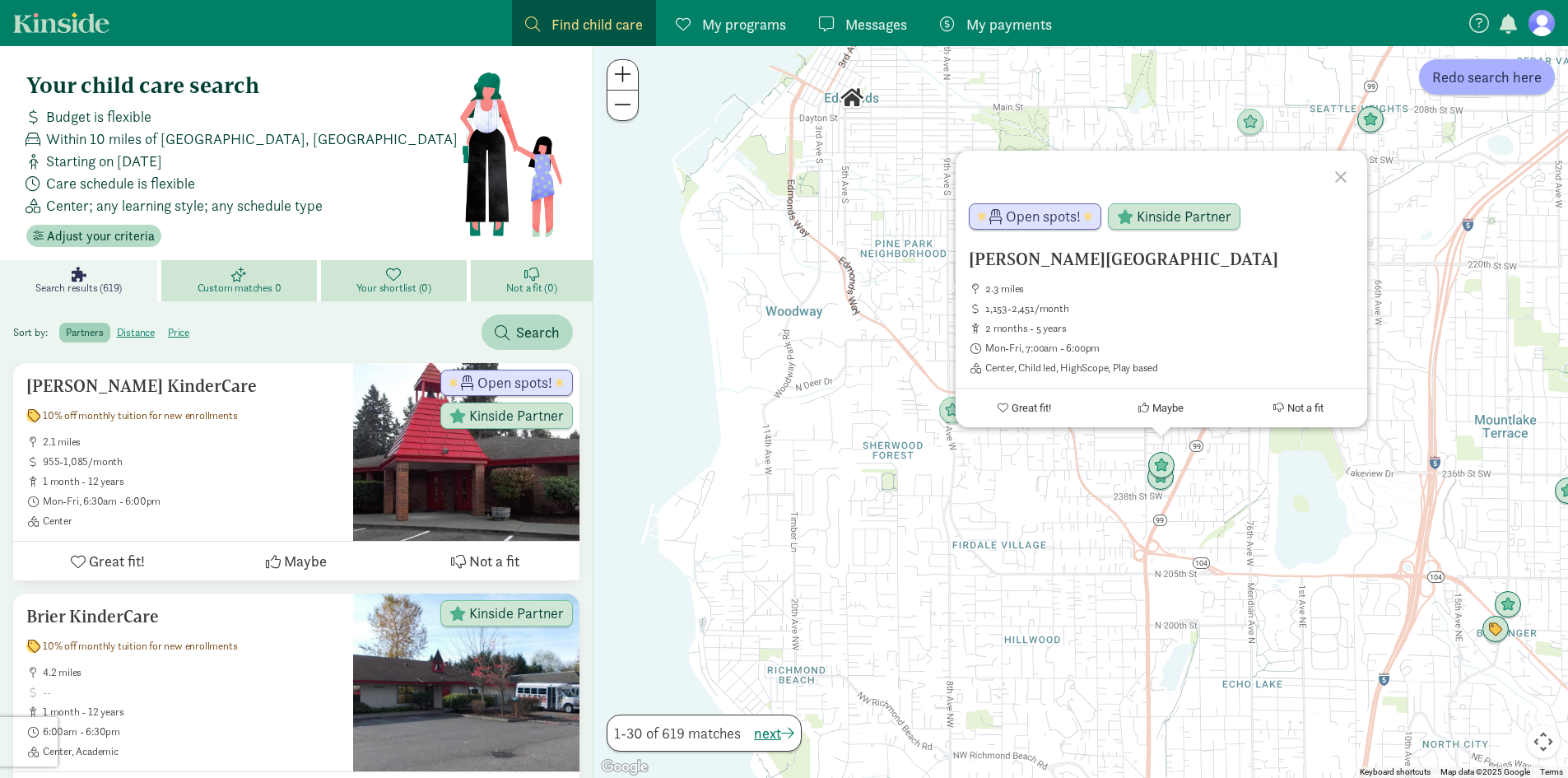
drag, startPoint x: 1125, startPoint y: 259, endPoint x: 1079, endPoint y: 259, distance: 46.0
click at [1079, 259] on h5 "[PERSON_NAME][GEOGRAPHIC_DATA]" at bounding box center [1161, 258] width 386 height 20
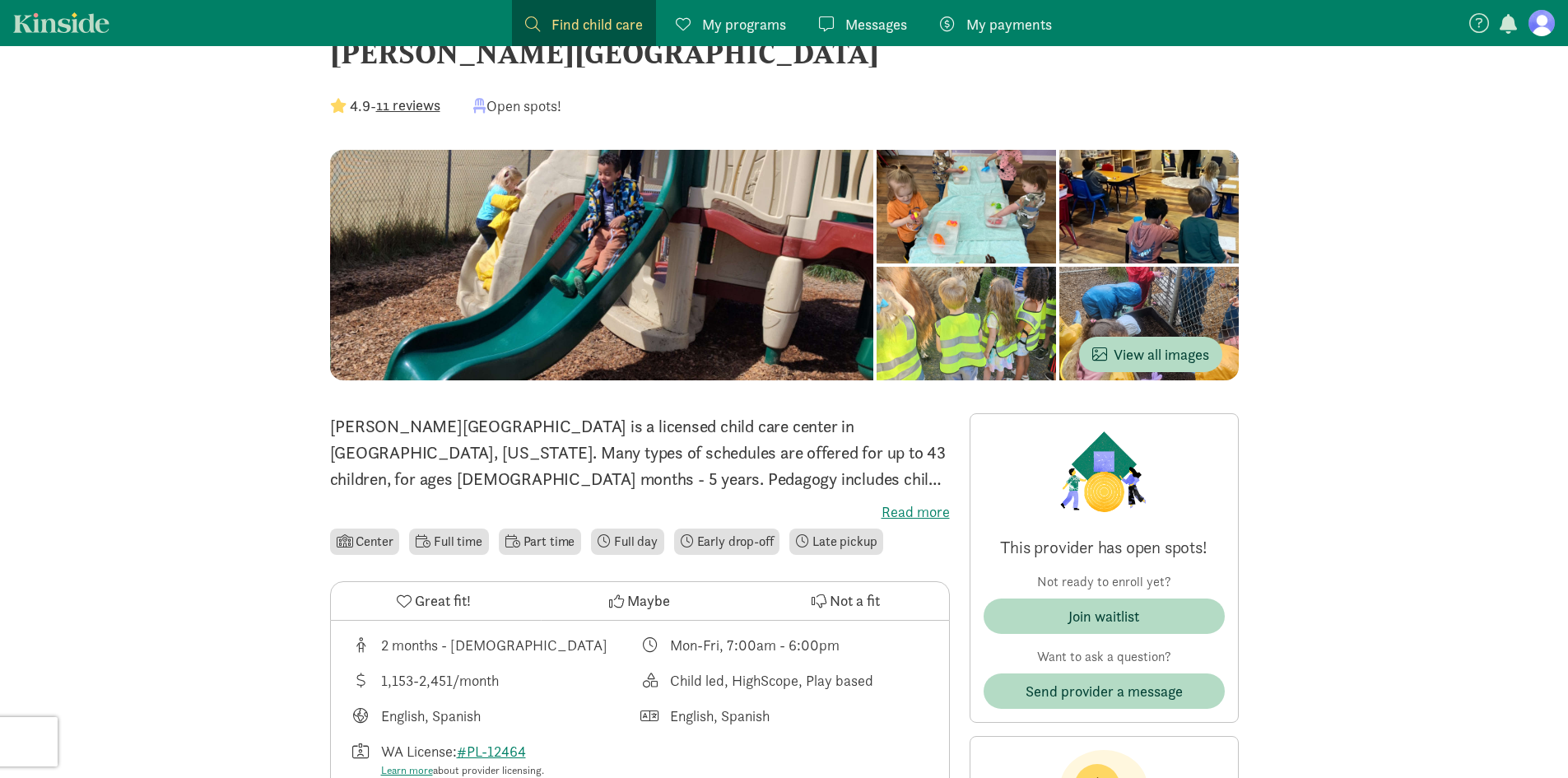
scroll to position [82, 0]
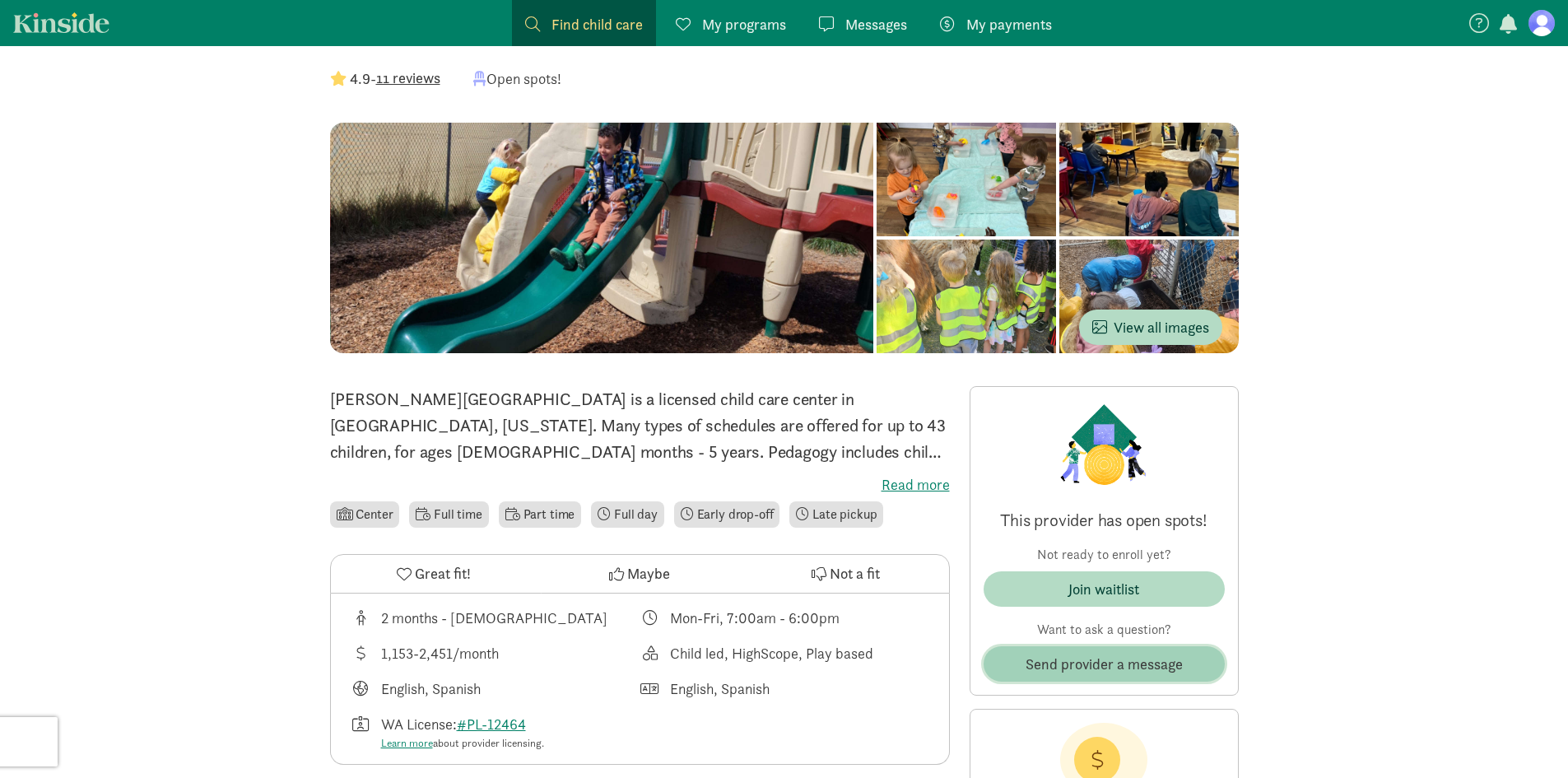
click at [1077, 666] on span "Send provider a message" at bounding box center [1103, 664] width 157 height 22
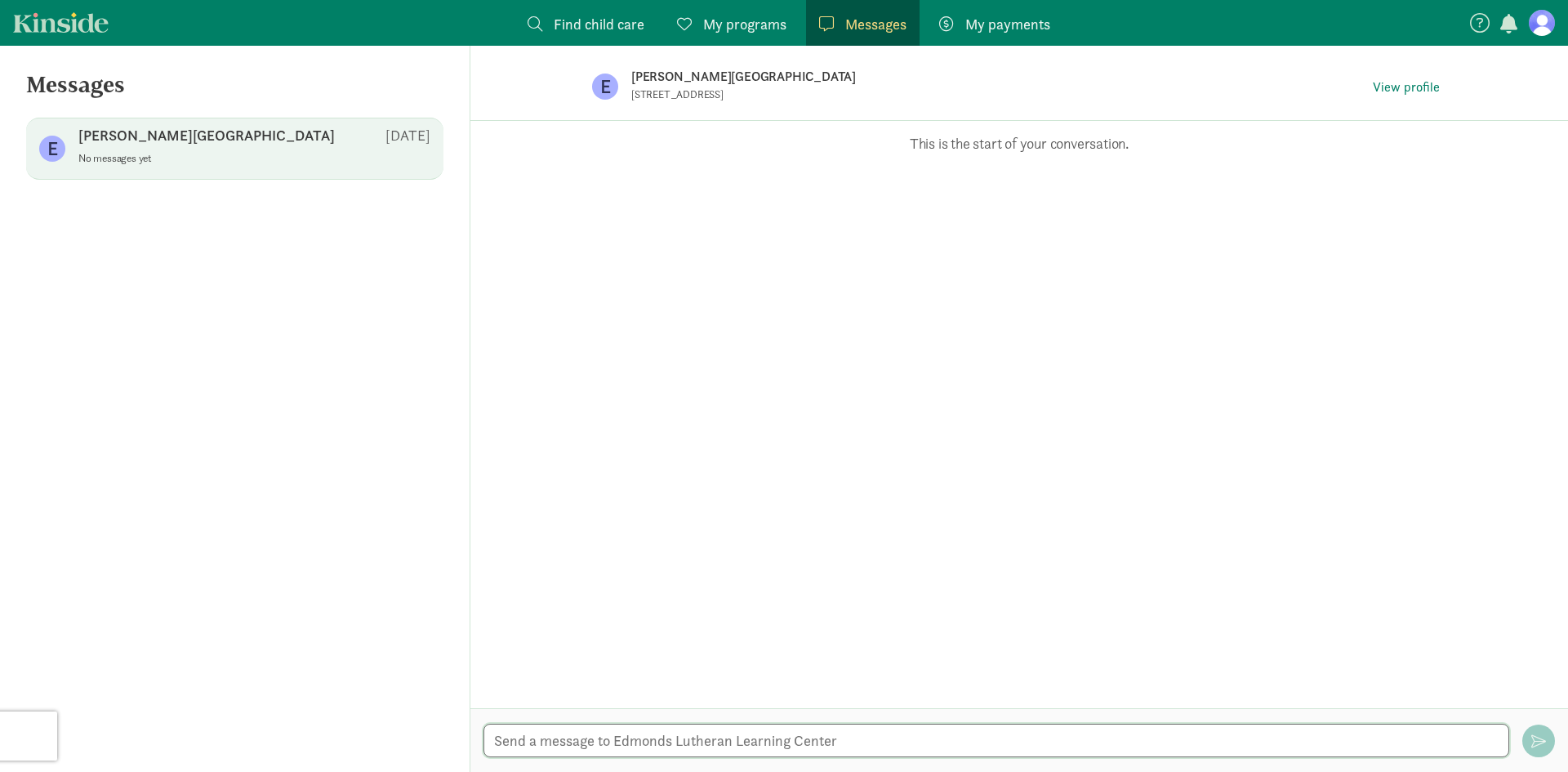
click at [736, 729] on textarea at bounding box center [996, 740] width 1026 height 33
type textarea "Hello,We a"
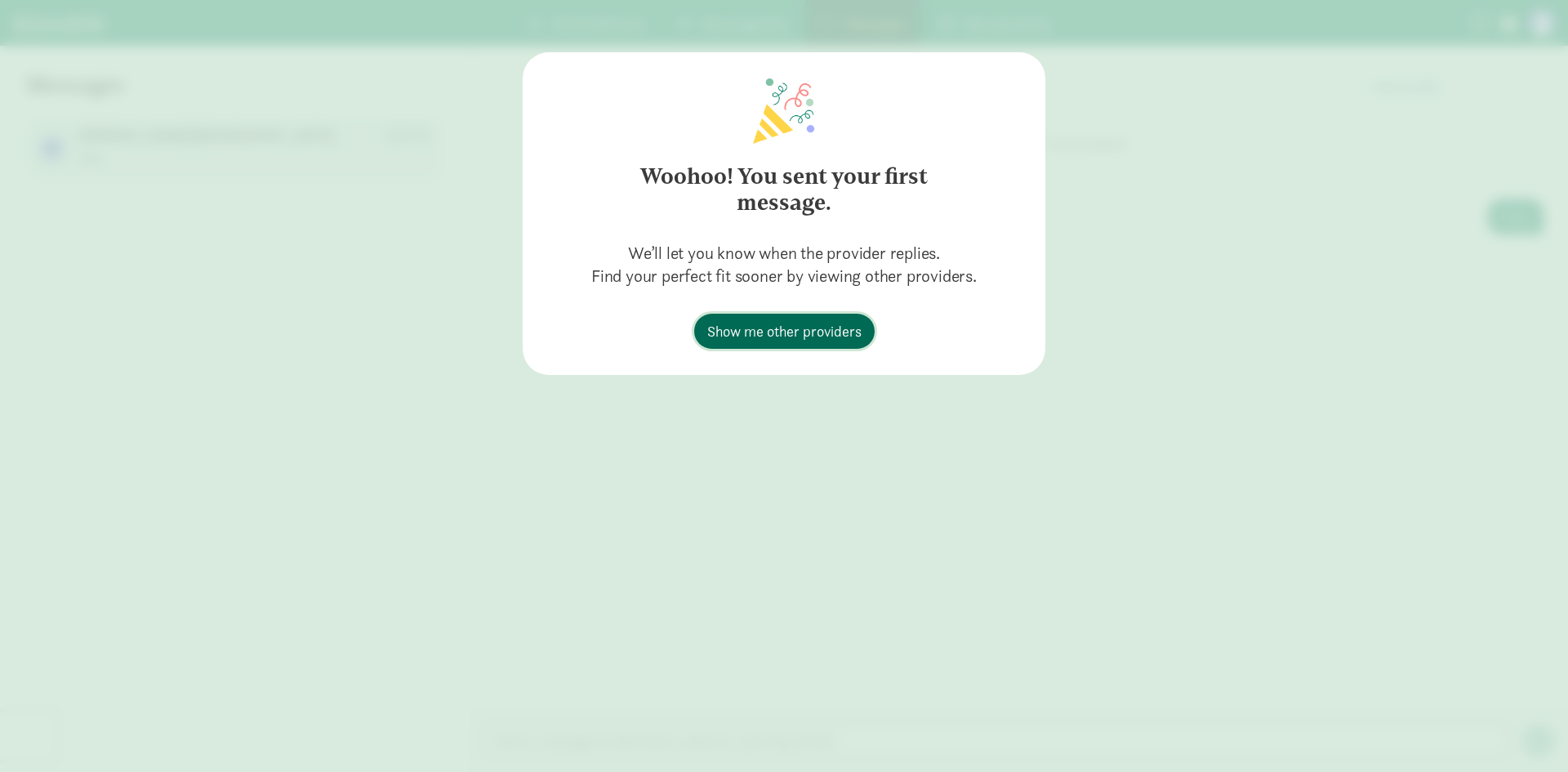
click at [799, 337] on span "Show me other providers" at bounding box center [784, 331] width 154 height 22
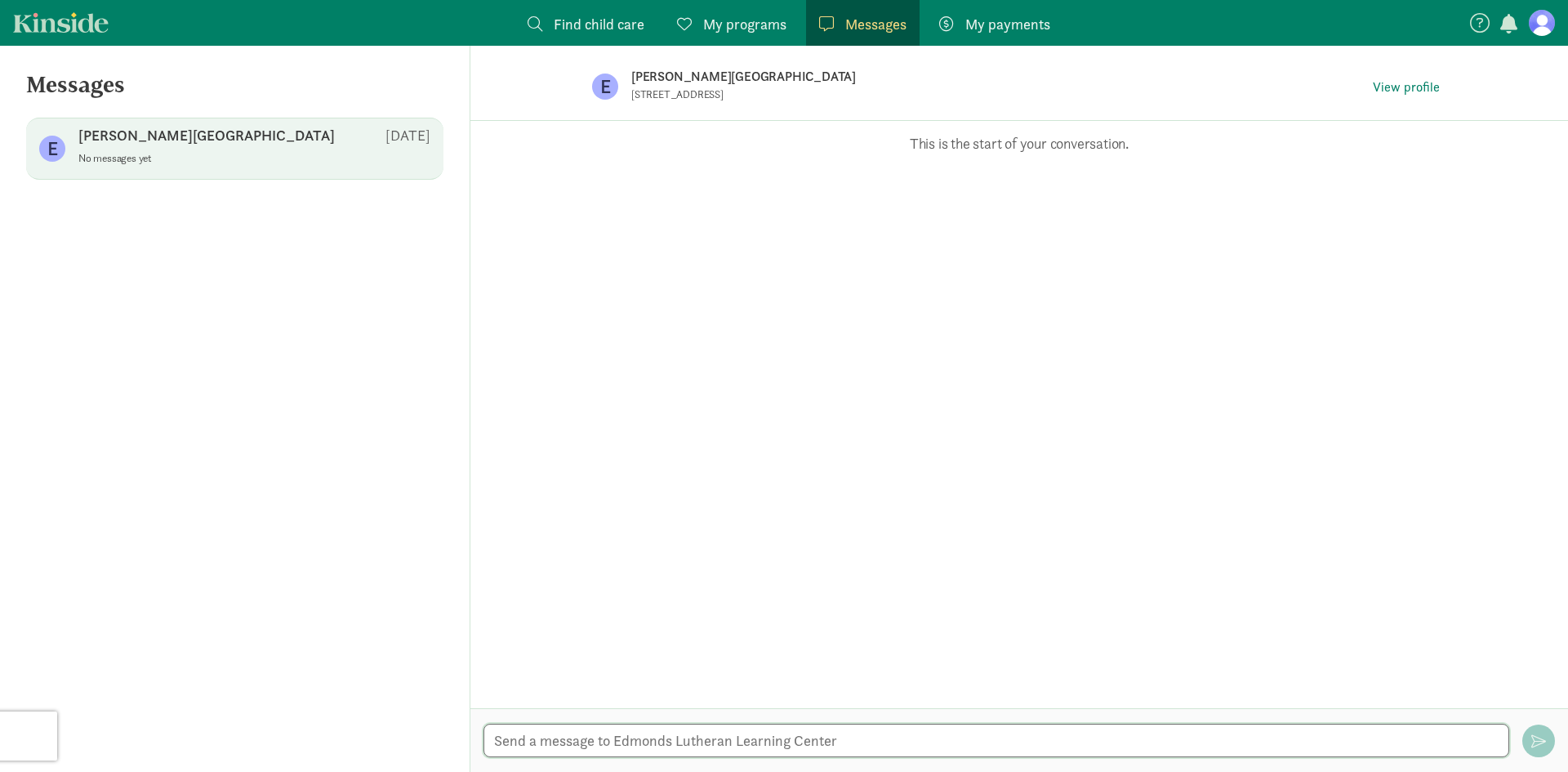
click at [673, 735] on textarea at bounding box center [996, 740] width 1026 height 33
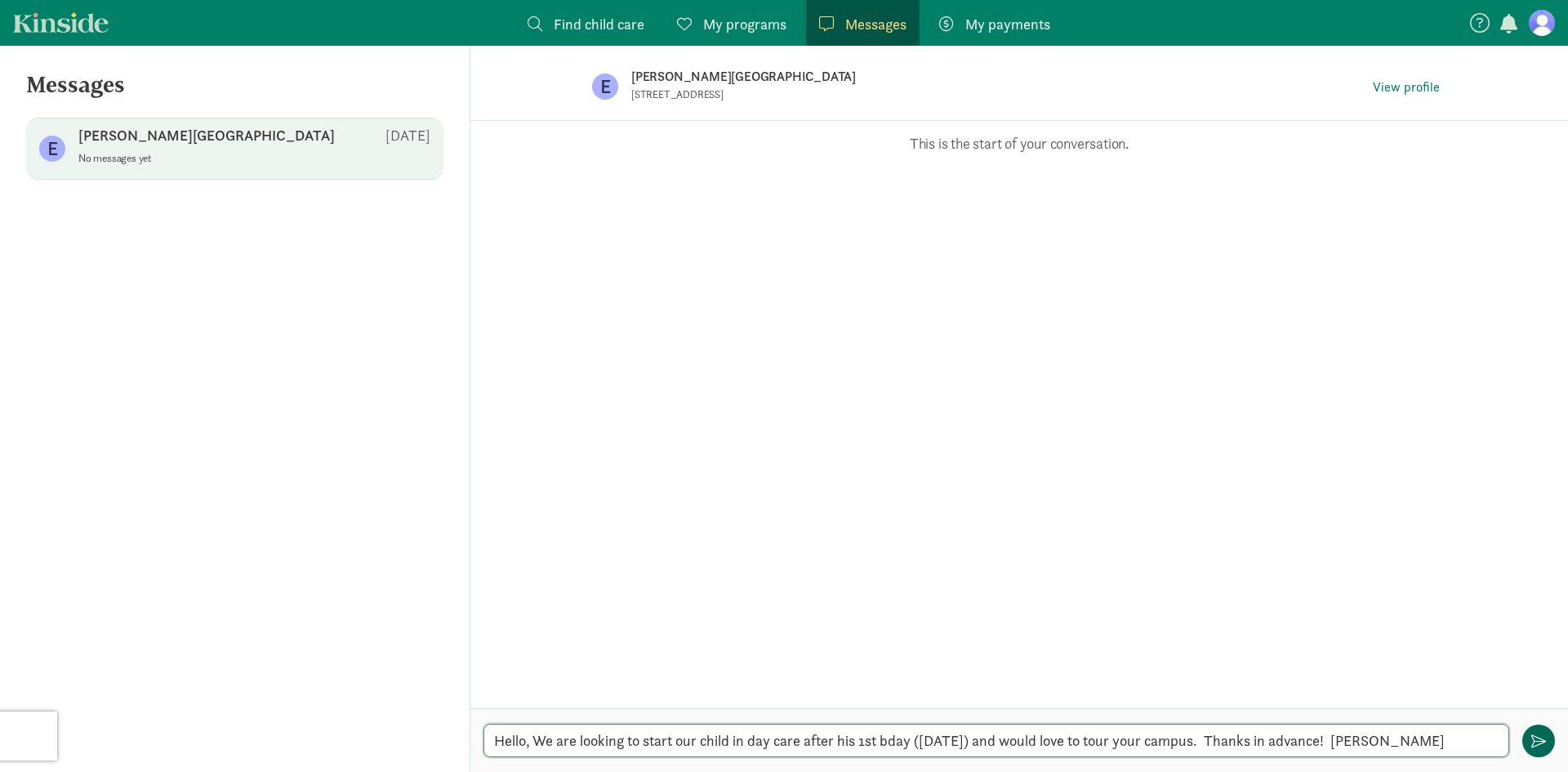
type textarea "Hello, We are looking to start our child in day care after his 1st bday ([DATE]…"
click at [1527, 736] on button "button" at bounding box center [1539, 740] width 32 height 32
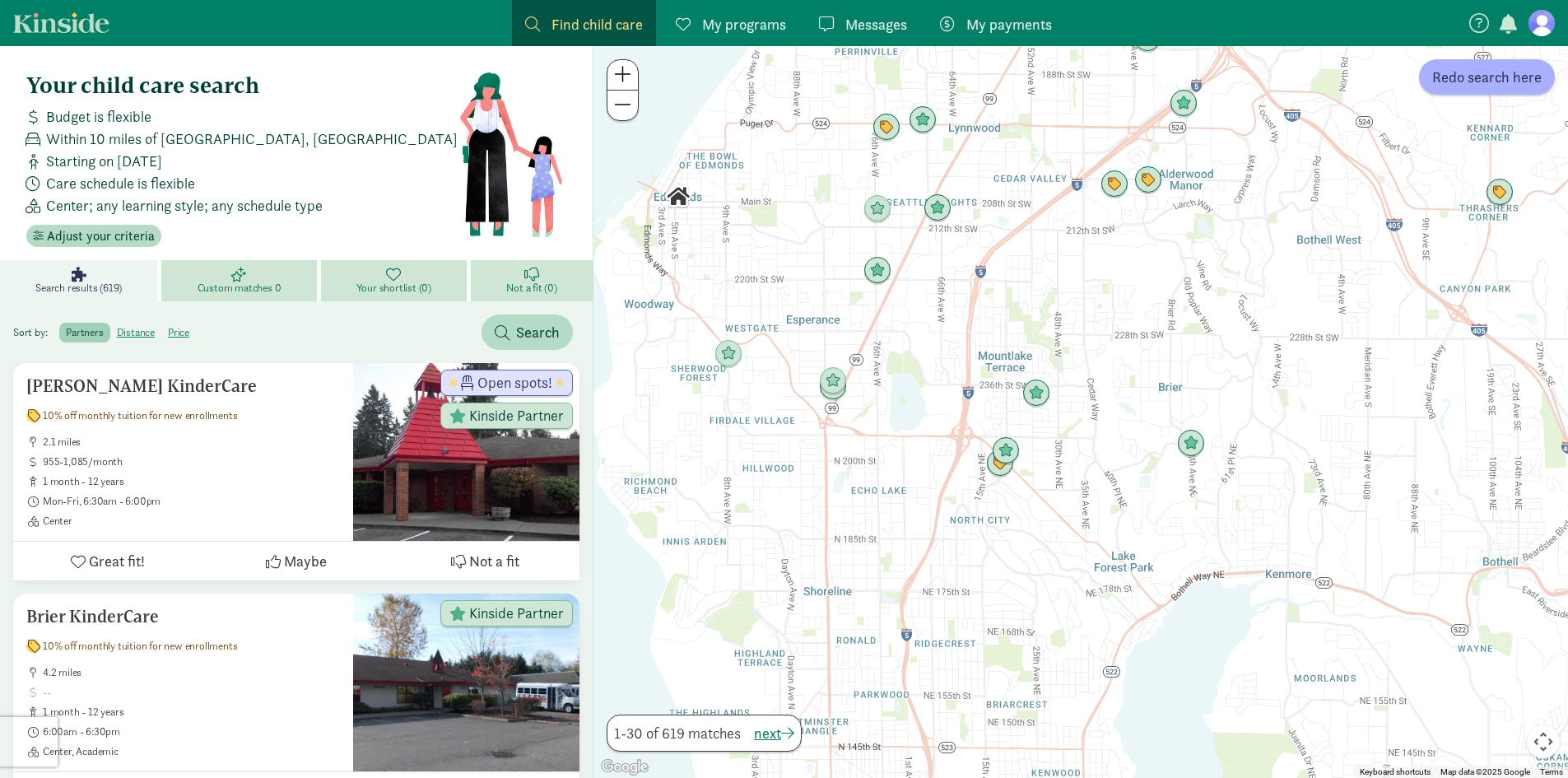
drag, startPoint x: 920, startPoint y: 591, endPoint x: 933, endPoint y: 387, distance: 204.4
click at [933, 387] on div at bounding box center [1080, 412] width 975 height 732
click at [1031, 394] on img "Click to see details" at bounding box center [1036, 393] width 45 height 45
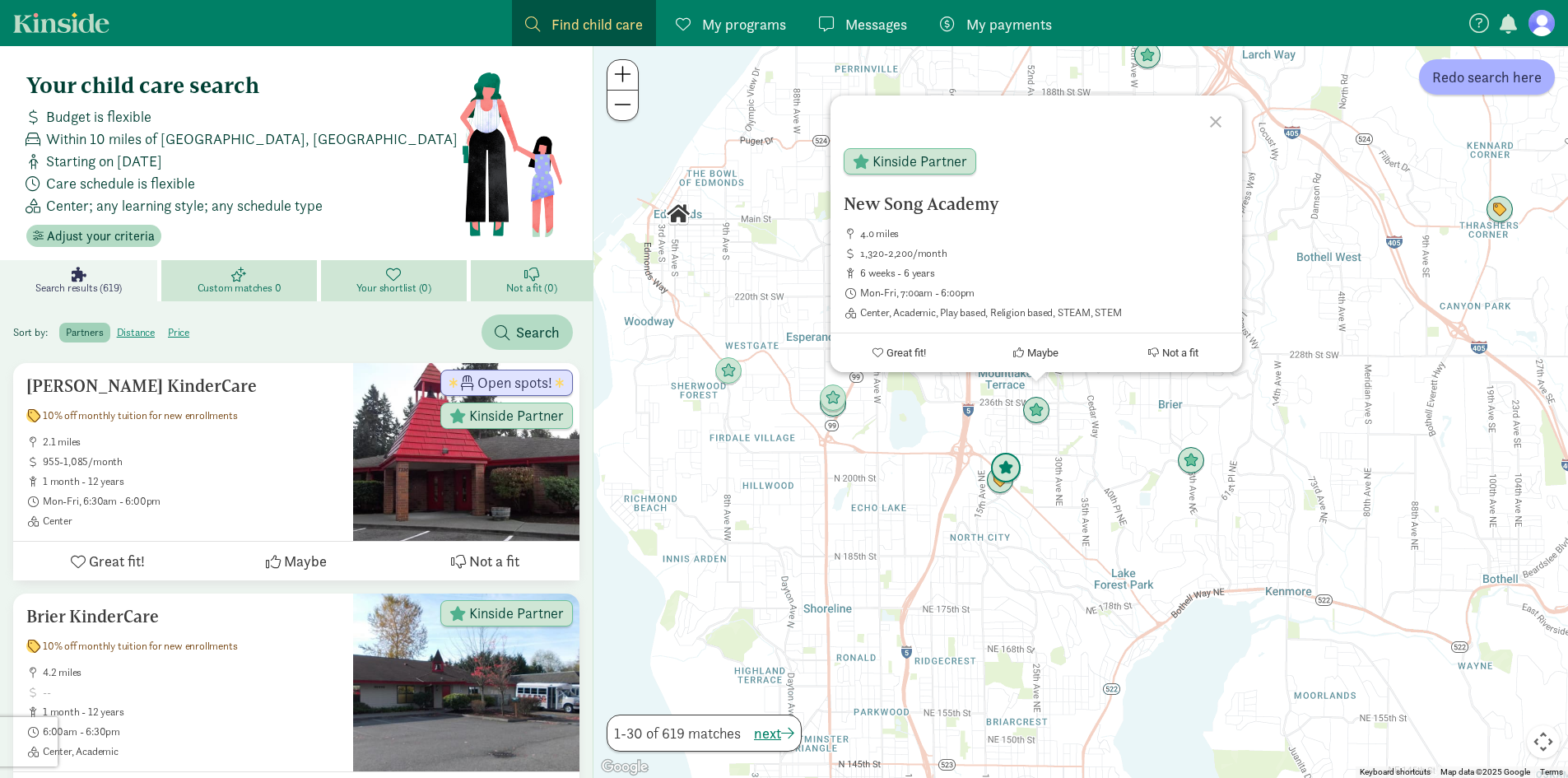
click at [1002, 465] on img "Click to see details" at bounding box center [1006, 468] width 45 height 45
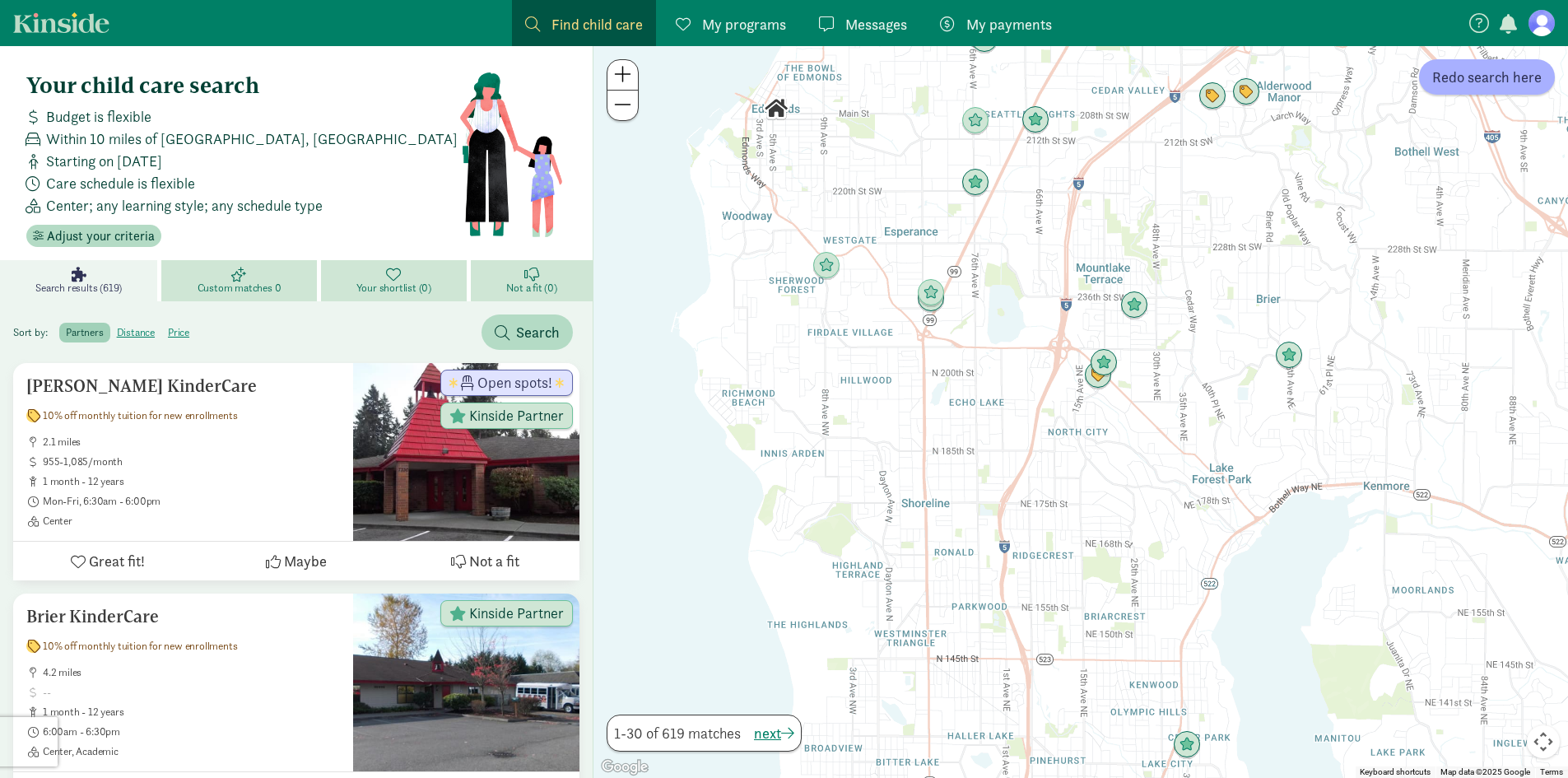
drag, startPoint x: 869, startPoint y: 513, endPoint x: 953, endPoint y: 406, distance: 136.0
click at [953, 406] on div "To navigate, press the arrow keys." at bounding box center [1080, 412] width 975 height 732
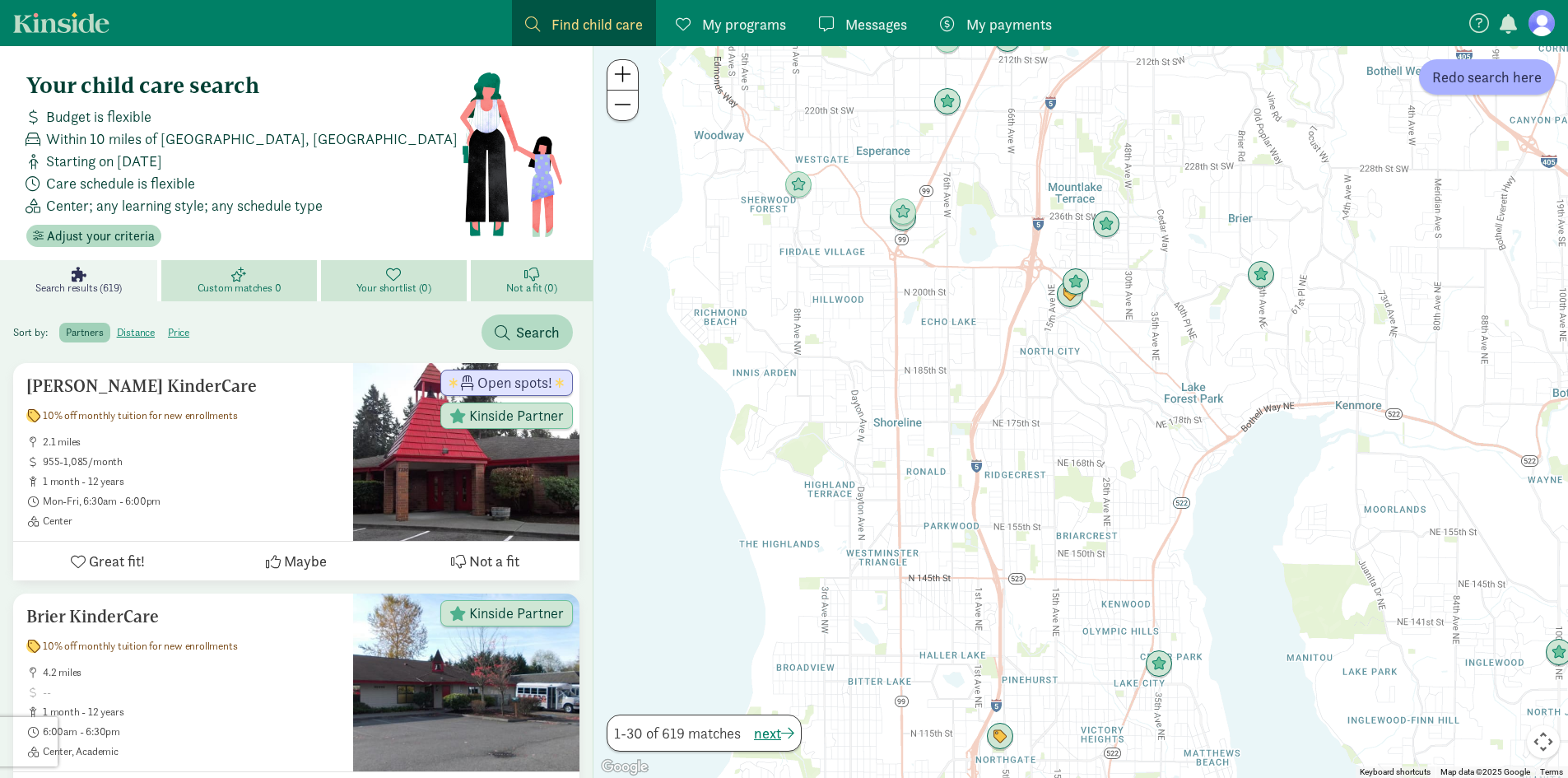
drag, startPoint x: 906, startPoint y: 439, endPoint x: 878, endPoint y: 354, distance: 89.5
click at [878, 354] on div at bounding box center [1080, 412] width 975 height 732
click at [1465, 63] on button "Redo search here" at bounding box center [1486, 76] width 136 height 35
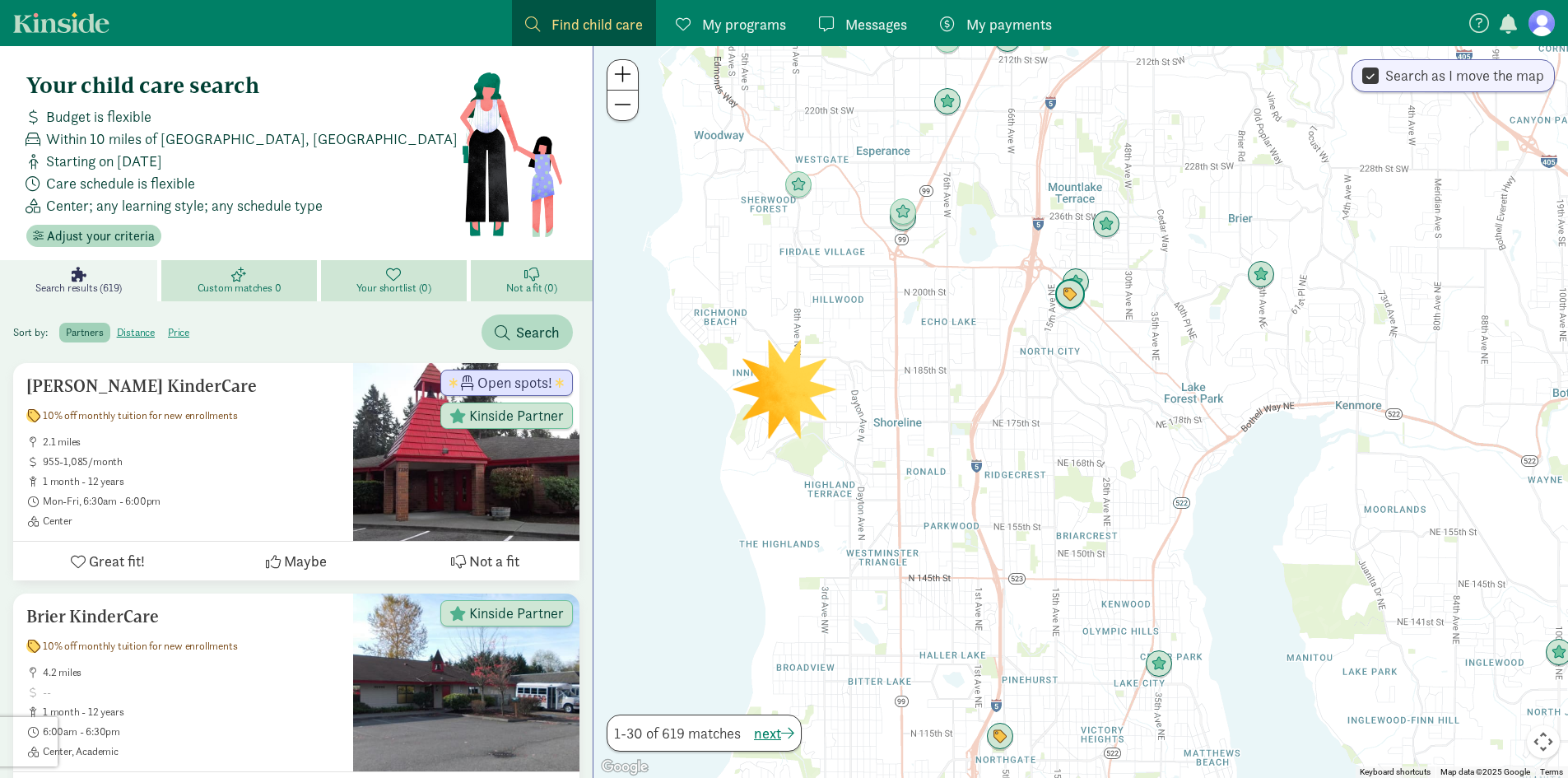
click at [1069, 305] on img "Click to see details" at bounding box center [1070, 295] width 45 height 45
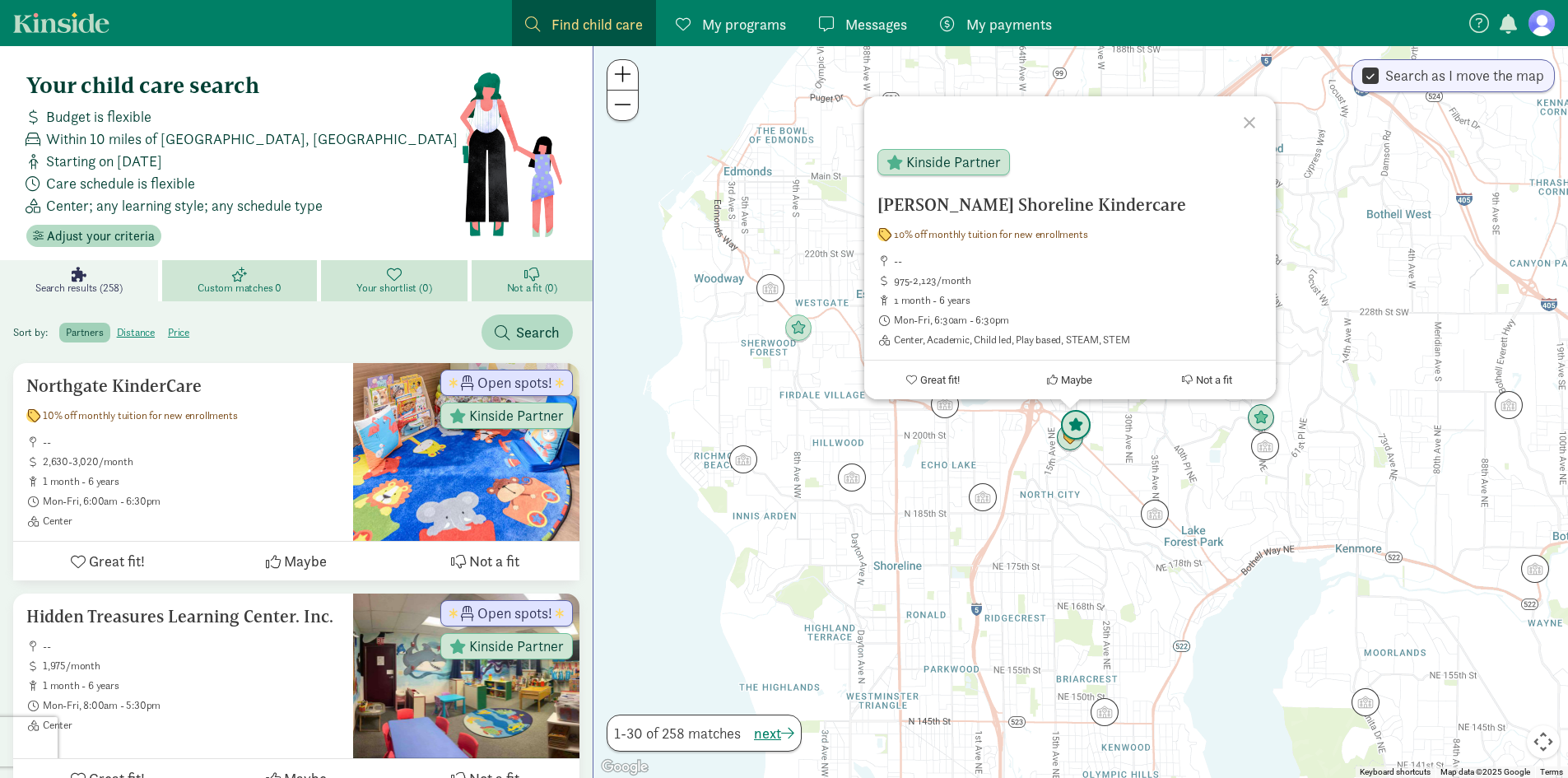
click at [1081, 425] on img "Click to see details" at bounding box center [1076, 426] width 45 height 45
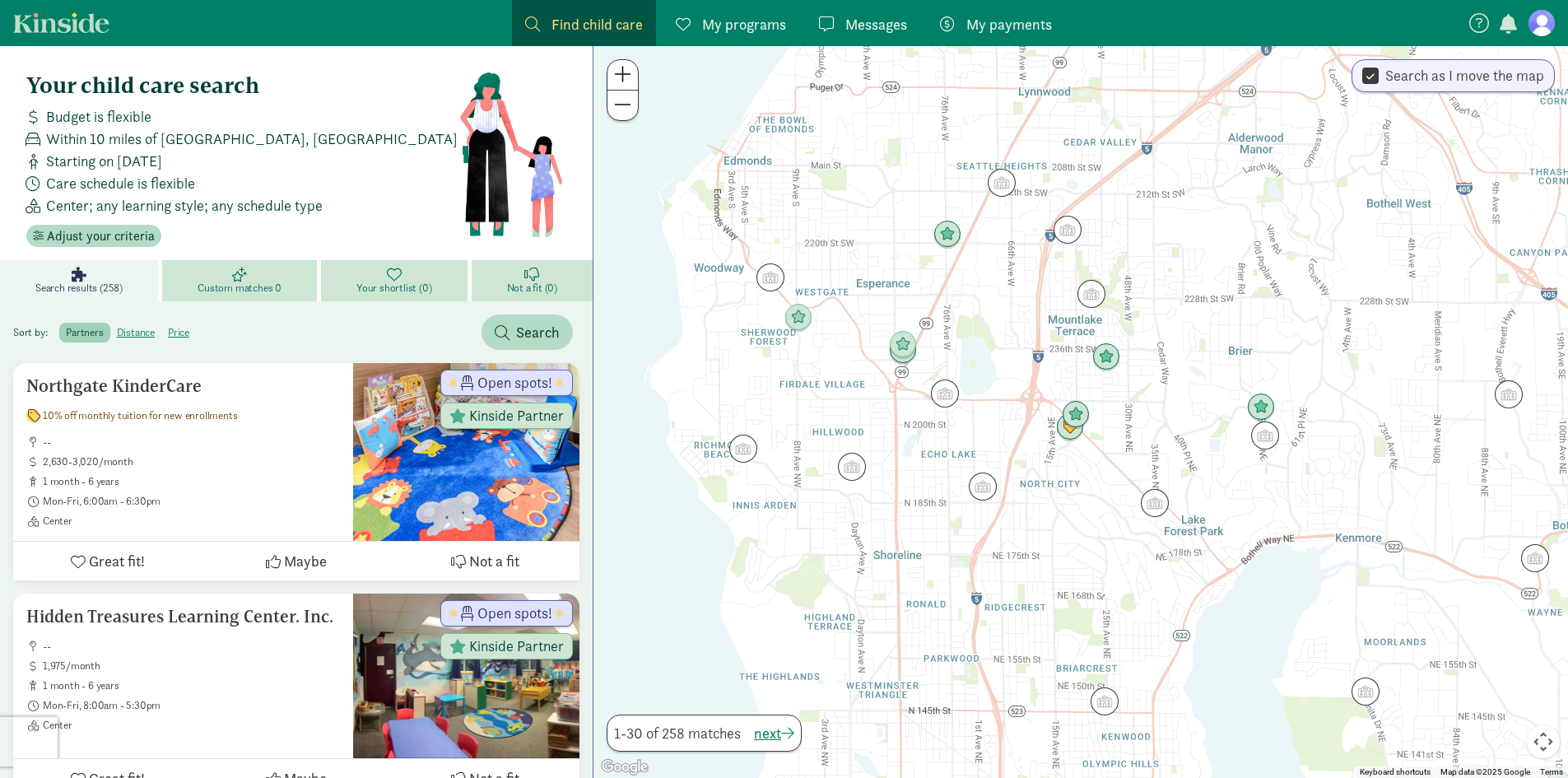
click at [917, 491] on div "To navigate, press the arrow keys." at bounding box center [1080, 412] width 975 height 732
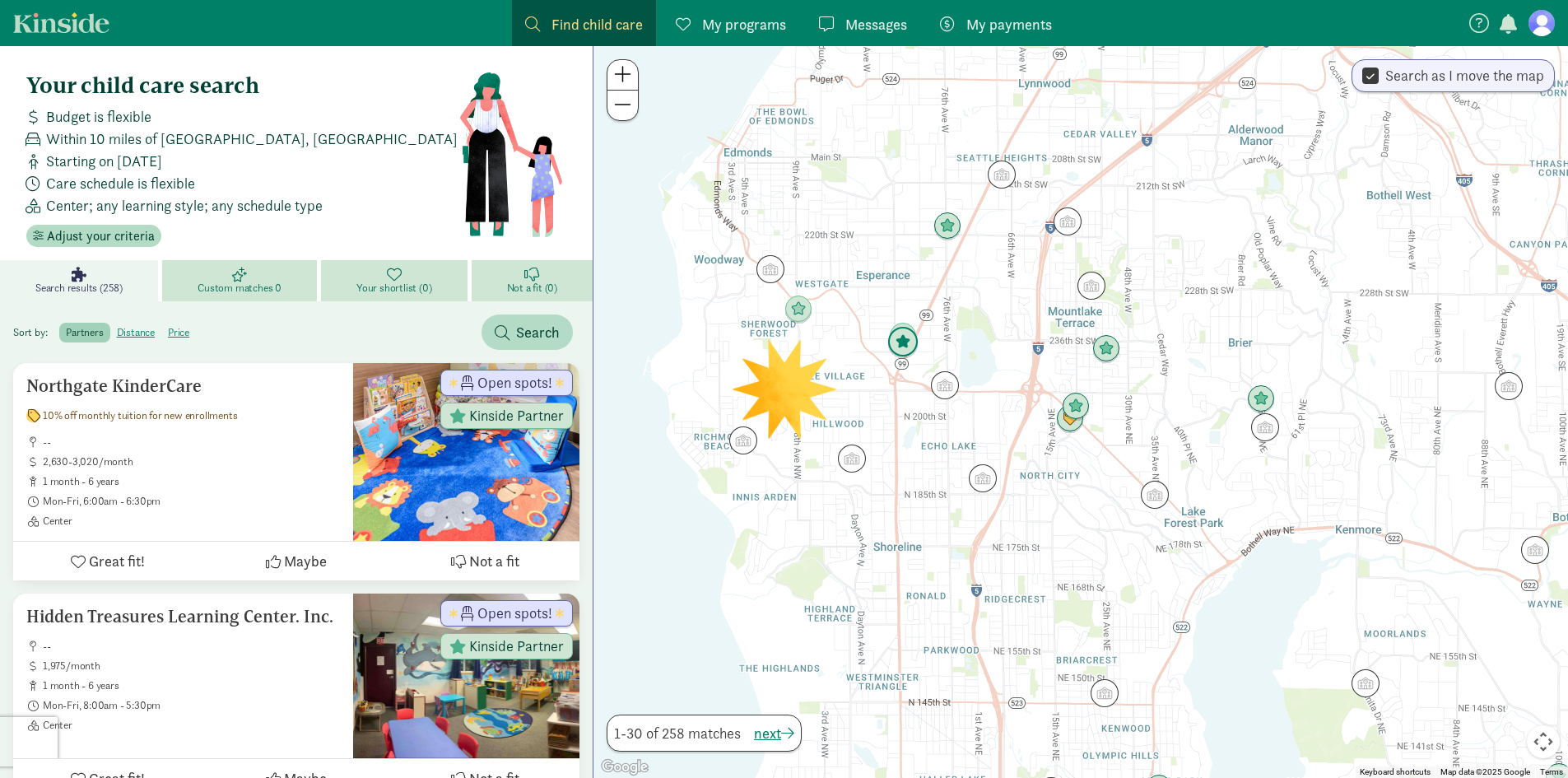
click at [907, 357] on img "Click to see details" at bounding box center [903, 343] width 45 height 45
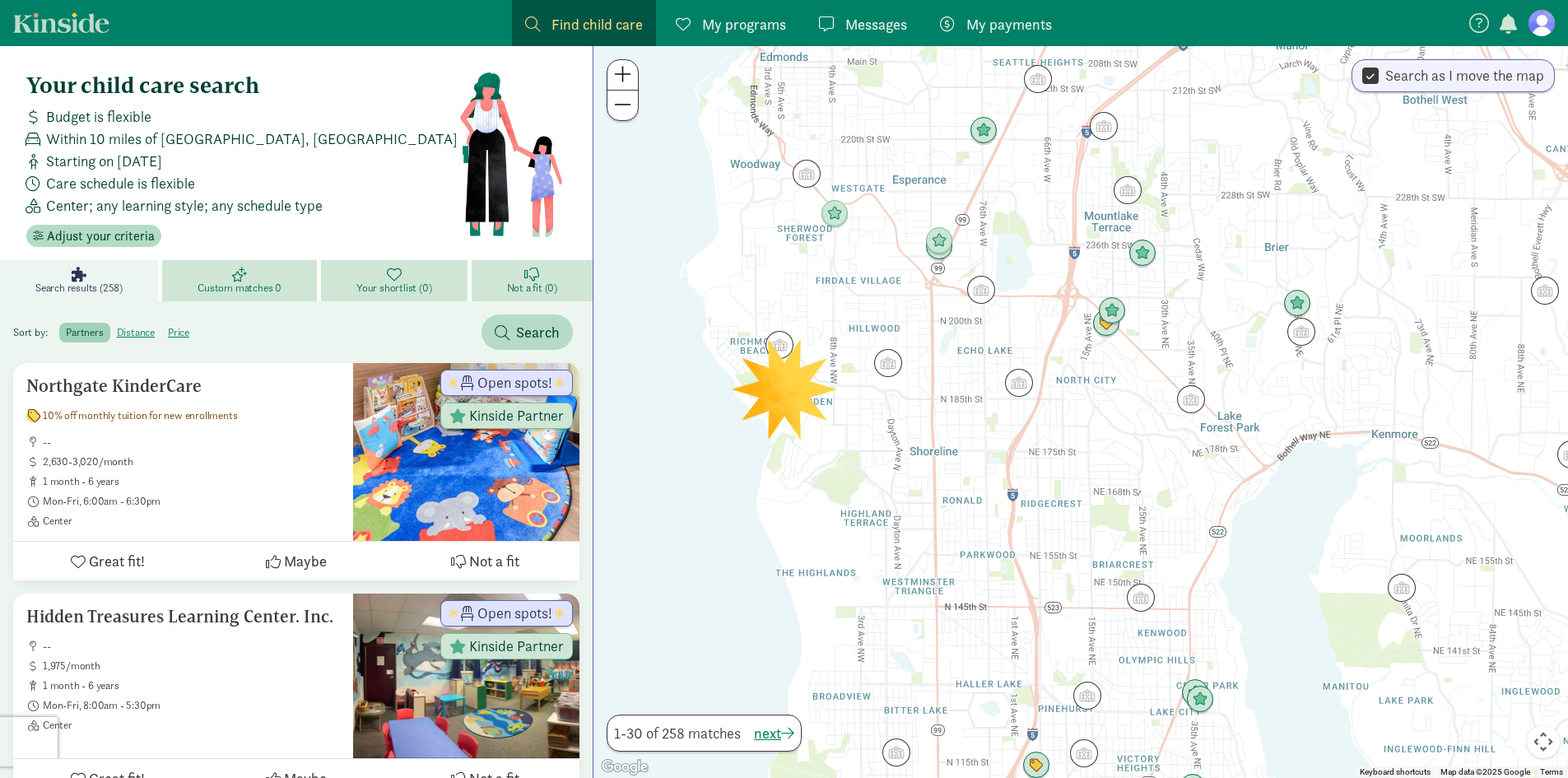
drag, startPoint x: 895, startPoint y: 530, endPoint x: 1158, endPoint y: 178, distance: 439.4
click at [932, 364] on div "To navigate, press the arrow keys." at bounding box center [1080, 412] width 975 height 732
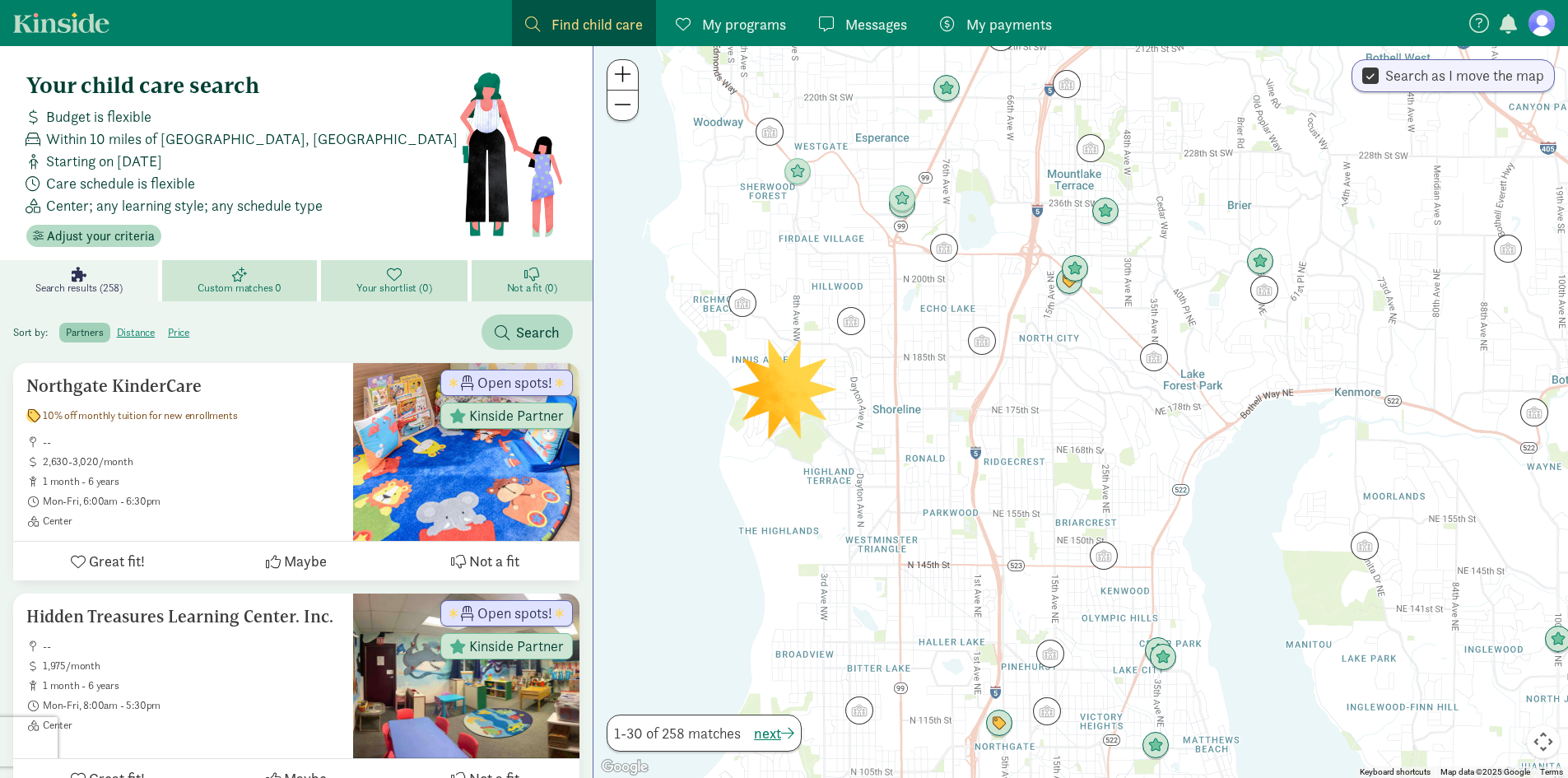
drag, startPoint x: 1046, startPoint y: 406, endPoint x: 1017, endPoint y: 374, distance: 43.2
click at [1017, 374] on div at bounding box center [1080, 412] width 975 height 732
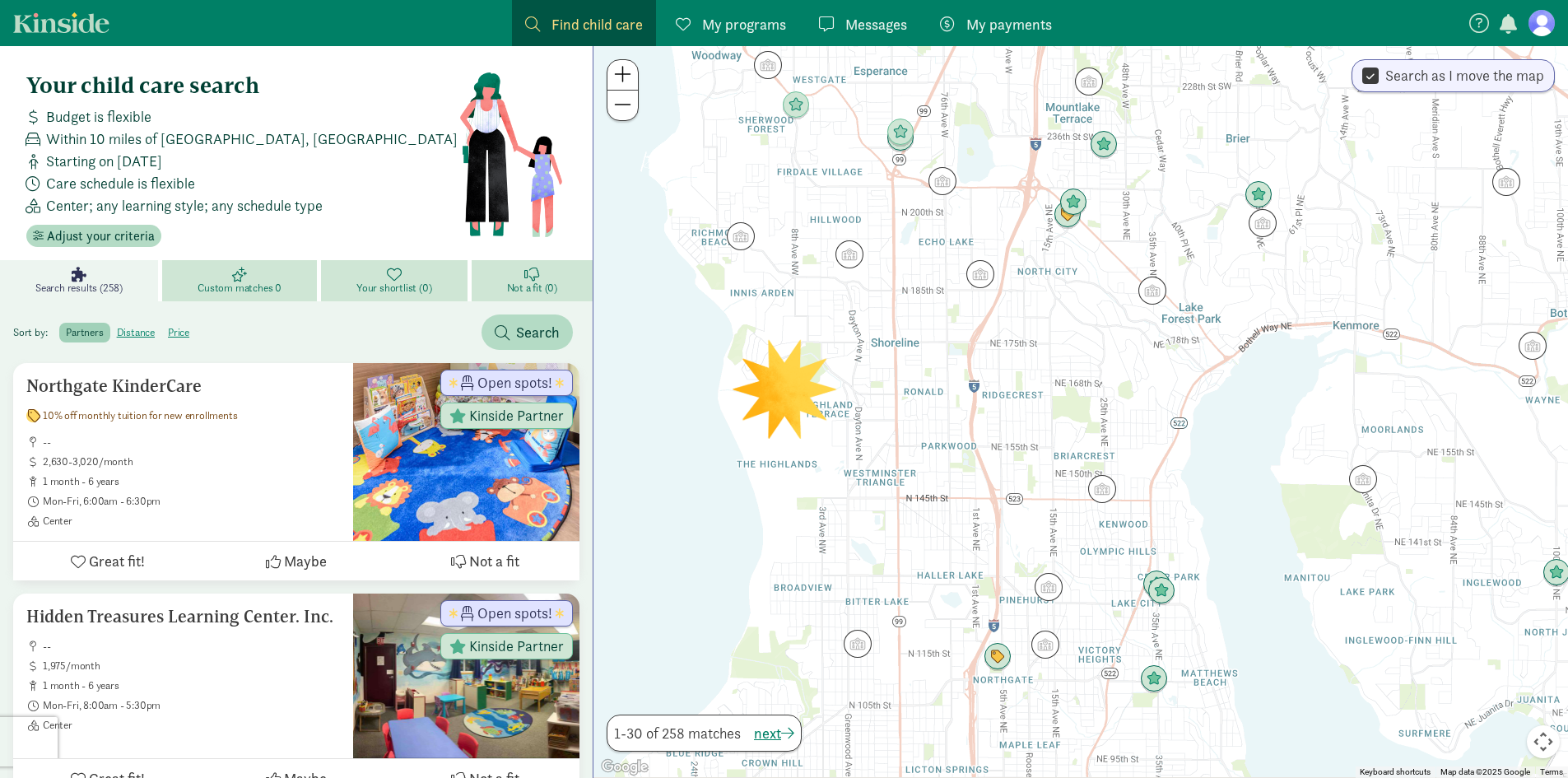
drag, startPoint x: 922, startPoint y: 573, endPoint x: 922, endPoint y: 506, distance: 67.0
click at [922, 506] on div at bounding box center [1080, 412] width 975 height 732
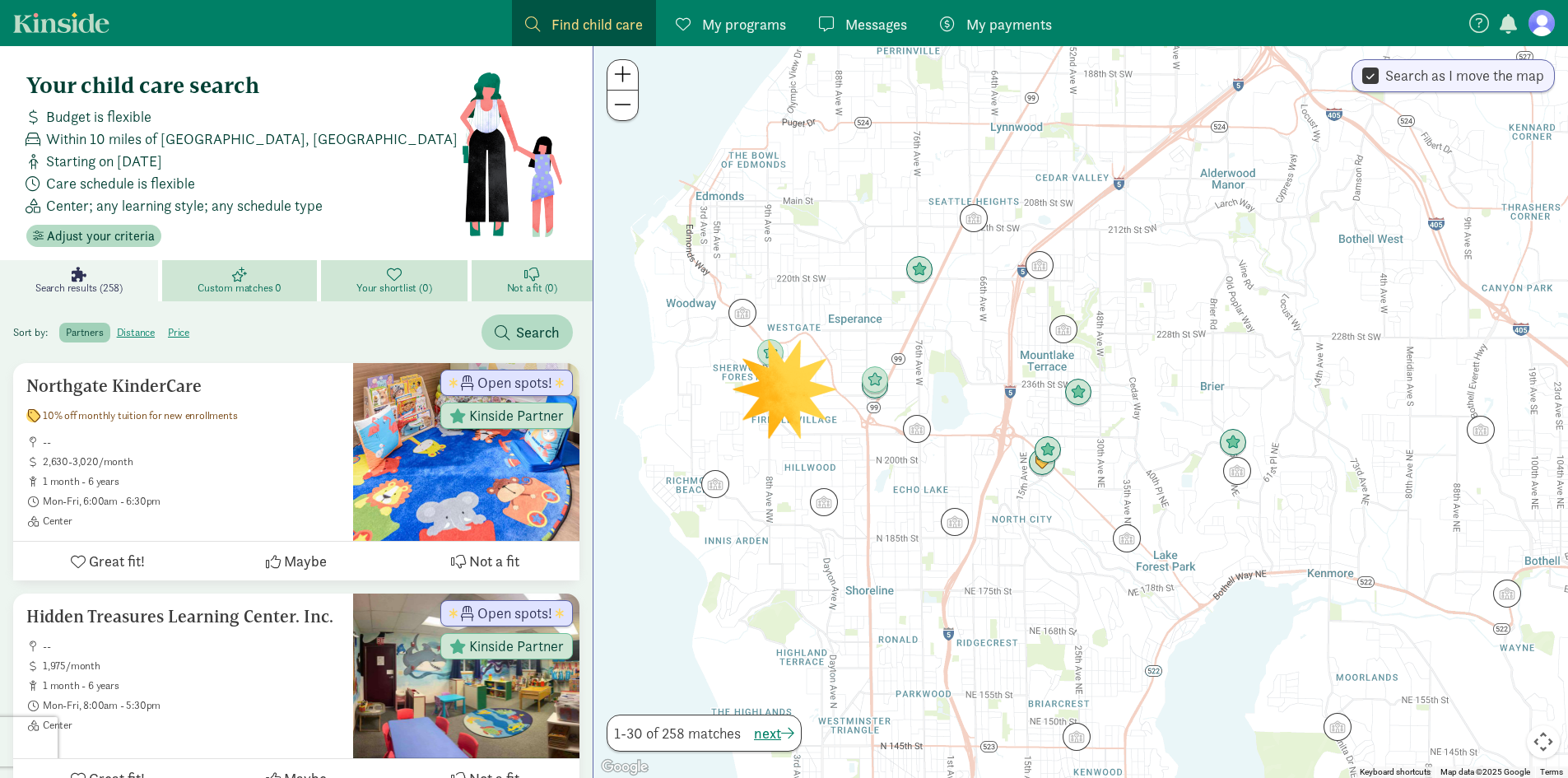
drag, startPoint x: 1069, startPoint y: 374, endPoint x: 1050, endPoint y: 636, distance: 262.7
click at [1050, 636] on div at bounding box center [1080, 412] width 975 height 732
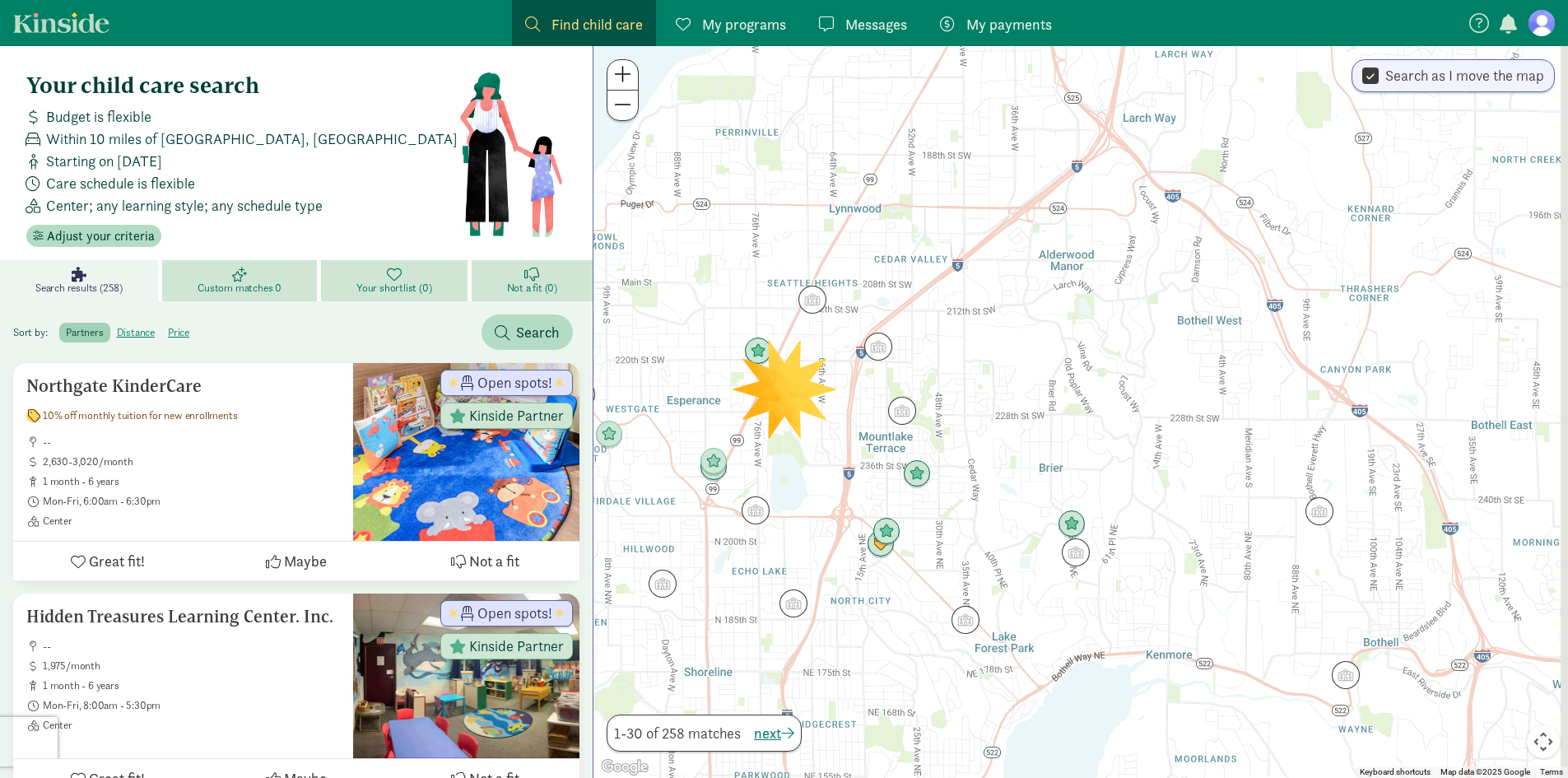
drag, startPoint x: 1008, startPoint y: 334, endPoint x: 831, endPoint y: 406, distance: 191.1
click at [831, 406] on div at bounding box center [1080, 412] width 975 height 732
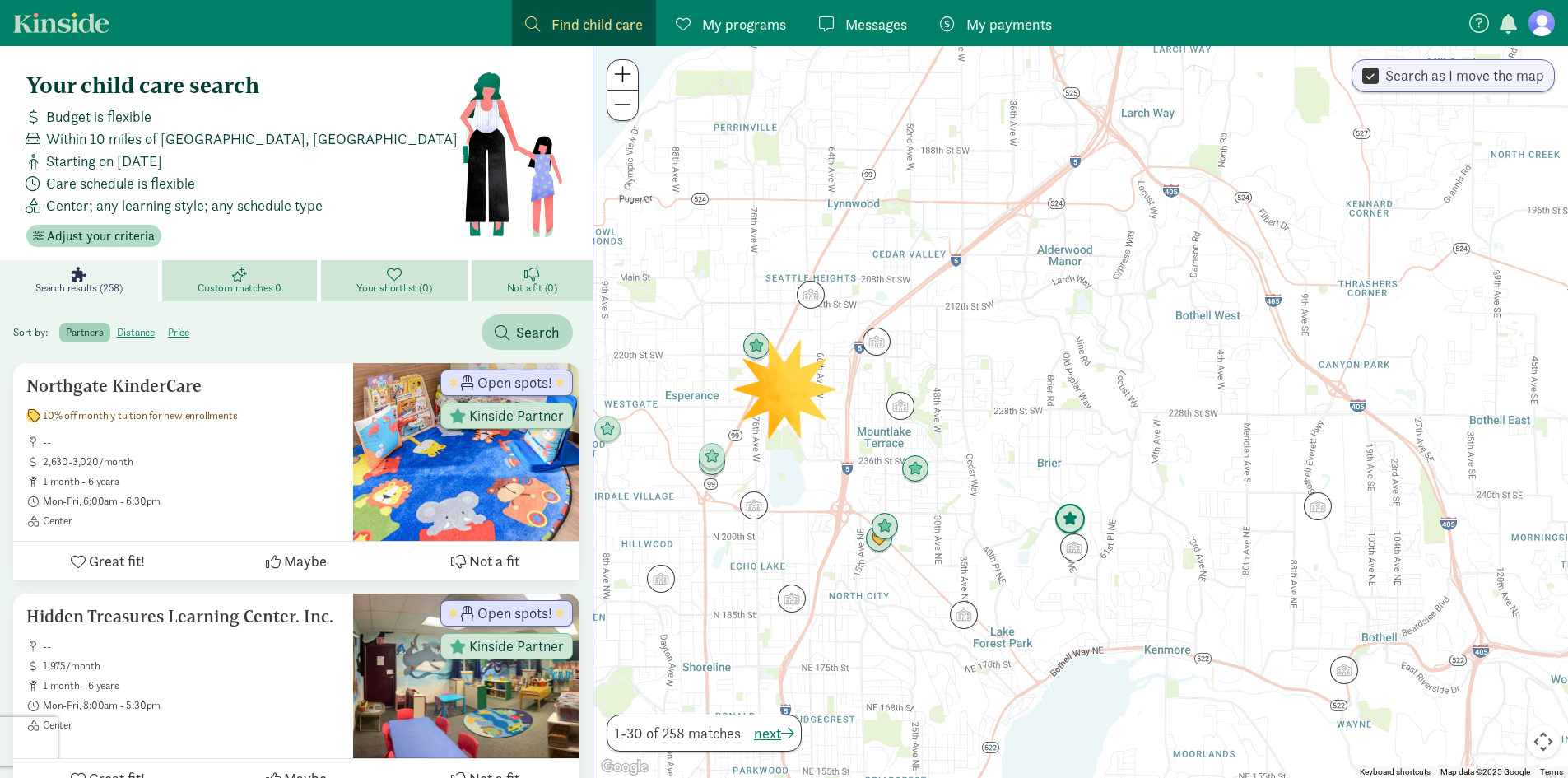
click at [1065, 510] on img "Click to see details" at bounding box center [1070, 520] width 45 height 45
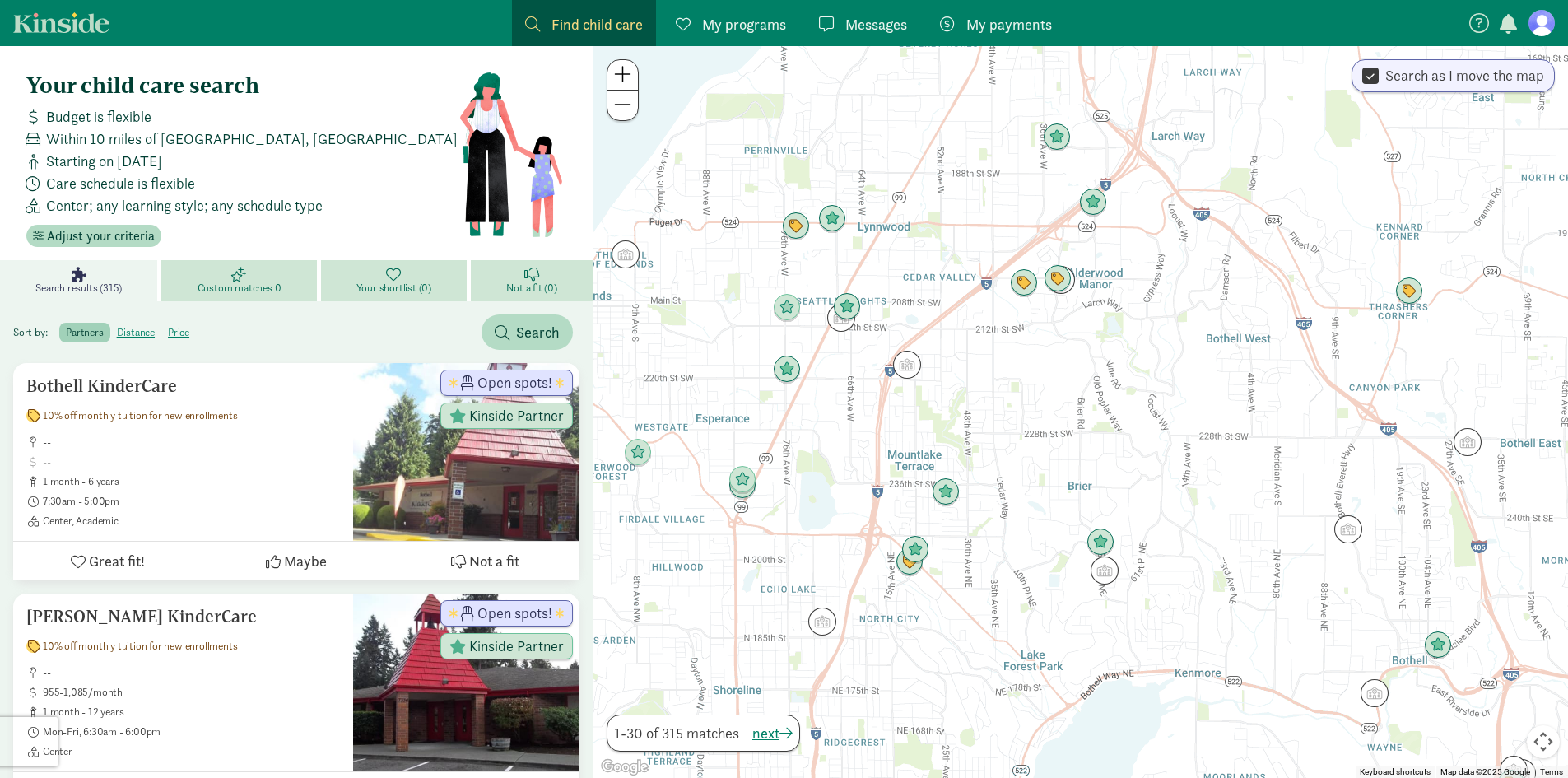
drag, startPoint x: 1348, startPoint y: 337, endPoint x: 1382, endPoint y: 361, distance: 41.6
click at [1382, 361] on div "To navigate, press the arrow keys." at bounding box center [1080, 412] width 975 height 732
click at [1061, 122] on img "Click to see details" at bounding box center [1057, 137] width 45 height 45
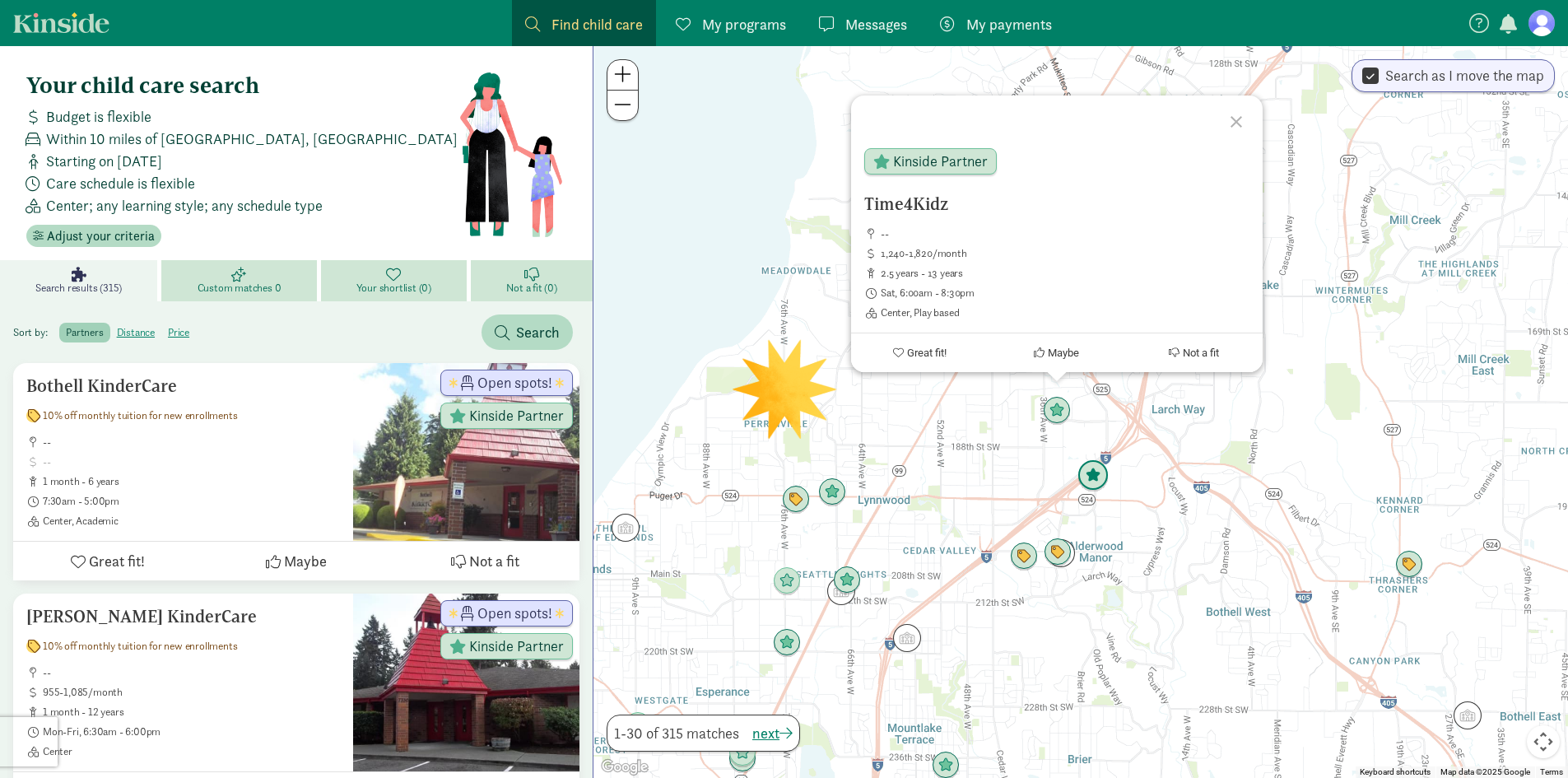
click at [1094, 476] on img "Click to see details" at bounding box center [1093, 476] width 45 height 45
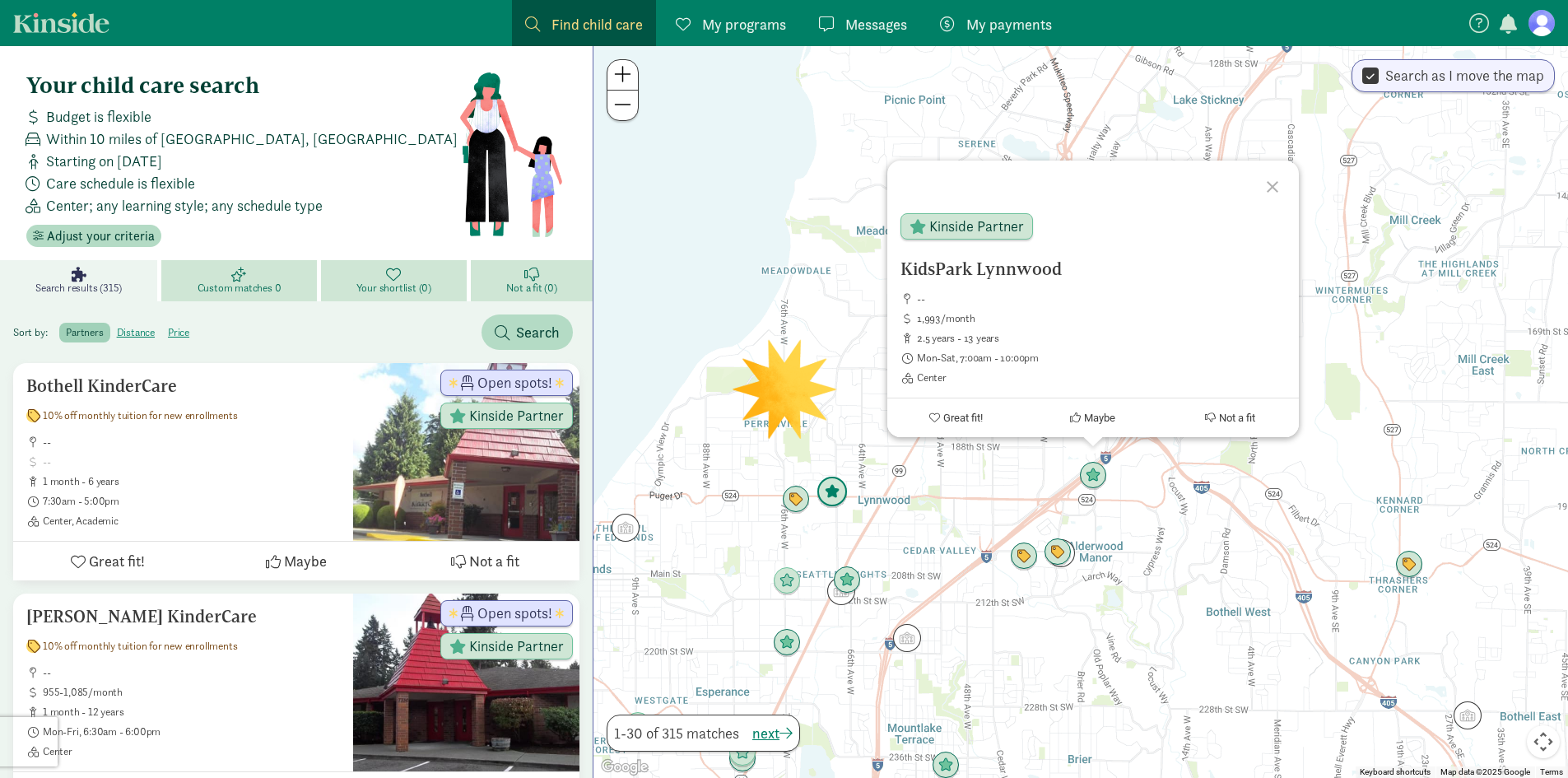
click at [835, 494] on img "Click to see details" at bounding box center [832, 492] width 45 height 45
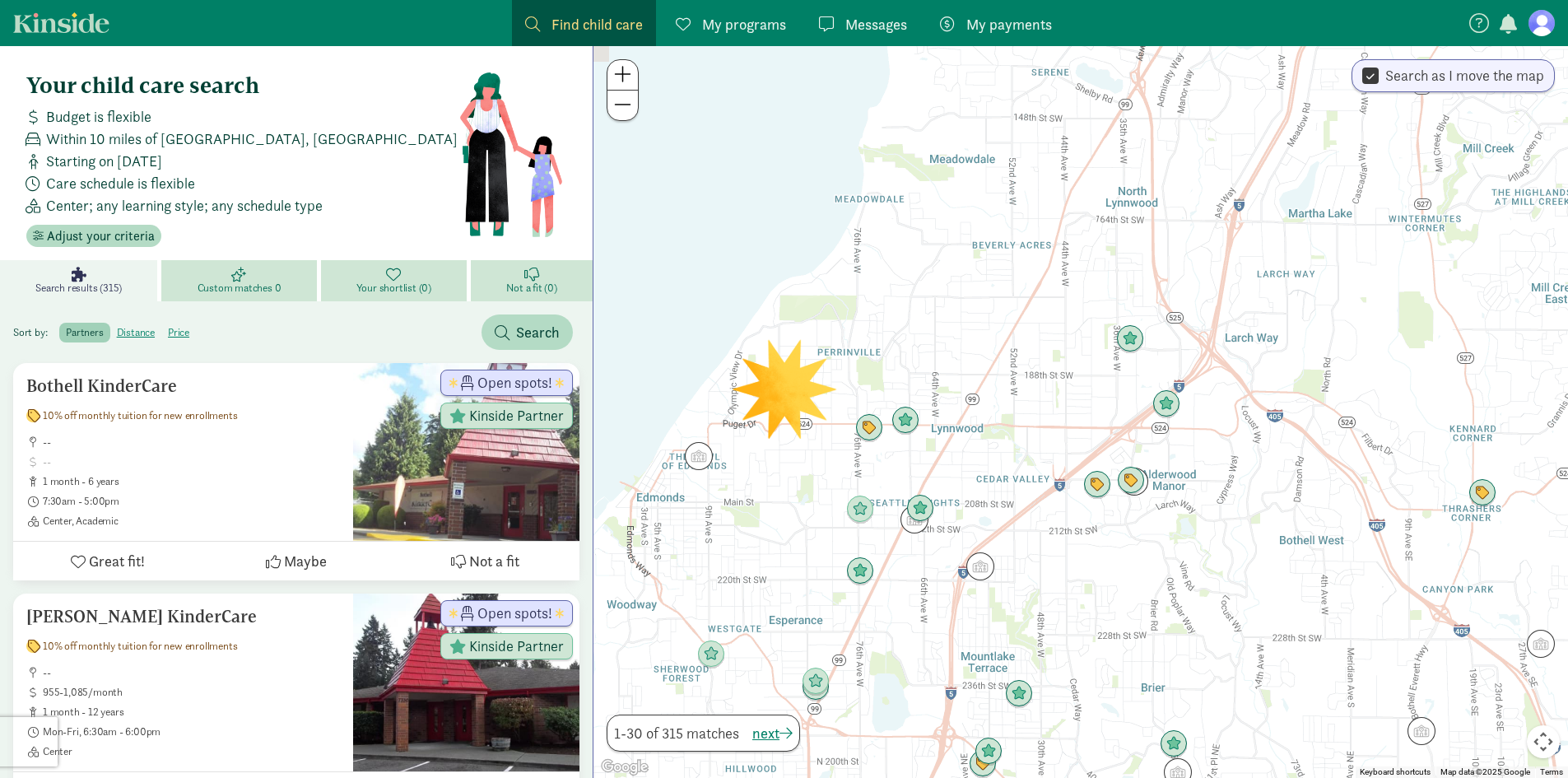
drag, startPoint x: 902, startPoint y: 507, endPoint x: 943, endPoint y: 458, distance: 63.9
click at [943, 458] on div "To navigate, press the arrow keys." at bounding box center [1080, 412] width 975 height 732
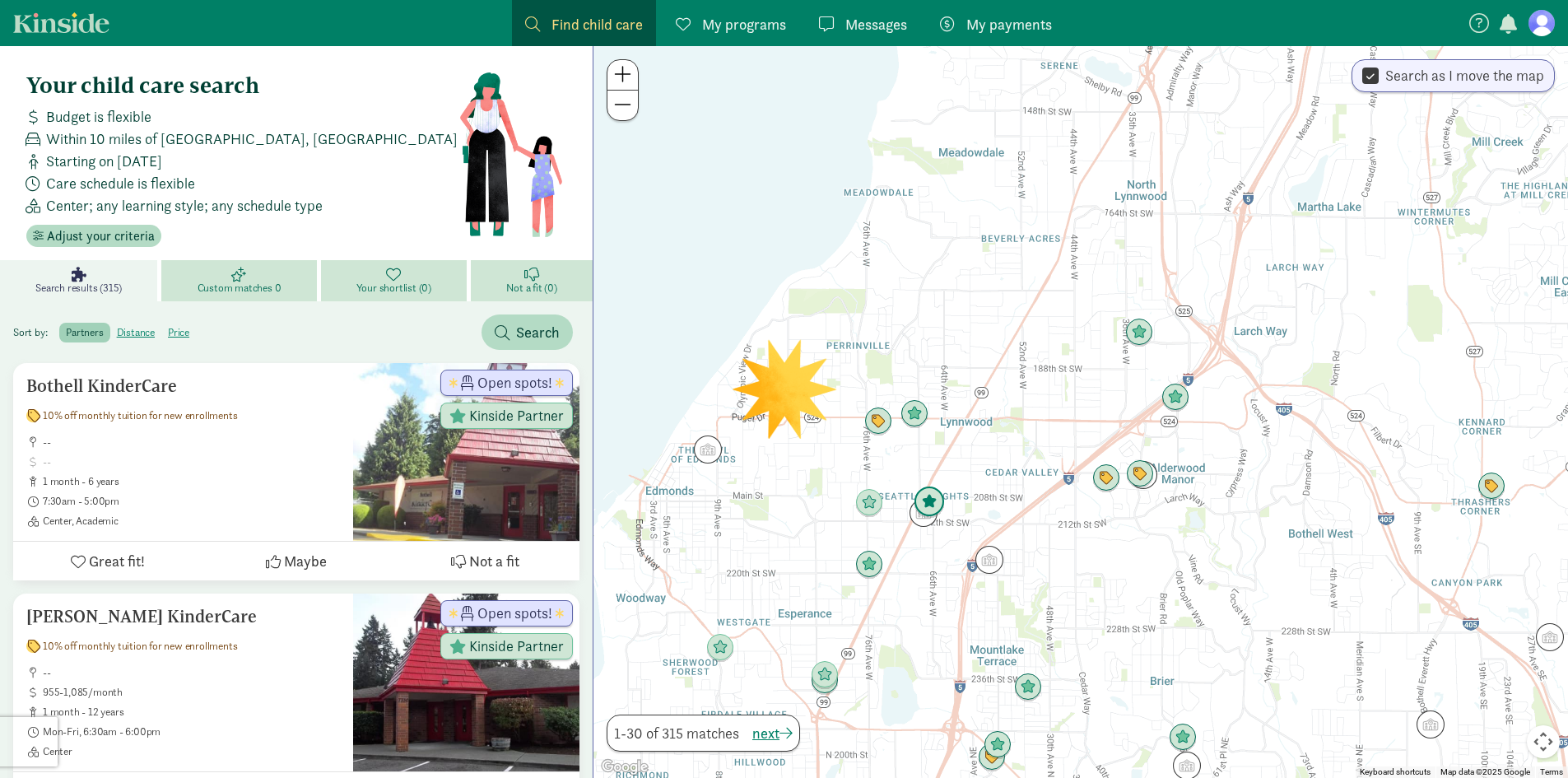
click at [938, 499] on img "Click to see details" at bounding box center [929, 502] width 45 height 45
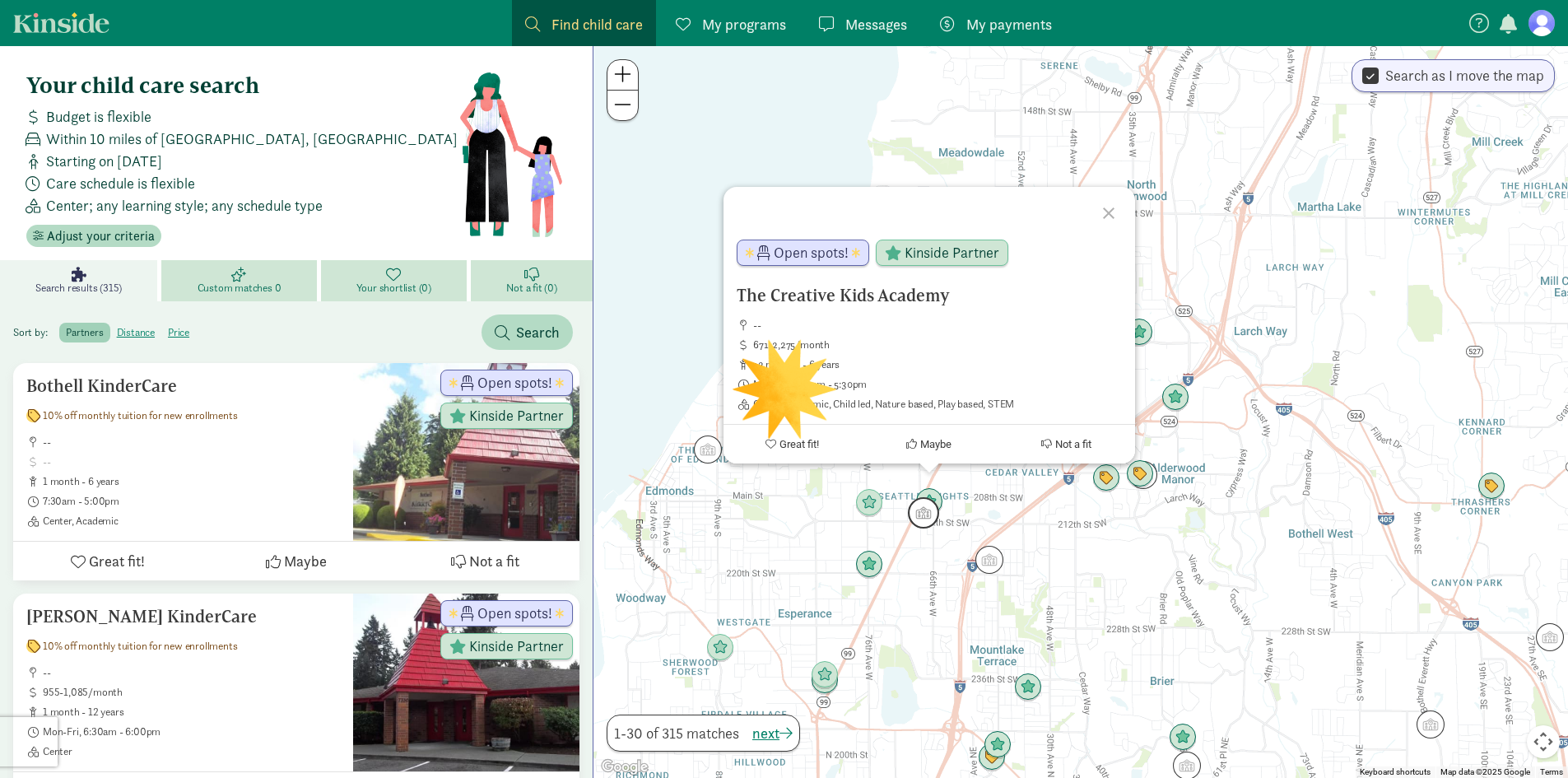
click at [918, 515] on img "Click to see details" at bounding box center [924, 513] width 45 height 45
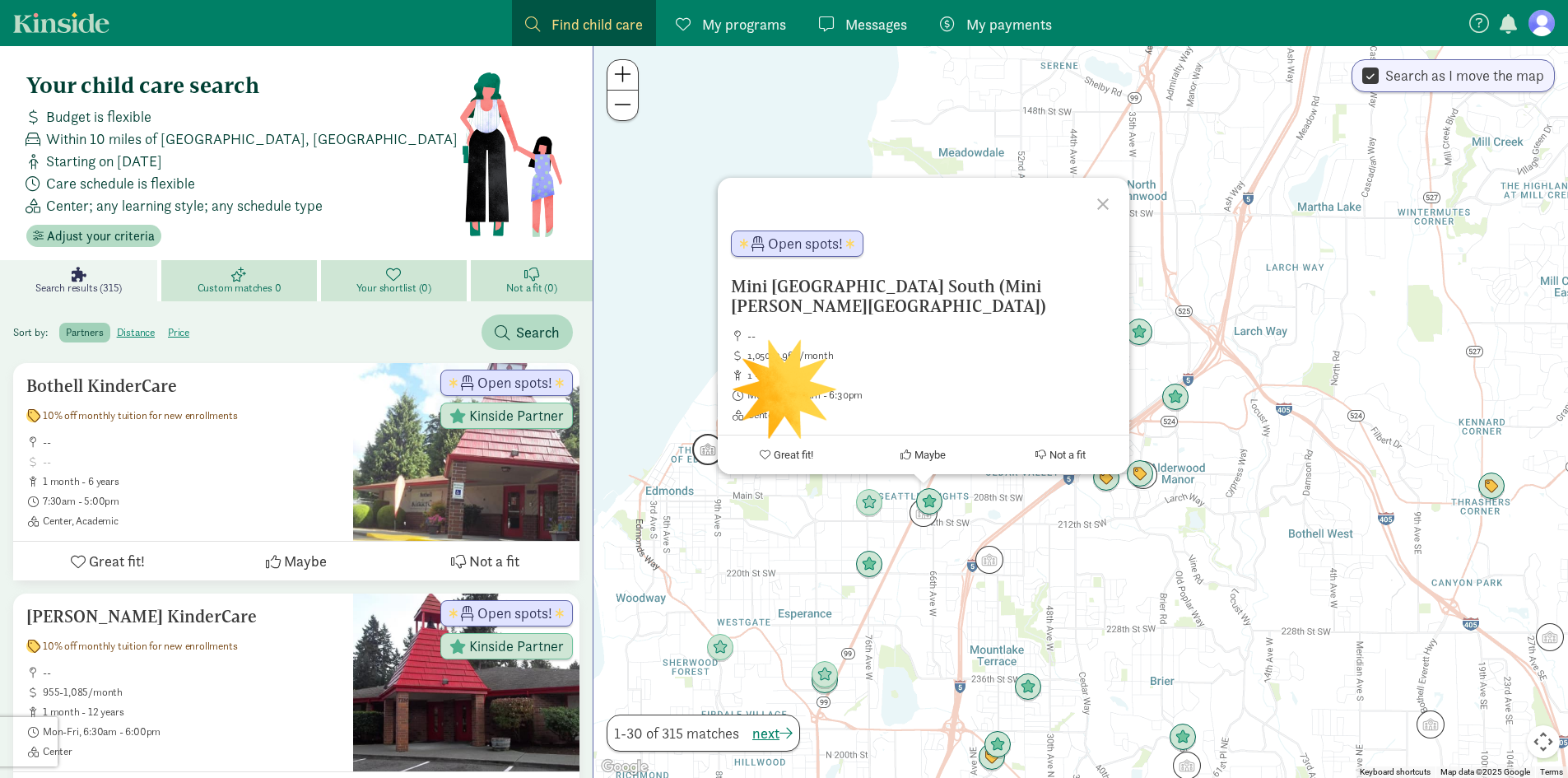
click at [704, 461] on img "Click to see details" at bounding box center [708, 449] width 45 height 45
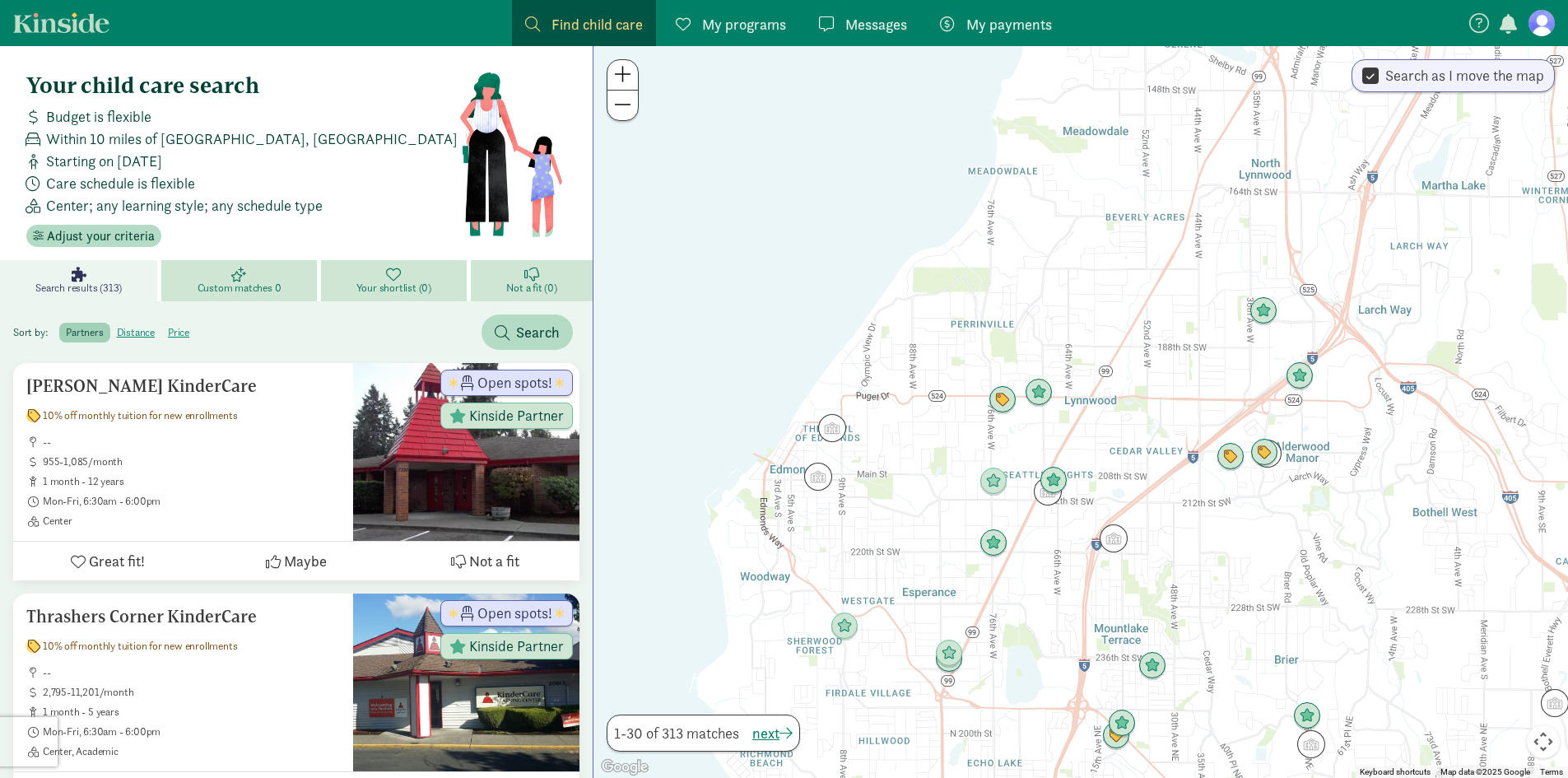
drag, startPoint x: 922, startPoint y: 514, endPoint x: 897, endPoint y: 481, distance: 41.4
click at [897, 481] on div "To navigate, press the arrow keys." at bounding box center [1080, 412] width 975 height 732
